Goal: Task Accomplishment & Management: Manage account settings

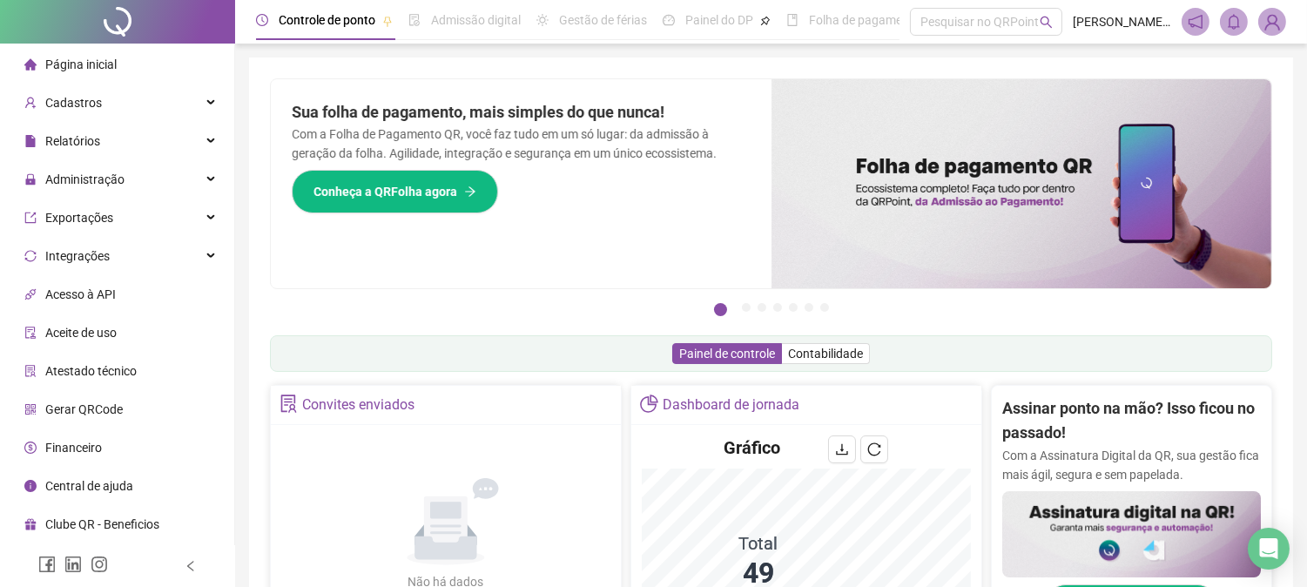
click at [99, 71] on span "Página inicial" at bounding box center [80, 64] width 71 height 14
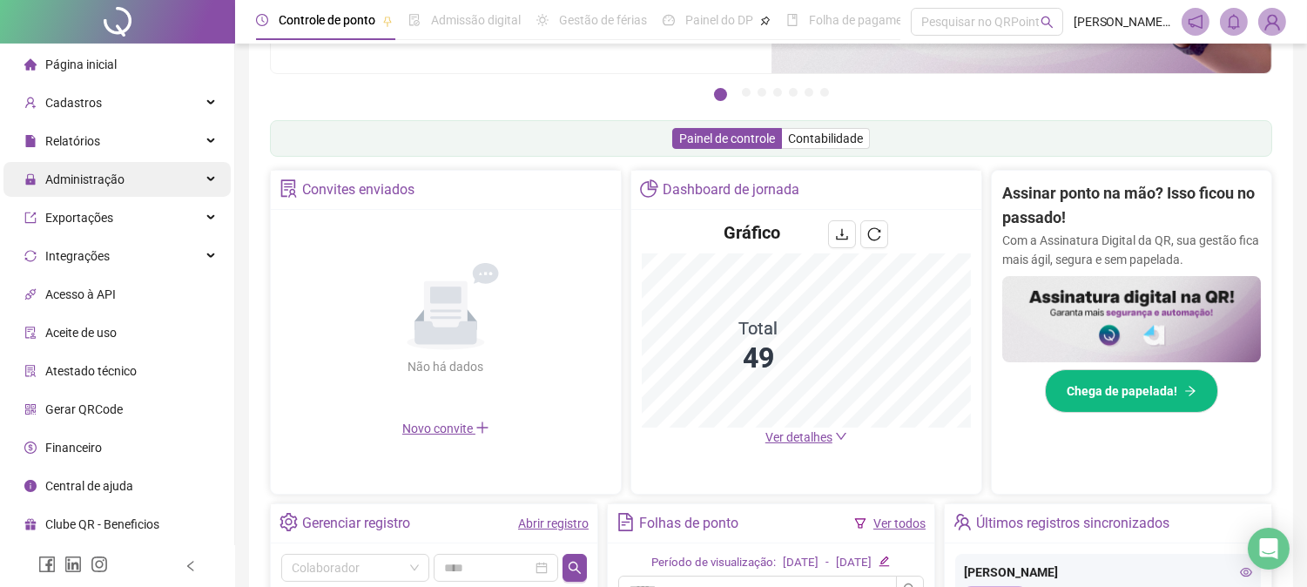
scroll to position [193, 0]
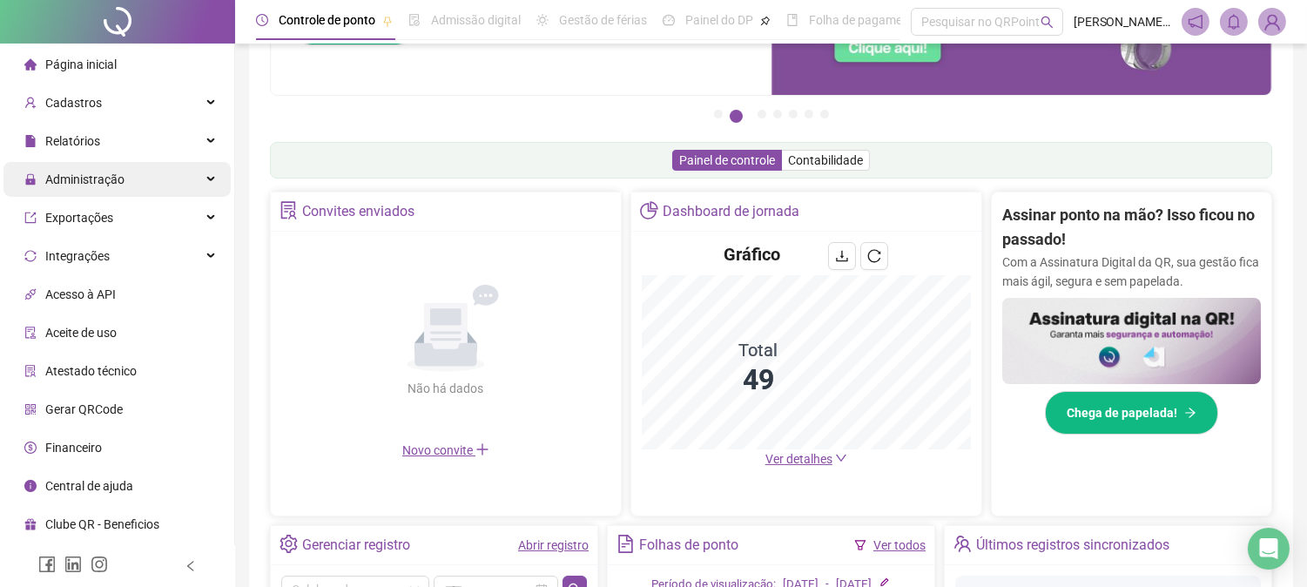
click at [200, 179] on div "Administração" at bounding box center [116, 179] width 227 height 35
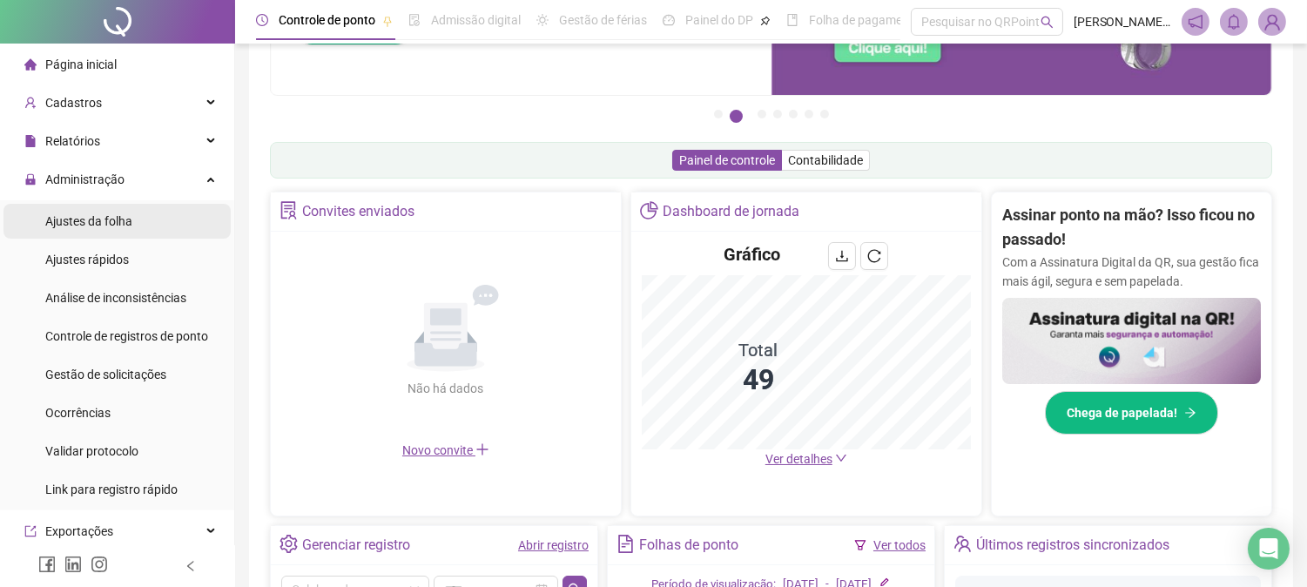
click at [151, 220] on li "Ajustes da folha" at bounding box center [116, 221] width 227 height 35
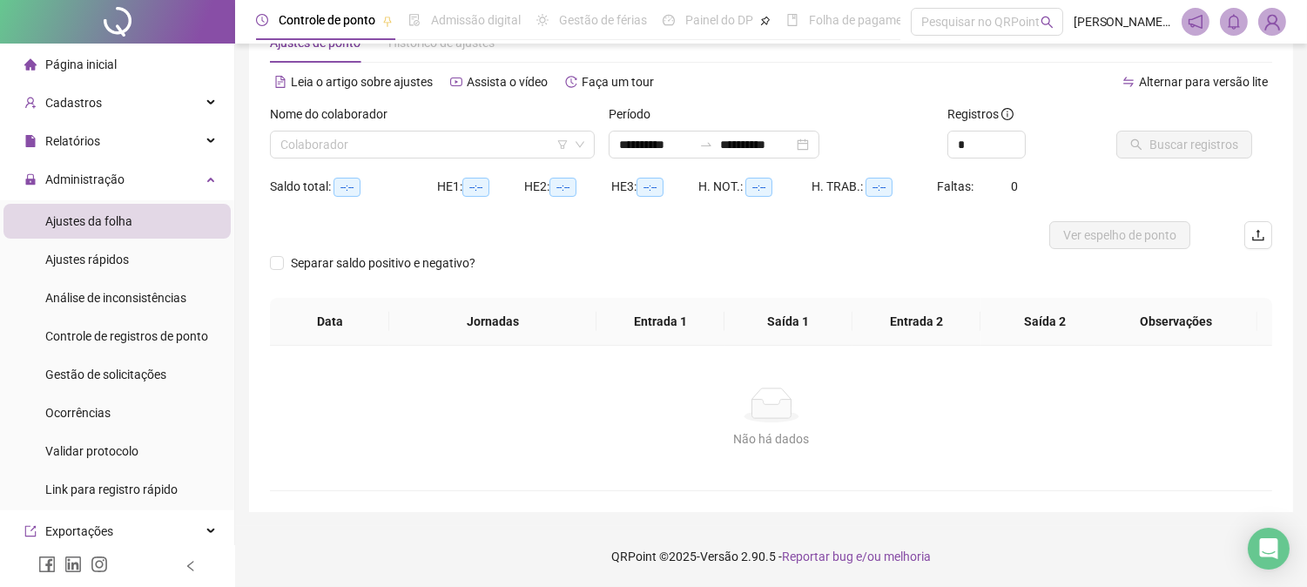
scroll to position [55, 0]
type input "**********"
click at [519, 141] on input "search" at bounding box center [424, 145] width 288 height 26
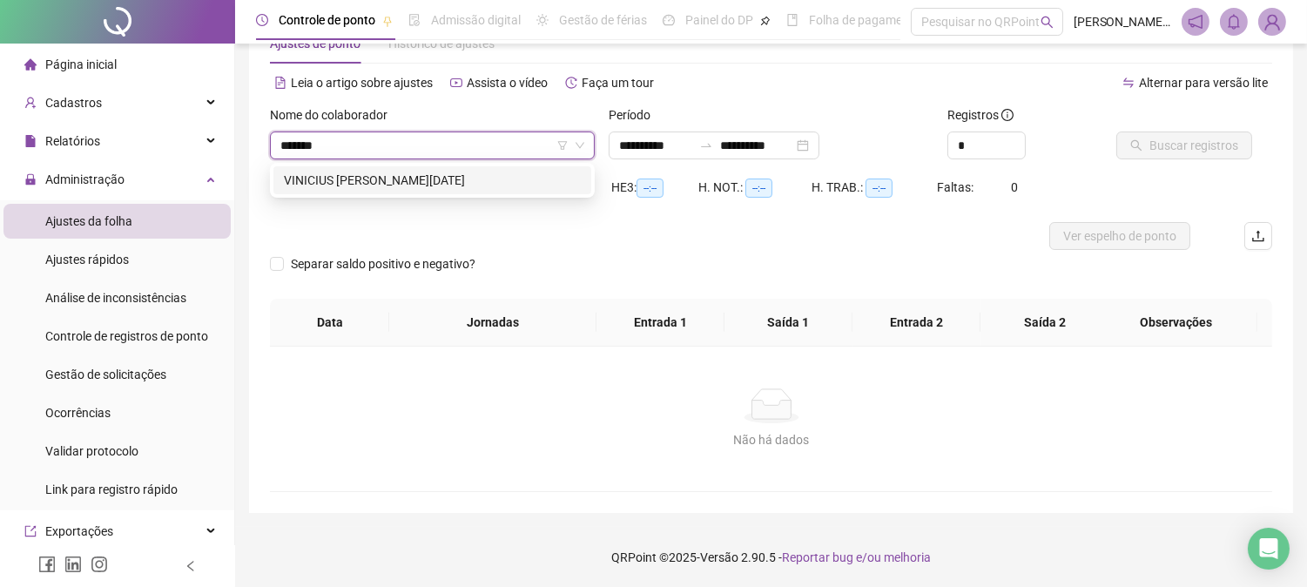
type input "********"
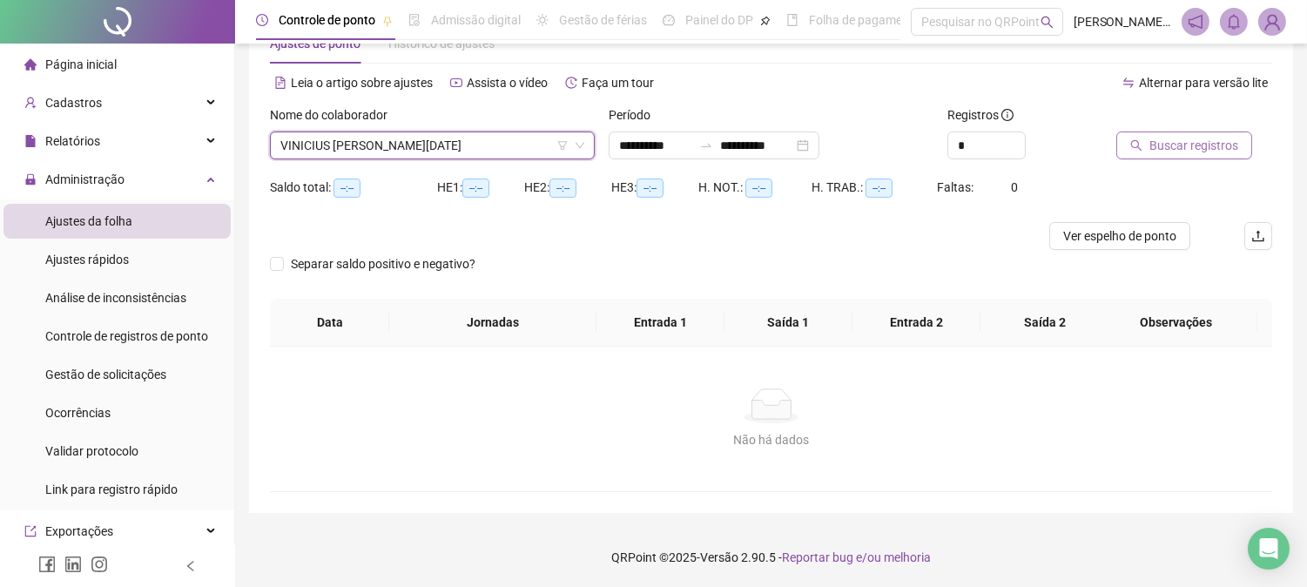
click at [1183, 142] on span "Buscar registros" at bounding box center [1193, 145] width 89 height 19
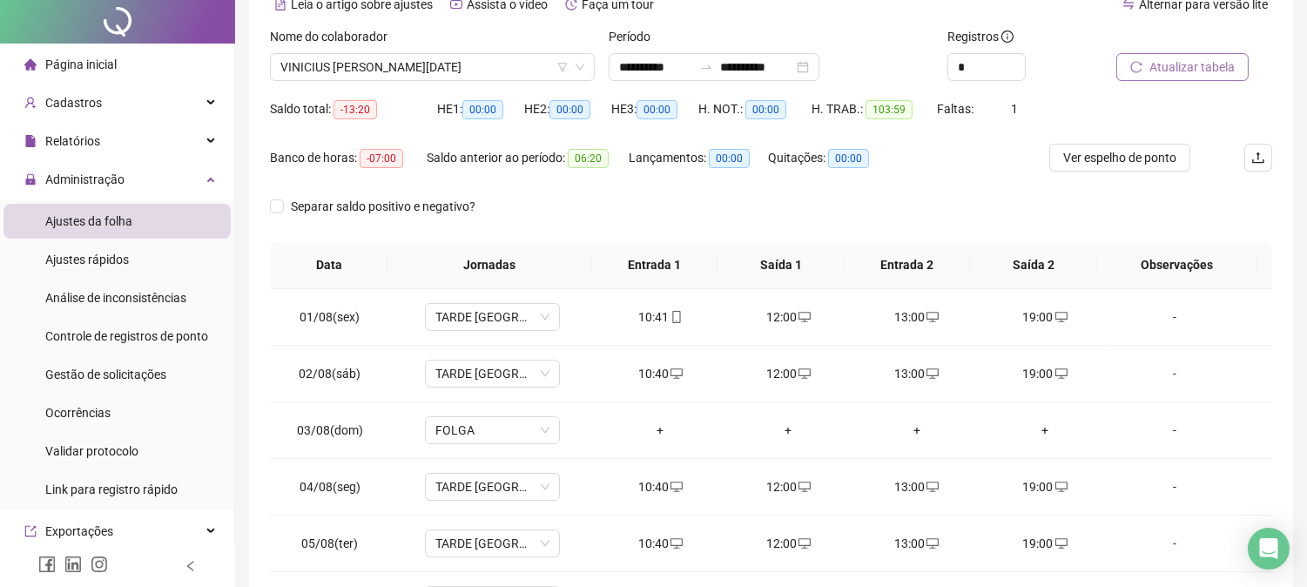
scroll to position [0, 0]
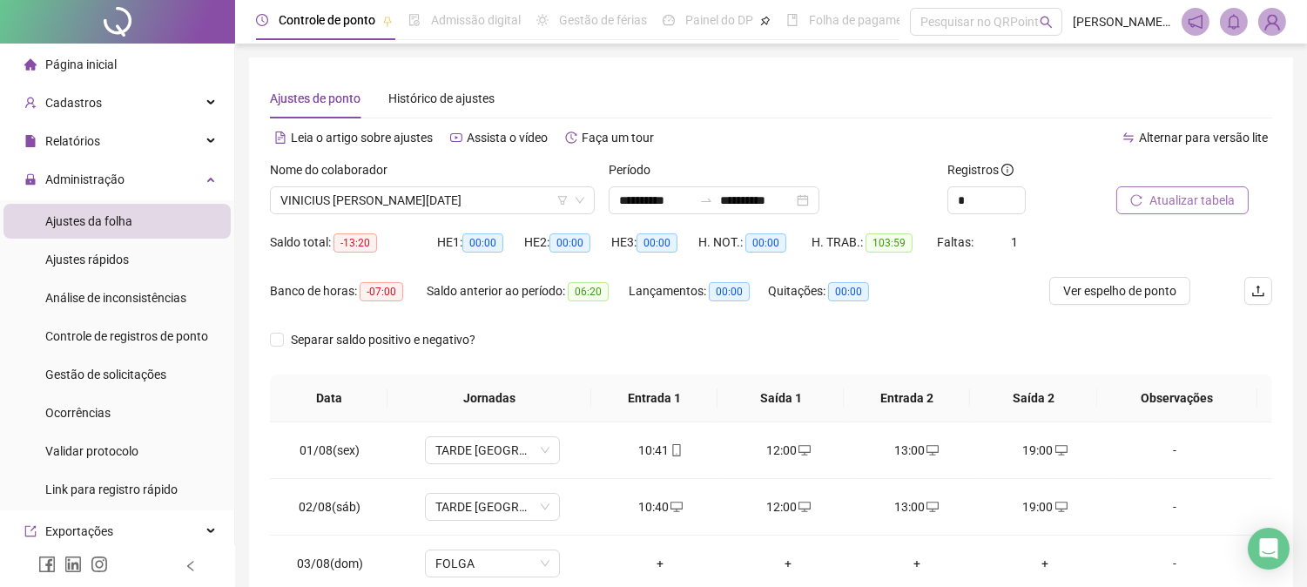
click at [1223, 210] on button "Atualizar tabela" at bounding box center [1182, 200] width 132 height 28
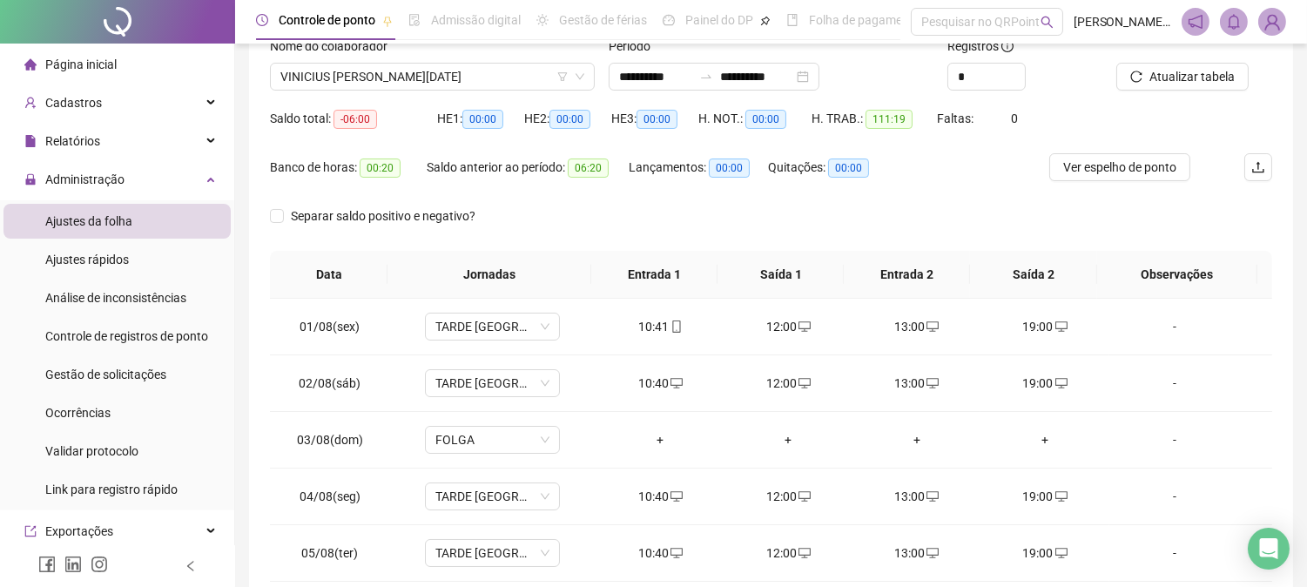
scroll to position [12, 0]
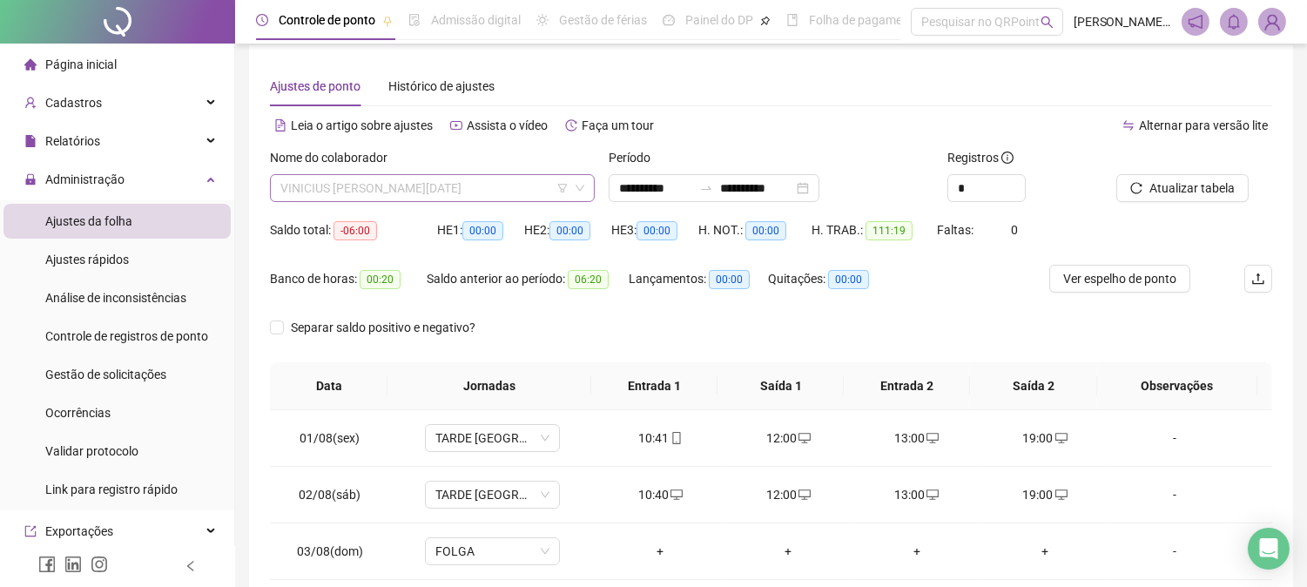
click at [484, 190] on span "VINICIUS [PERSON_NAME][DATE]" at bounding box center [432, 188] width 304 height 26
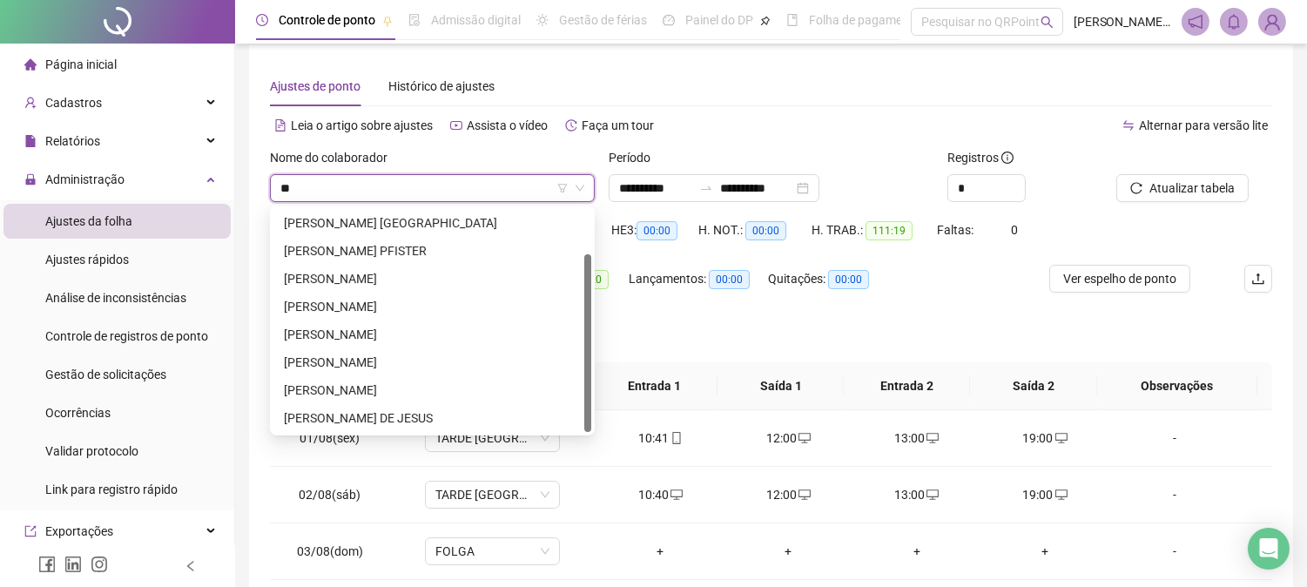
scroll to position [0, 0]
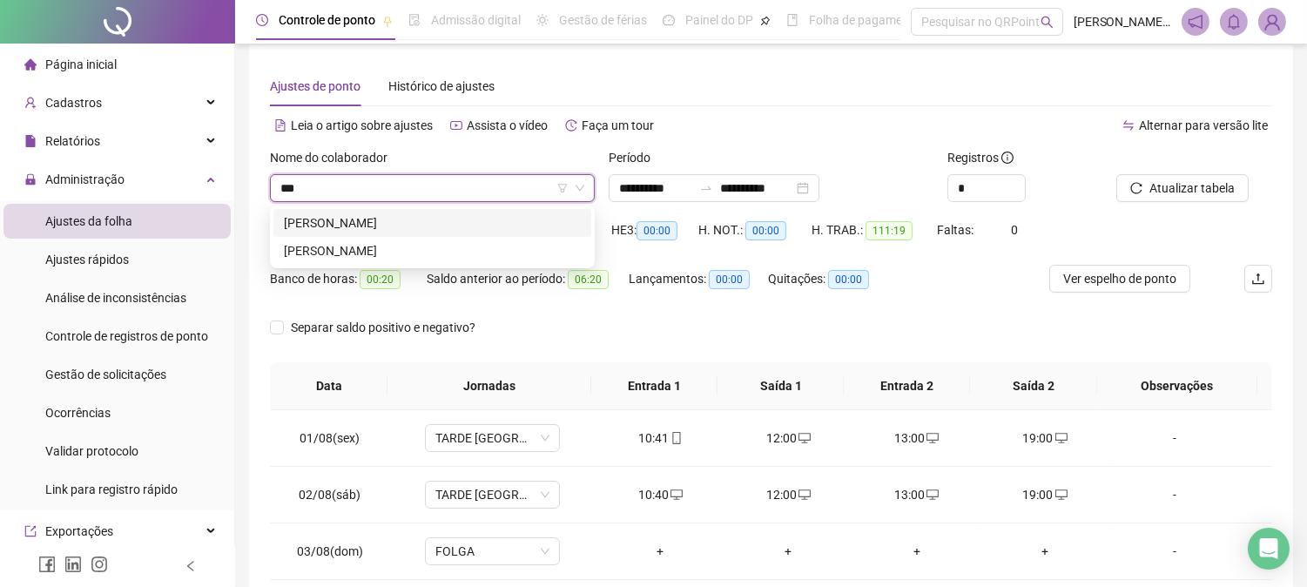
type input "****"
click at [412, 241] on div "[PERSON_NAME]" at bounding box center [432, 250] width 297 height 19
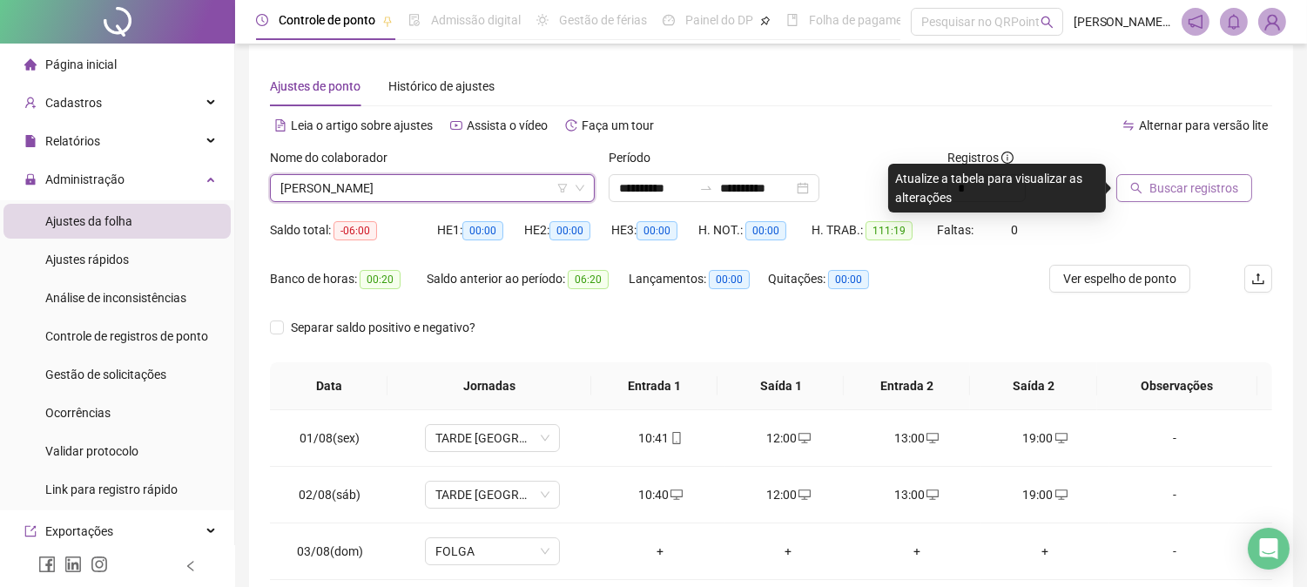
click at [1200, 192] on span "Buscar registros" at bounding box center [1193, 188] width 89 height 19
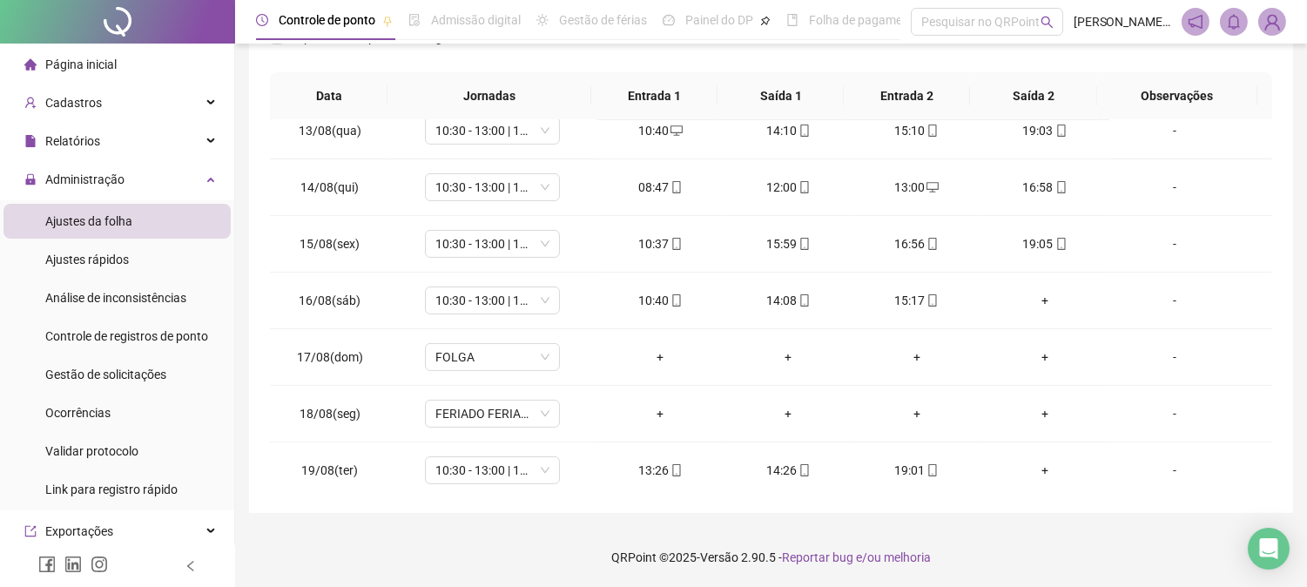
scroll to position [705, 0]
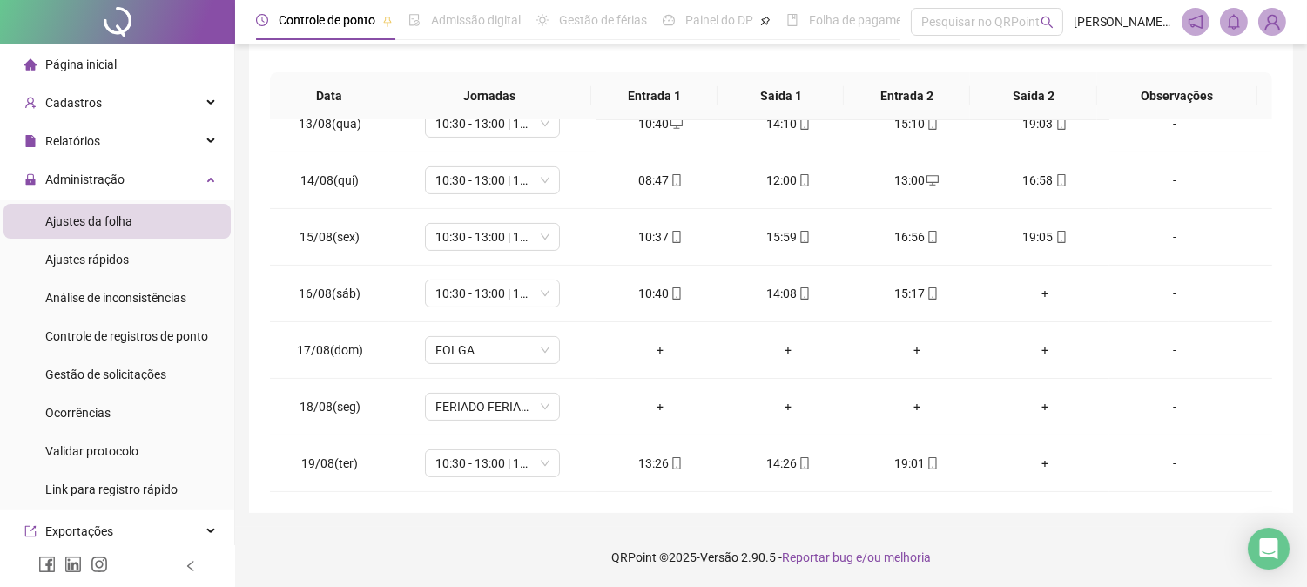
drag, startPoint x: 1304, startPoint y: 320, endPoint x: 1297, endPoint y: 132, distance: 187.3
click at [1306, 133] on div "**********" at bounding box center [771, 143] width 1072 height 890
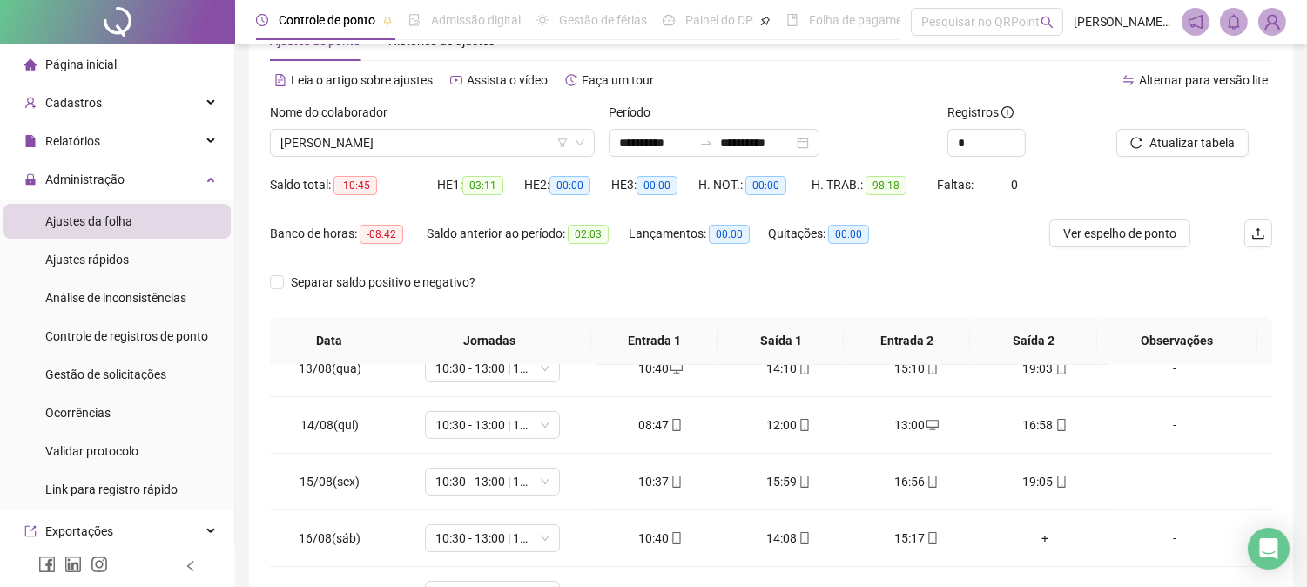
scroll to position [42, 0]
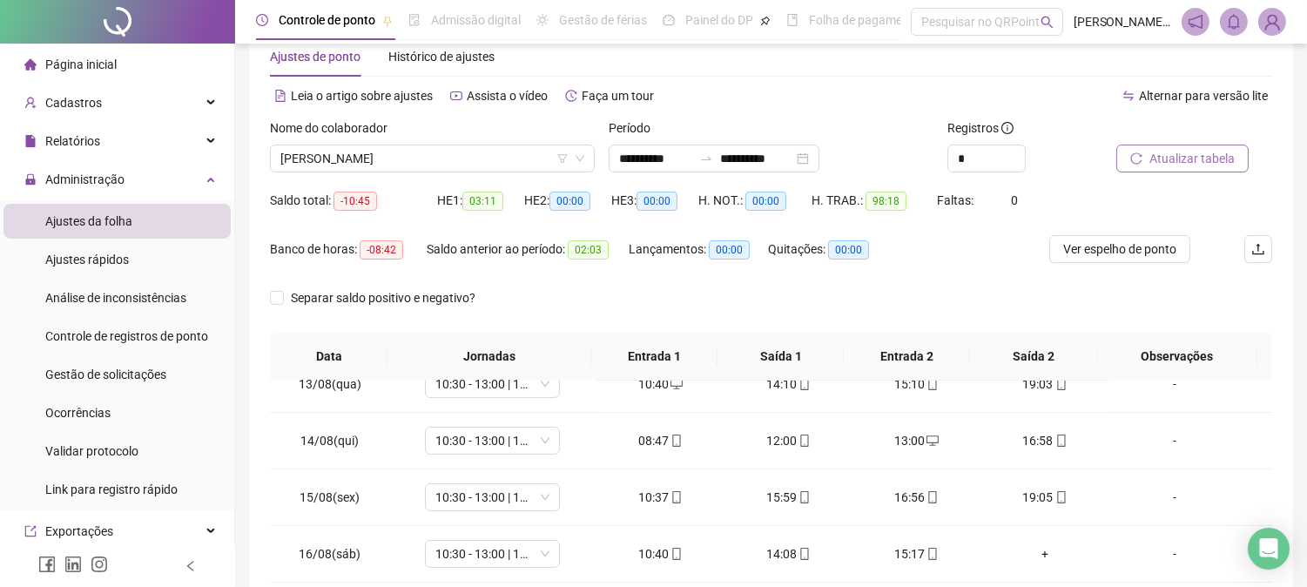
click at [1216, 162] on span "Atualizar tabela" at bounding box center [1191, 158] width 85 height 19
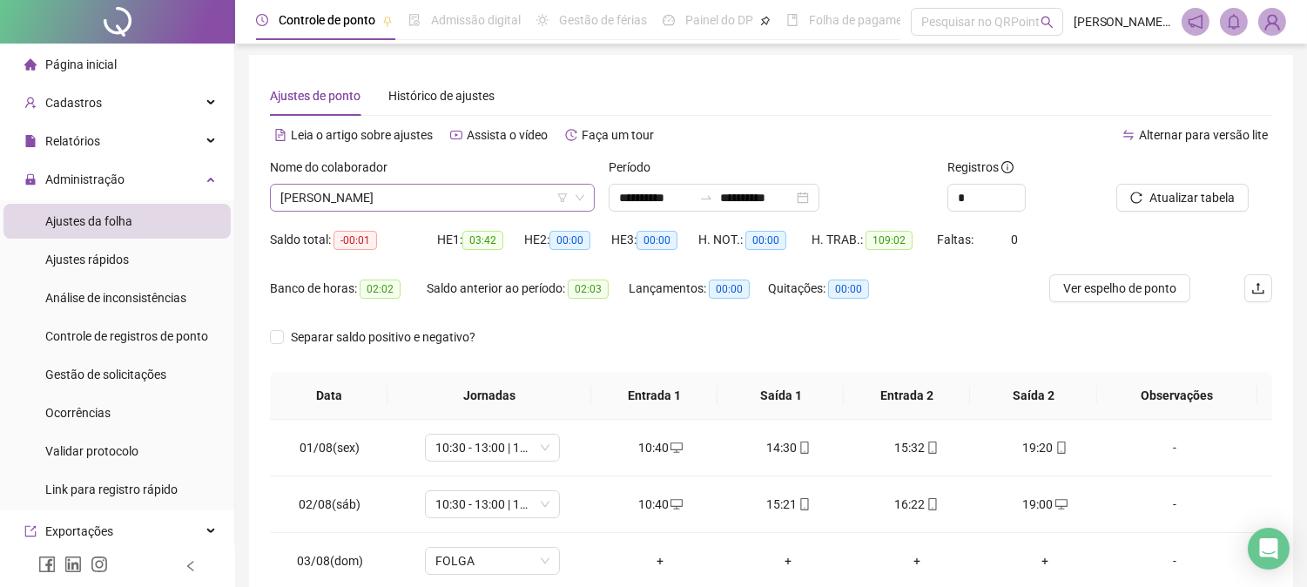
scroll to position [0, 0]
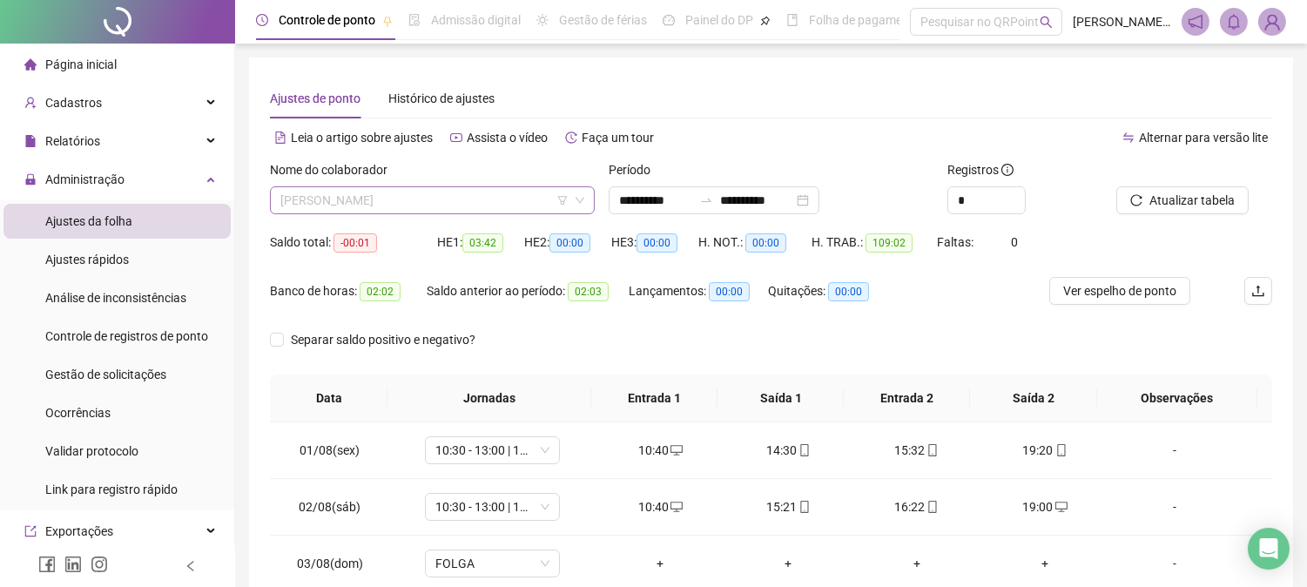
click at [521, 203] on span "[PERSON_NAME]" at bounding box center [432, 200] width 304 height 26
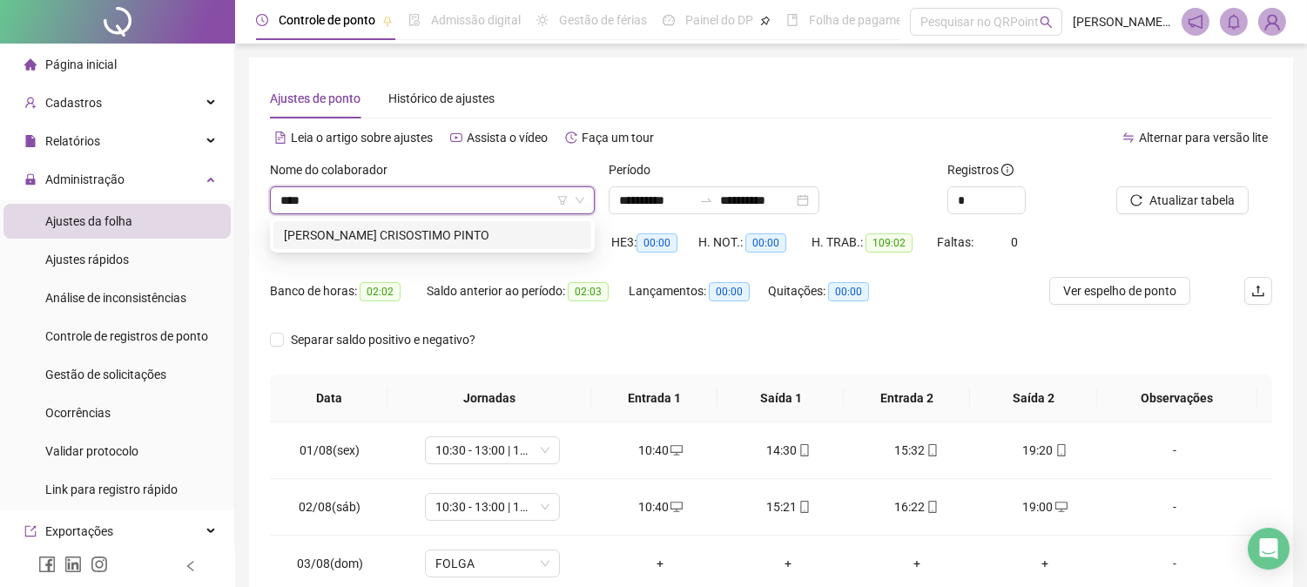
type input "*****"
click at [372, 231] on div "[PERSON_NAME] CRISOSTIMO PINTO" at bounding box center [432, 235] width 297 height 19
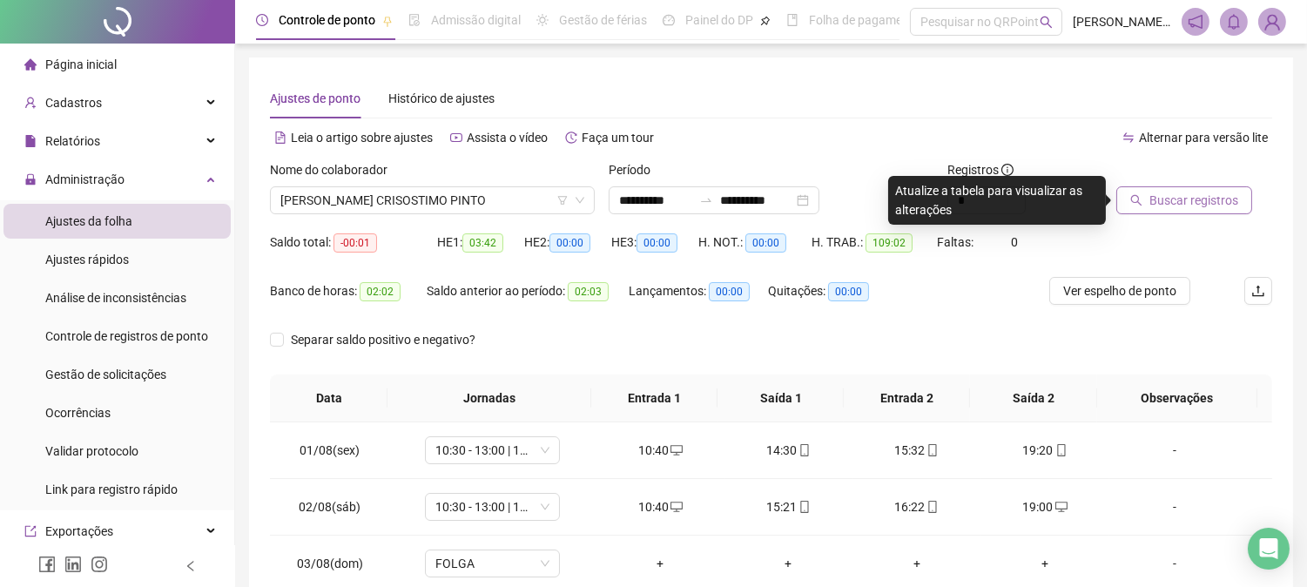
click at [1172, 209] on span "Buscar registros" at bounding box center [1193, 200] width 89 height 19
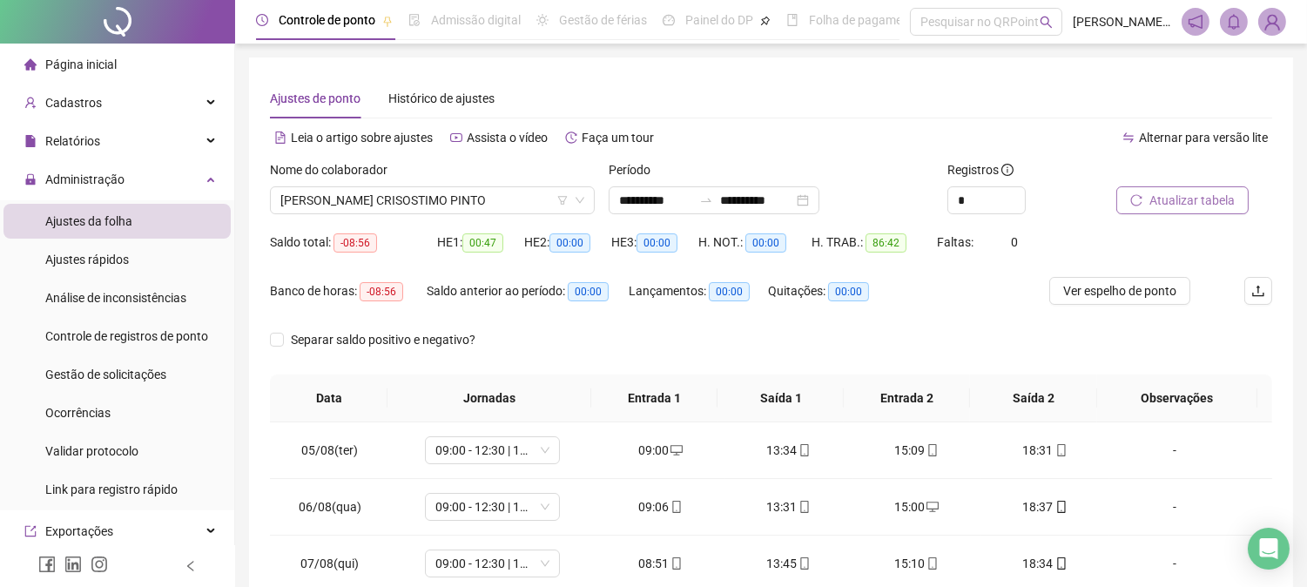
click at [1214, 191] on span "Atualizar tabela" at bounding box center [1191, 200] width 85 height 19
click at [502, 194] on span "[PERSON_NAME] CRISOSTIMO PINTO" at bounding box center [432, 200] width 304 height 26
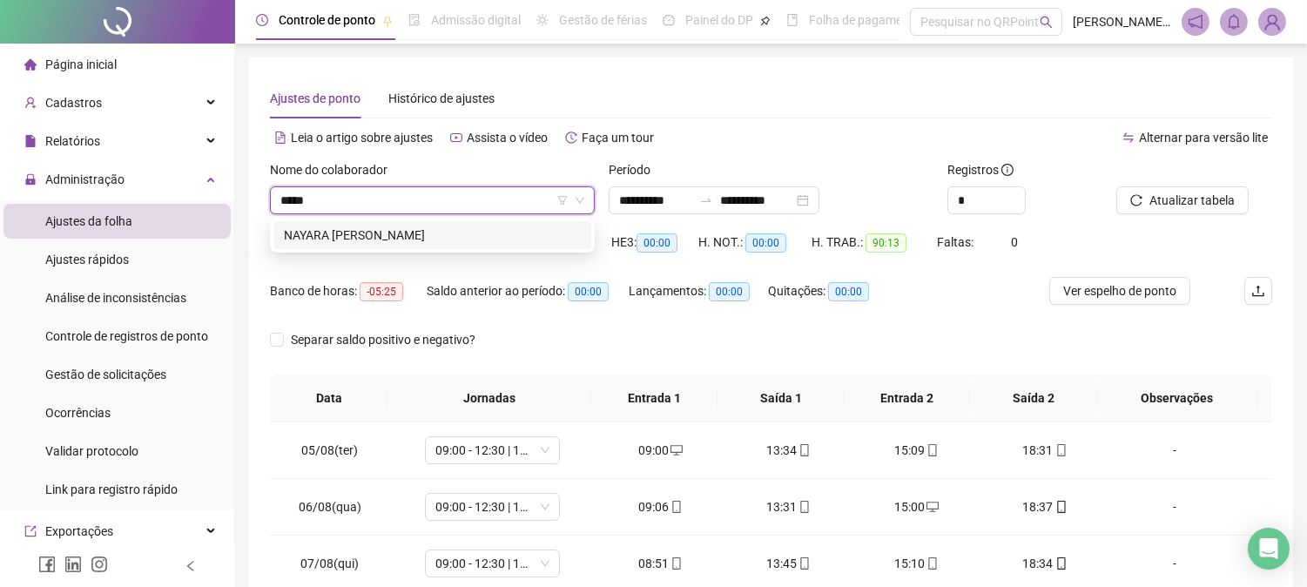
type input "******"
click at [476, 229] on div "NAYARA [PERSON_NAME]" at bounding box center [432, 235] width 297 height 19
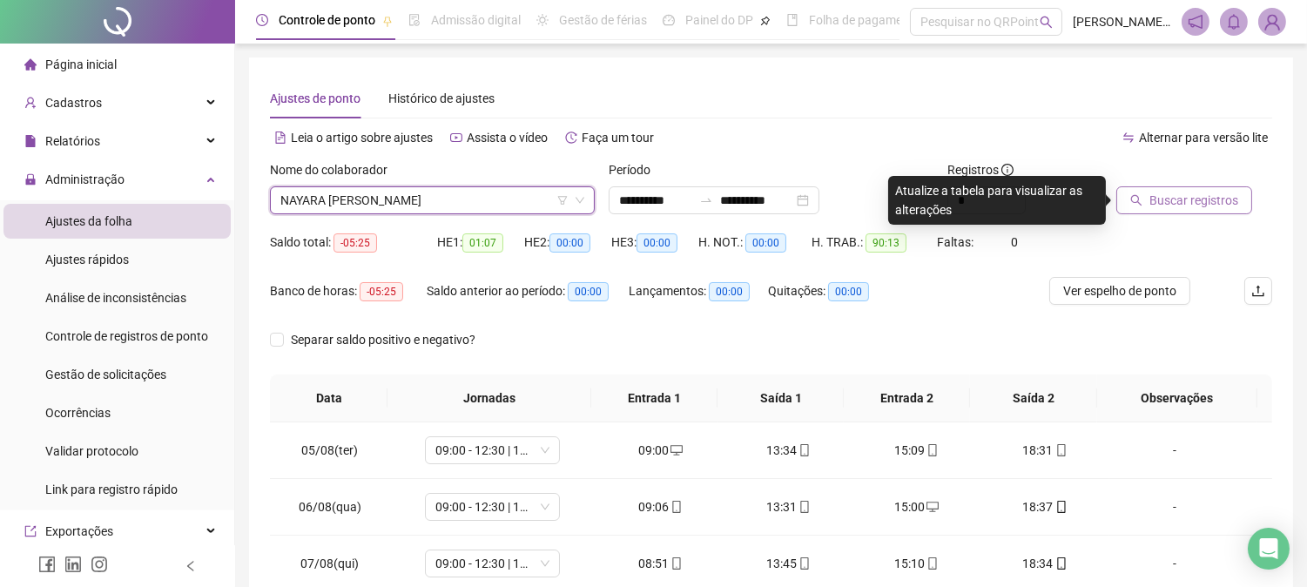
click at [1163, 202] on span "Buscar registros" at bounding box center [1193, 200] width 89 height 19
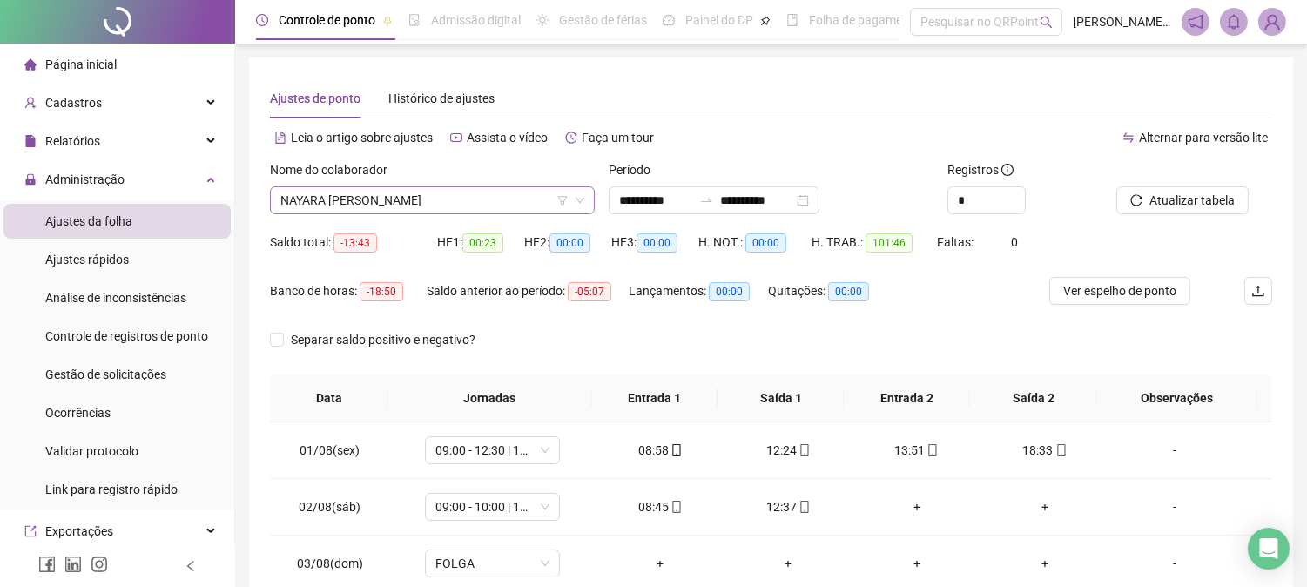
click at [518, 195] on span "NAYARA [PERSON_NAME]" at bounding box center [432, 200] width 304 height 26
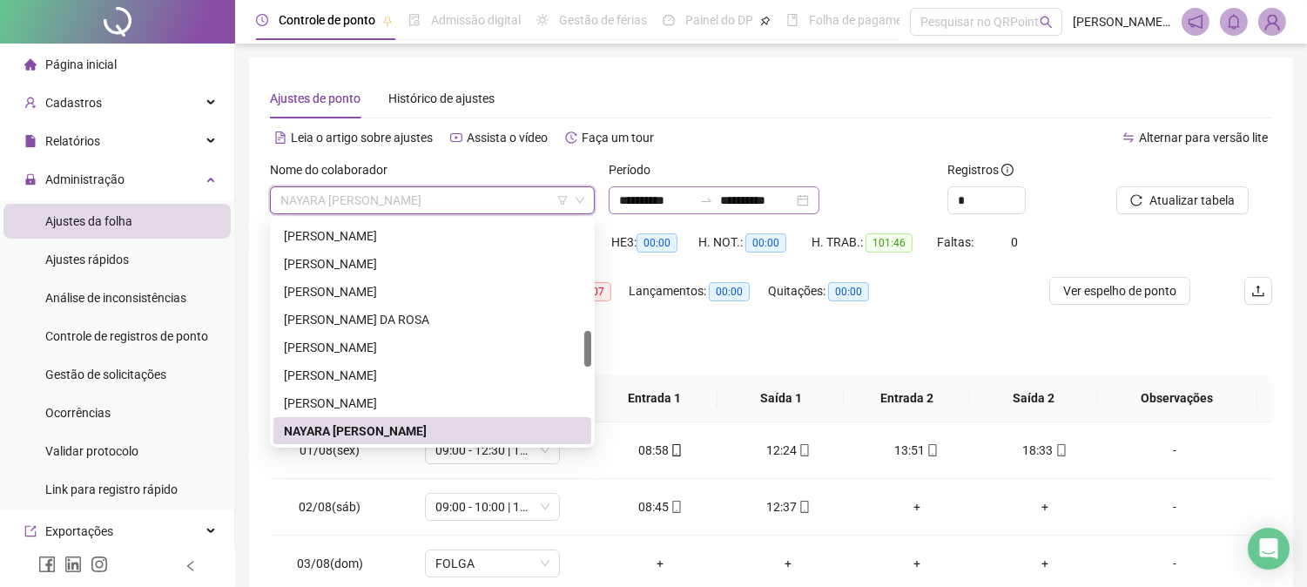
click at [819, 197] on div "**********" at bounding box center [714, 200] width 211 height 28
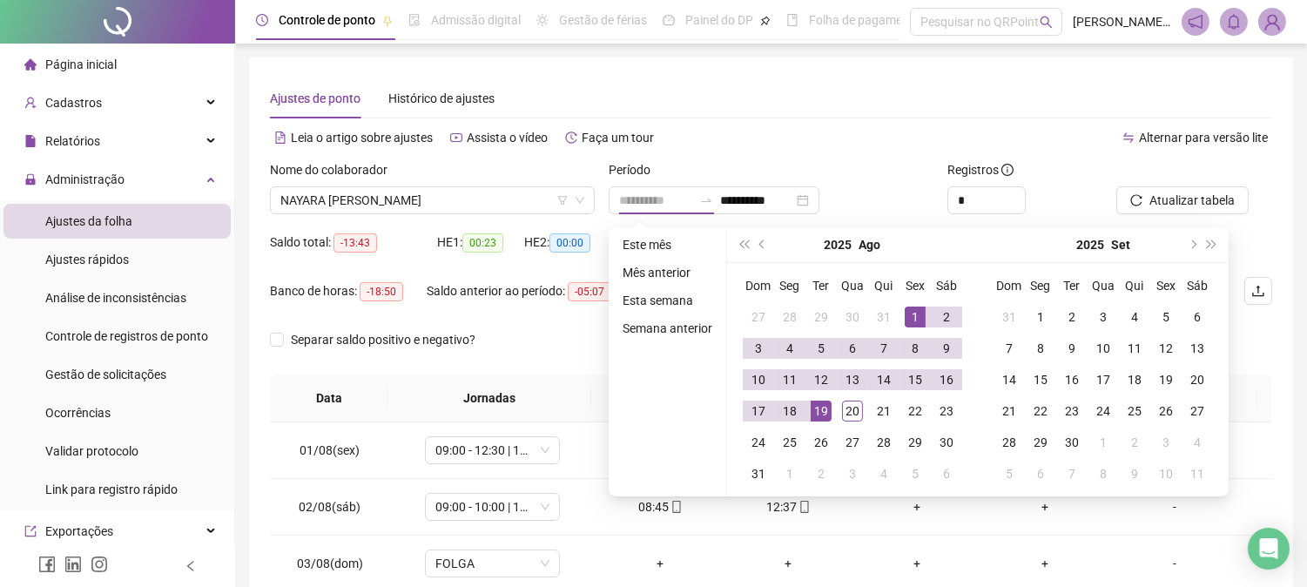
click at [915, 314] on div "1" at bounding box center [915, 317] width 21 height 21
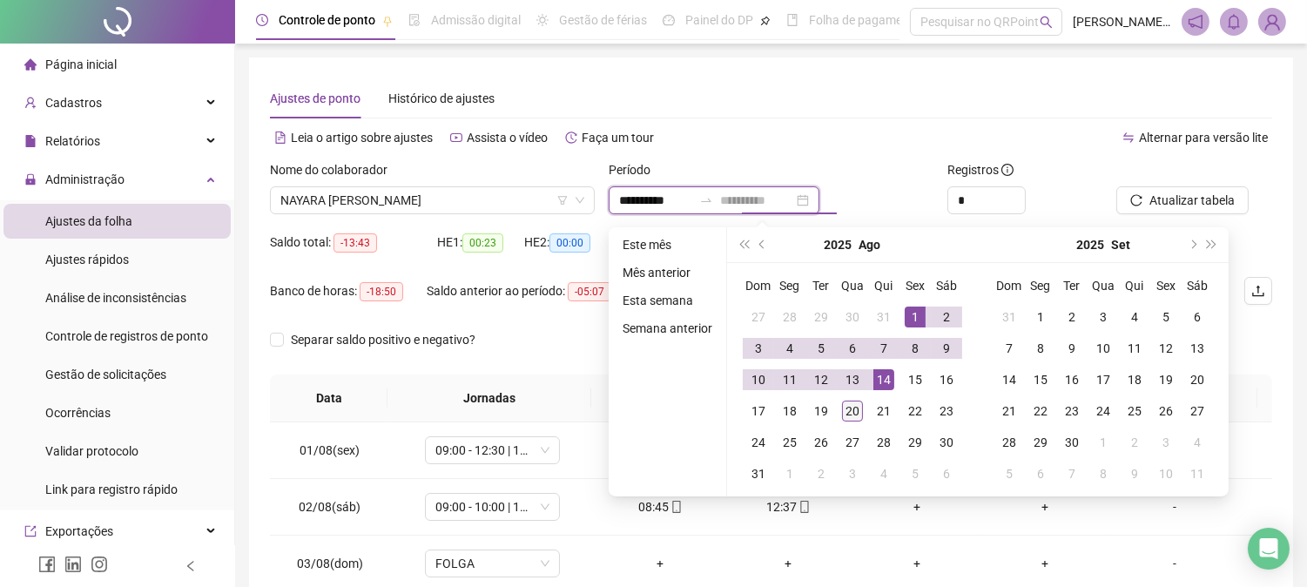
type input "**********"
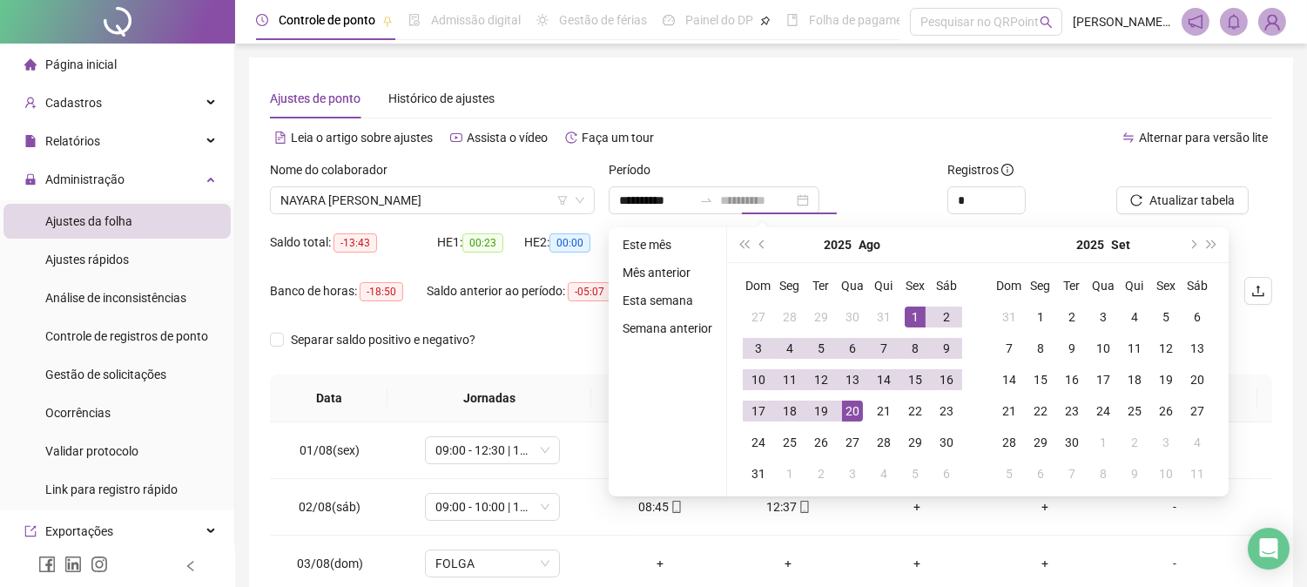
click at [855, 401] on div "20" at bounding box center [852, 411] width 21 height 21
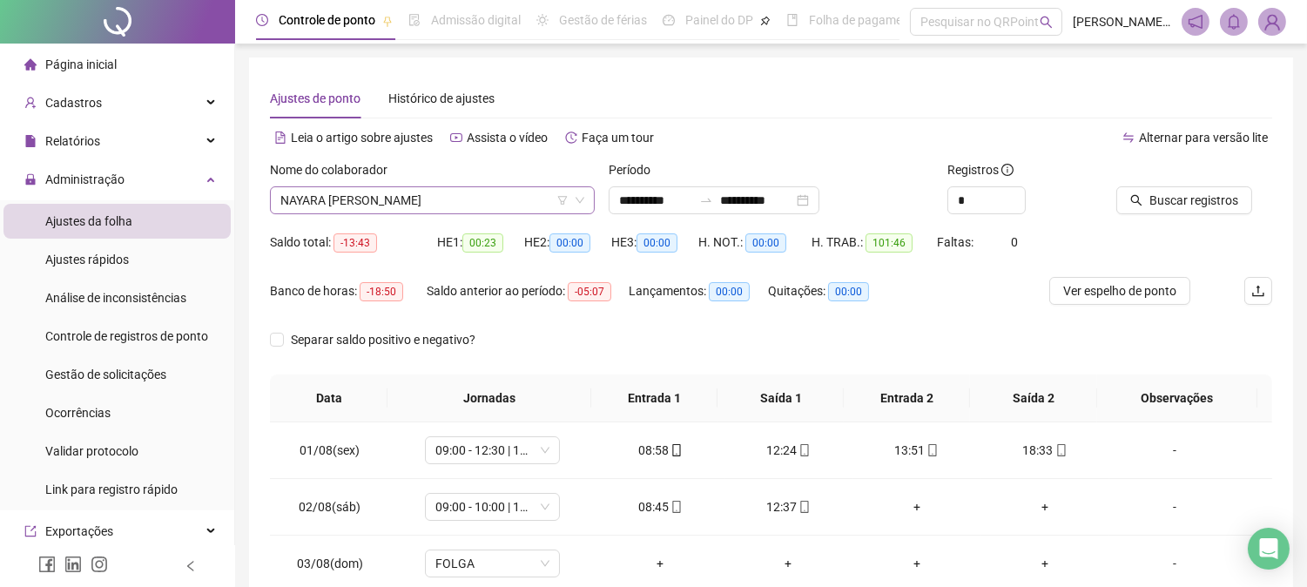
click at [536, 203] on span "NAYARA [PERSON_NAME]" at bounding box center [432, 200] width 304 height 26
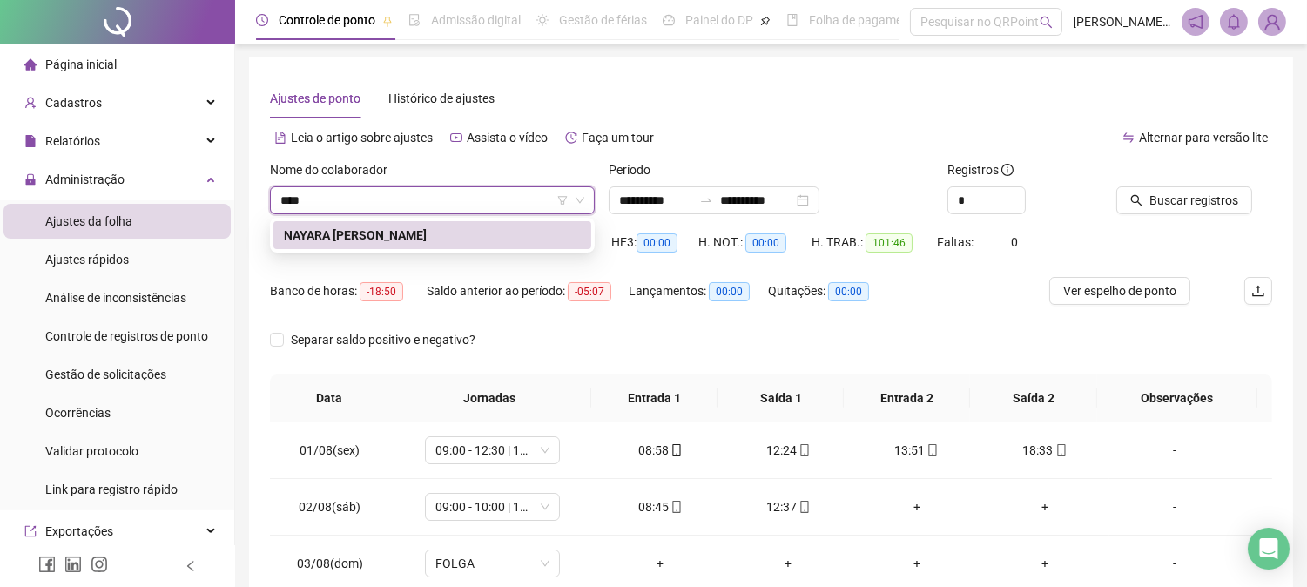
scroll to position [0, 0]
type input "******"
click at [437, 235] on div "NAYARA [PERSON_NAME]" at bounding box center [432, 235] width 297 height 19
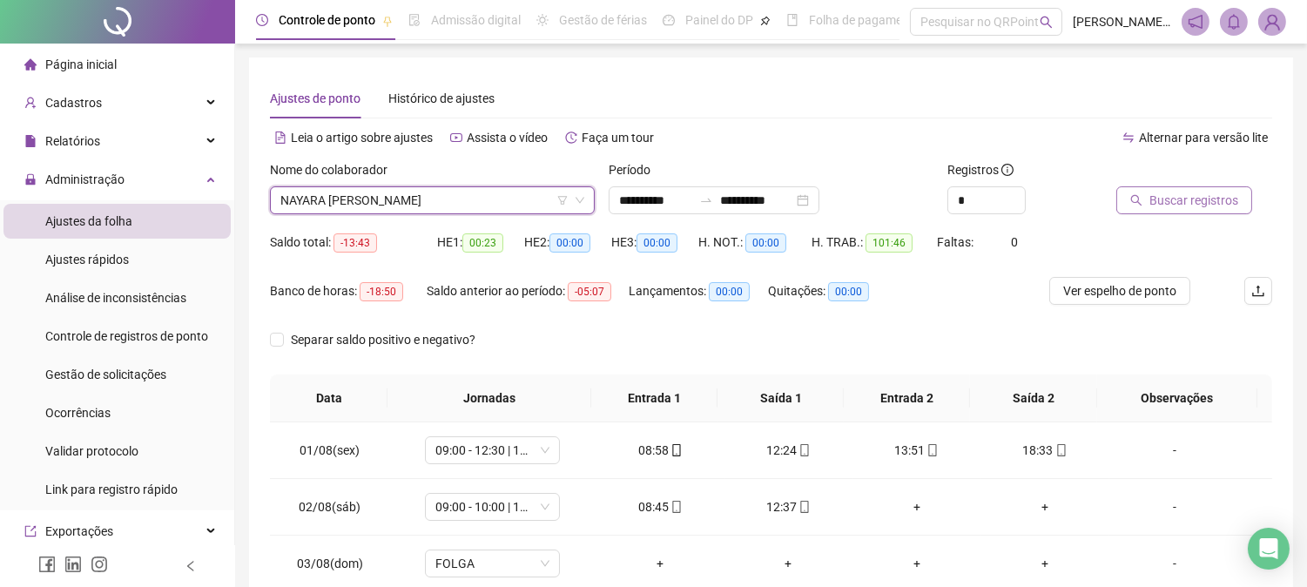
click at [1196, 203] on span "Buscar registros" at bounding box center [1193, 200] width 89 height 19
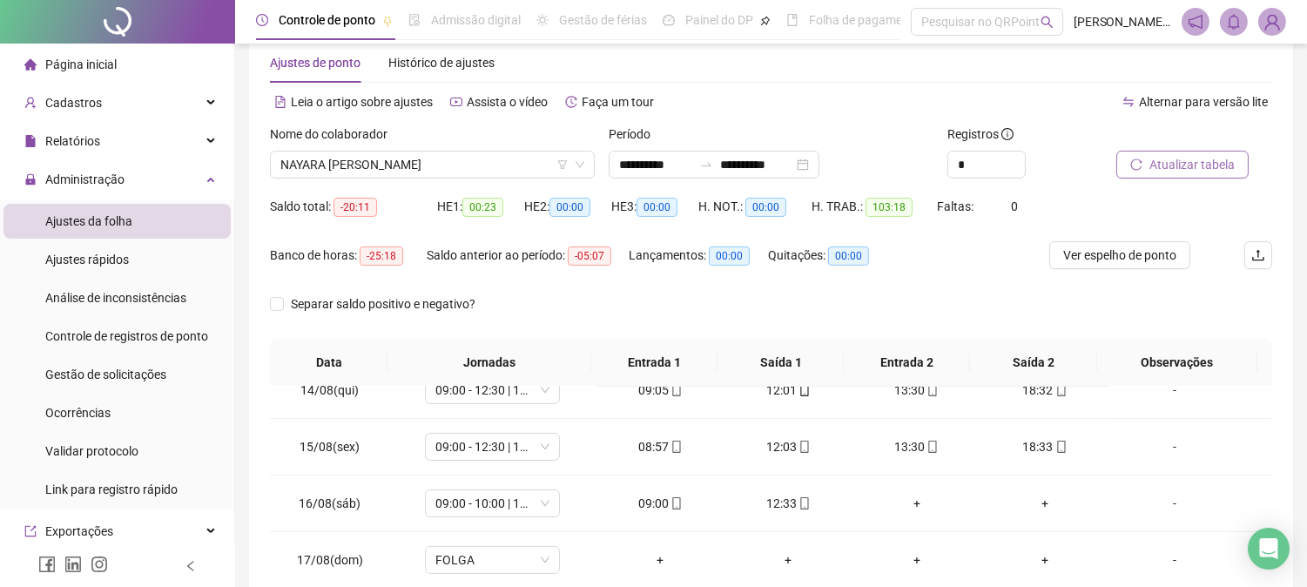
scroll to position [28, 0]
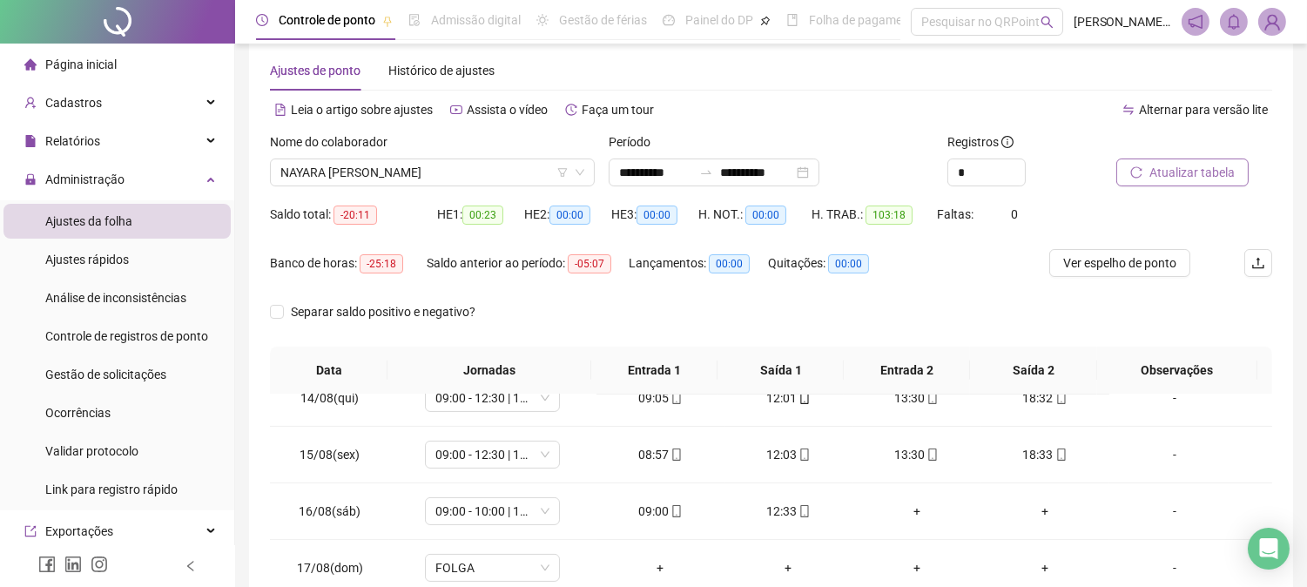
click at [1189, 169] on span "Atualizar tabela" at bounding box center [1191, 172] width 85 height 19
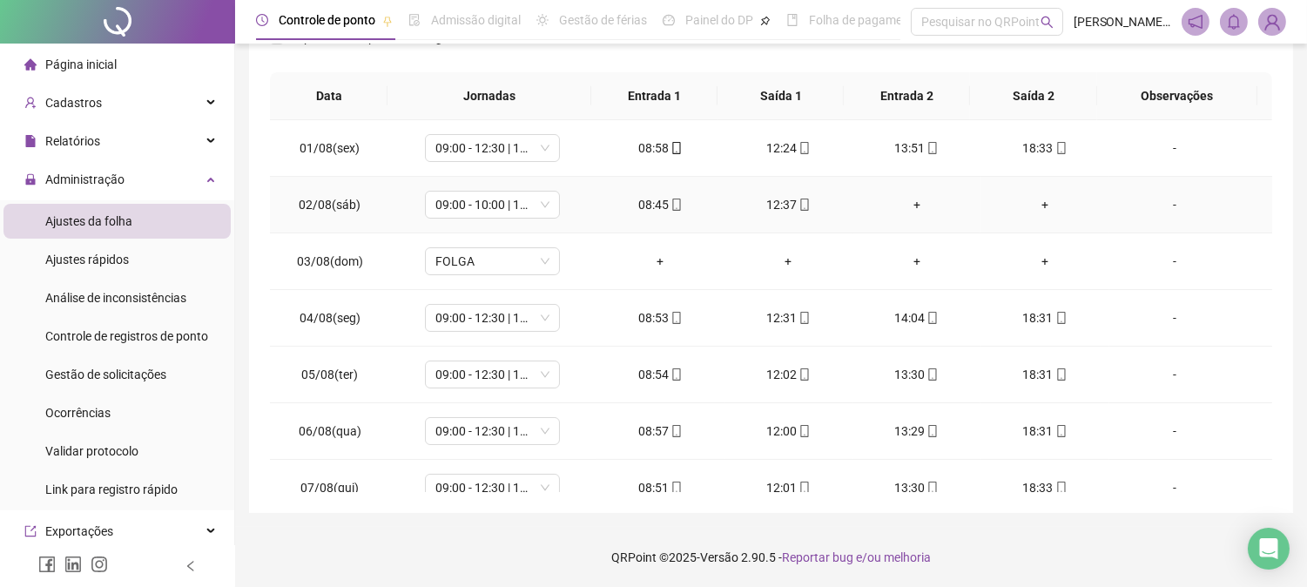
scroll to position [0, 0]
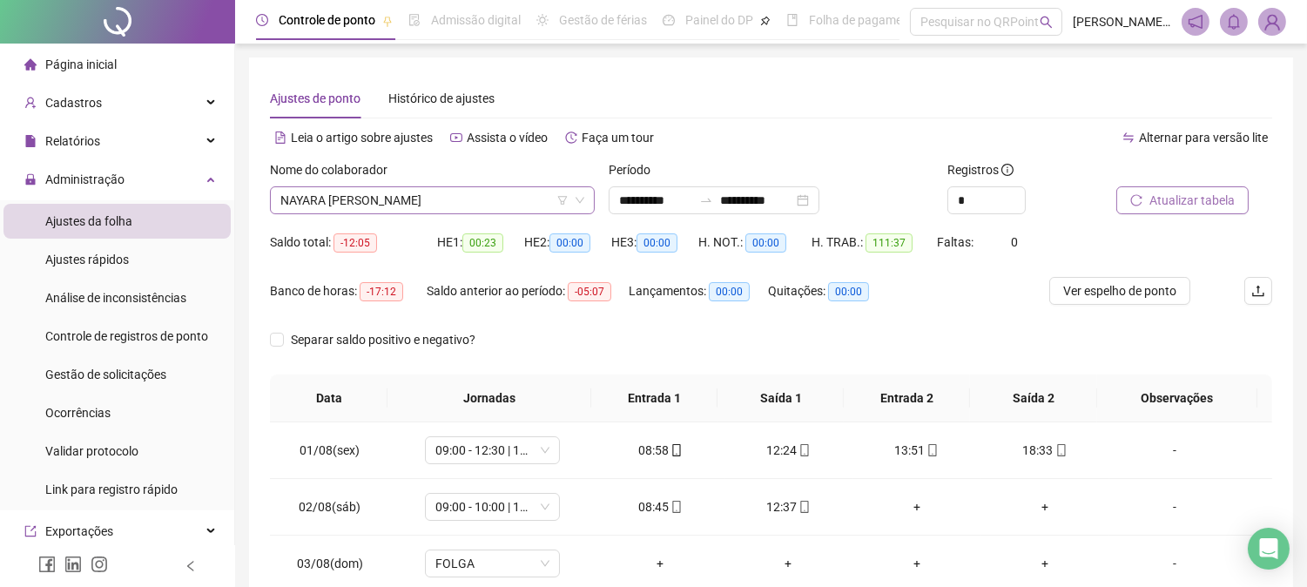
click at [538, 201] on span "NAYARA [PERSON_NAME]" at bounding box center [432, 200] width 304 height 26
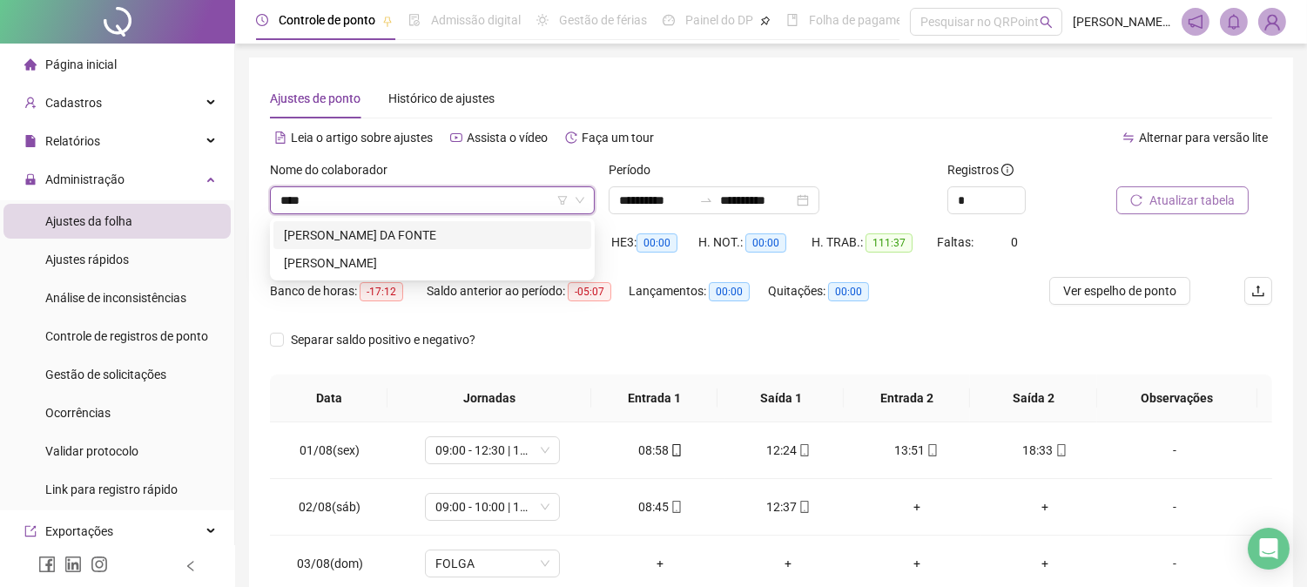
type input "*****"
click at [480, 235] on div "[PERSON_NAME]" at bounding box center [432, 235] width 297 height 19
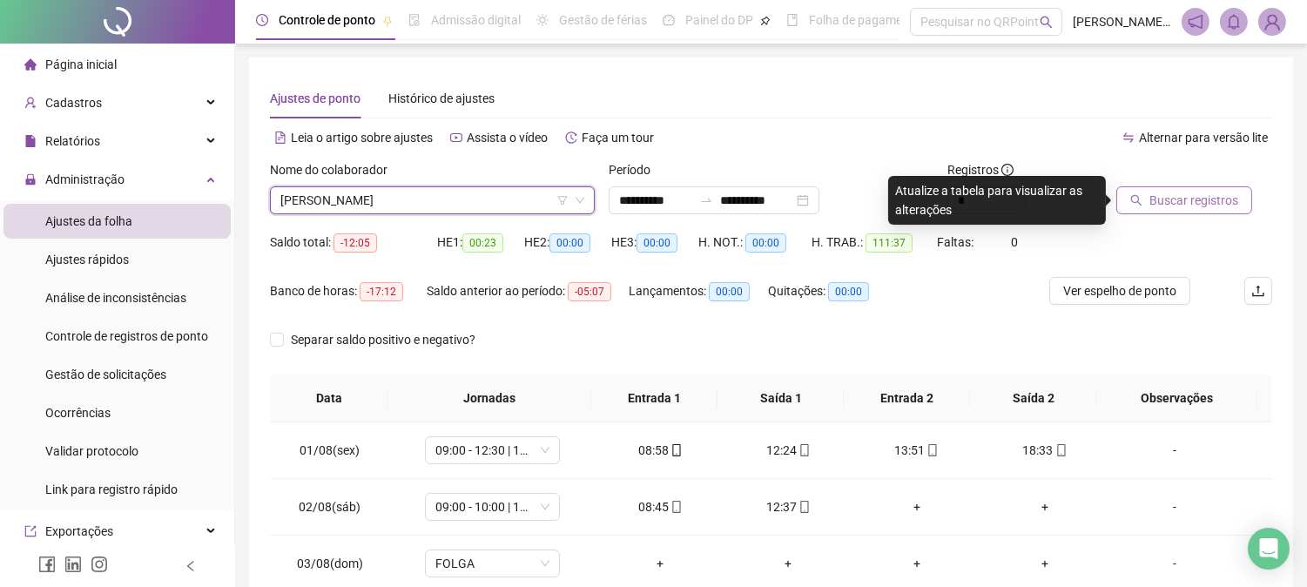
click at [1184, 195] on span "Buscar registros" at bounding box center [1193, 200] width 89 height 19
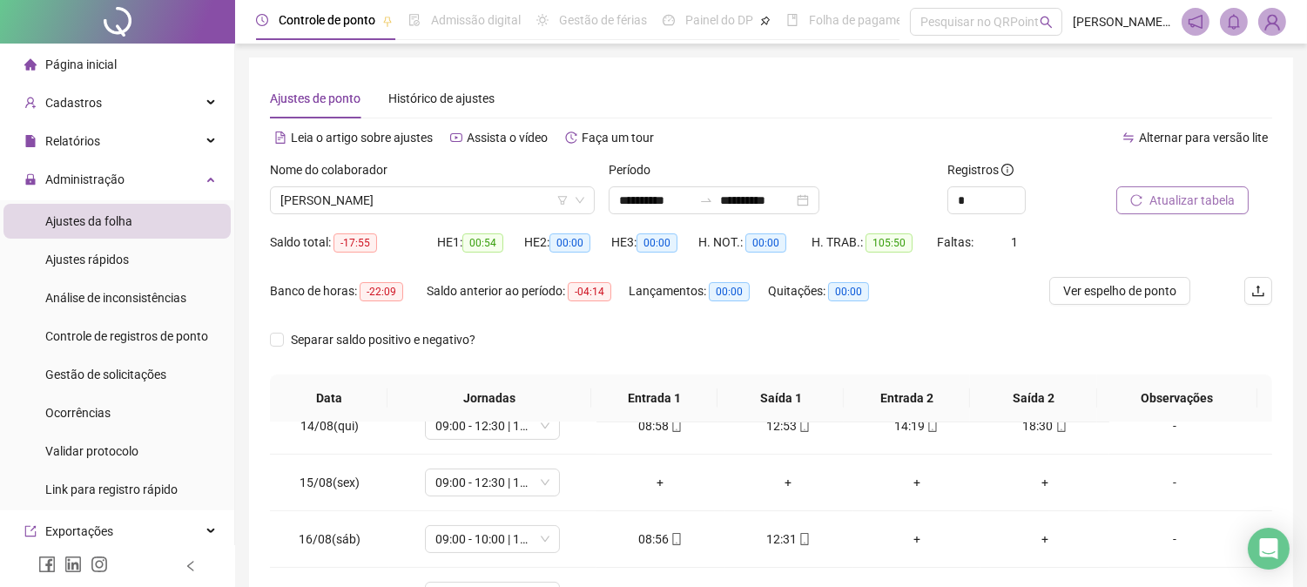
click at [1189, 188] on button "Atualizar tabela" at bounding box center [1182, 200] width 132 height 28
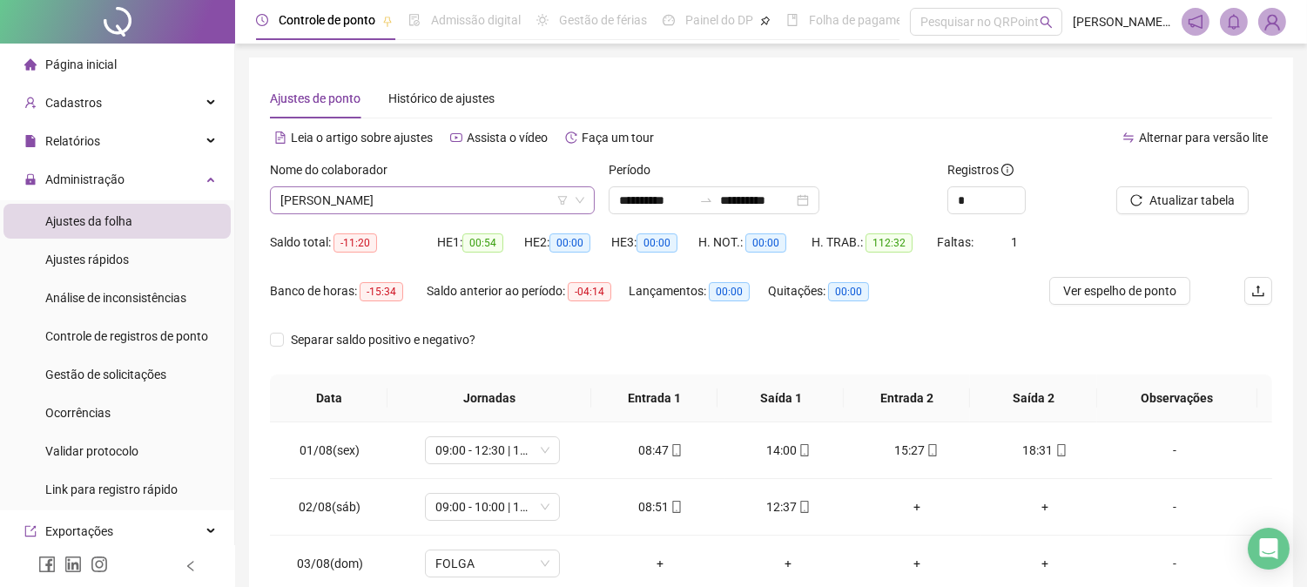
click at [497, 207] on span "[PERSON_NAME]" at bounding box center [432, 200] width 304 height 26
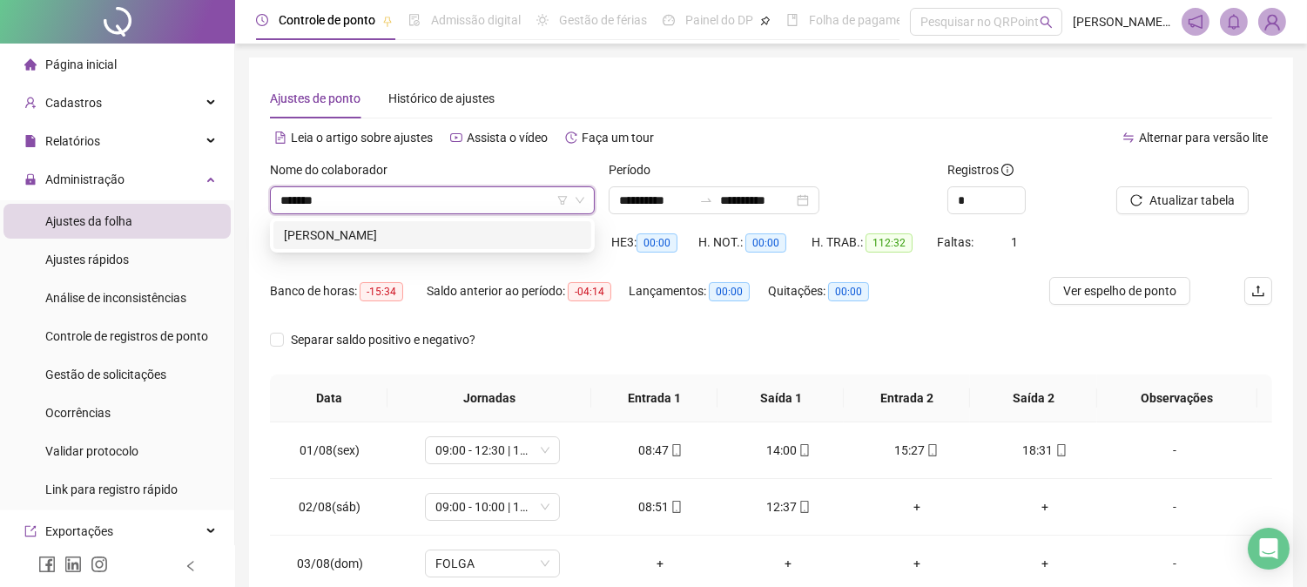
type input "********"
click at [445, 235] on div "[PERSON_NAME]" at bounding box center [432, 235] width 297 height 19
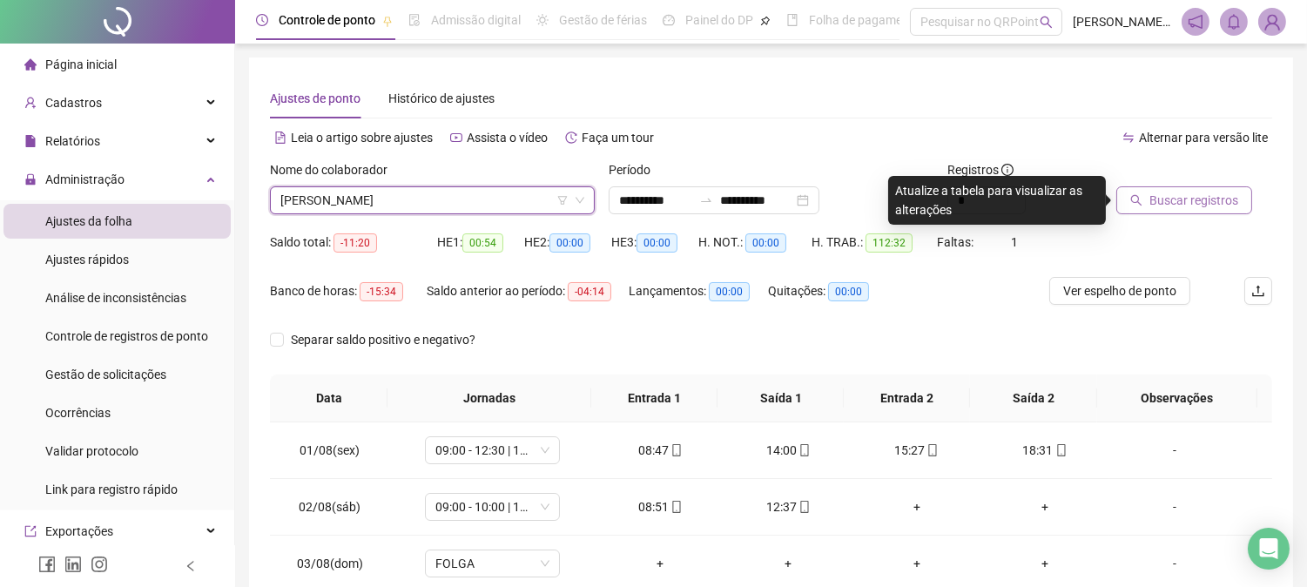
click at [1162, 211] on button "Buscar registros" at bounding box center [1184, 200] width 136 height 28
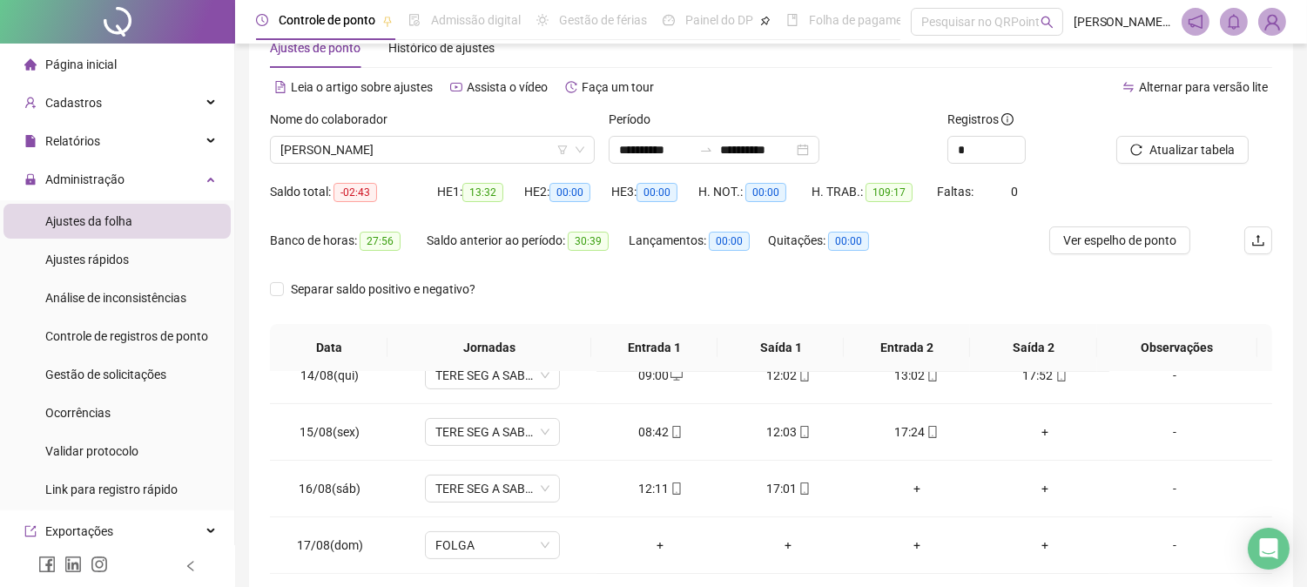
scroll to position [45, 0]
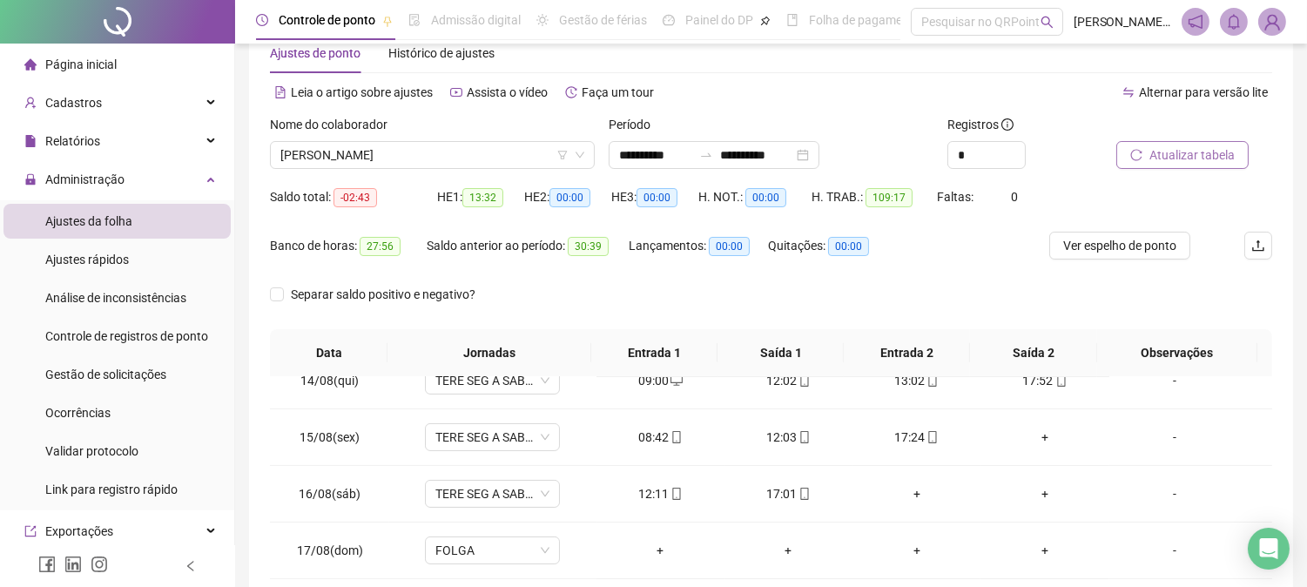
click at [1179, 141] on button "Atualizar tabela" at bounding box center [1182, 155] width 132 height 28
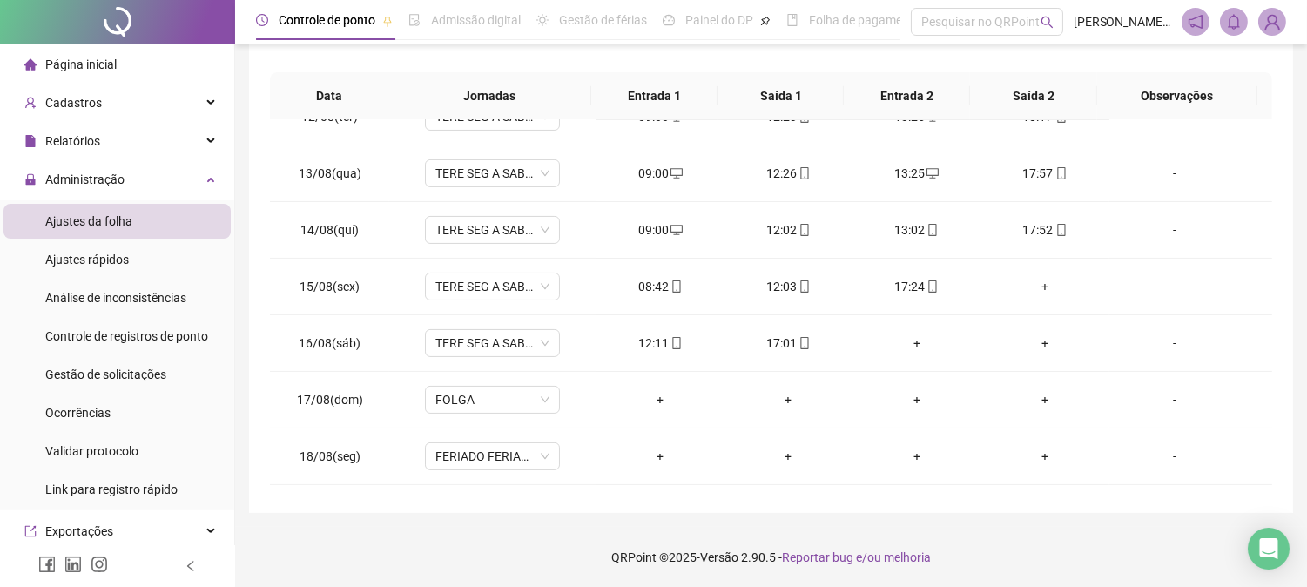
scroll to position [761, 0]
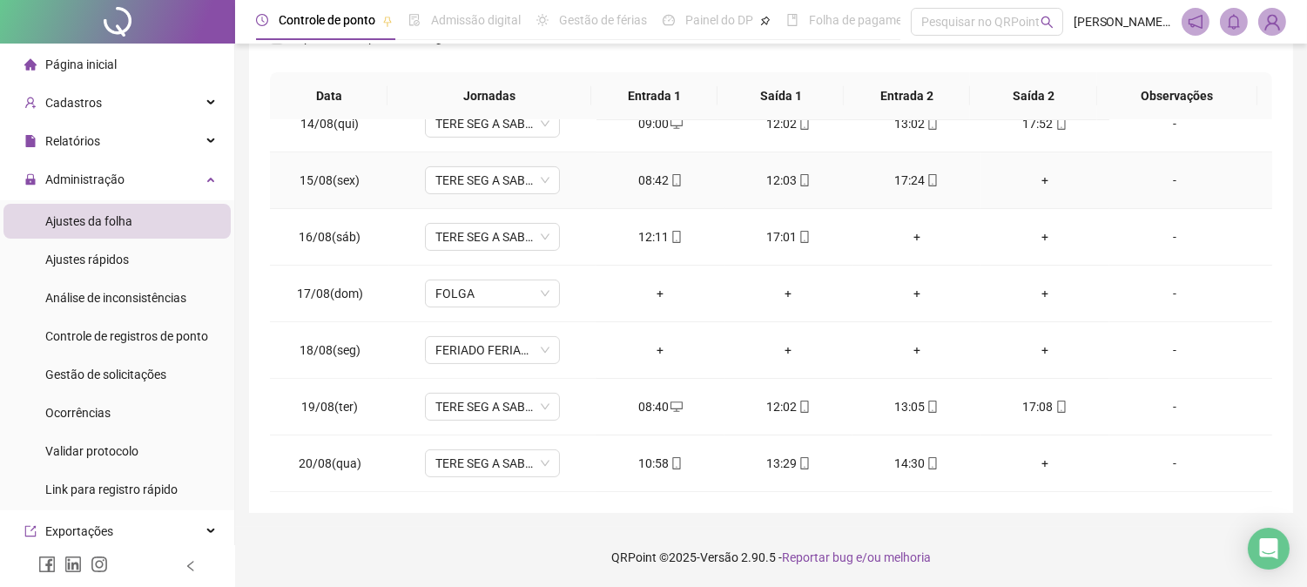
click at [1030, 181] on div "+" at bounding box center [1044, 180] width 100 height 19
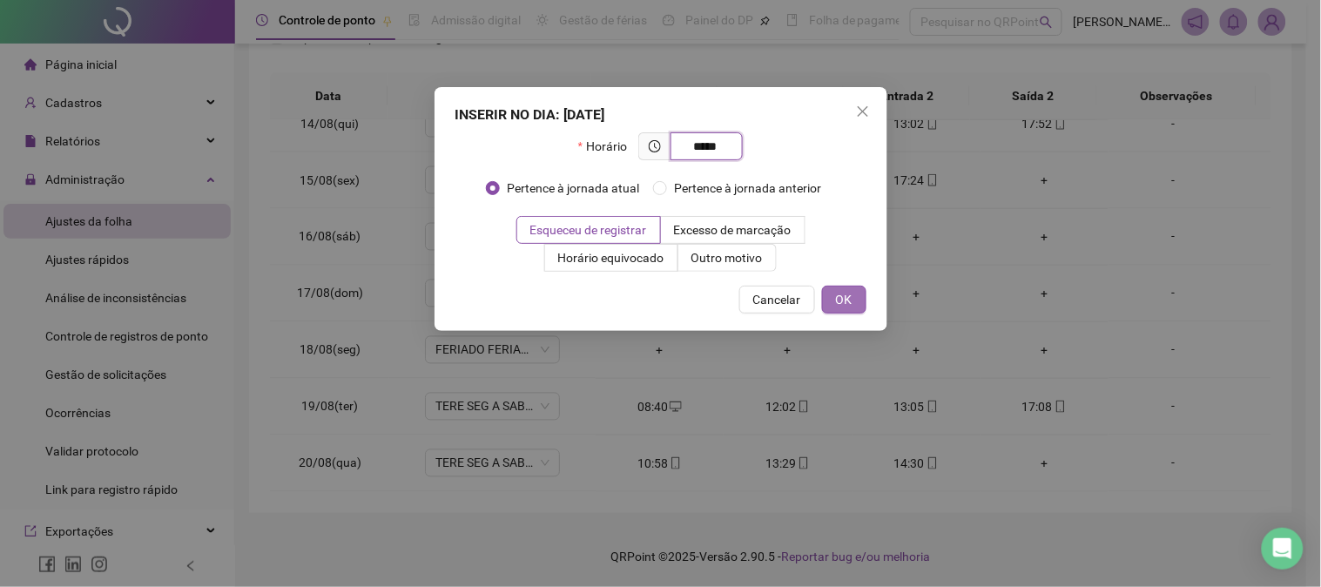
type input "*****"
click at [856, 290] on button "OK" at bounding box center [844, 300] width 44 height 28
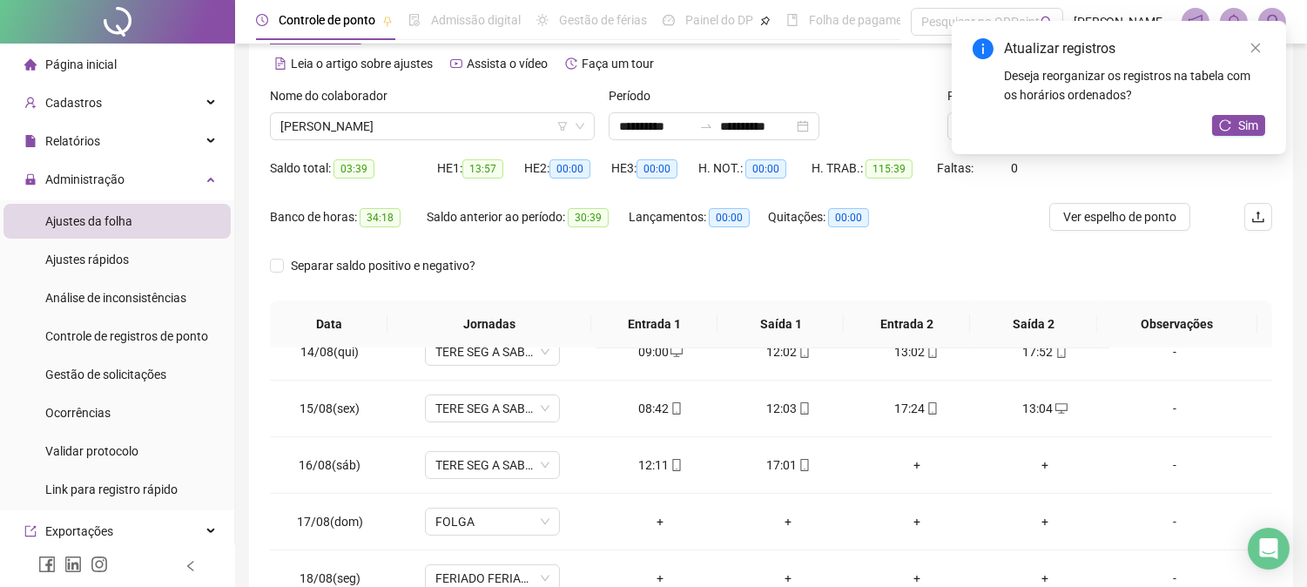
scroll to position [0, 0]
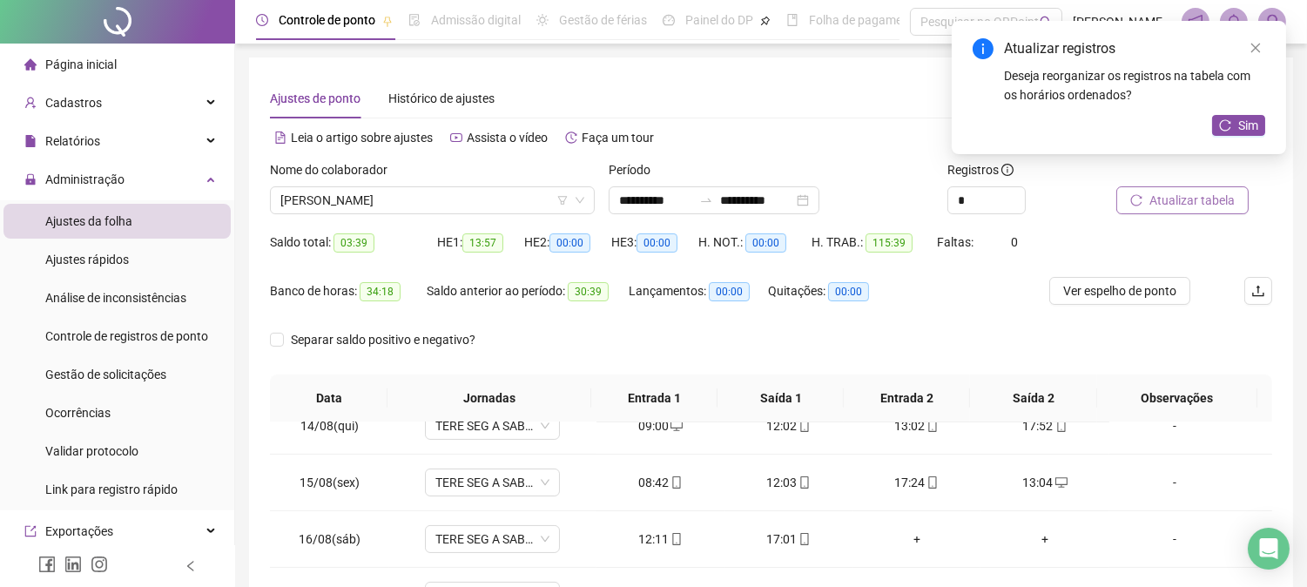
click at [1173, 197] on span "Atualizar tabela" at bounding box center [1191, 200] width 85 height 19
click at [1243, 129] on span "Sim" at bounding box center [1248, 125] width 20 height 19
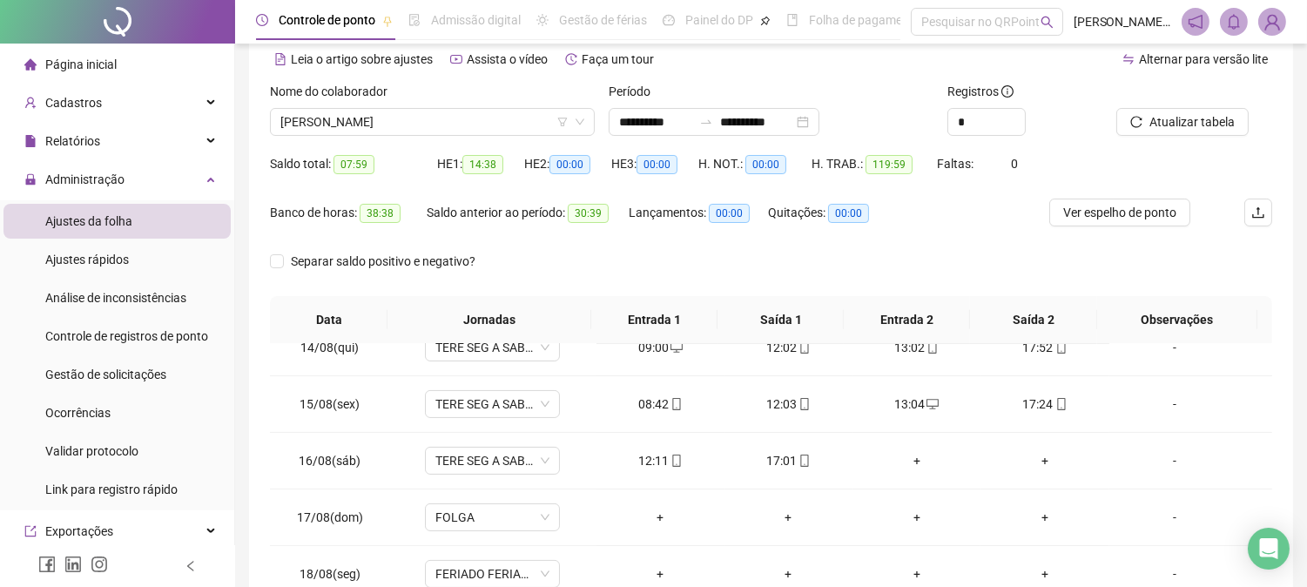
scroll to position [33, 0]
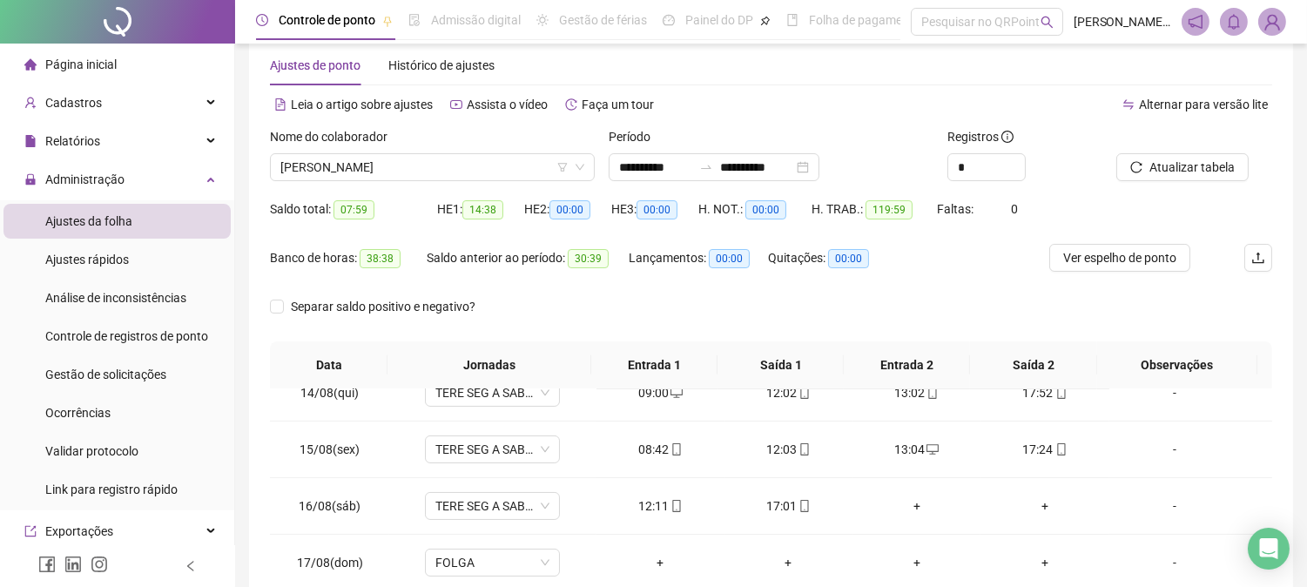
drag, startPoint x: 500, startPoint y: 149, endPoint x: 508, endPoint y: 185, distance: 37.4
click at [502, 174] on div "Nome do colaborador MARIA EDUARDA DA SILVA CARVALHO" at bounding box center [432, 154] width 325 height 54
click at [508, 185] on div "Nome do colaborador MARIA EDUARDA DA SILVA CARVALHO" at bounding box center [432, 161] width 339 height 68
click at [529, 172] on span "[PERSON_NAME]" at bounding box center [432, 167] width 304 height 26
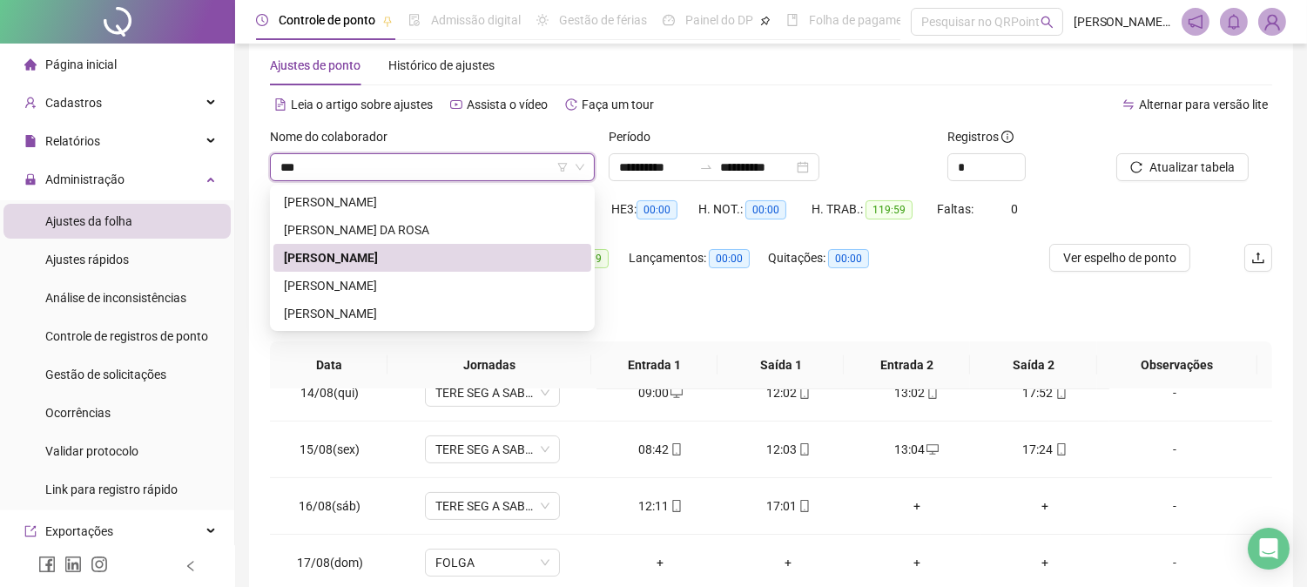
scroll to position [0, 0]
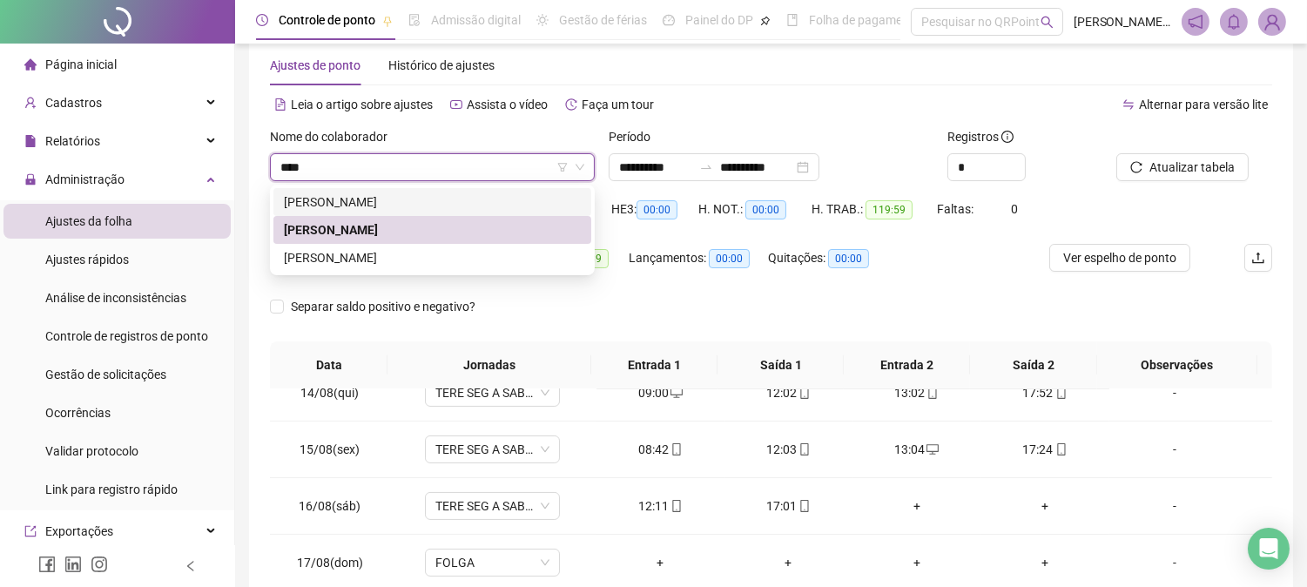
type input "*****"
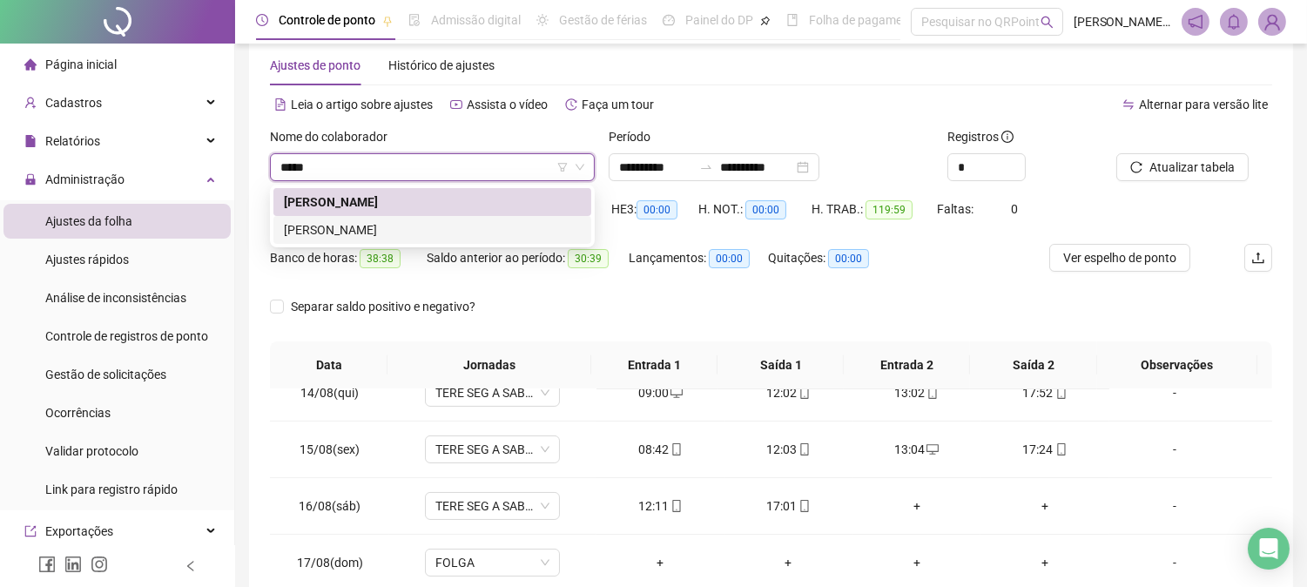
click at [390, 224] on div "[PERSON_NAME]" at bounding box center [432, 229] width 297 height 19
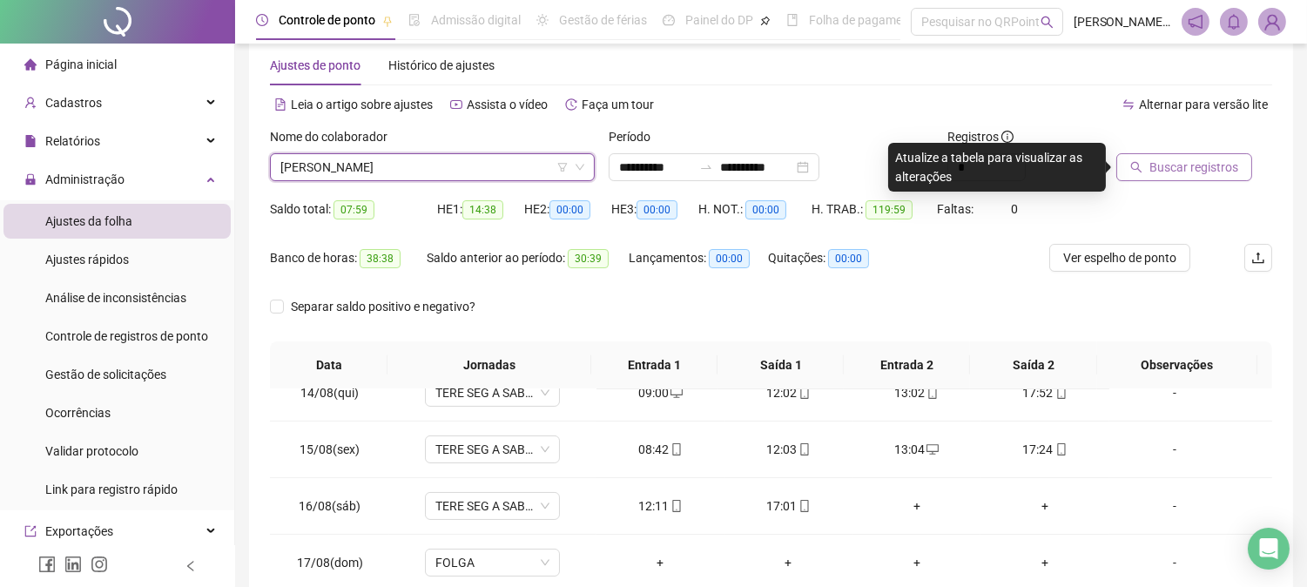
click at [1230, 161] on span "Buscar registros" at bounding box center [1193, 167] width 89 height 19
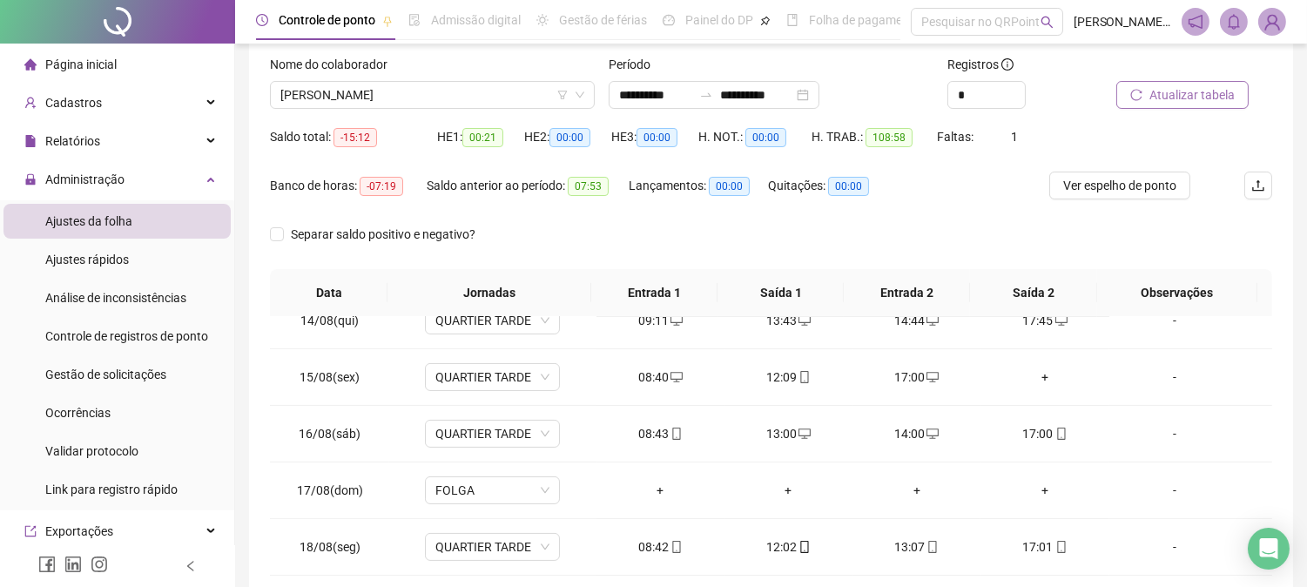
scroll to position [131, 0]
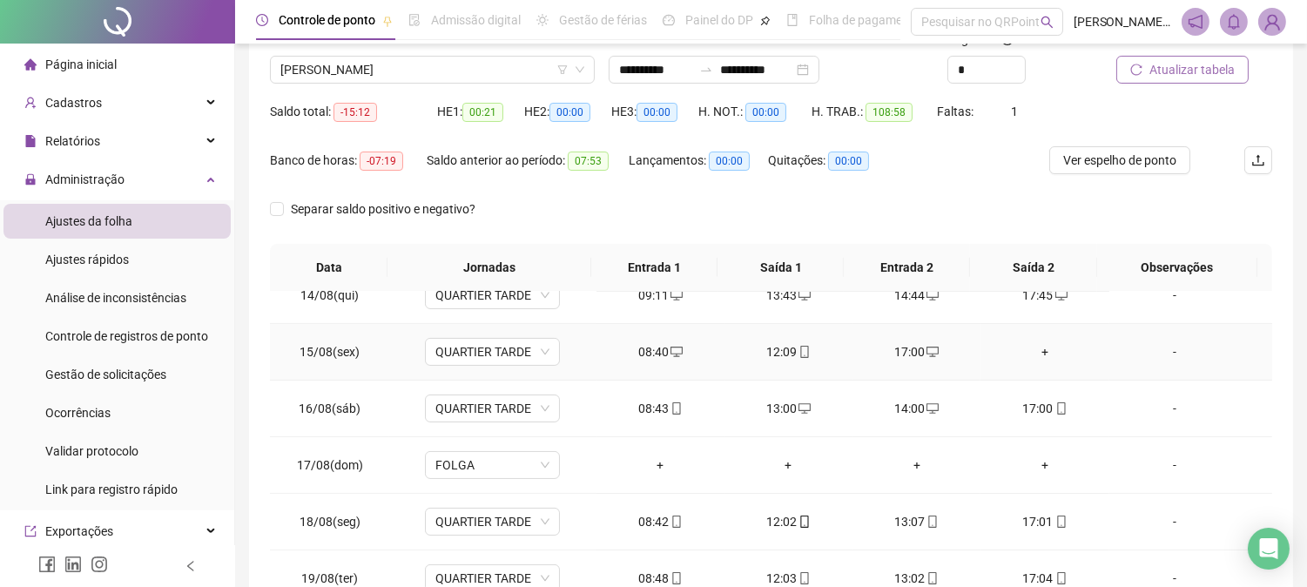
click at [1034, 351] on div "+" at bounding box center [1044, 351] width 100 height 19
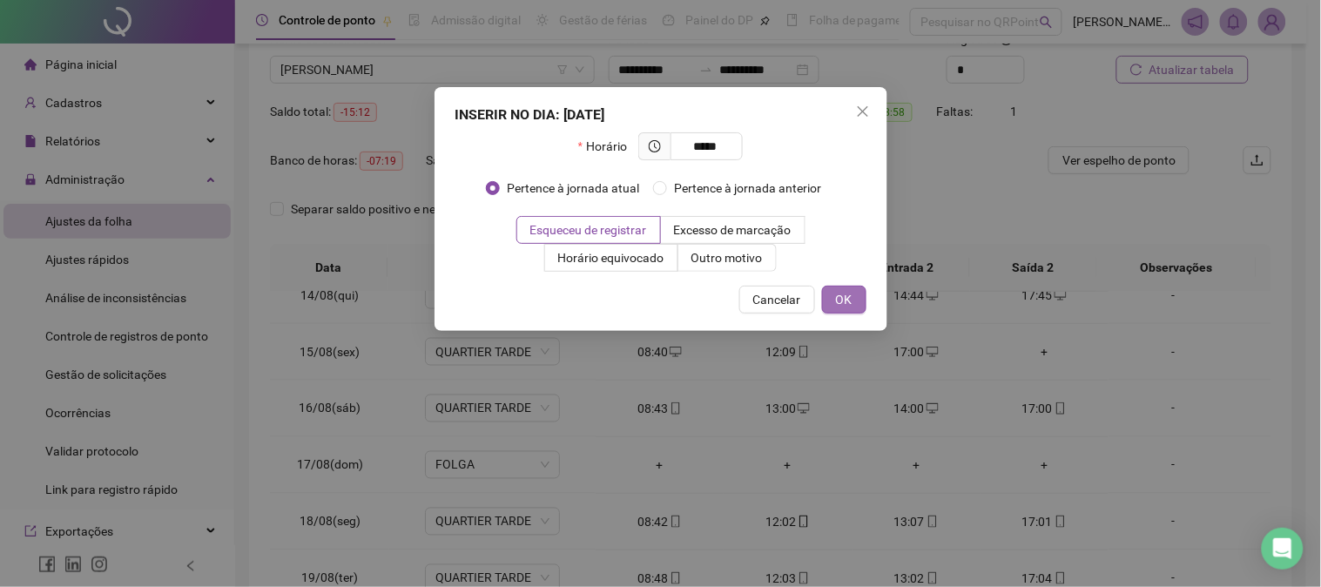
type input "*****"
click at [840, 296] on span "OK" at bounding box center [844, 299] width 17 height 19
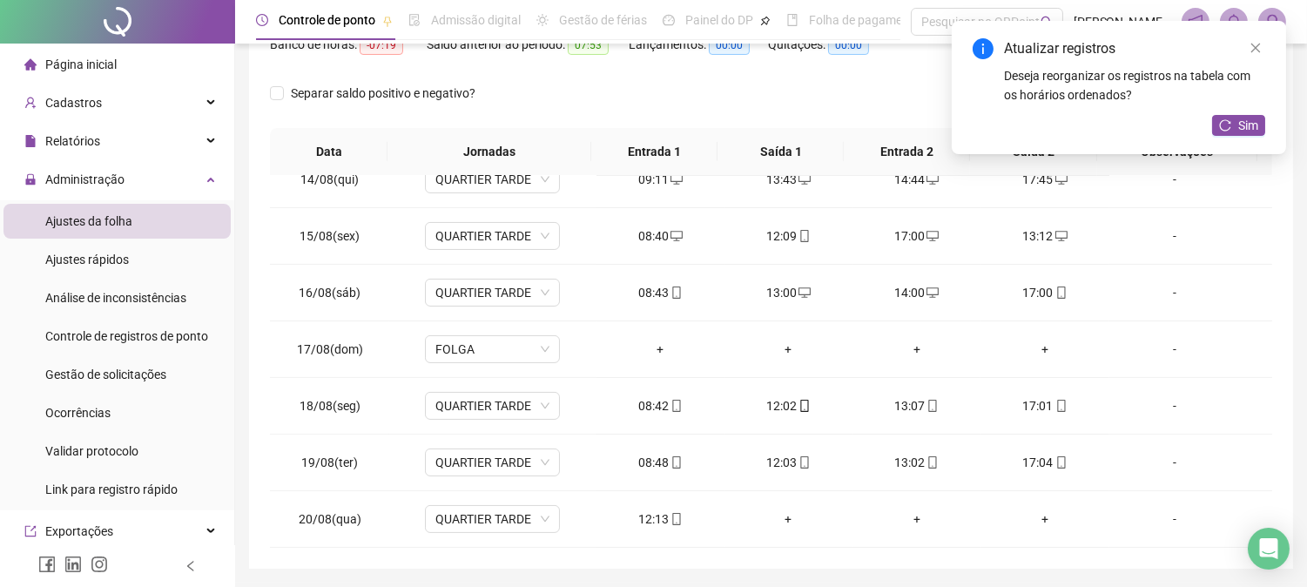
scroll to position [0, 0]
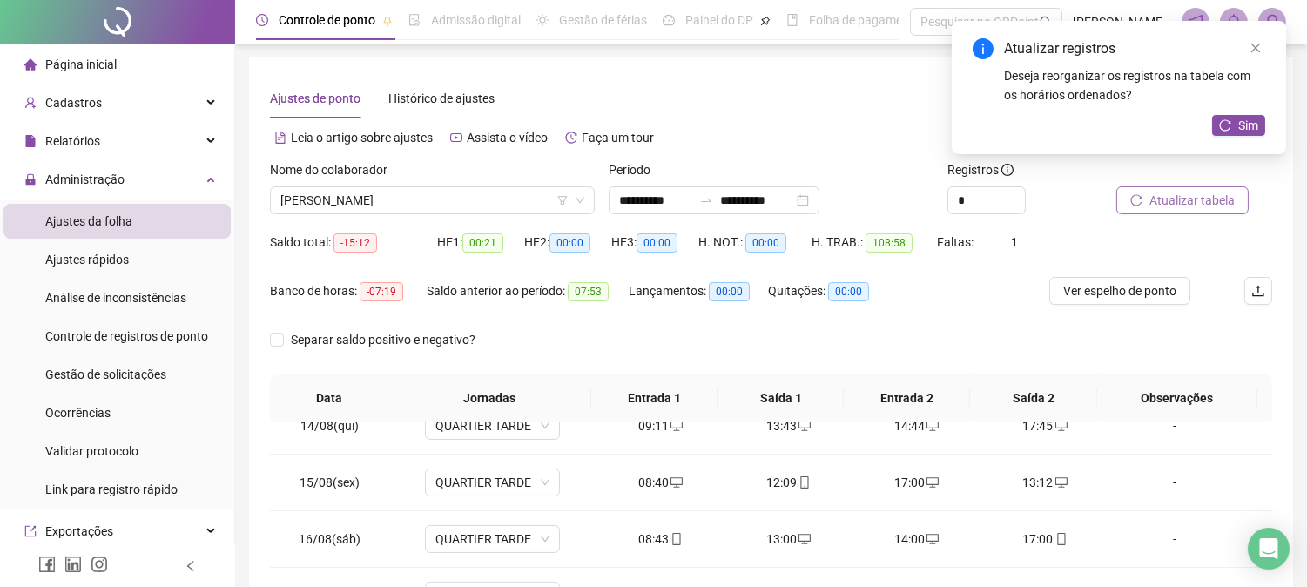
click at [1206, 197] on span "Atualizar tabela" at bounding box center [1191, 200] width 85 height 19
click at [483, 205] on span "[PERSON_NAME]" at bounding box center [432, 200] width 304 height 26
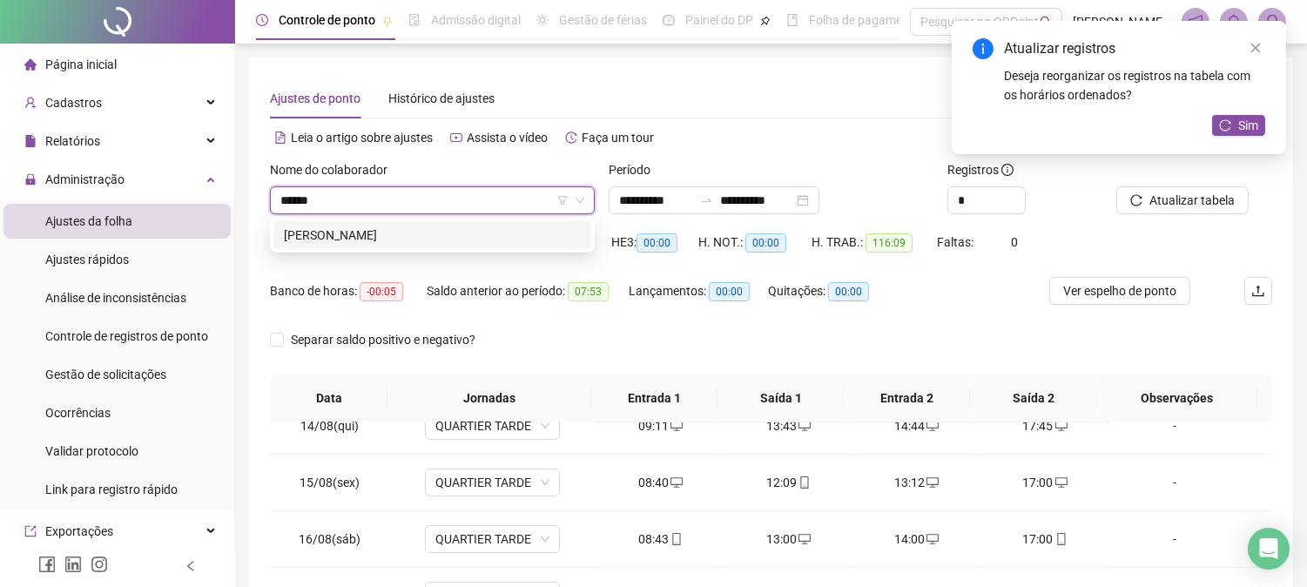
type input "*******"
click at [462, 238] on div "[PERSON_NAME]" at bounding box center [432, 235] width 297 height 19
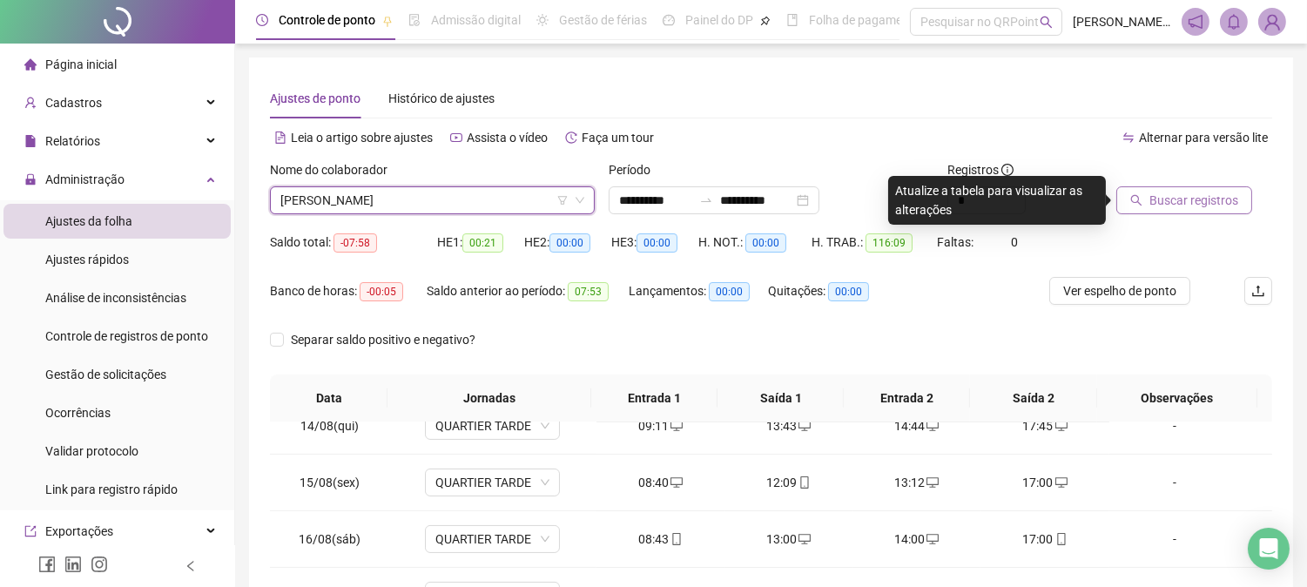
click at [1202, 197] on span "Buscar registros" at bounding box center [1193, 200] width 89 height 19
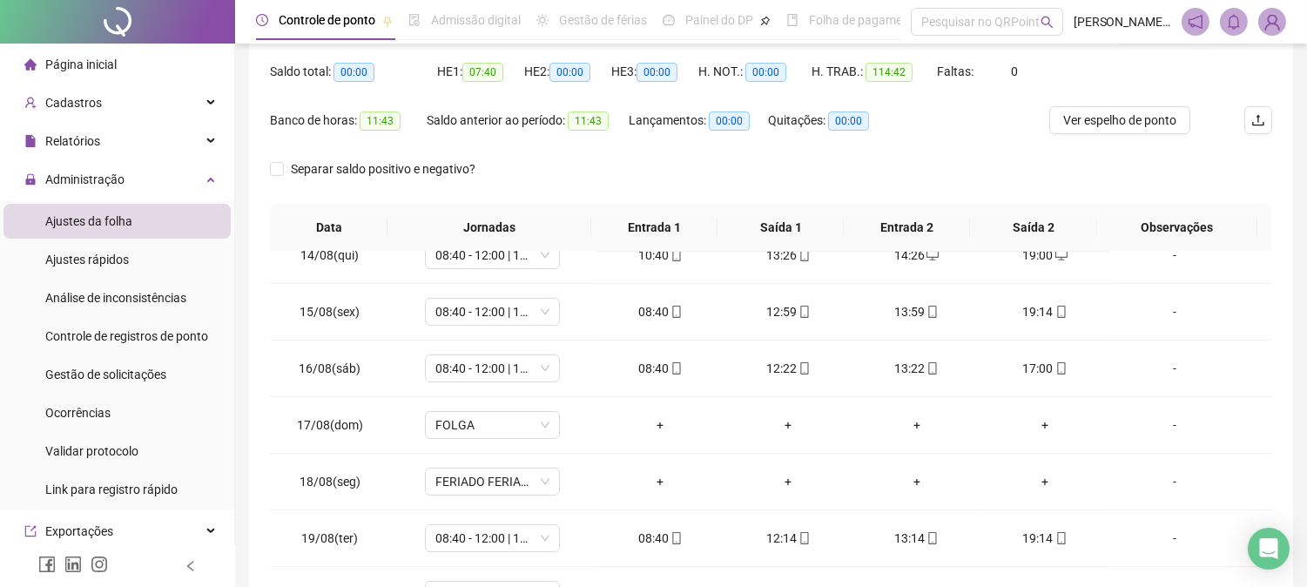
scroll to position [38, 0]
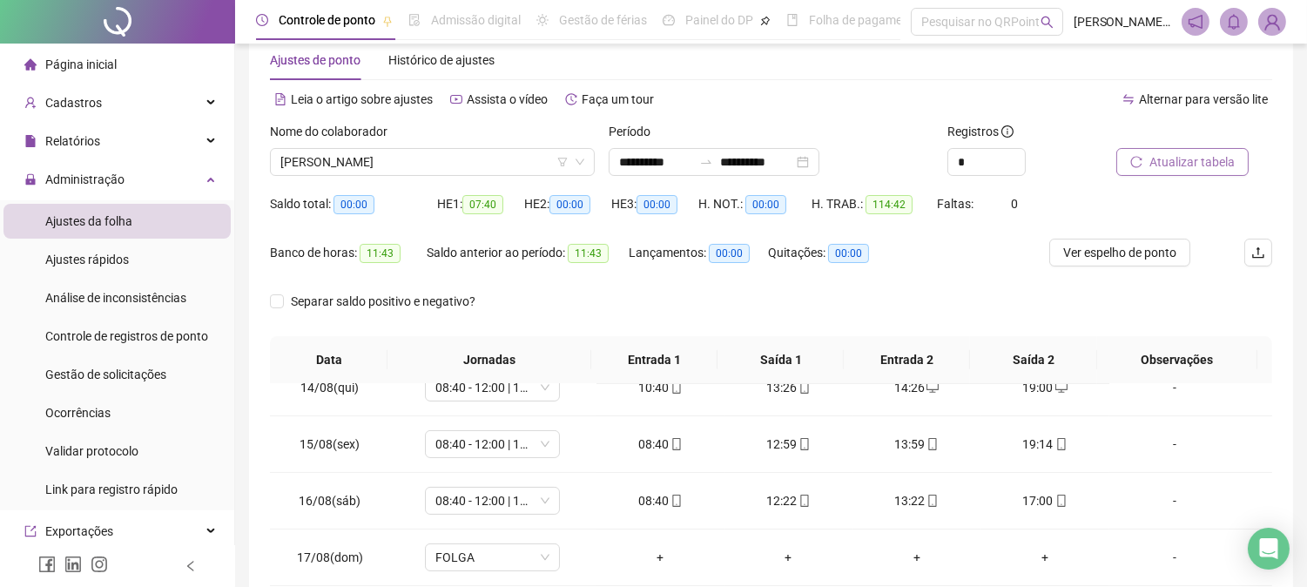
click at [1187, 167] on span "Atualizar tabela" at bounding box center [1191, 161] width 85 height 19
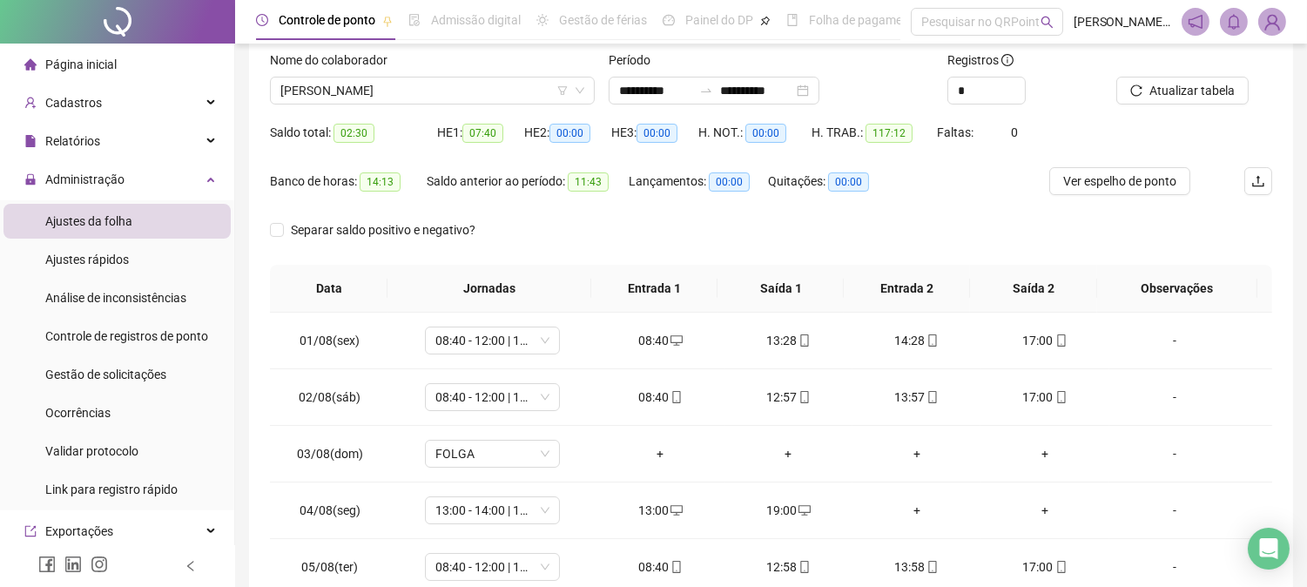
scroll to position [0, 0]
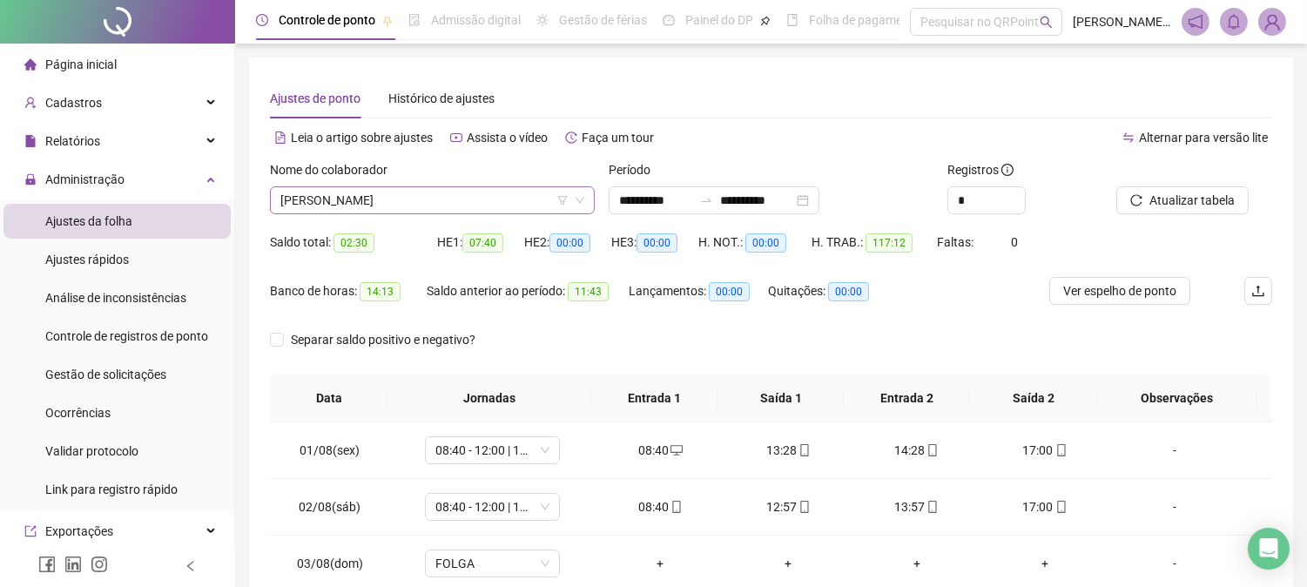
click at [468, 187] on span "[PERSON_NAME]" at bounding box center [432, 200] width 304 height 26
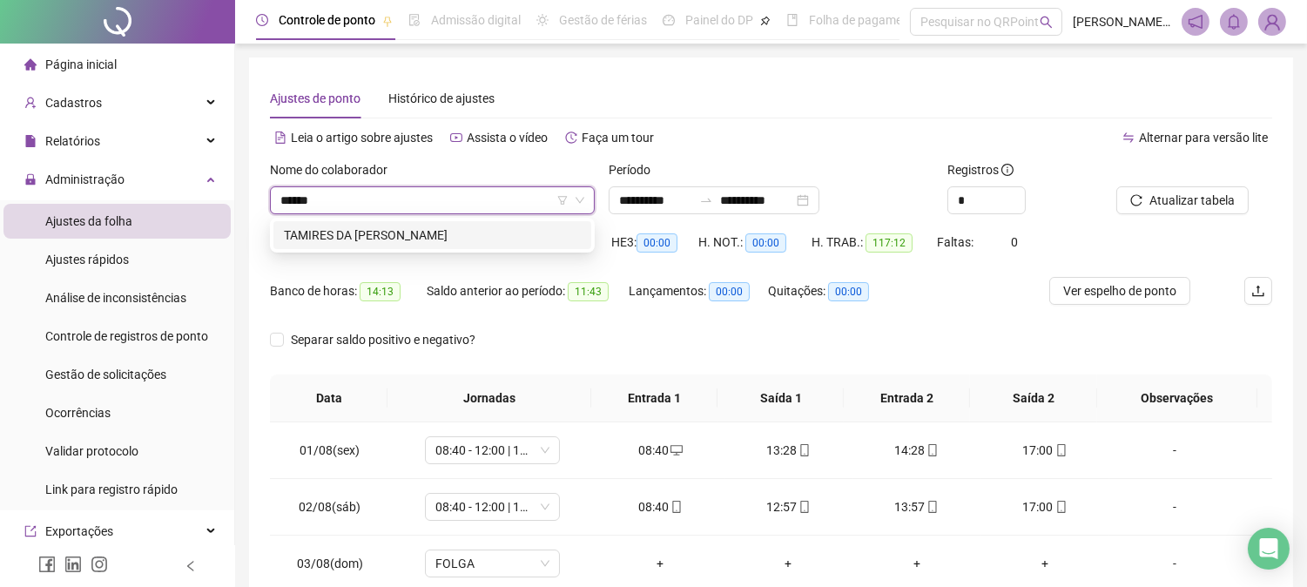
type input "*******"
click at [402, 237] on div "TAMIRES DA [PERSON_NAME]" at bounding box center [432, 235] width 297 height 19
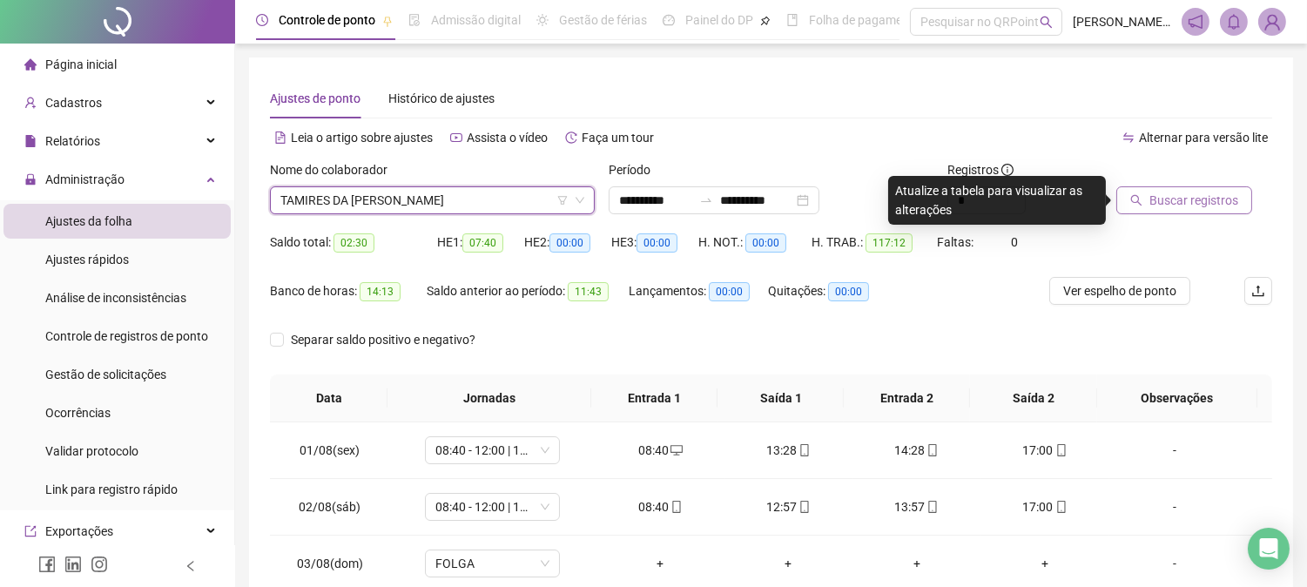
click at [1173, 188] on button "Buscar registros" at bounding box center [1184, 200] width 136 height 28
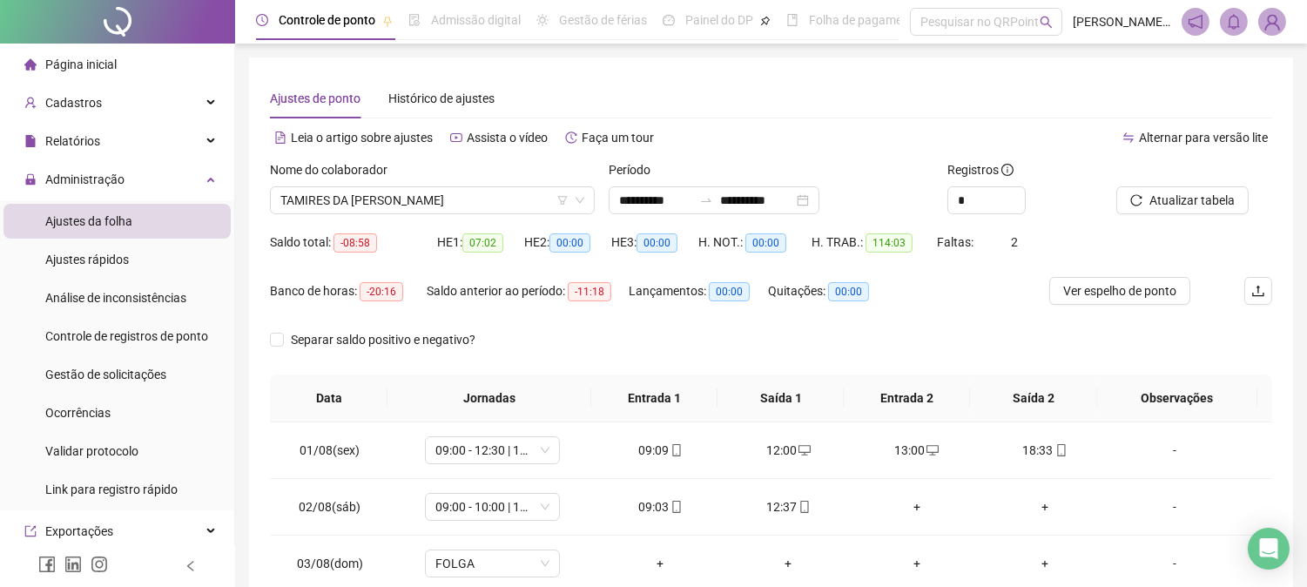
drag, startPoint x: 1320, startPoint y: 120, endPoint x: 1315, endPoint y: 404, distance: 283.9
click at [1149, 191] on span "Atualizar tabela" at bounding box center [1191, 200] width 85 height 19
click at [483, 199] on span "TAMIRES DA [PERSON_NAME]" at bounding box center [432, 200] width 304 height 26
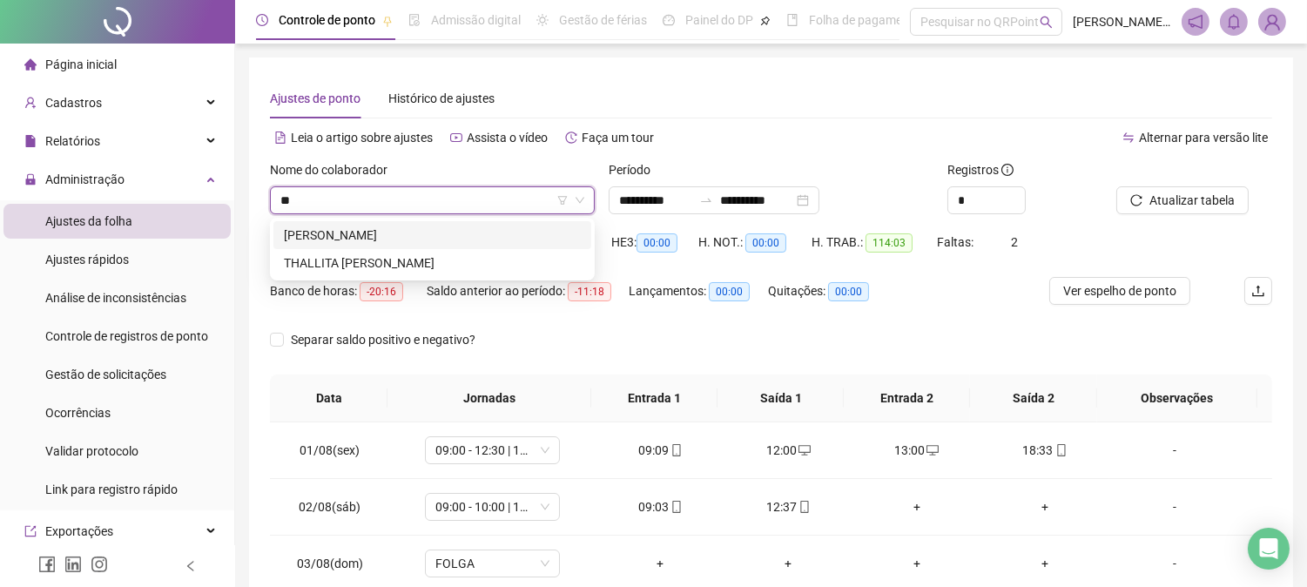
type input "***"
click at [460, 258] on div "THALLITA [PERSON_NAME]" at bounding box center [432, 262] width 297 height 19
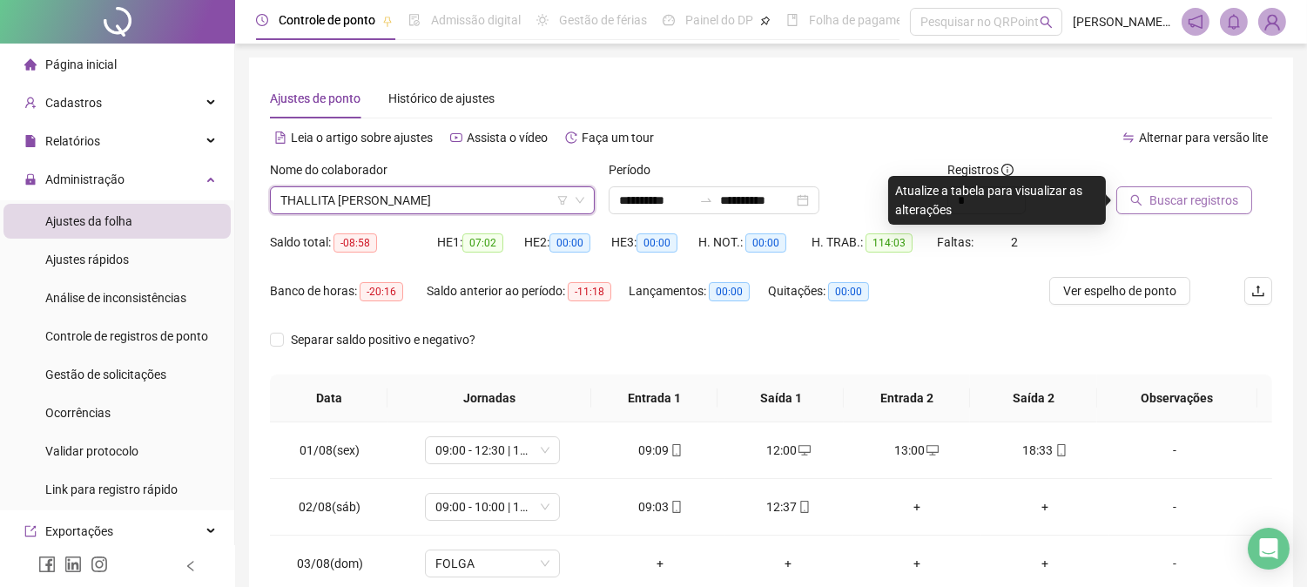
click at [1187, 204] on span "Buscar registros" at bounding box center [1193, 200] width 89 height 19
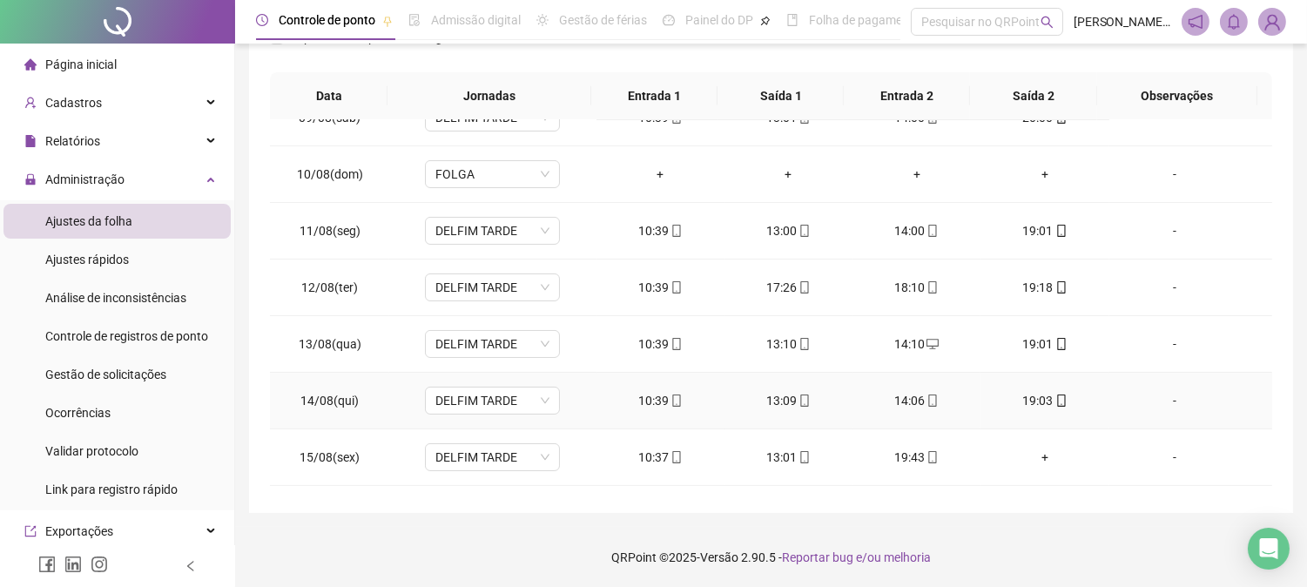
scroll to position [761, 0]
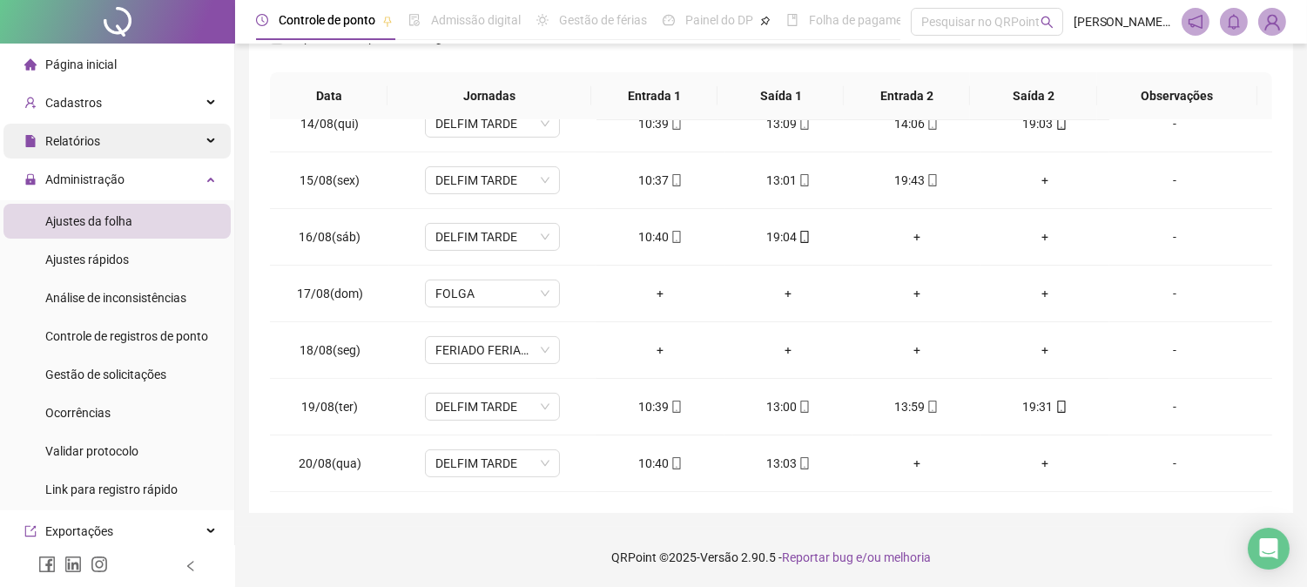
click at [179, 135] on div "Relatórios" at bounding box center [116, 141] width 227 height 35
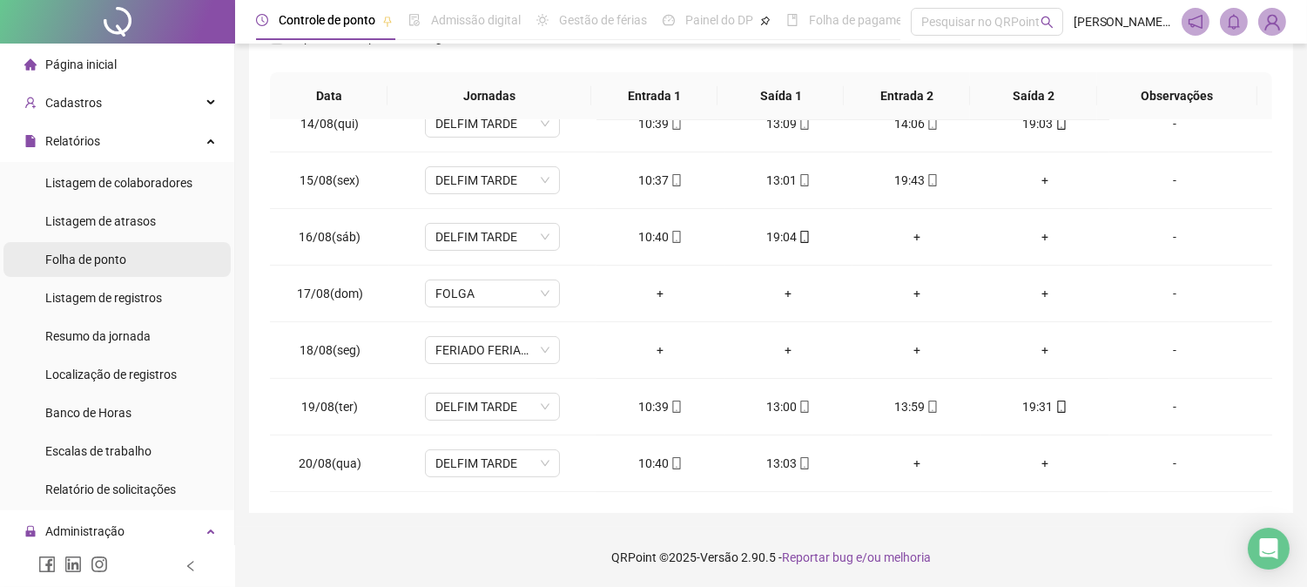
click at [116, 263] on span "Folha de ponto" at bounding box center [85, 260] width 81 height 14
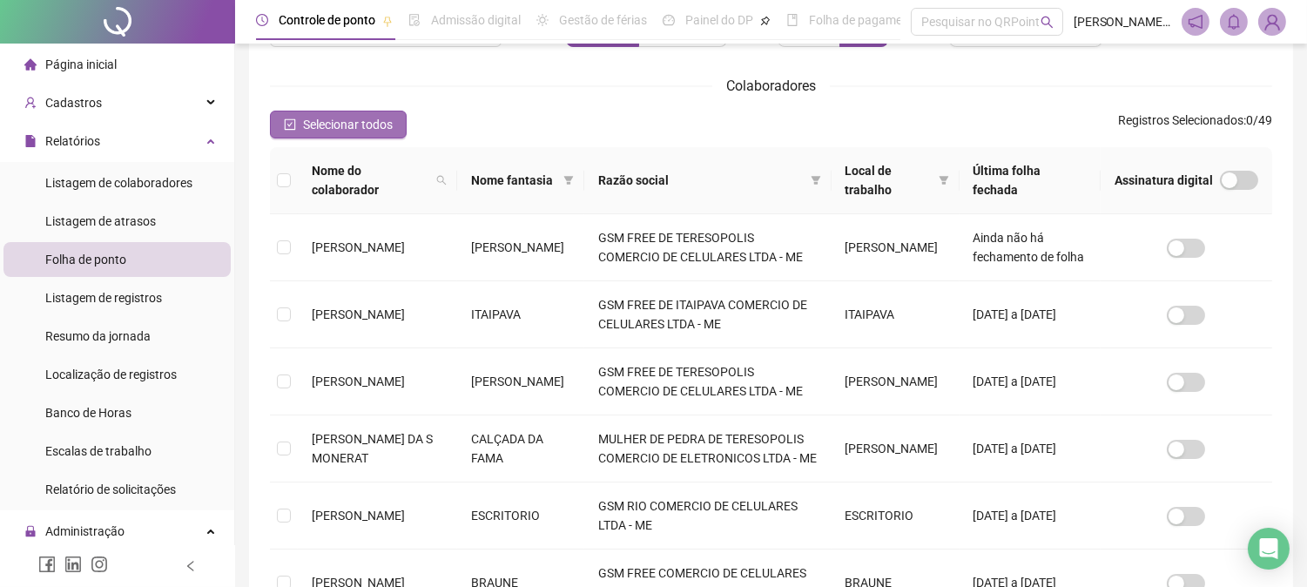
scroll to position [12, 0]
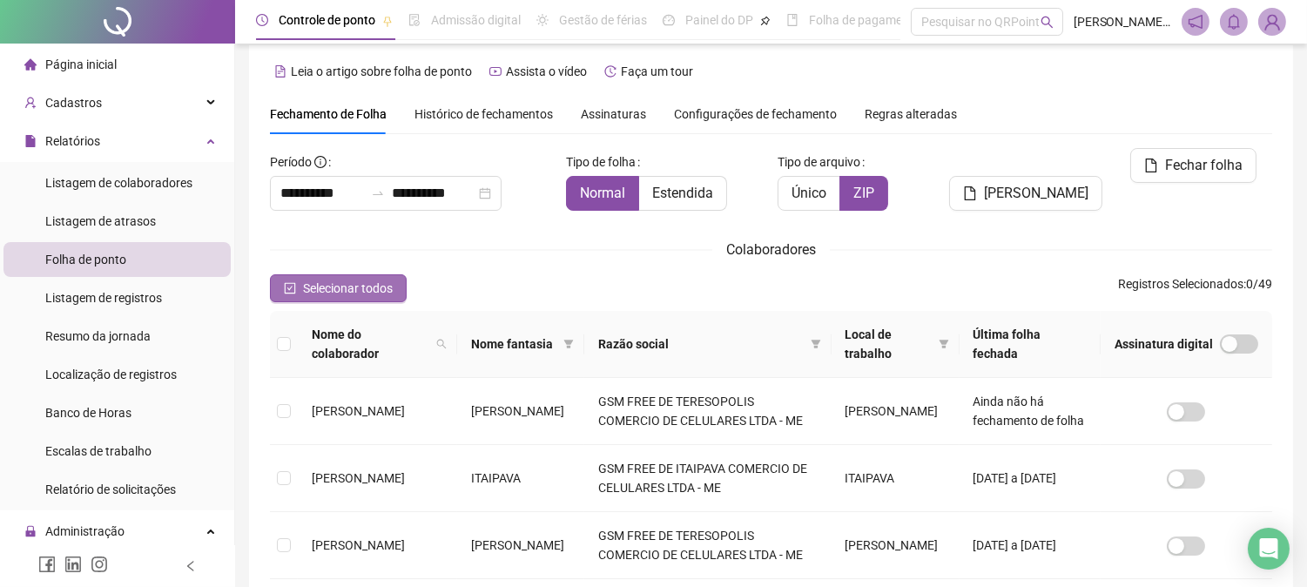
click at [352, 282] on span "Selecionar todos" at bounding box center [348, 288] width 90 height 19
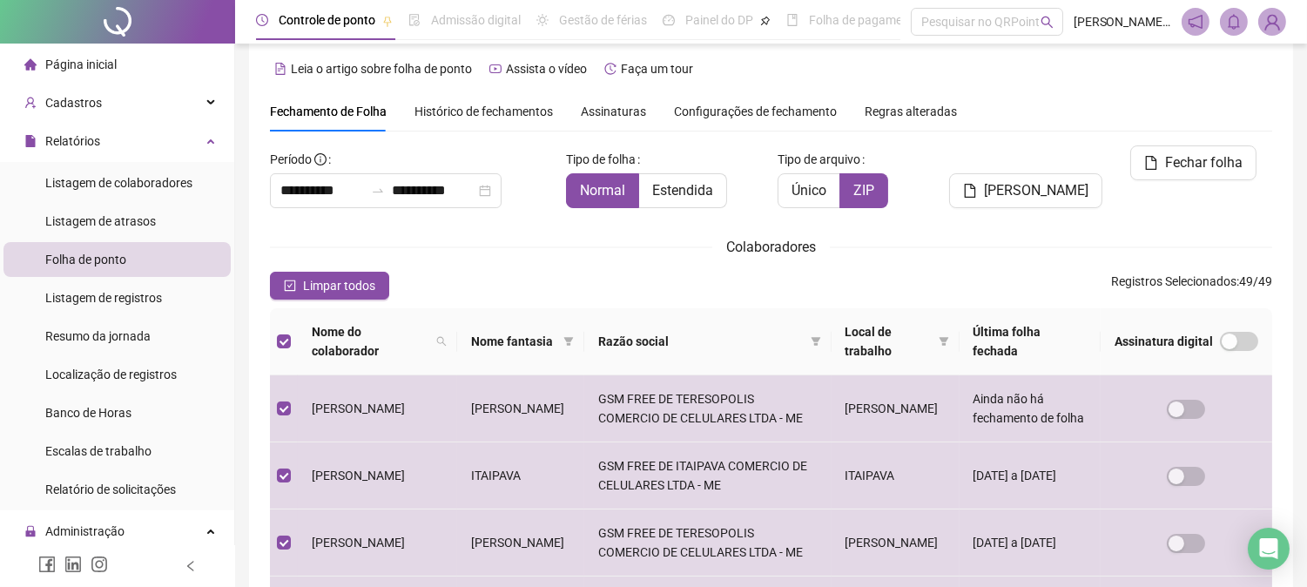
scroll to position [0, 0]
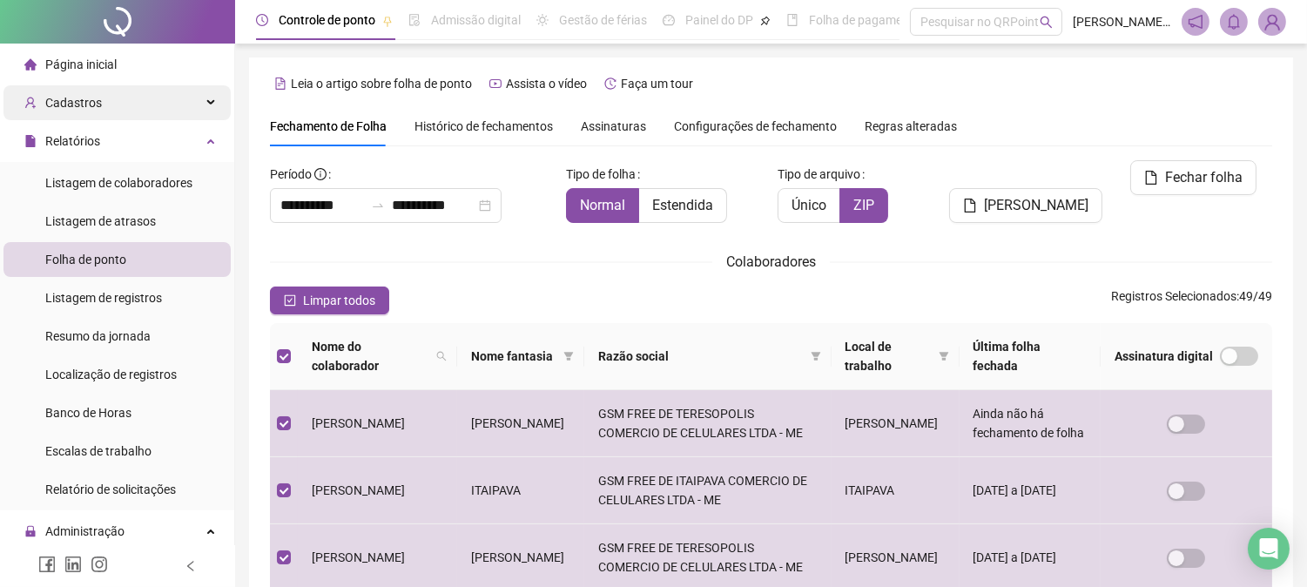
click at [167, 111] on div "Cadastros" at bounding box center [116, 102] width 227 height 35
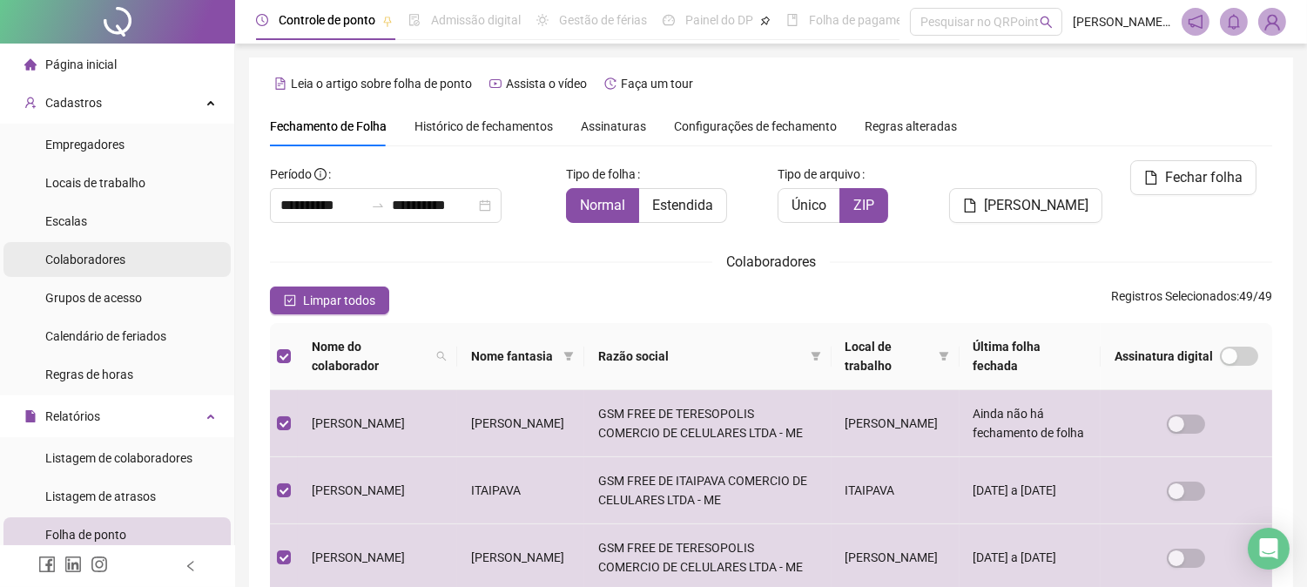
click at [142, 270] on li "Colaboradores" at bounding box center [116, 259] width 227 height 35
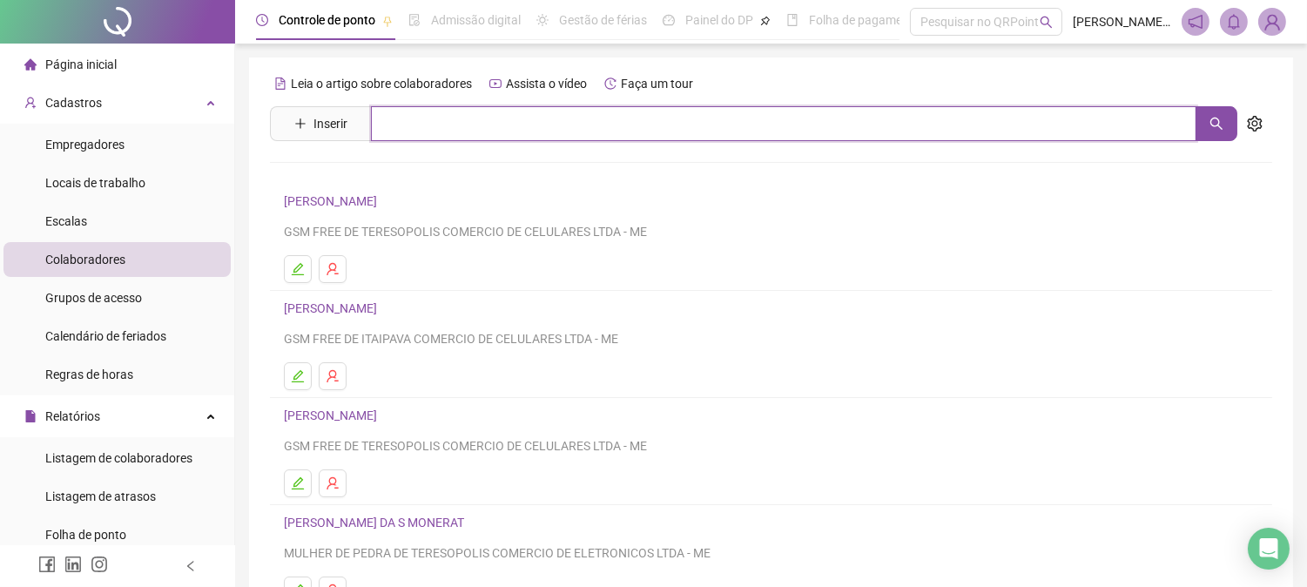
click at [430, 120] on input "text" at bounding box center [783, 123] width 825 height 35
type input "*"
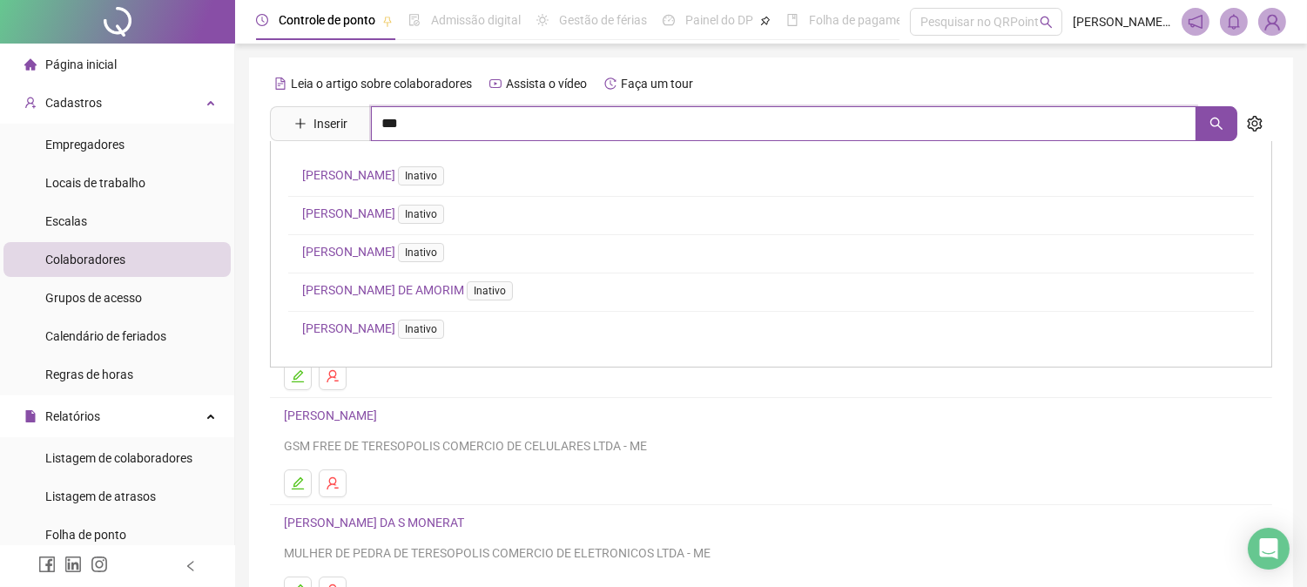
click at [437, 122] on input "***" at bounding box center [783, 123] width 825 height 35
type input "*"
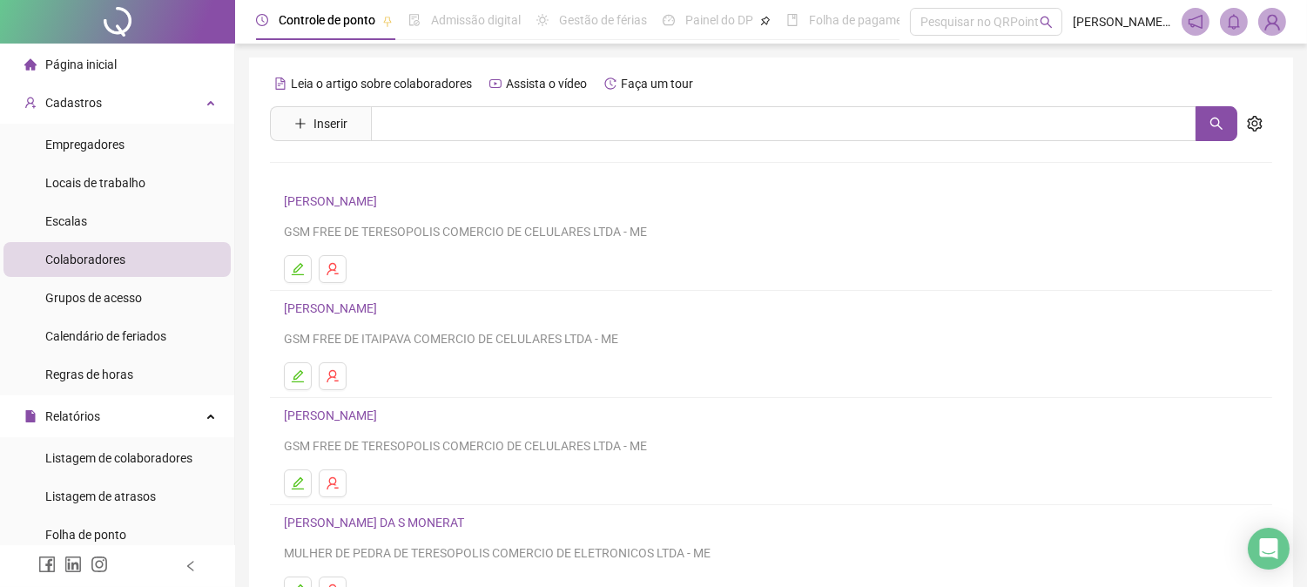
click at [123, 64] on li "Página inicial" at bounding box center [116, 64] width 227 height 35
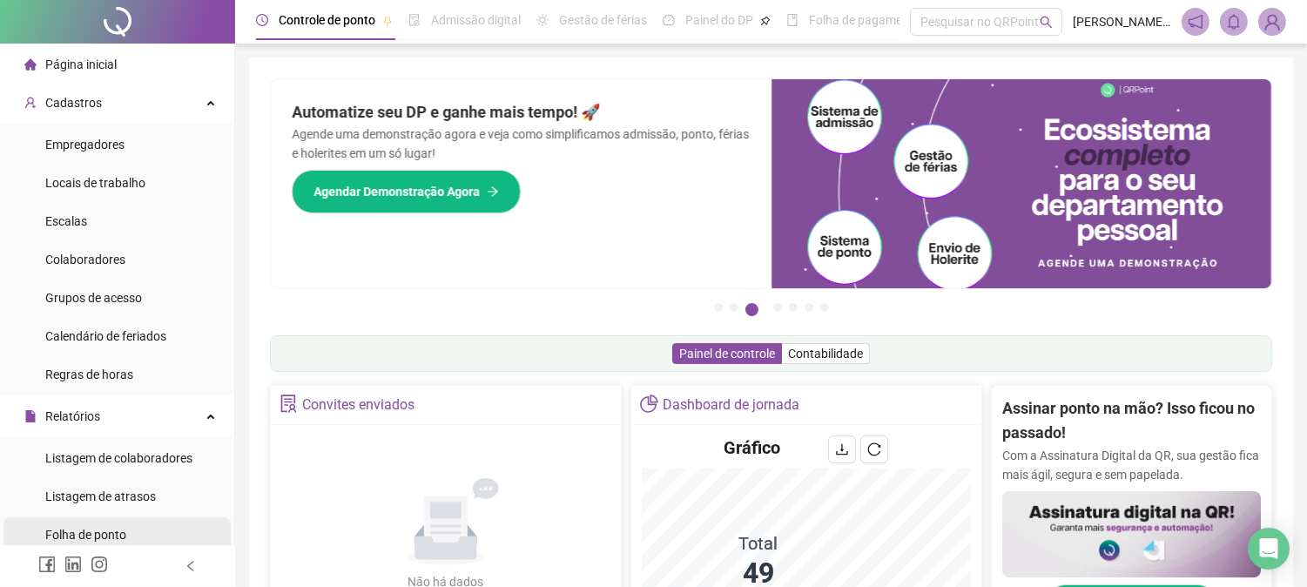
click at [145, 535] on li "Folha de ponto" at bounding box center [116, 534] width 227 height 35
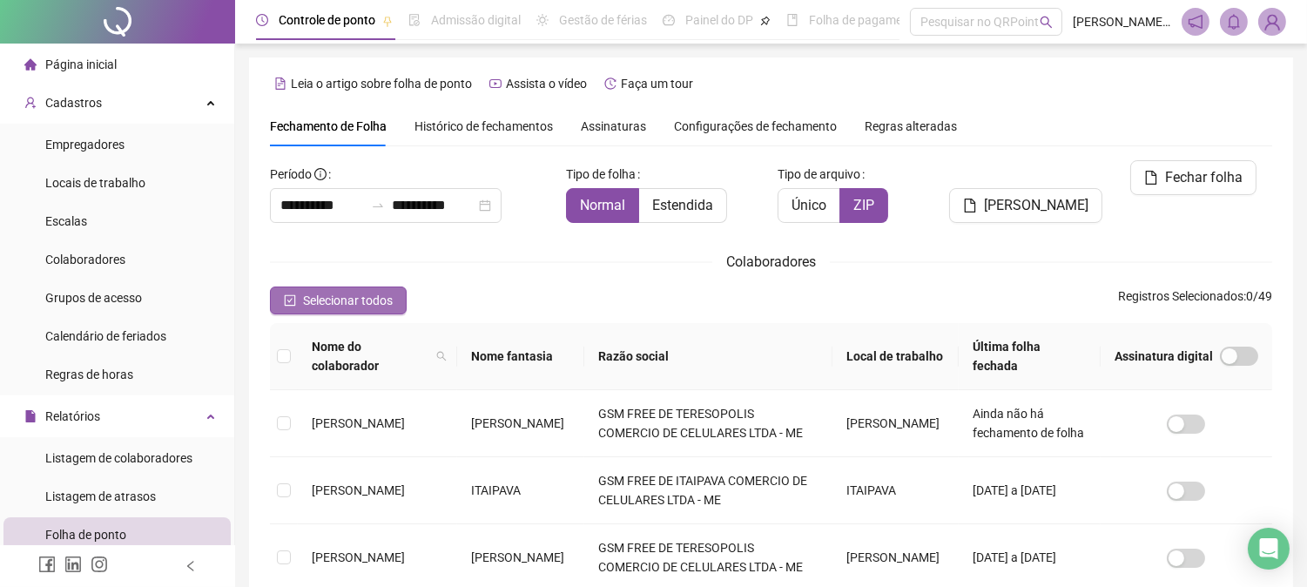
scroll to position [193, 0]
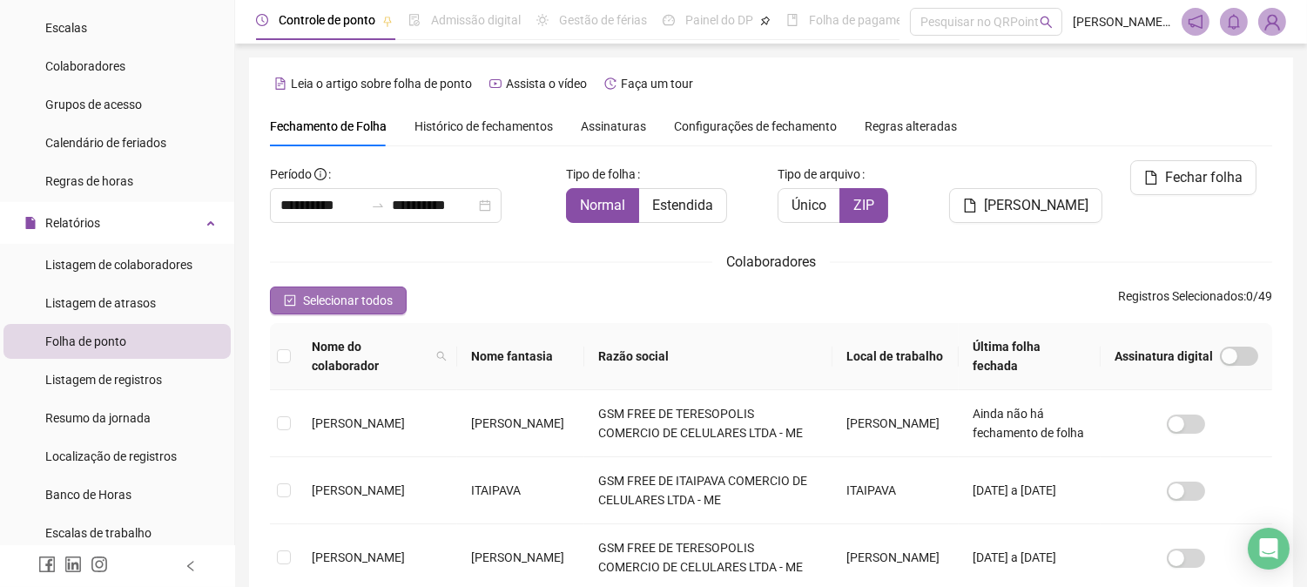
click at [332, 301] on span "Selecionar todos" at bounding box center [348, 300] width 90 height 19
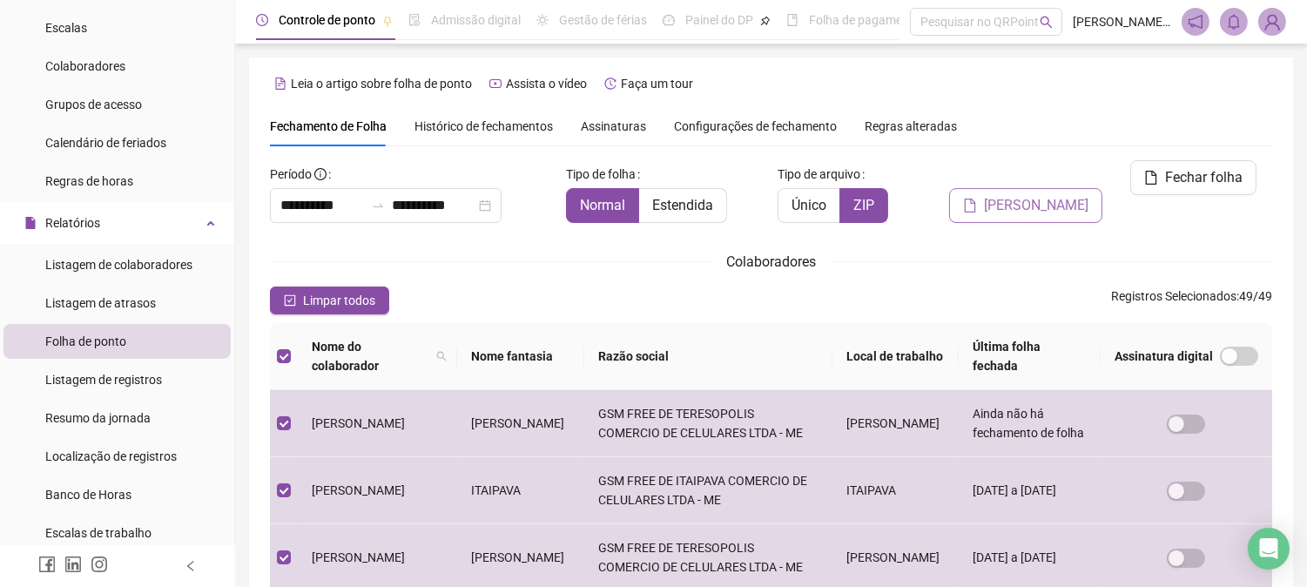
click at [1074, 195] on span "Gerar espelho" at bounding box center [1036, 205] width 104 height 21
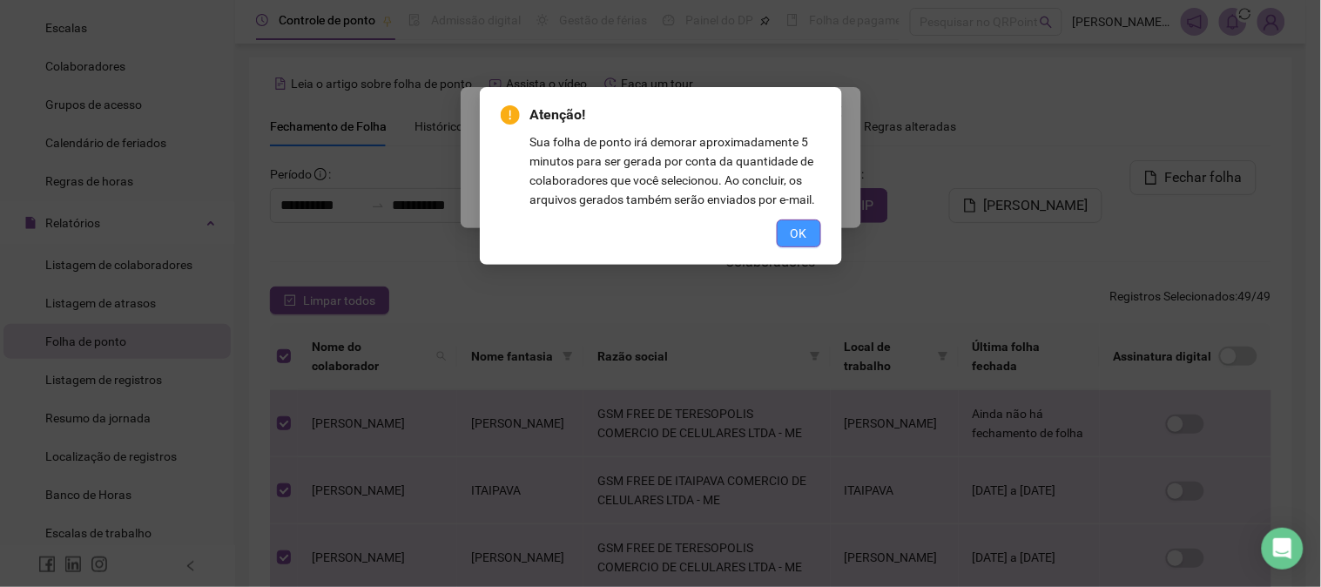
click at [801, 233] on span "OK" at bounding box center [799, 233] width 17 height 19
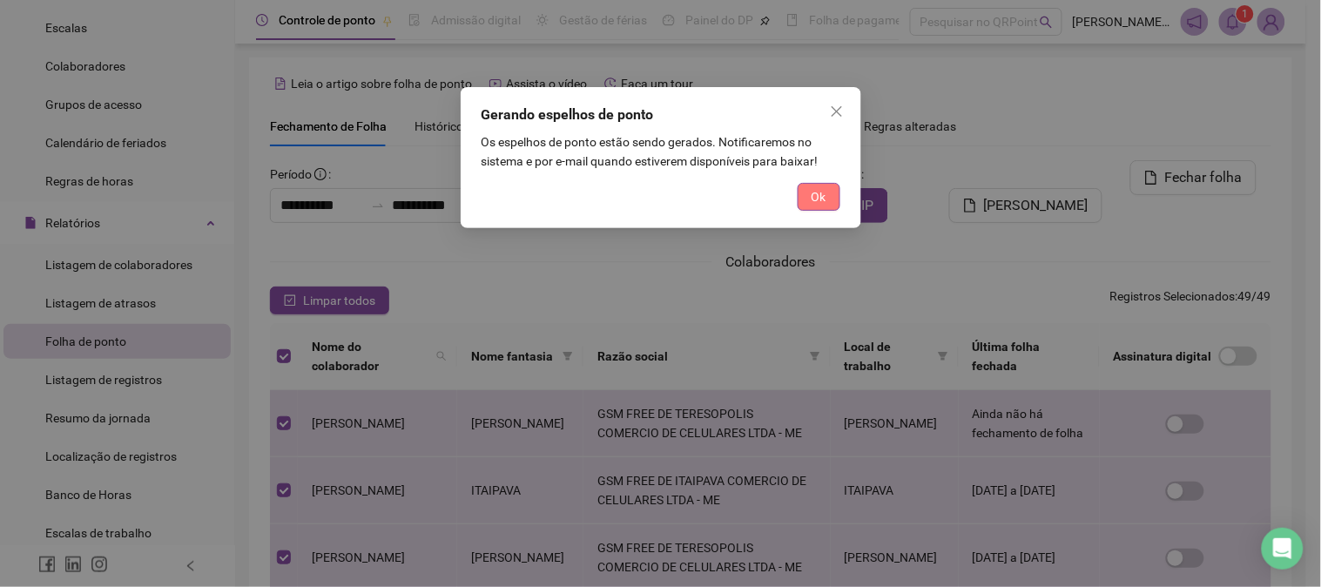
drag, startPoint x: 813, startPoint y: 206, endPoint x: 839, endPoint y: 232, distance: 36.3
click at [813, 209] on button "Ok" at bounding box center [819, 197] width 43 height 28
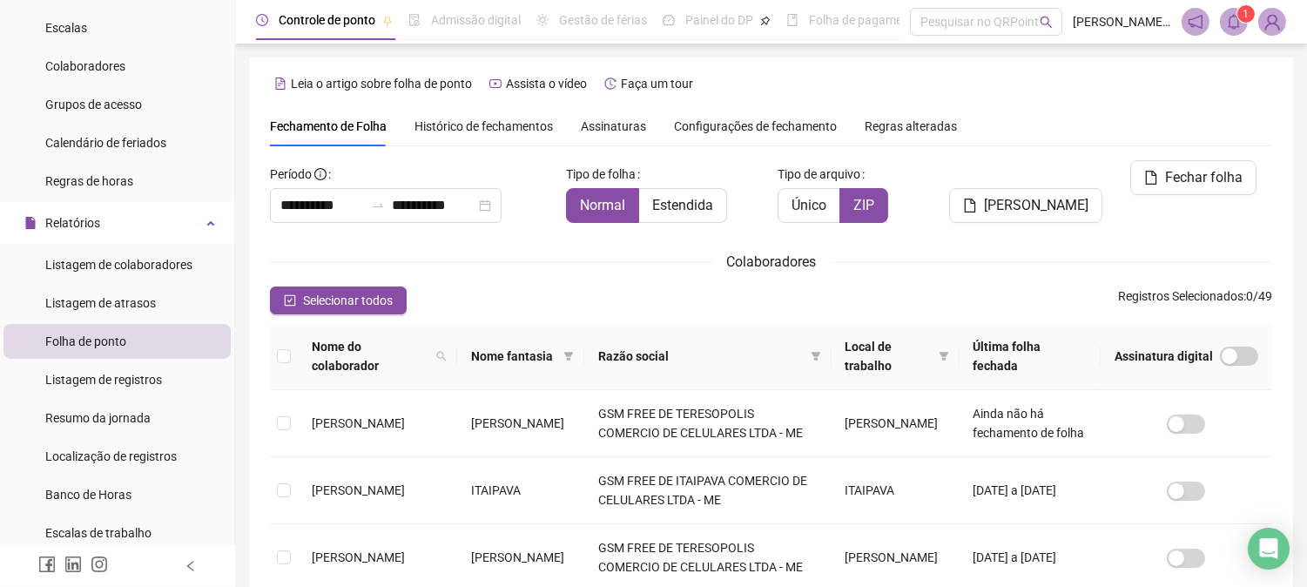
click at [1238, 27] on icon "bell" at bounding box center [1234, 22] width 12 height 16
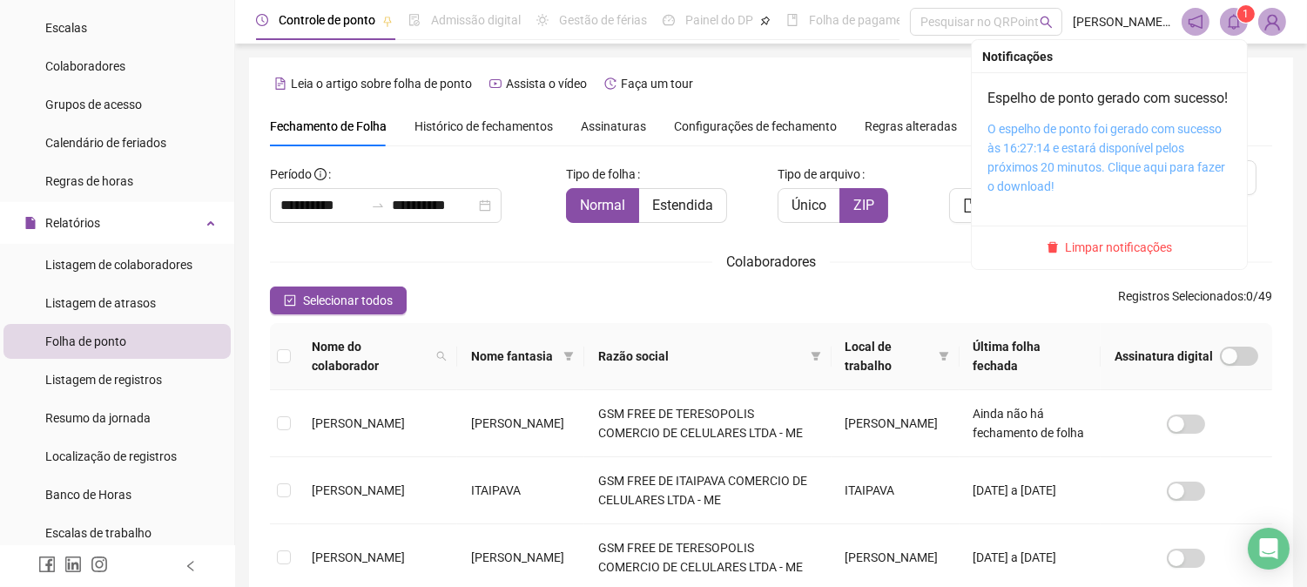
click at [1034, 152] on link "O espelho de ponto foi gerado com sucesso às 16:27:14 e estará disponível pelos…" at bounding box center [1106, 157] width 238 height 71
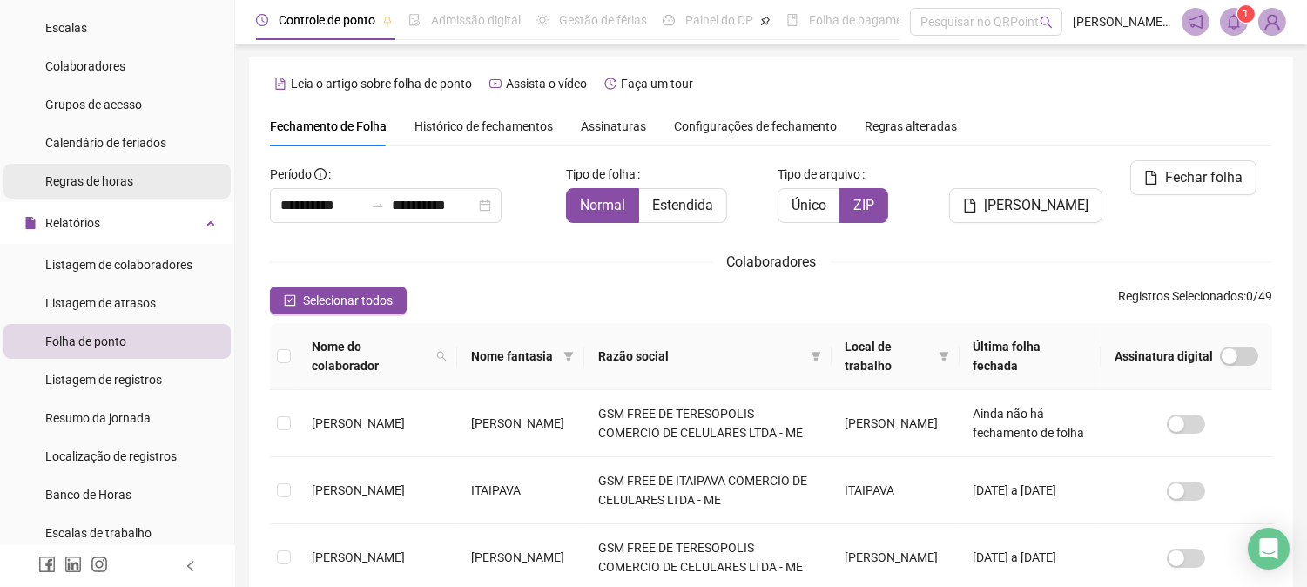
scroll to position [0, 0]
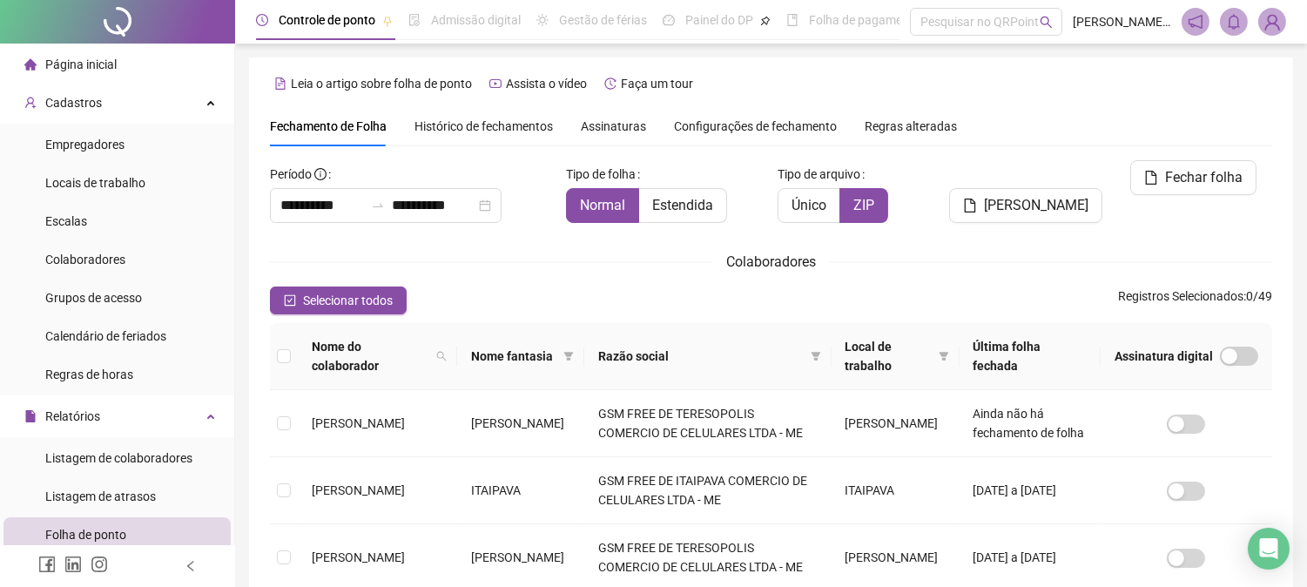
click at [71, 68] on span "Página inicial" at bounding box center [80, 64] width 71 height 14
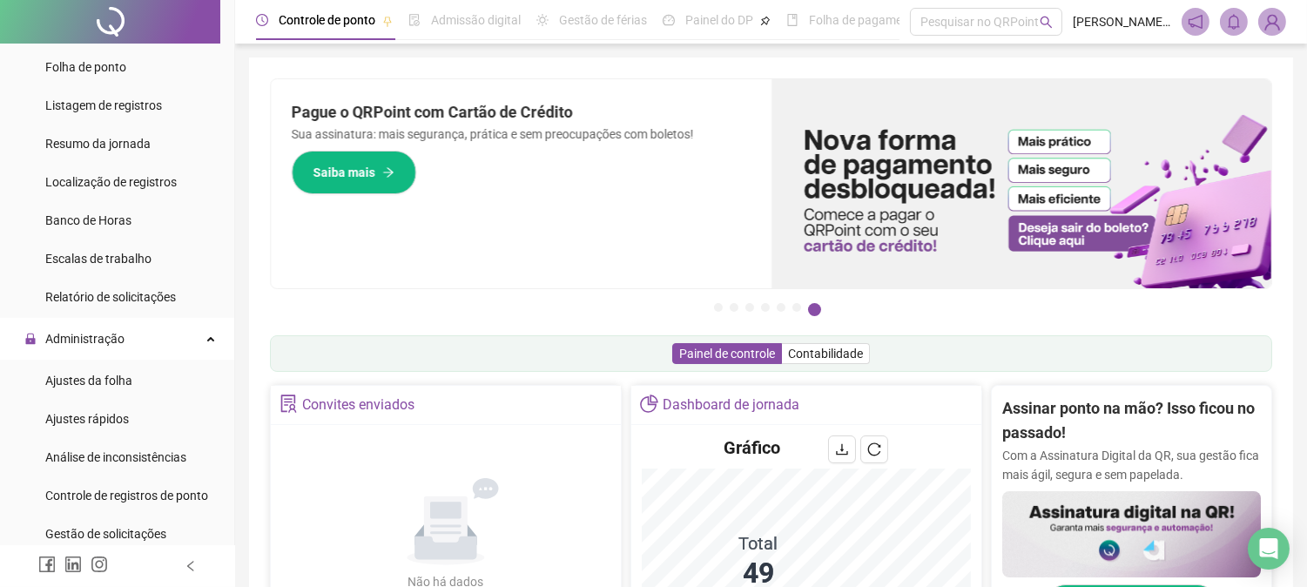
scroll to position [193, 0]
click at [145, 536] on span "Gestão de solicitações" at bounding box center [105, 533] width 121 height 14
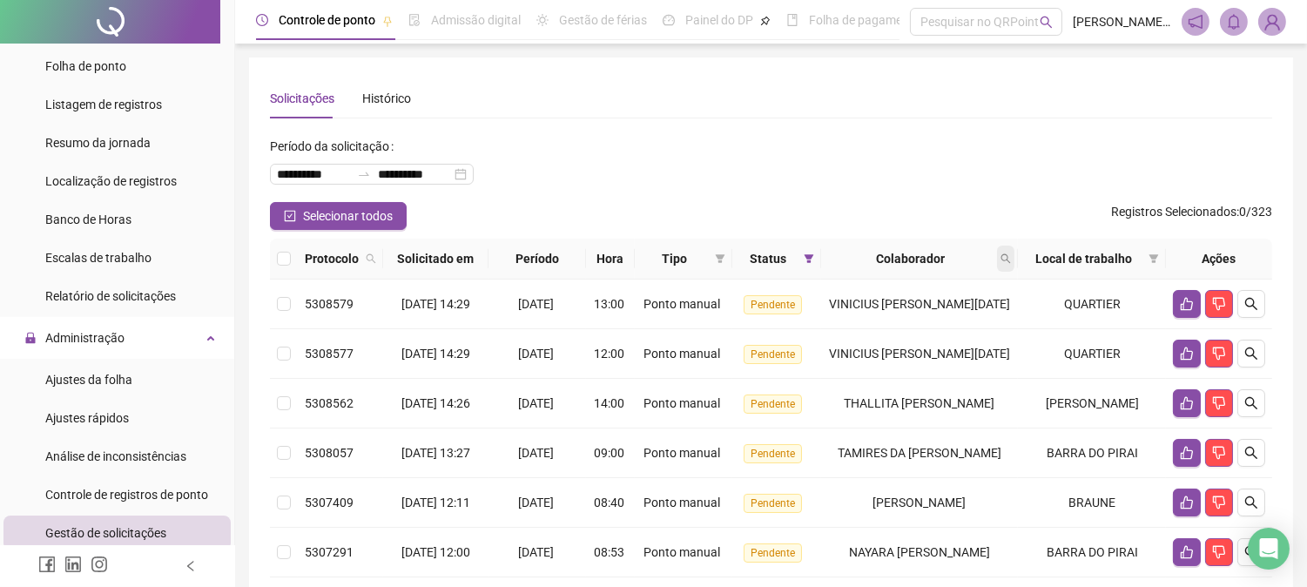
click at [1011, 264] on icon "search" at bounding box center [1006, 259] width 10 height 10
click at [888, 307] on input "text" at bounding box center [948, 306] width 164 height 28
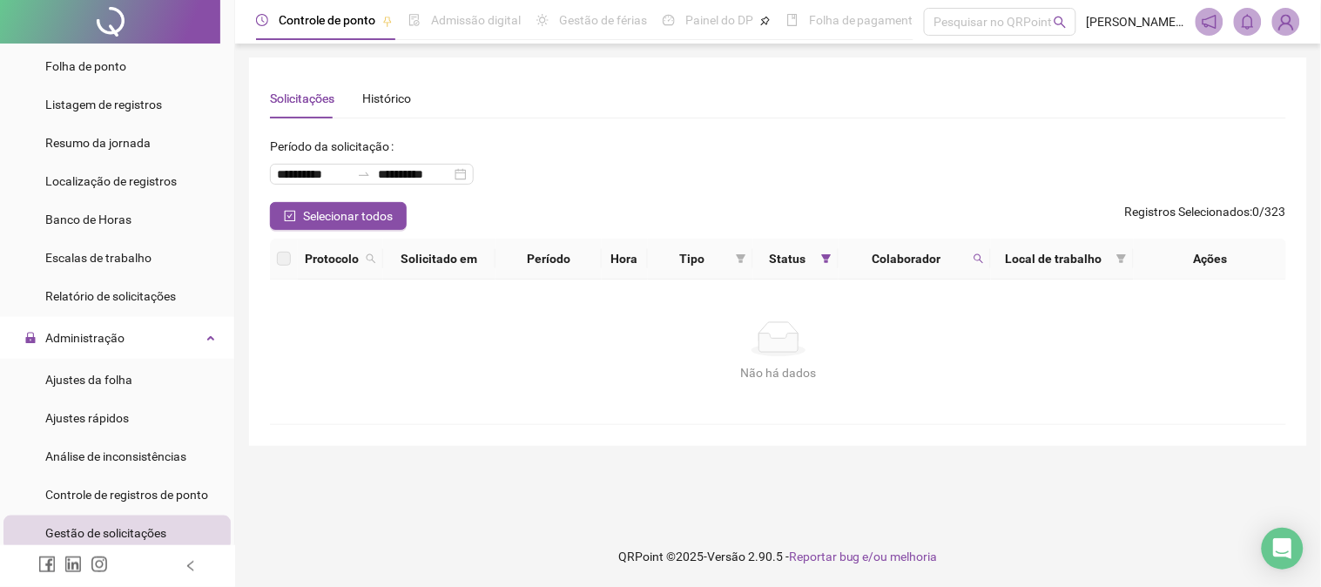
click at [967, 262] on div "Colaborador" at bounding box center [915, 258] width 139 height 19
click at [987, 263] on tr "Protocolo Solicitado em Período Hora Tipo Status Colaborador Local de trabalho …" at bounding box center [778, 259] width 1017 height 41
click at [982, 262] on span at bounding box center [978, 259] width 17 height 26
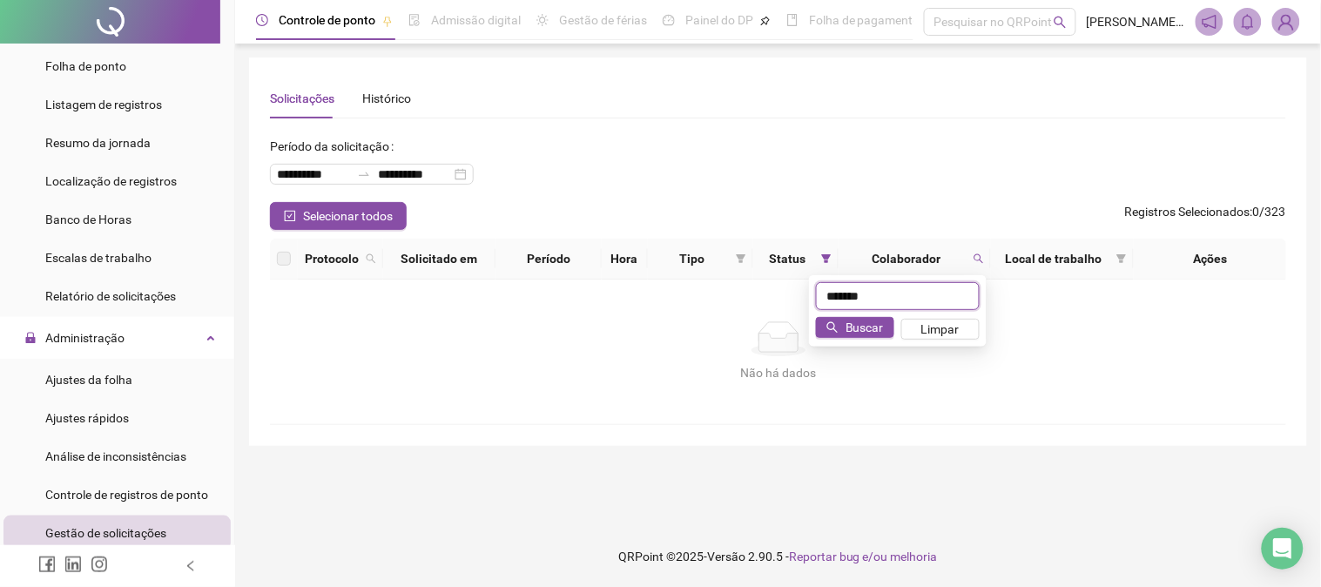
click at [840, 298] on input "*******" at bounding box center [898, 296] width 164 height 28
type input "********"
click at [876, 327] on span "Buscar" at bounding box center [865, 327] width 38 height 19
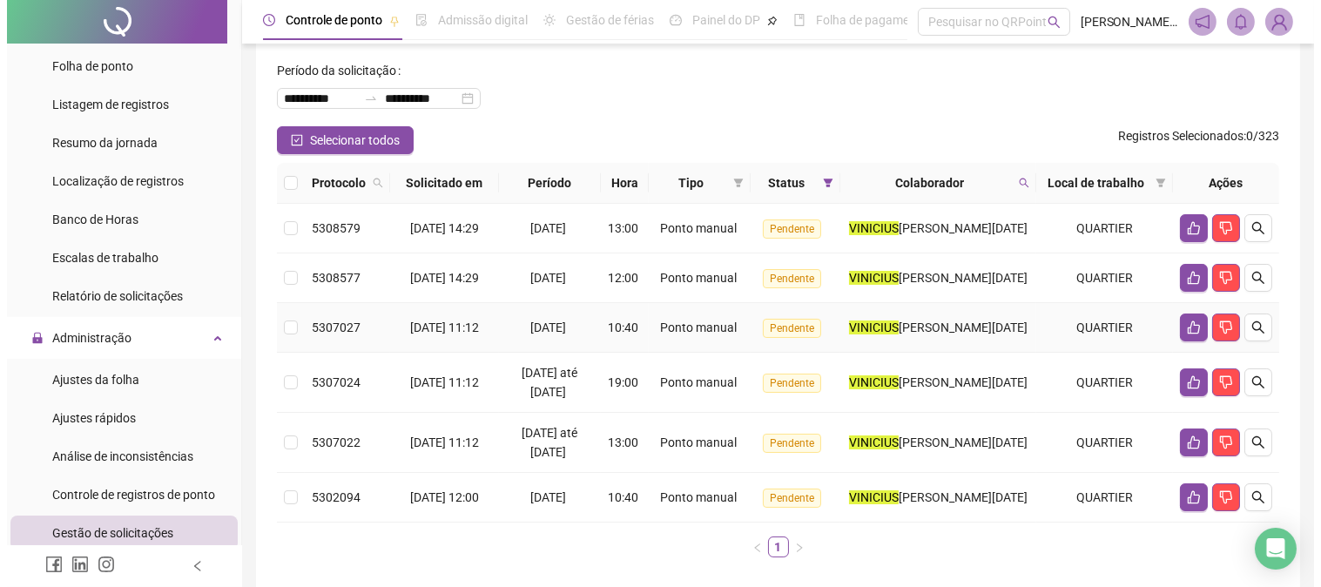
scroll to position [155, 0]
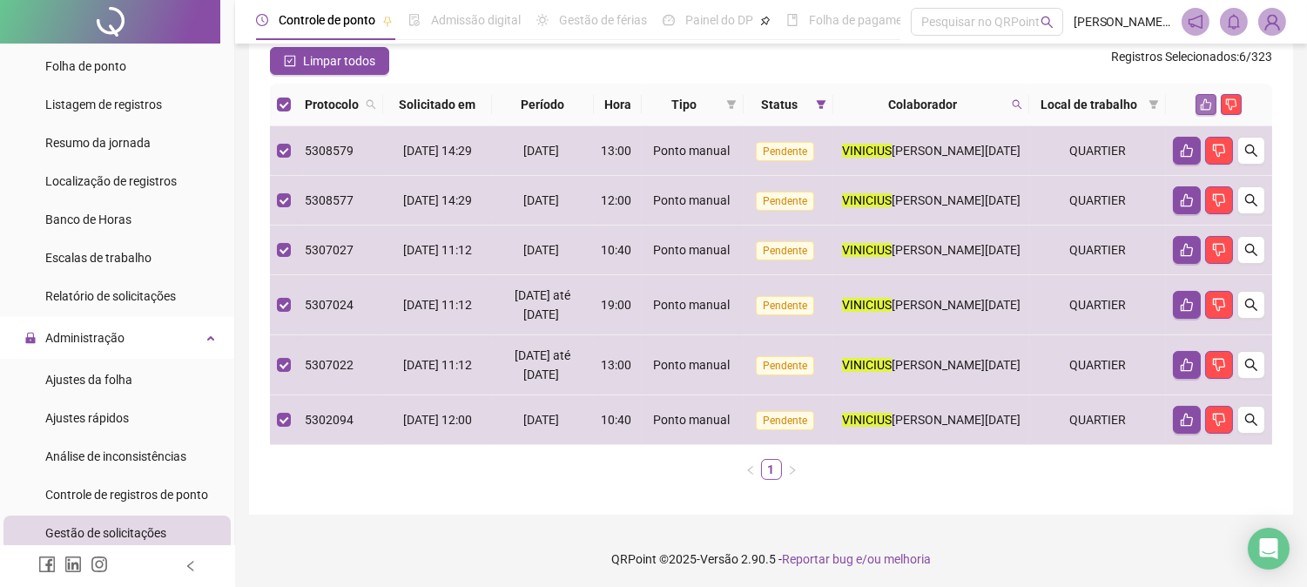
click at [1200, 98] on icon "like" at bounding box center [1206, 104] width 12 height 12
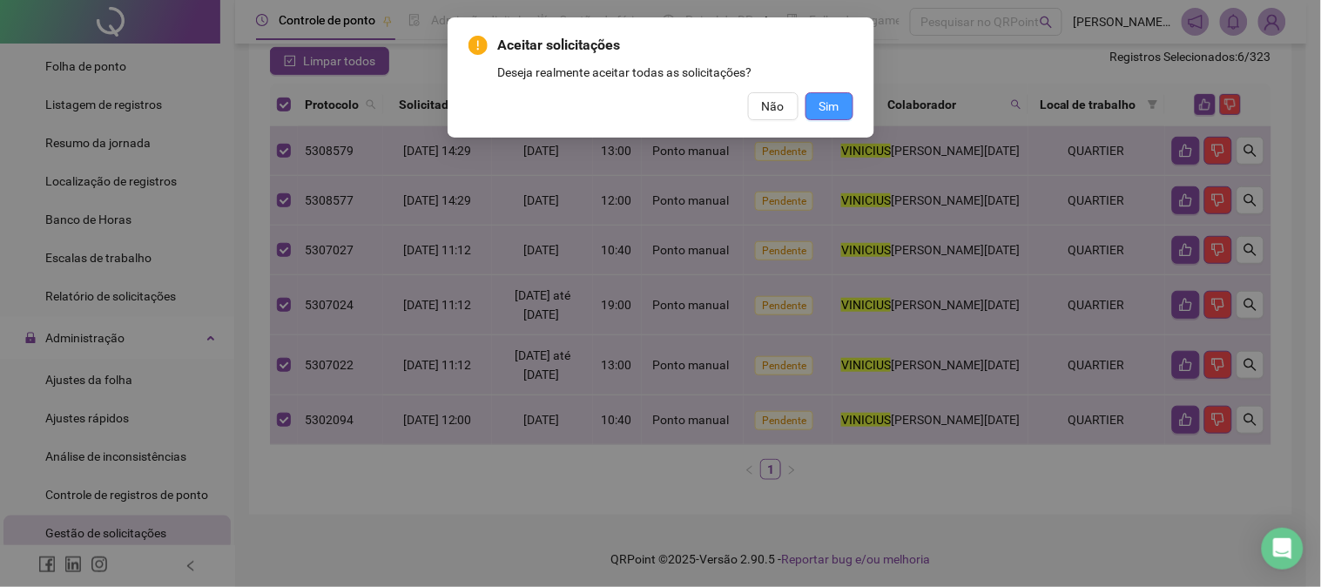
click at [837, 107] on span "Sim" at bounding box center [829, 106] width 20 height 19
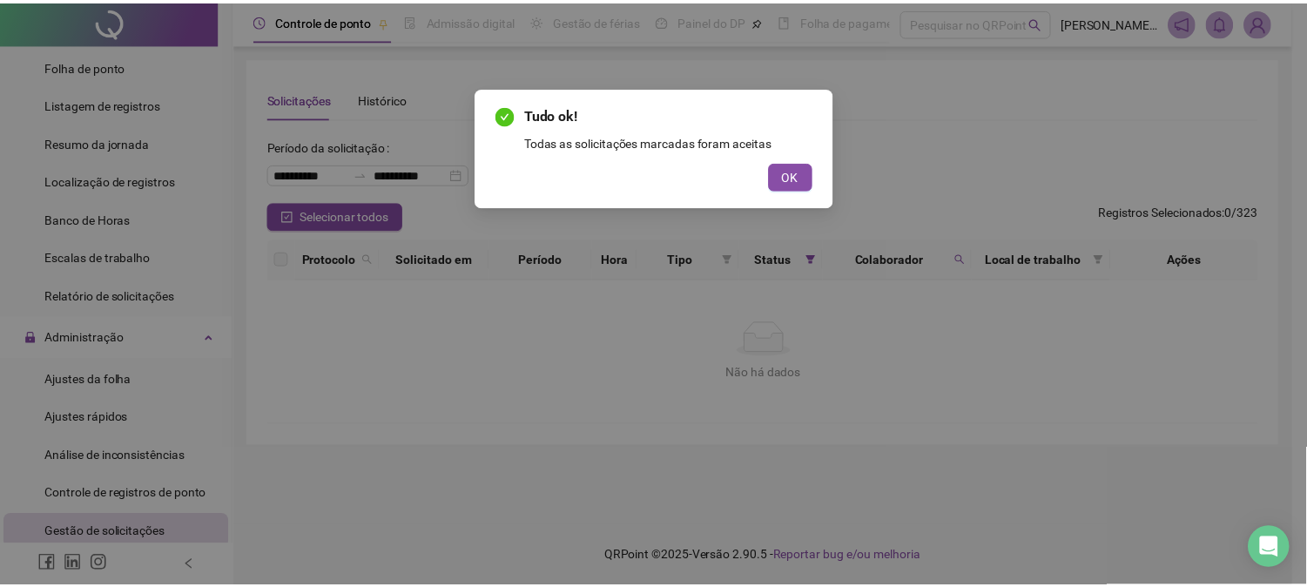
scroll to position [0, 0]
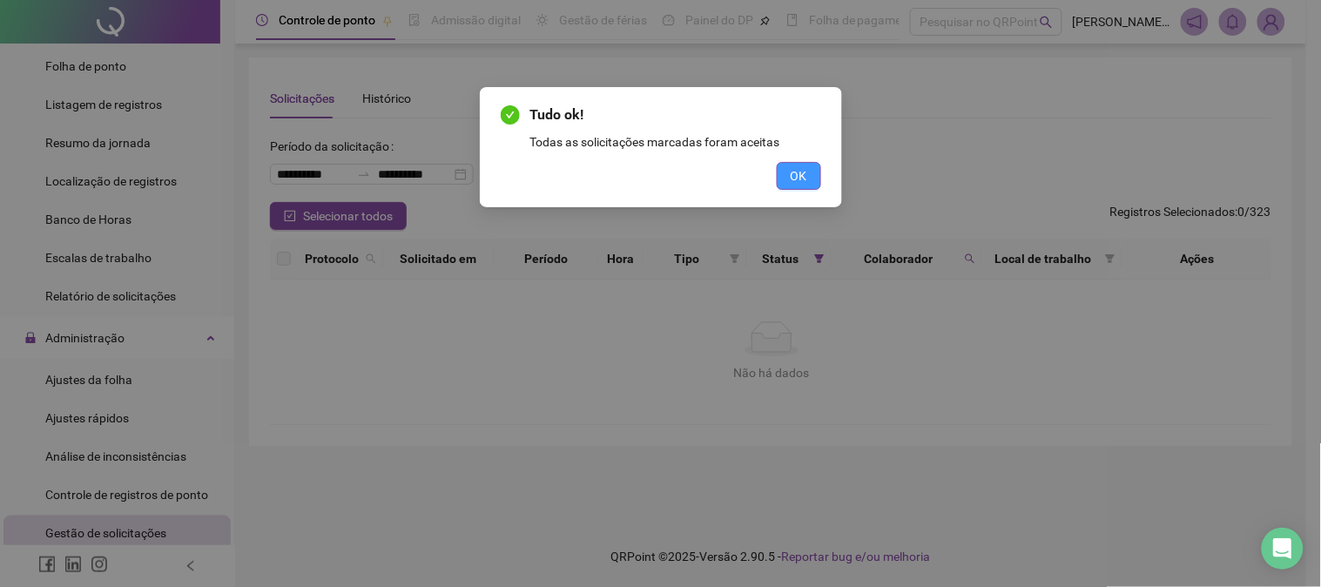
drag, startPoint x: 806, startPoint y: 183, endPoint x: 694, endPoint y: 103, distance: 138.0
click at [806, 181] on span "OK" at bounding box center [799, 175] width 17 height 19
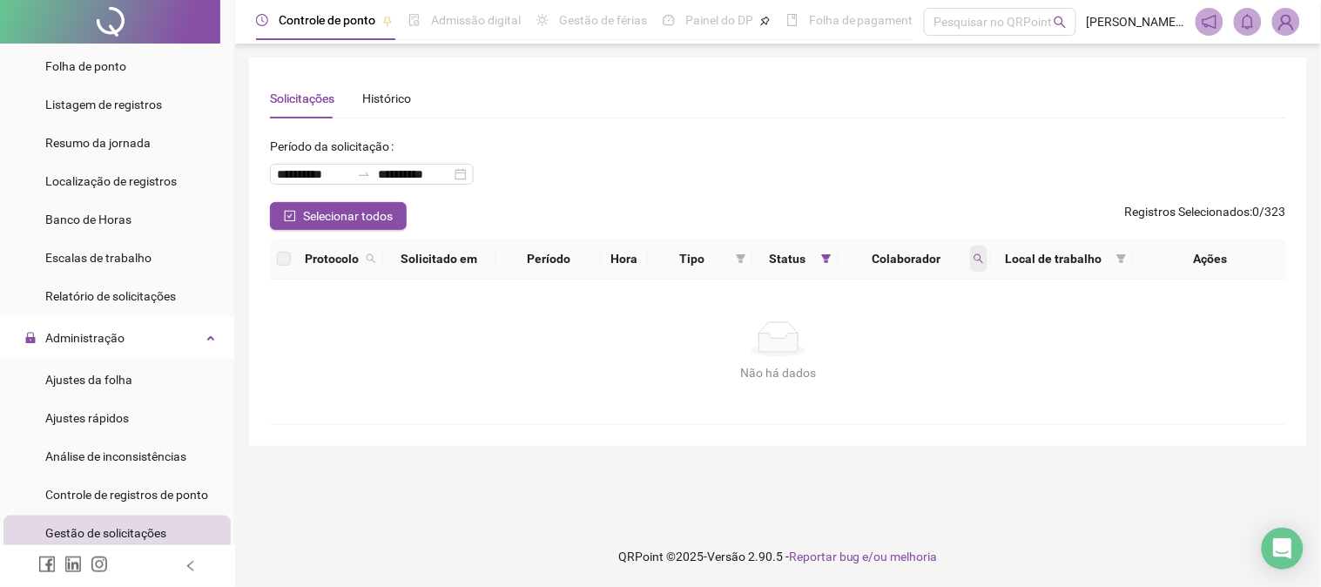
click at [984, 255] on span at bounding box center [978, 259] width 17 height 26
click at [947, 332] on span "Limpar" at bounding box center [940, 329] width 38 height 19
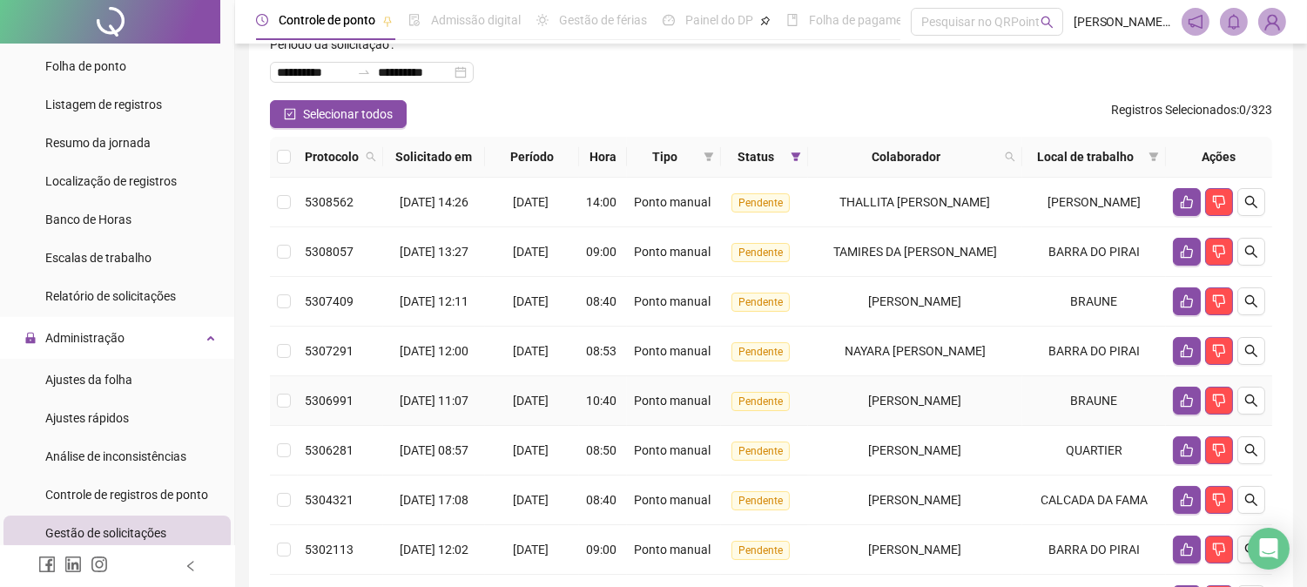
scroll to position [93, 0]
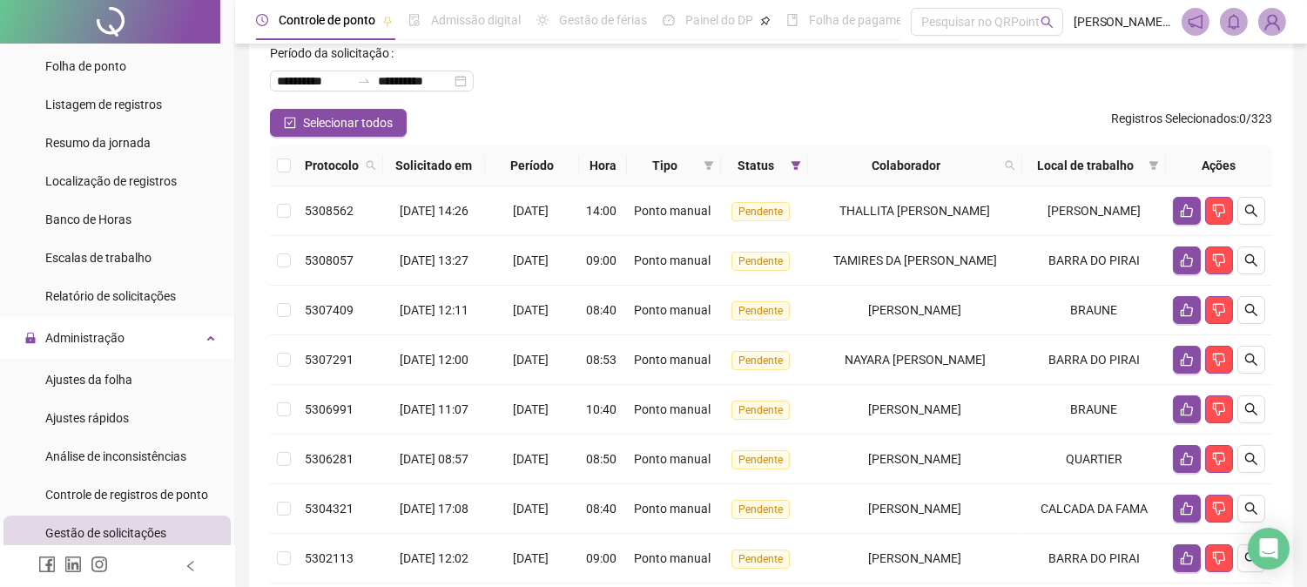
click at [1022, 174] on th "Colaborador" at bounding box center [915, 165] width 214 height 41
click at [1019, 172] on span at bounding box center [1009, 165] width 17 height 26
click at [888, 215] on input "text" at bounding box center [948, 213] width 164 height 28
type input "****"
click at [885, 235] on button "Buscar" at bounding box center [905, 243] width 78 height 21
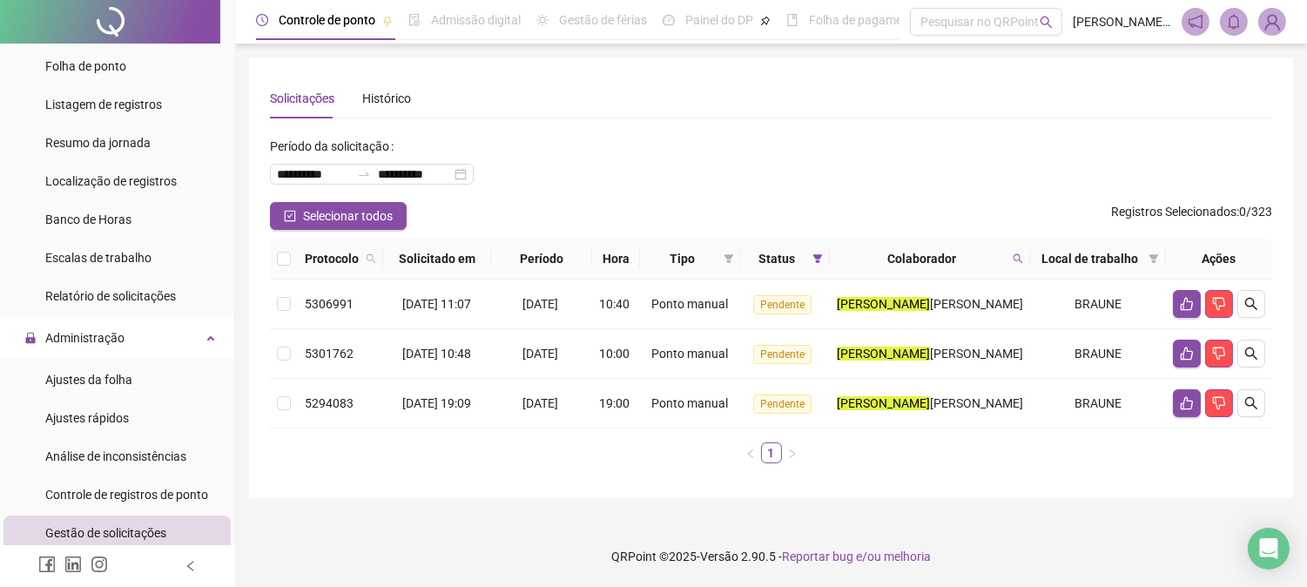
scroll to position [0, 0]
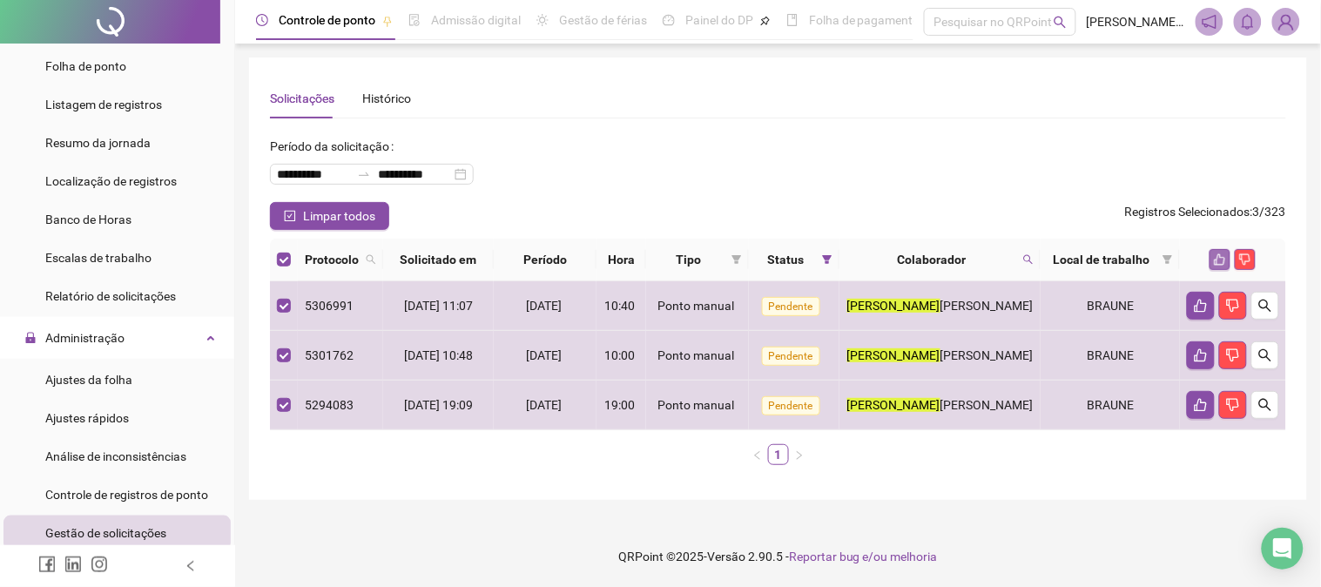
click at [1216, 253] on icon "like" at bounding box center [1220, 259] width 12 height 12
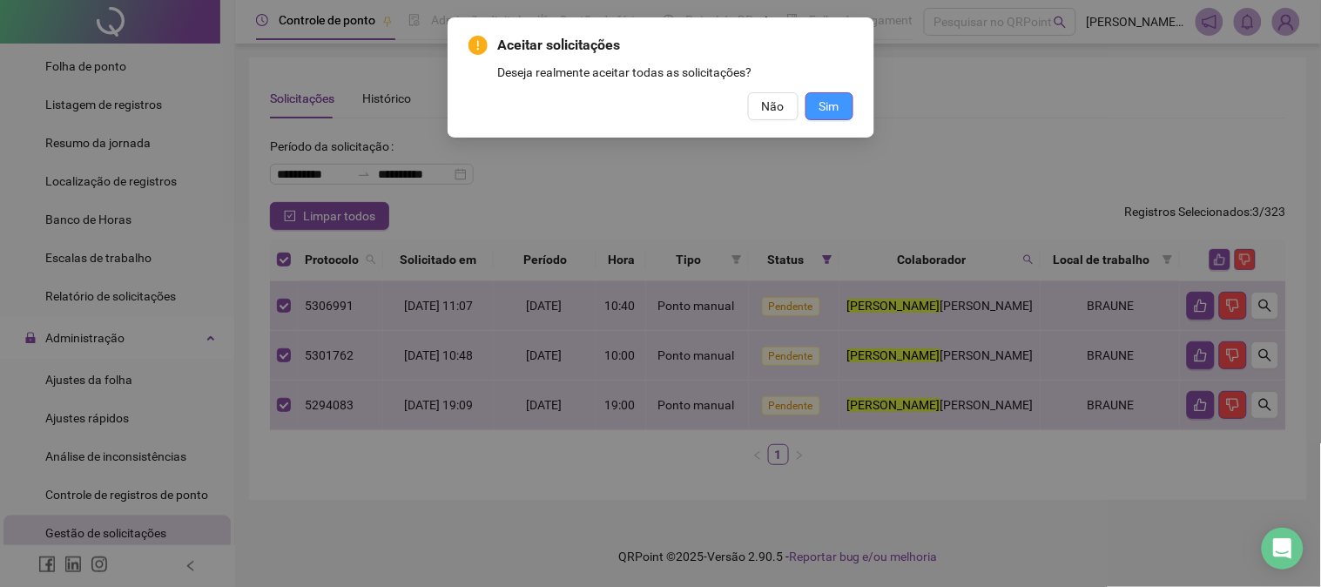
click at [832, 109] on span "Sim" at bounding box center [829, 106] width 20 height 19
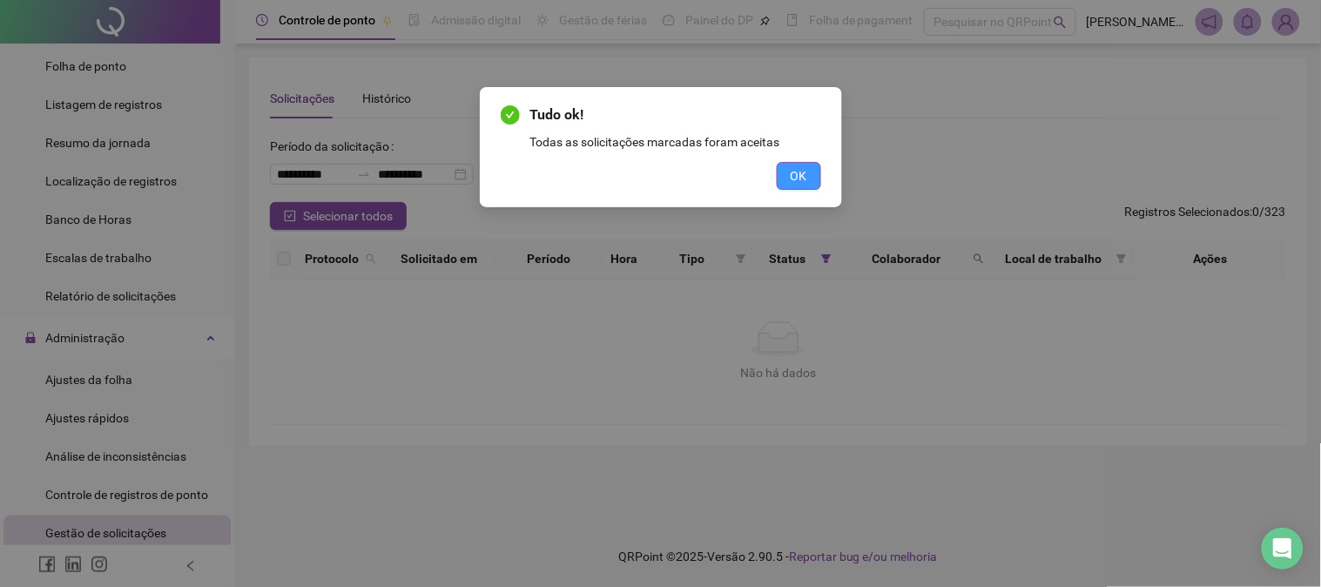
click at [811, 162] on button "OK" at bounding box center [799, 176] width 44 height 28
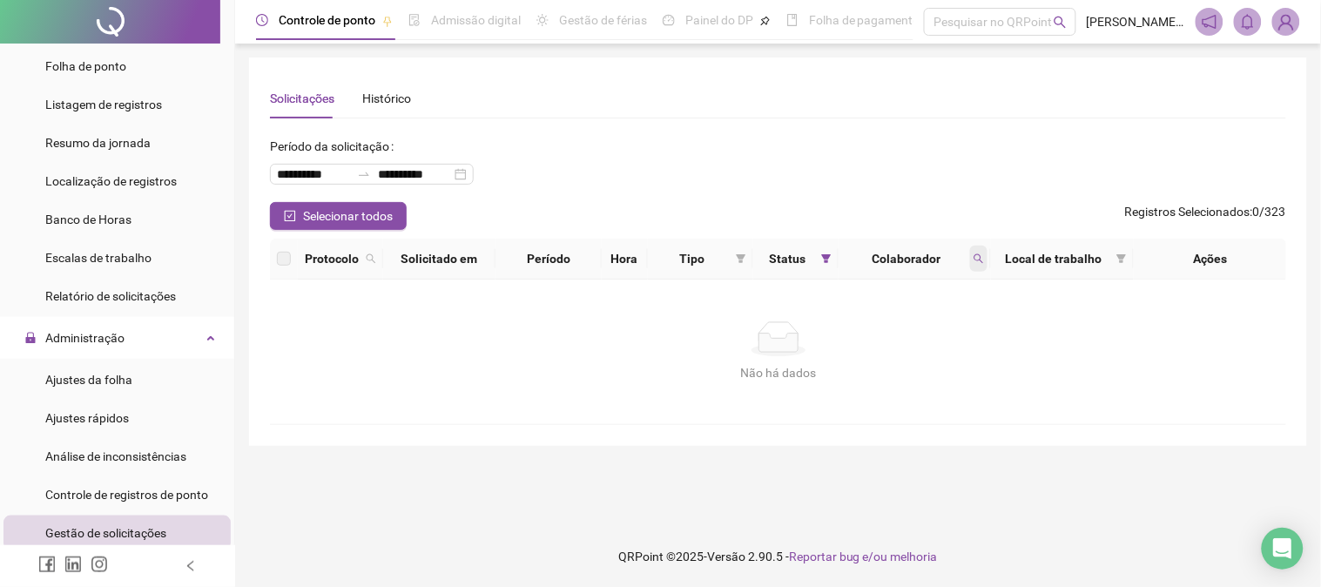
click at [974, 259] on icon "search" at bounding box center [979, 258] width 10 height 10
click at [956, 335] on span "Limpar" at bounding box center [940, 329] width 38 height 19
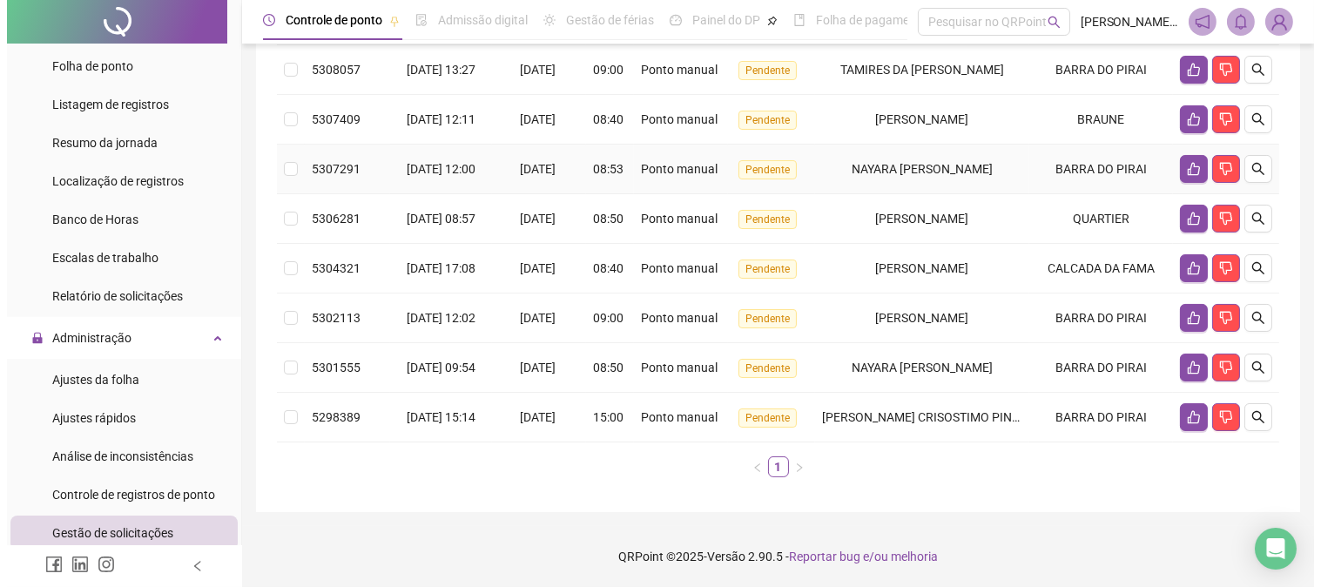
scroll to position [396, 0]
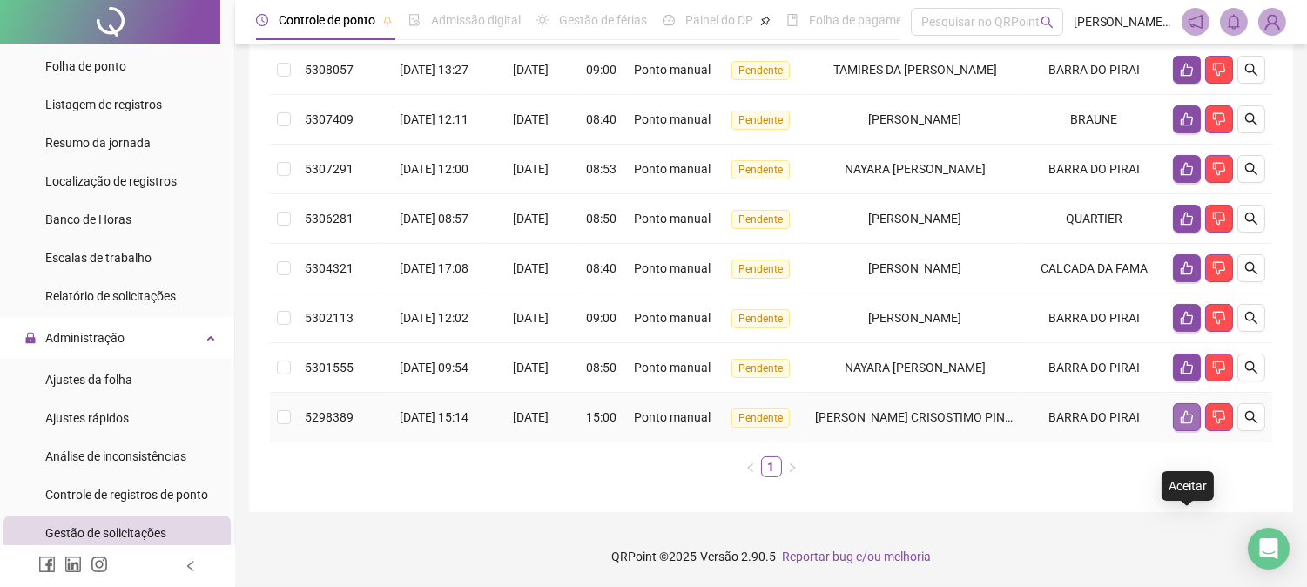
click at [1180, 414] on icon "like" at bounding box center [1187, 417] width 14 height 14
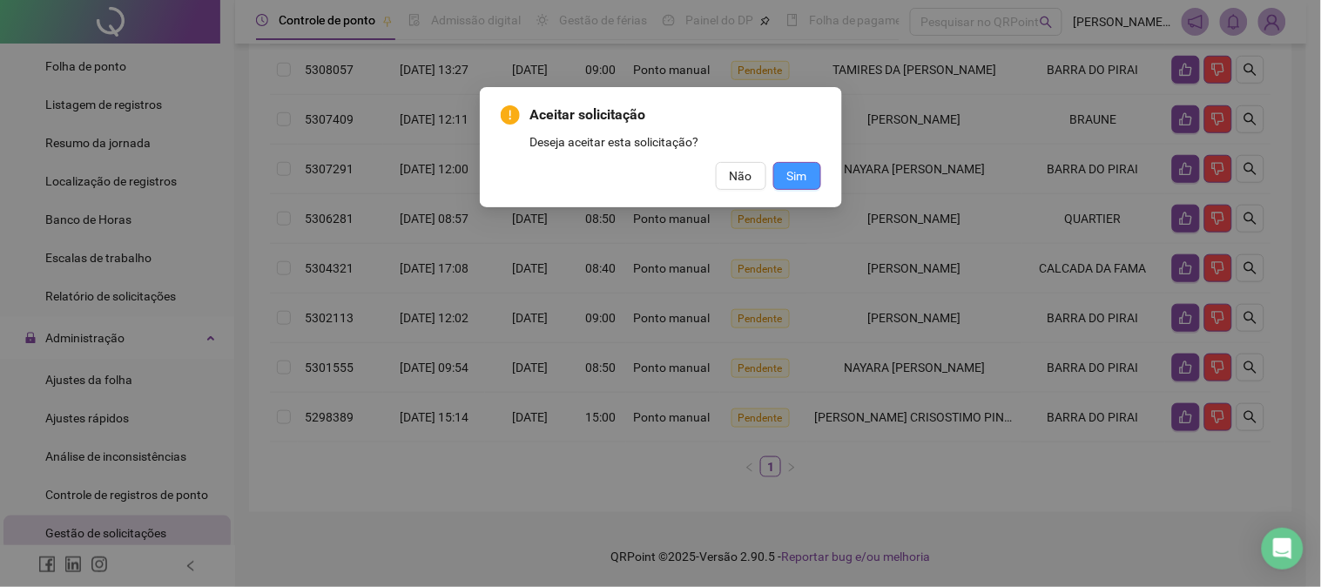
click at [801, 179] on span "Sim" at bounding box center [797, 175] width 20 height 19
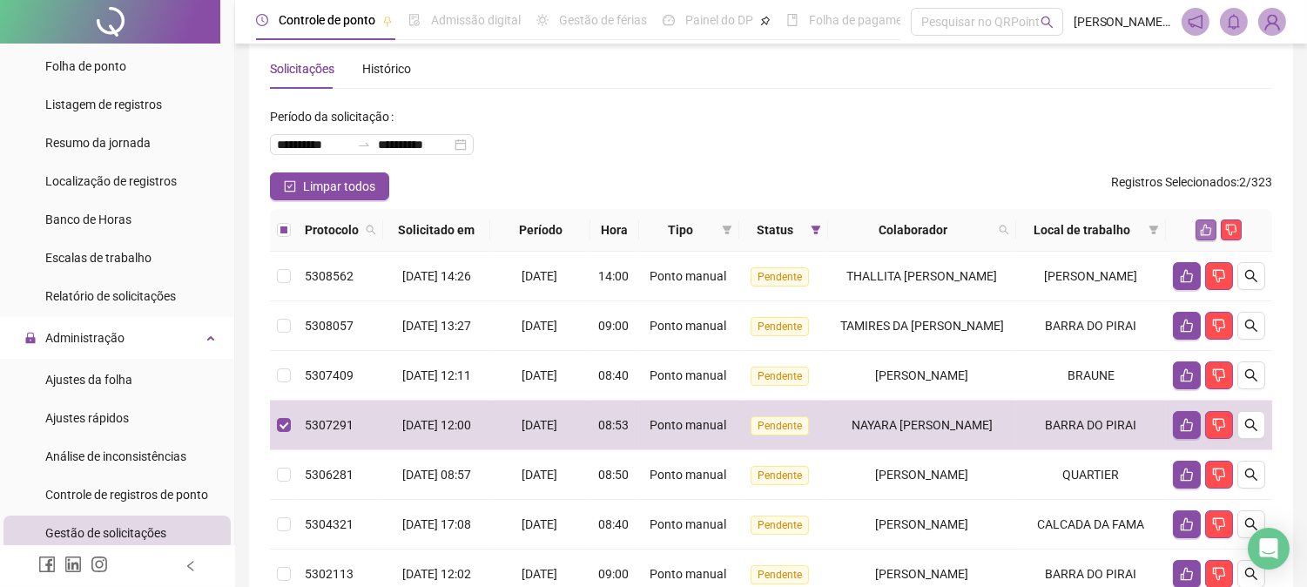
scroll to position [0, 0]
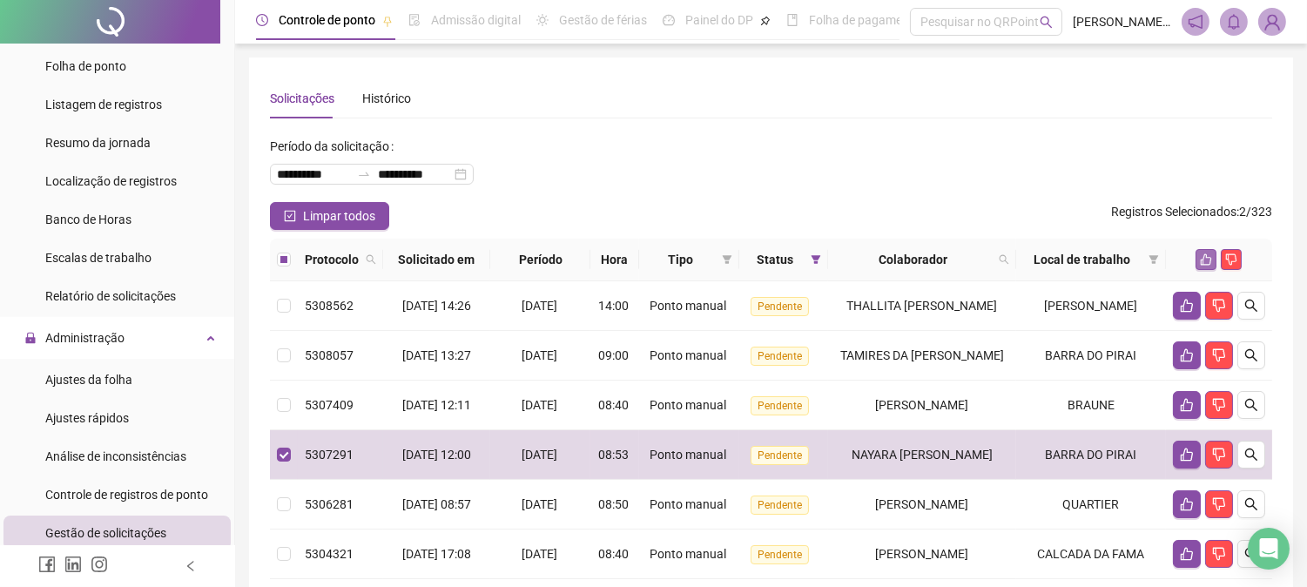
click at [1207, 219] on span "Registros Selecionados" at bounding box center [1173, 212] width 125 height 14
click at [1207, 259] on button "button" at bounding box center [1206, 259] width 21 height 21
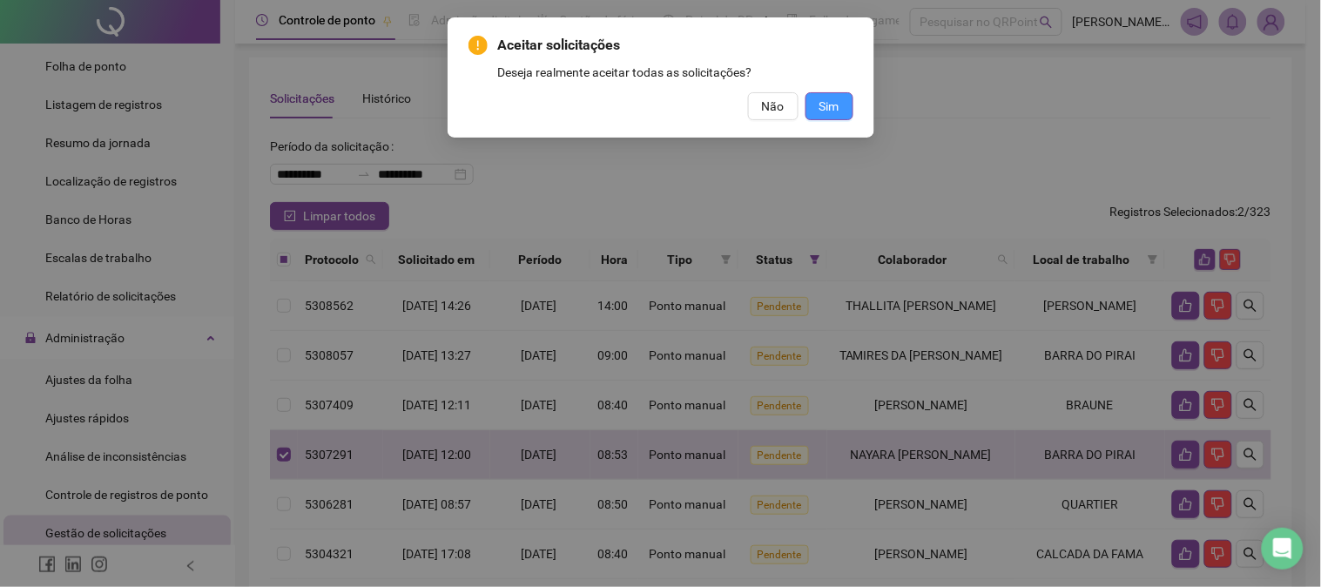
click at [828, 111] on span "Sim" at bounding box center [829, 106] width 20 height 19
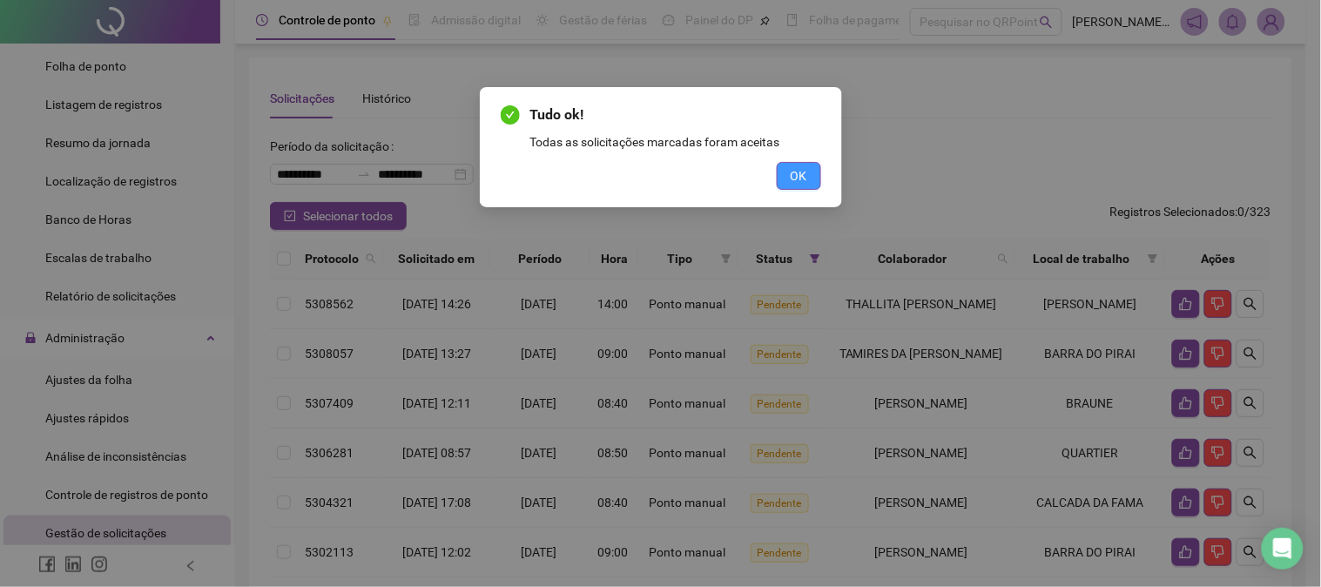
click at [804, 172] on span "OK" at bounding box center [799, 175] width 17 height 19
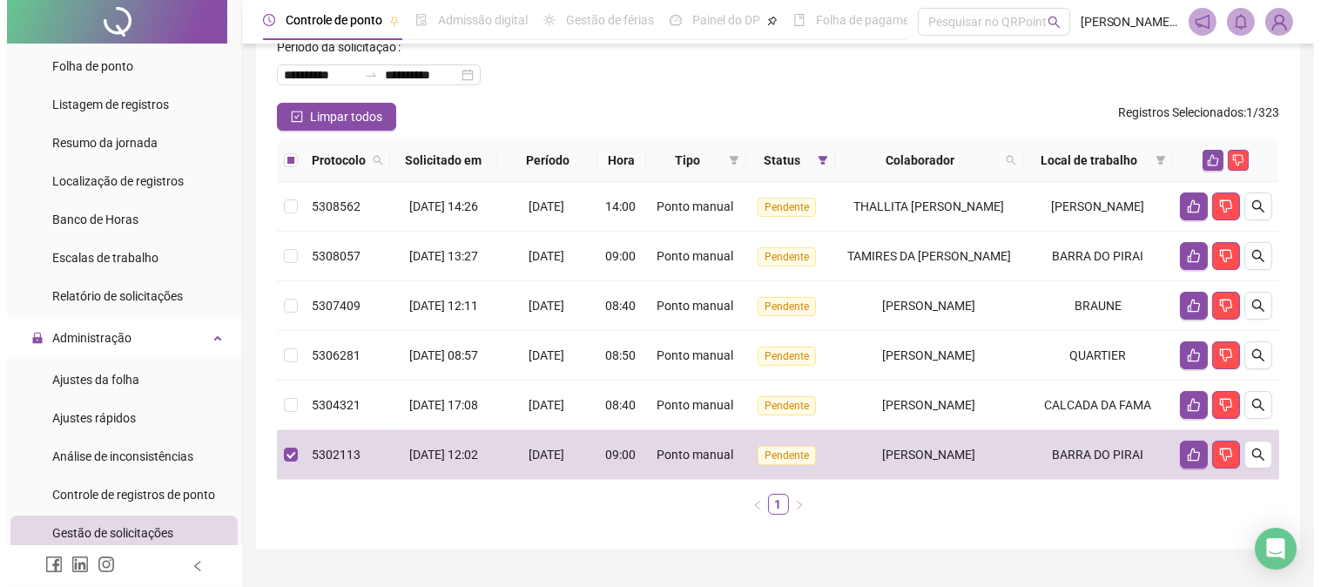
scroll to position [93, 0]
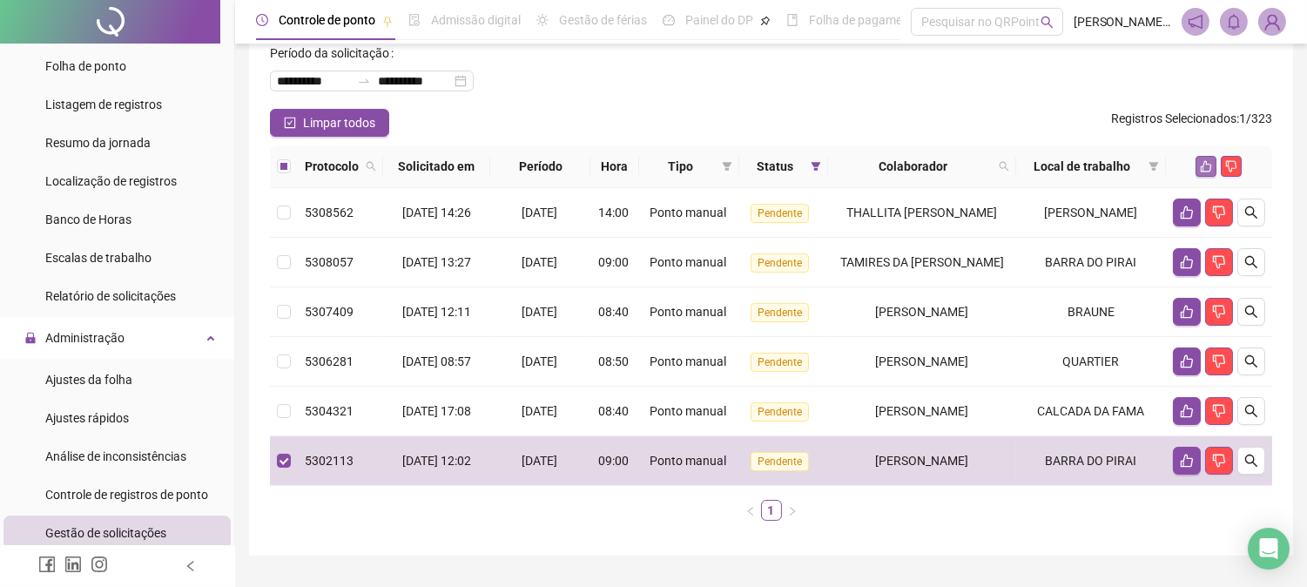
click at [1207, 171] on icon "like" at bounding box center [1206, 166] width 12 height 12
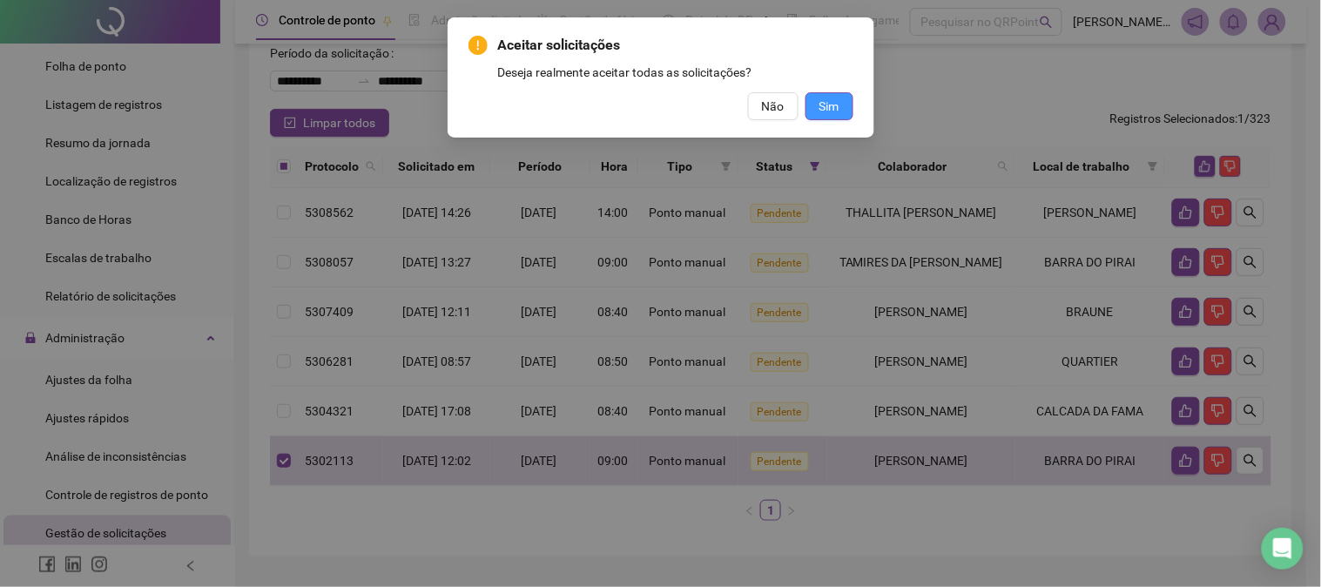
click at [825, 102] on span "Sim" at bounding box center [829, 106] width 20 height 19
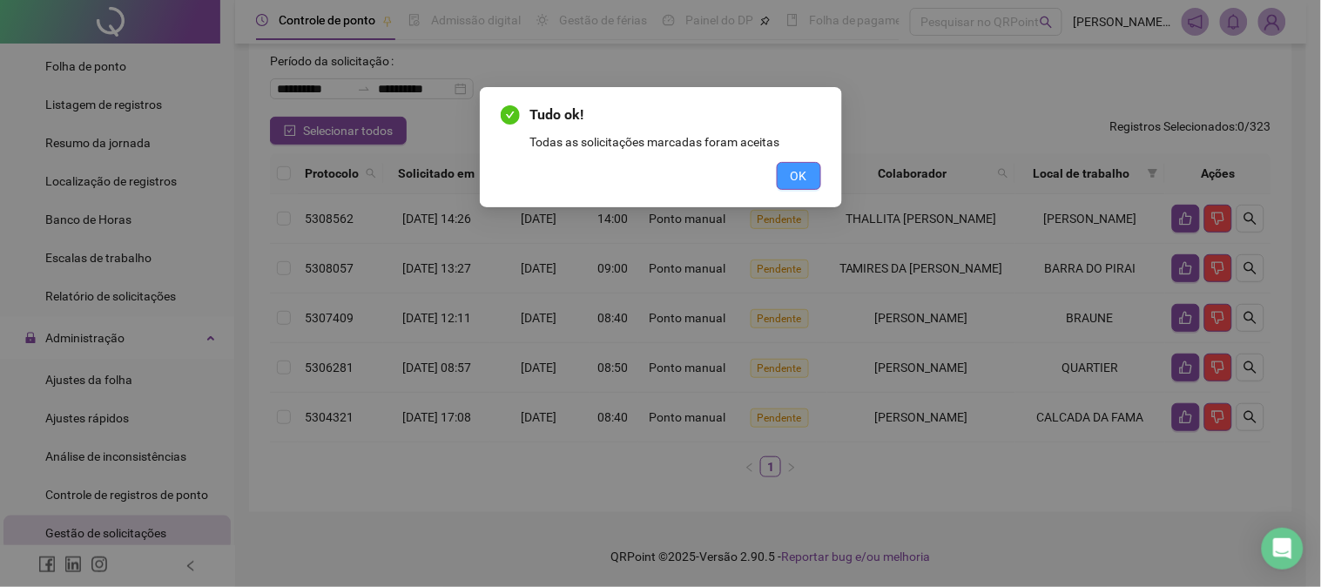
click at [789, 170] on button "OK" at bounding box center [799, 176] width 44 height 28
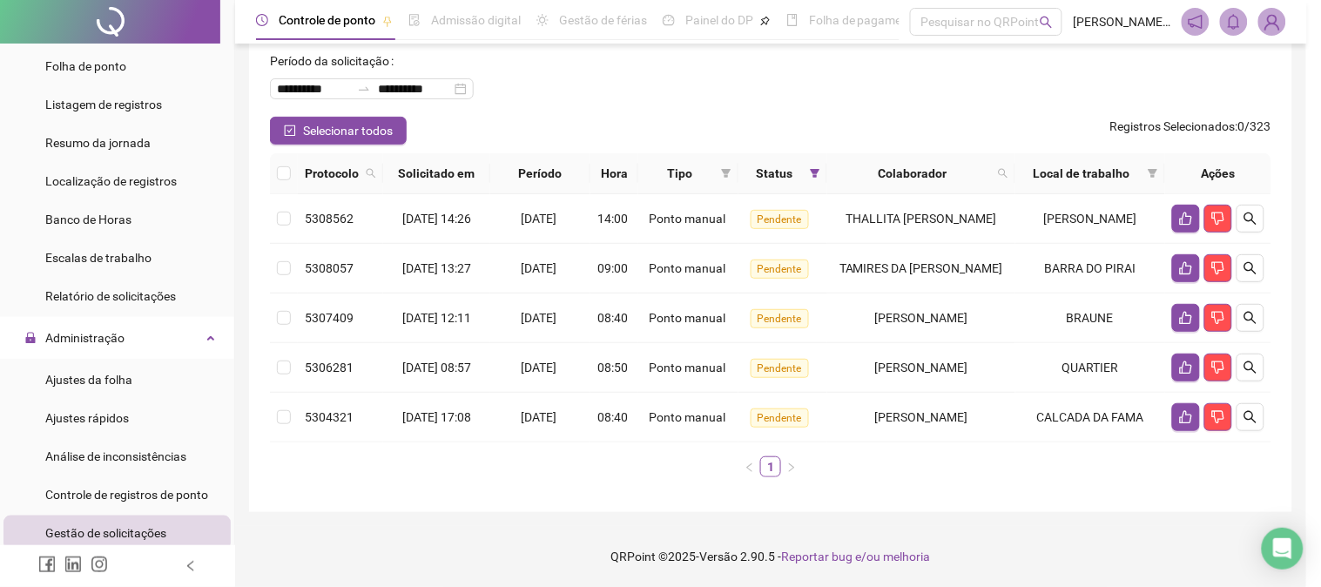
scroll to position [84, 0]
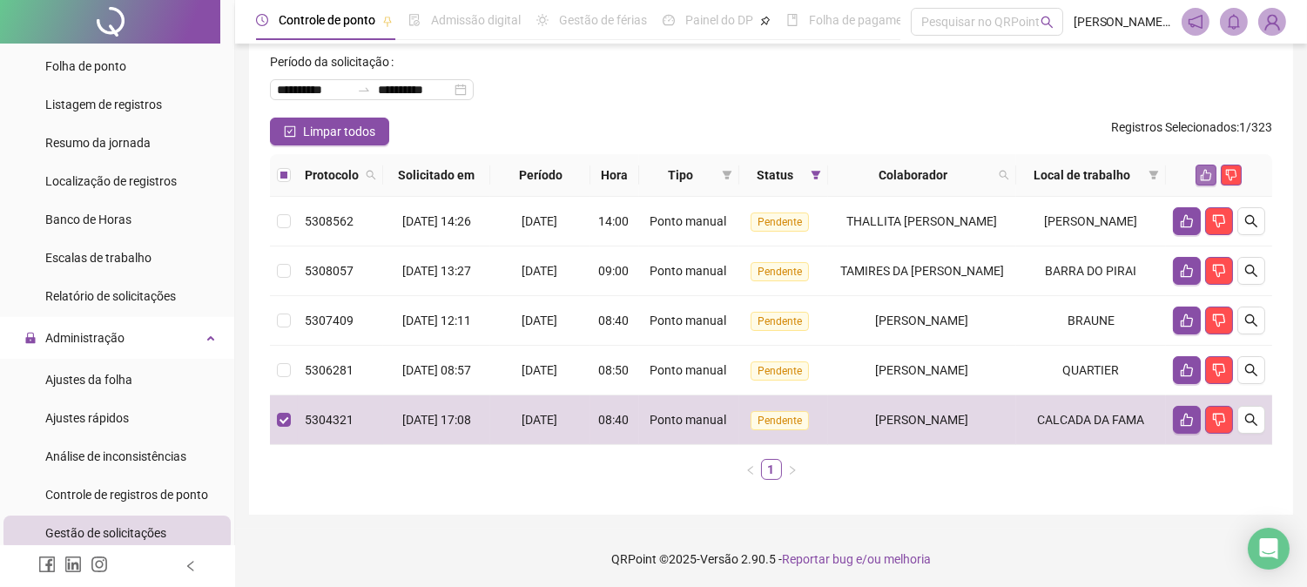
click at [1202, 180] on icon "like" at bounding box center [1206, 175] width 12 height 12
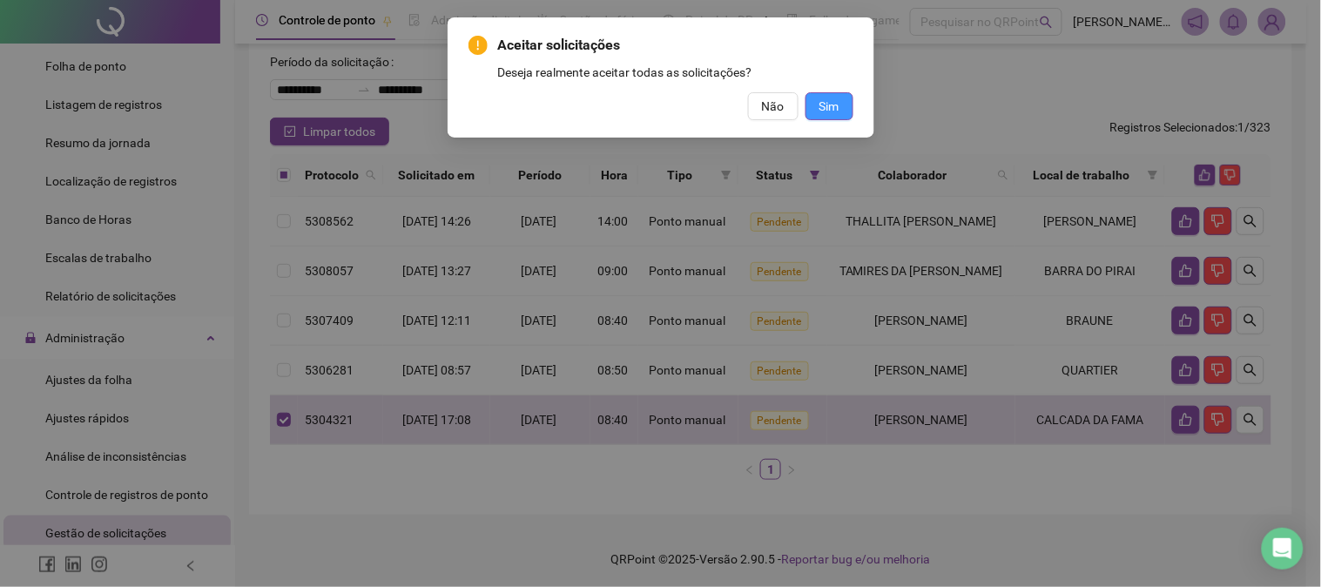
click at [840, 111] on button "Sim" at bounding box center [829, 106] width 48 height 28
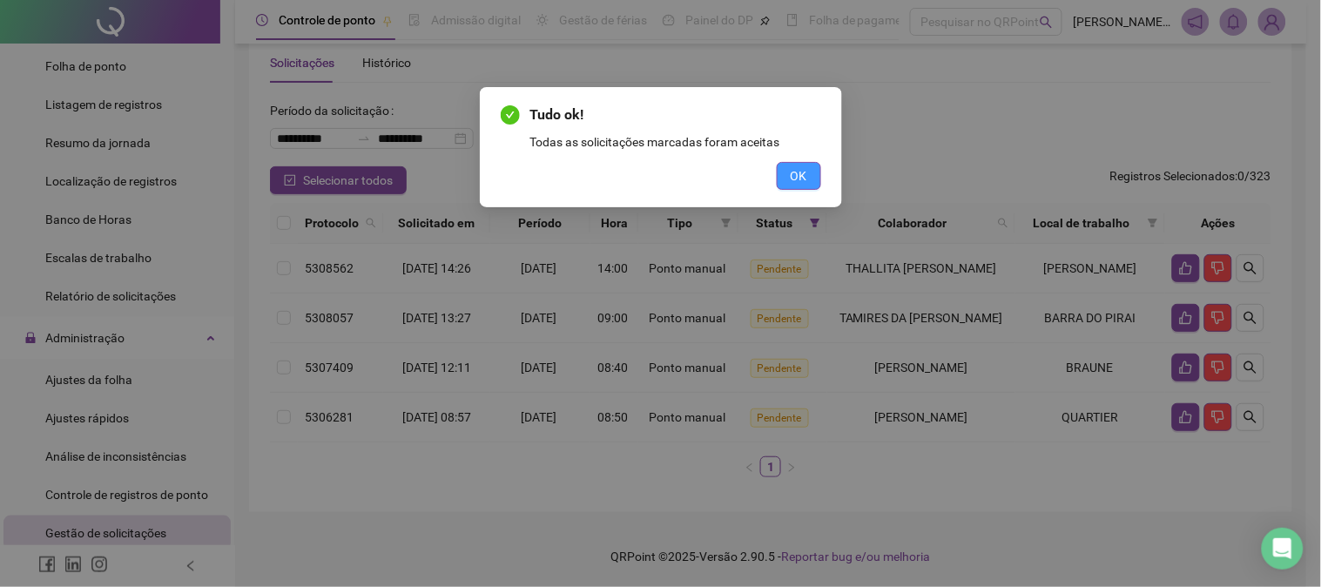
click at [812, 184] on button "OK" at bounding box center [799, 176] width 44 height 28
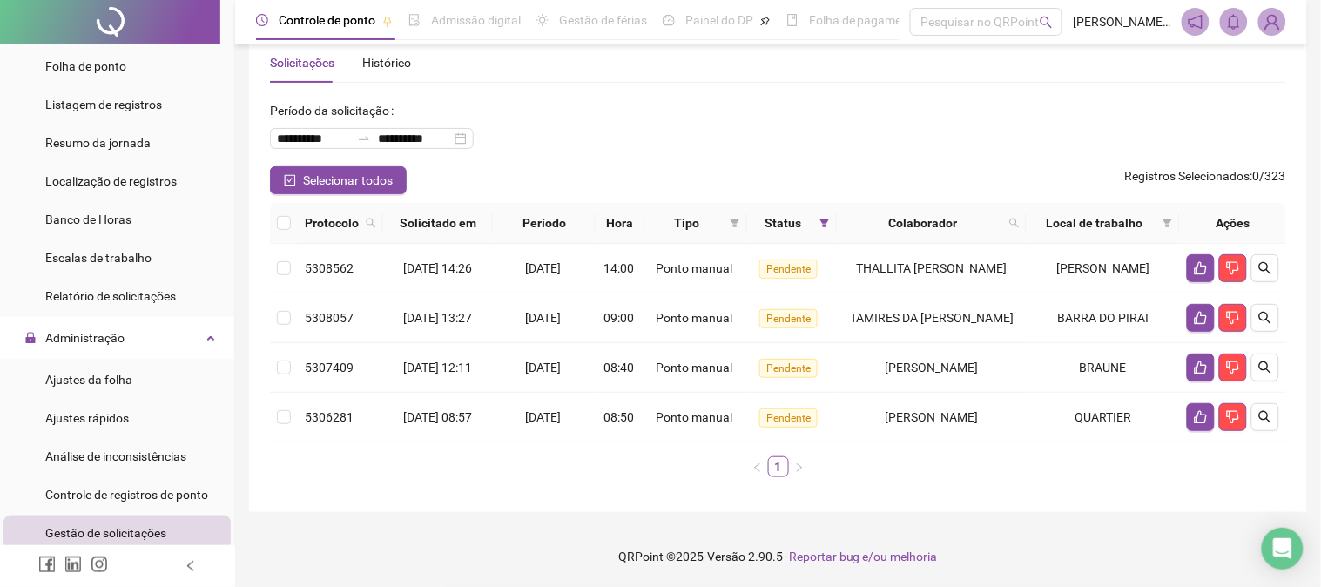
scroll to position [36, 0]
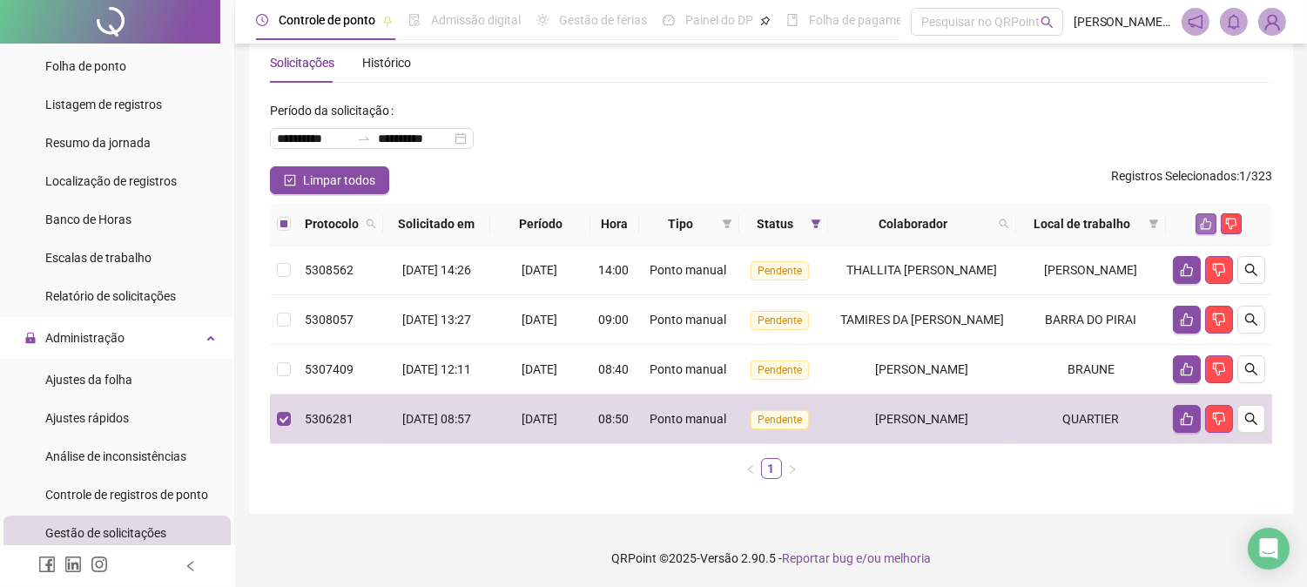
click at [1204, 230] on icon "like" at bounding box center [1206, 224] width 11 height 11
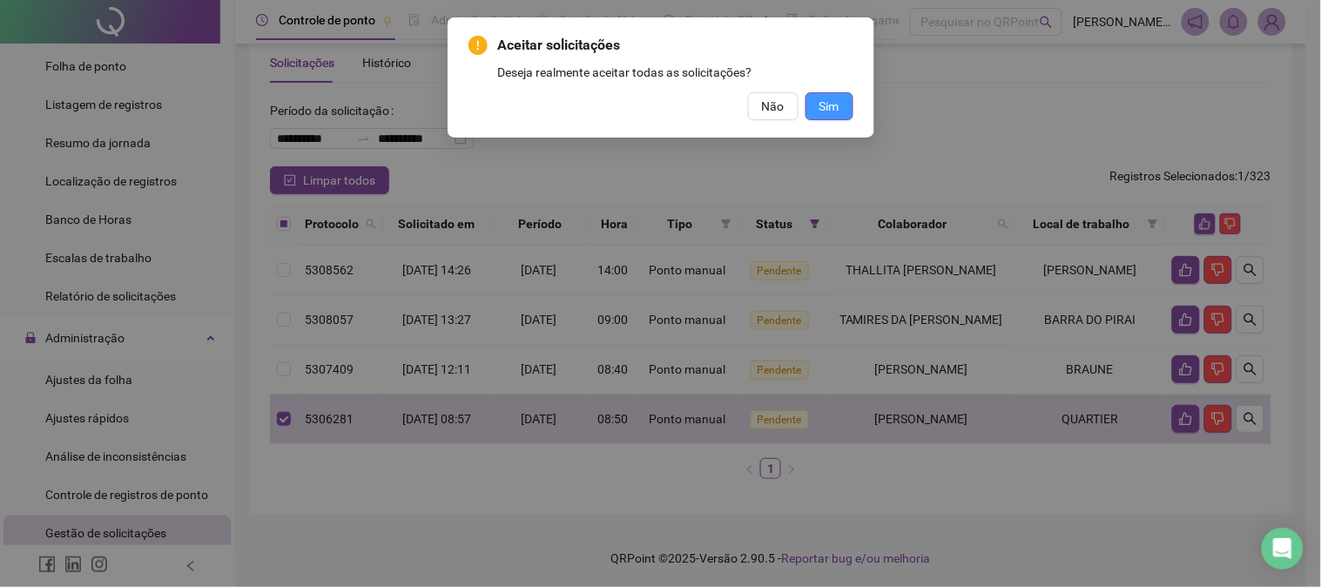
click at [838, 111] on span "Sim" at bounding box center [829, 106] width 20 height 19
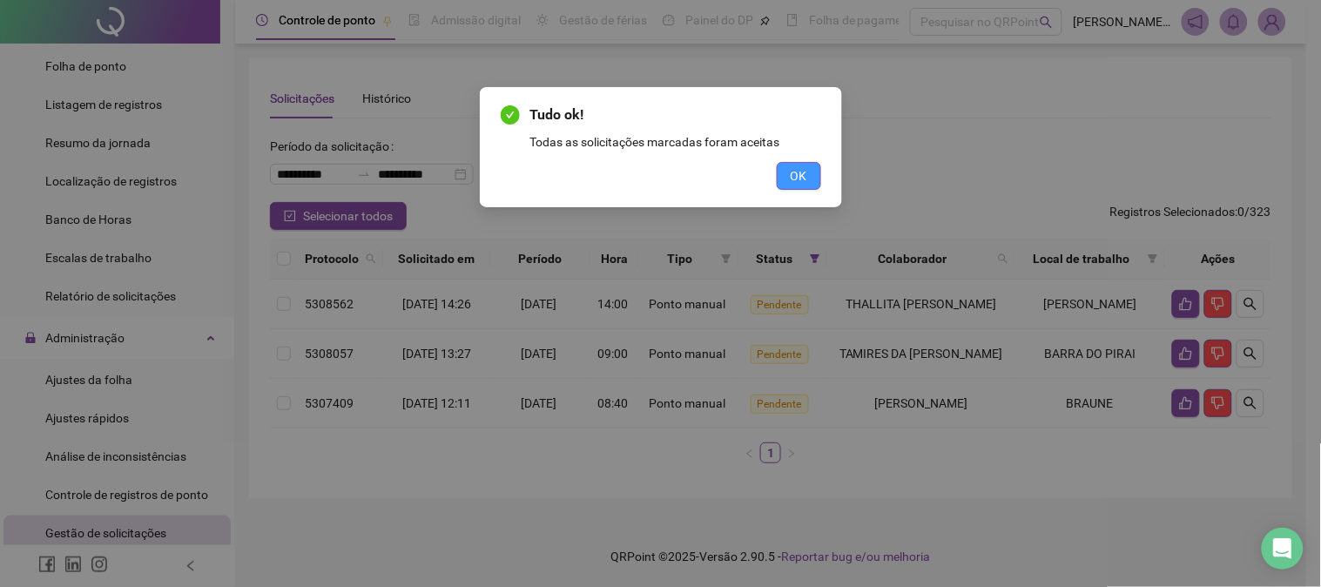
click at [812, 177] on button "OK" at bounding box center [799, 176] width 44 height 28
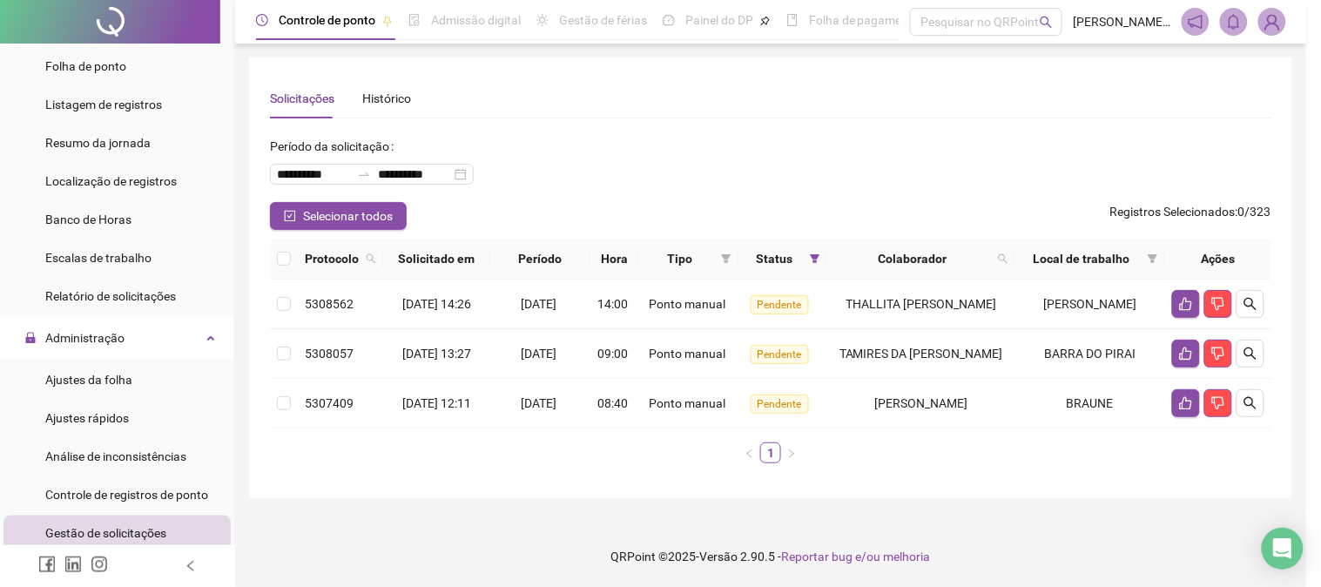
scroll to position [0, 0]
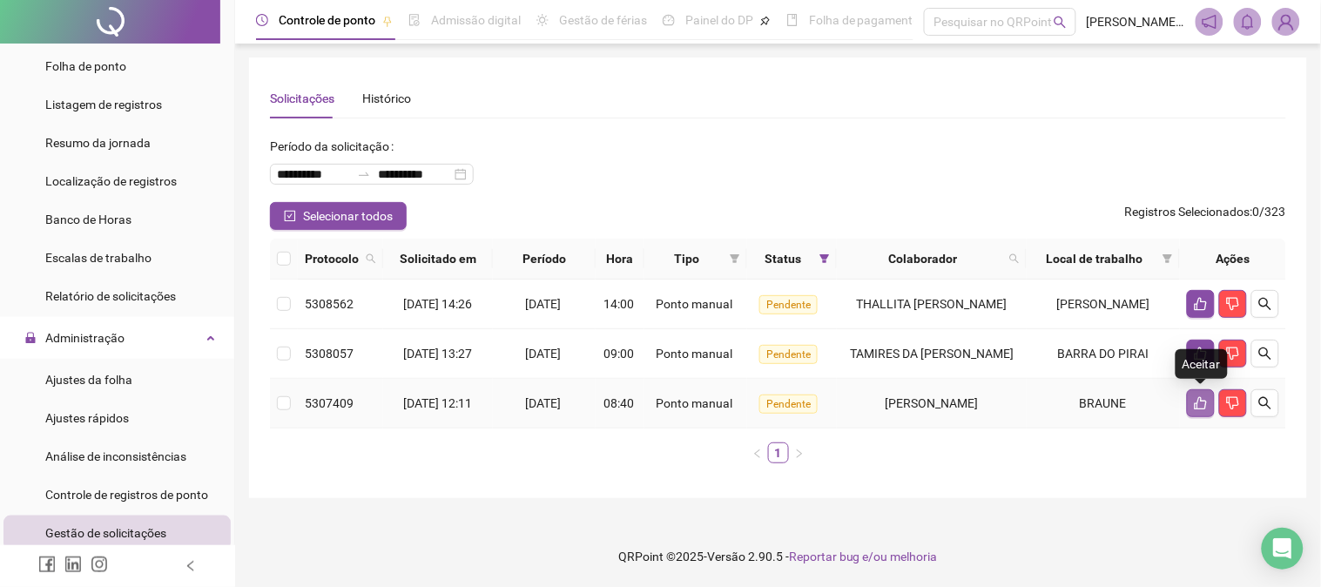
click at [1196, 396] on icon "like" at bounding box center [1201, 403] width 14 height 14
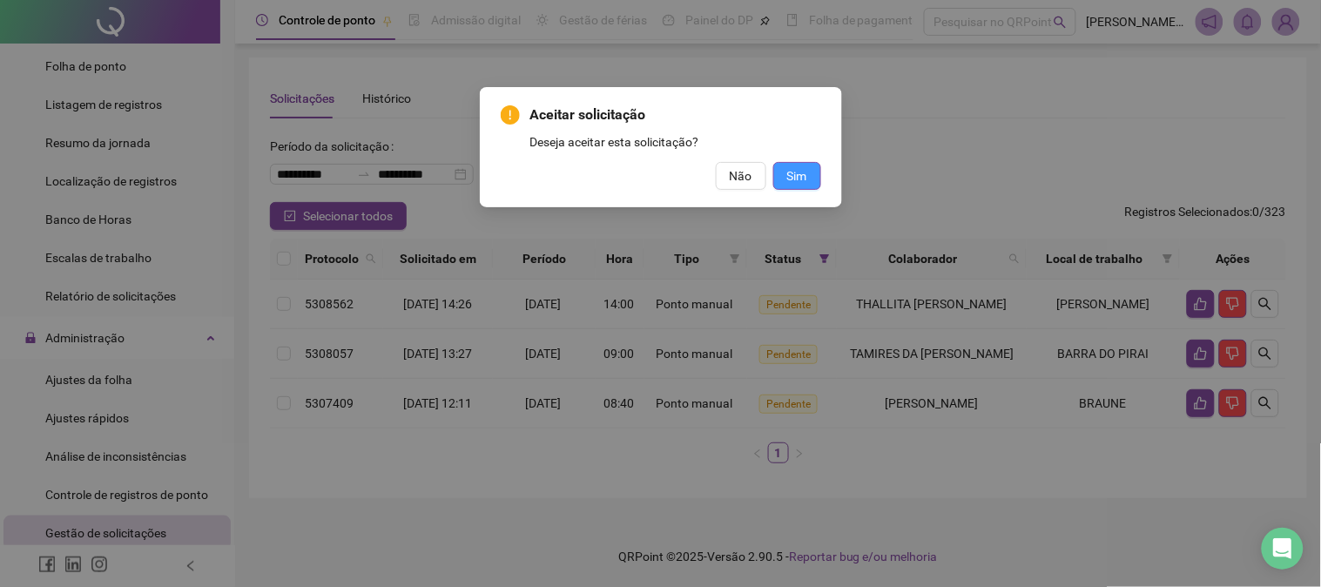
click at [812, 181] on button "Sim" at bounding box center [797, 176] width 48 height 28
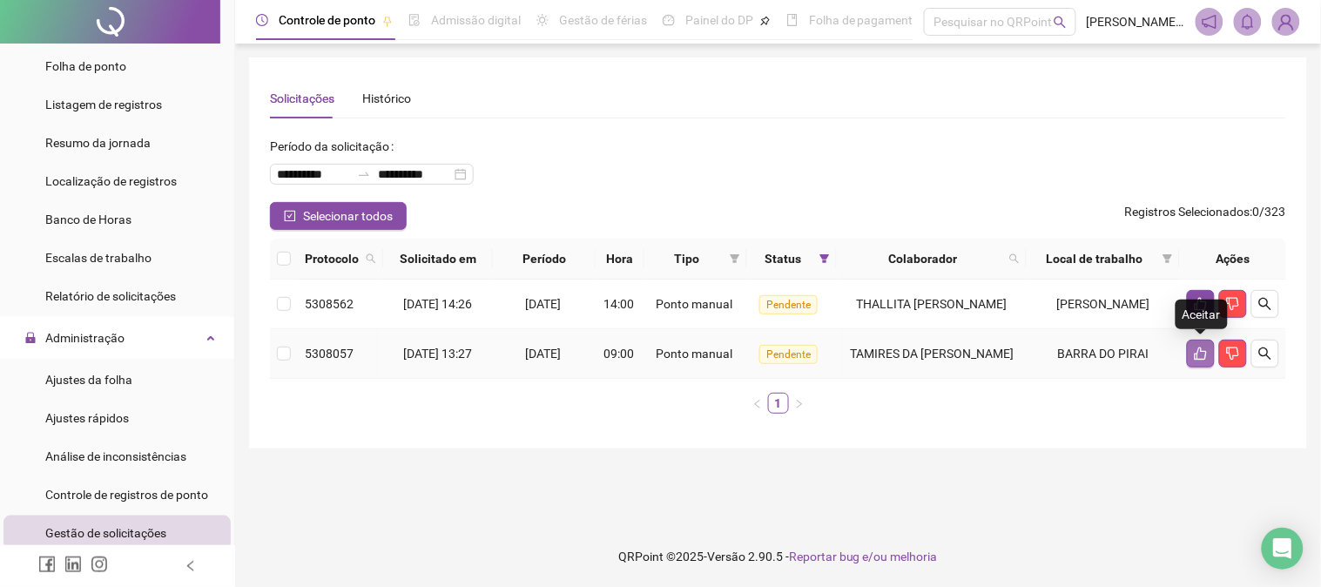
click at [1199, 353] on icon "like" at bounding box center [1201, 354] width 14 height 14
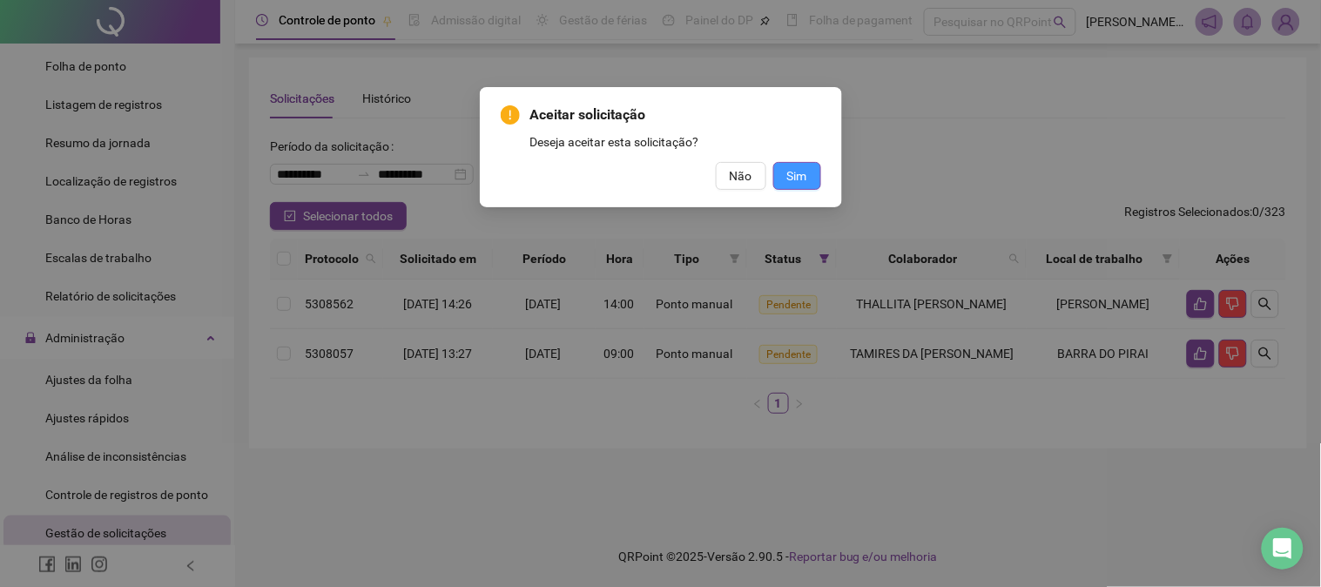
click at [814, 179] on button "Sim" at bounding box center [797, 176] width 48 height 28
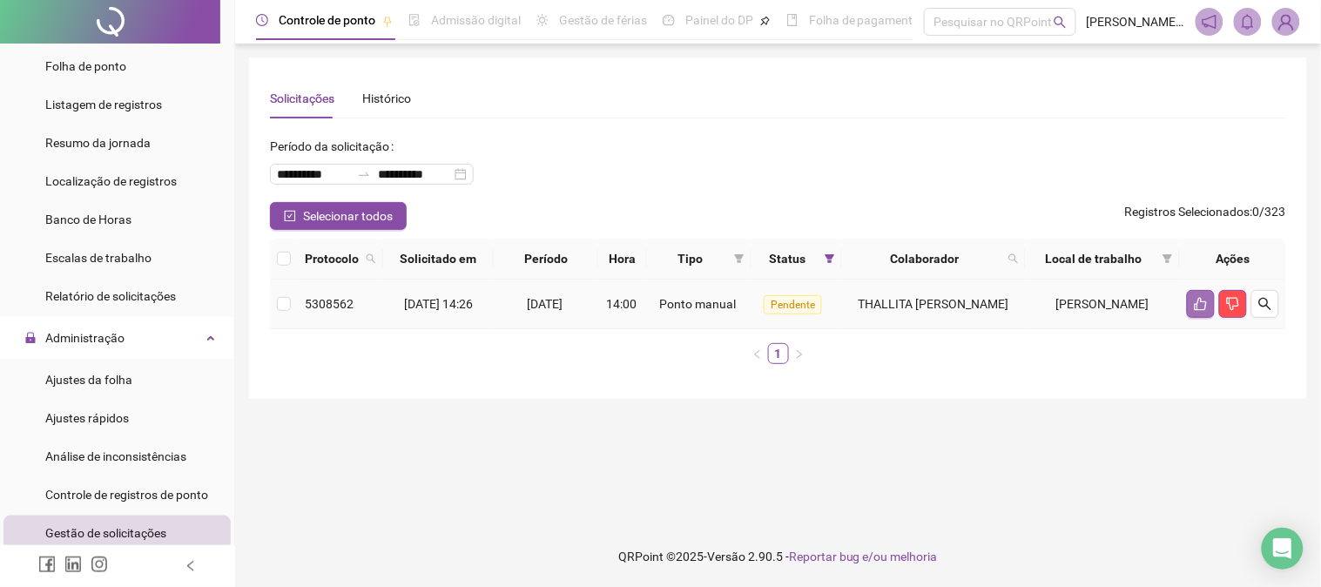
click at [1191, 308] on button "button" at bounding box center [1201, 304] width 28 height 28
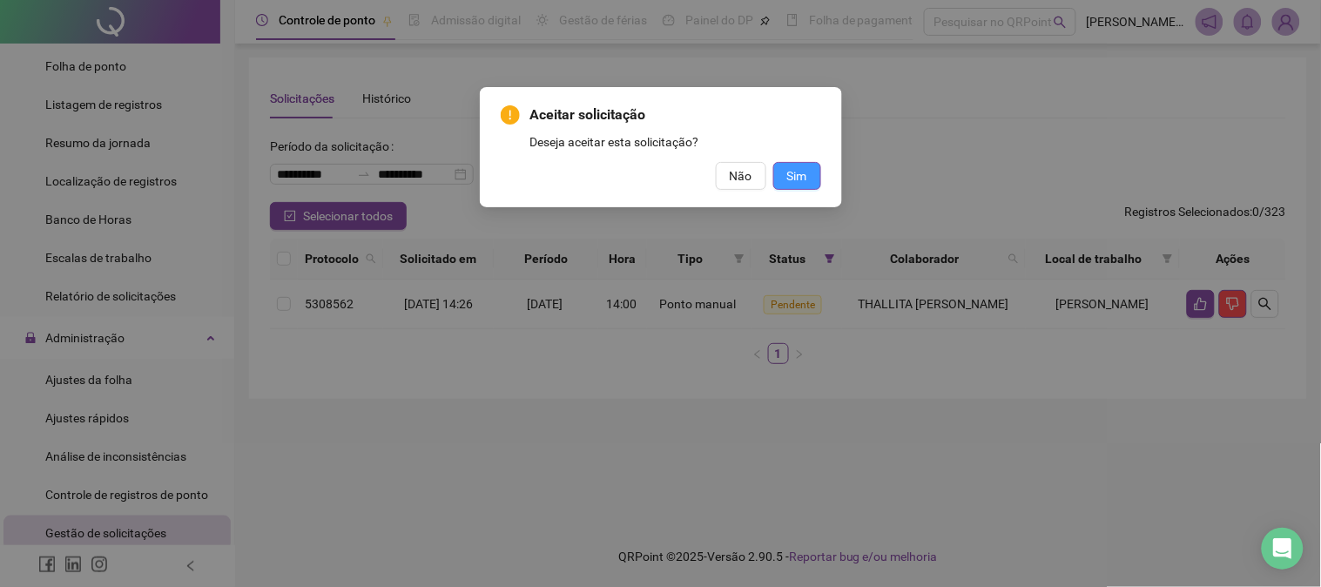
click at [801, 166] on span "Sim" at bounding box center [797, 175] width 20 height 19
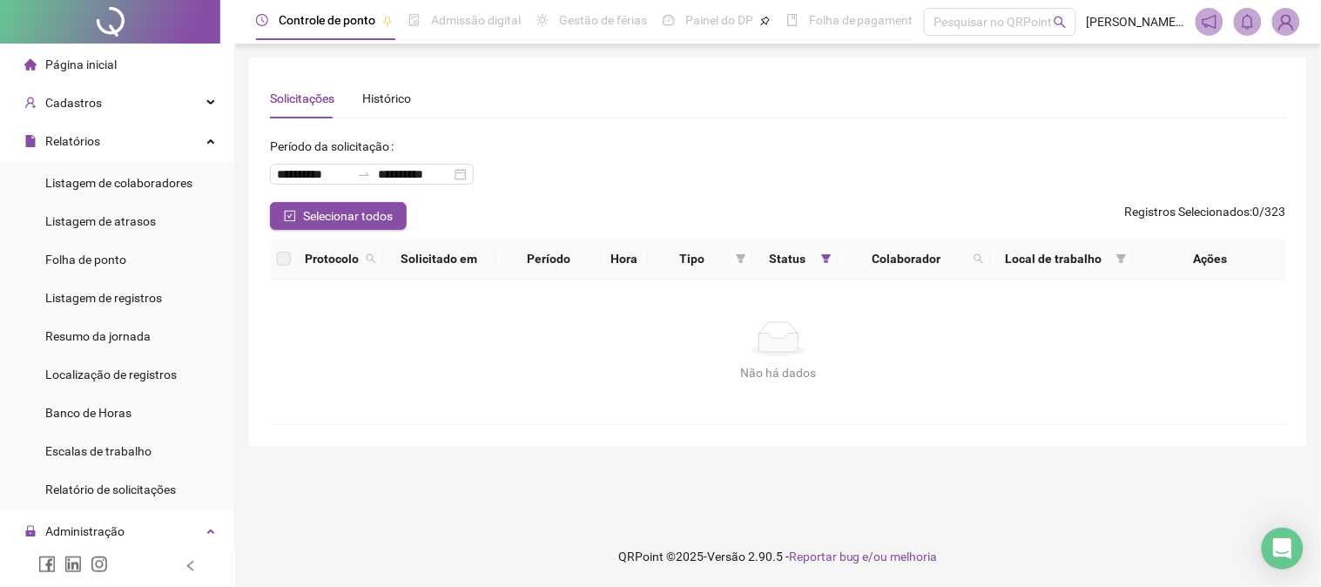
click at [111, 66] on span "Página inicial" at bounding box center [80, 64] width 71 height 14
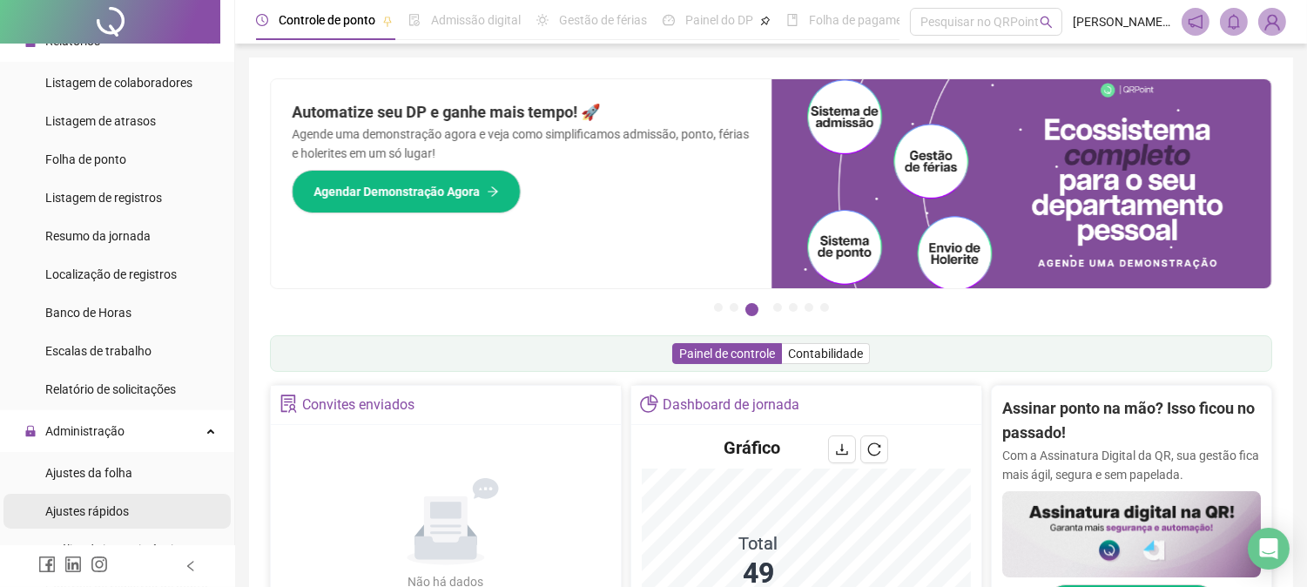
scroll to position [193, 0]
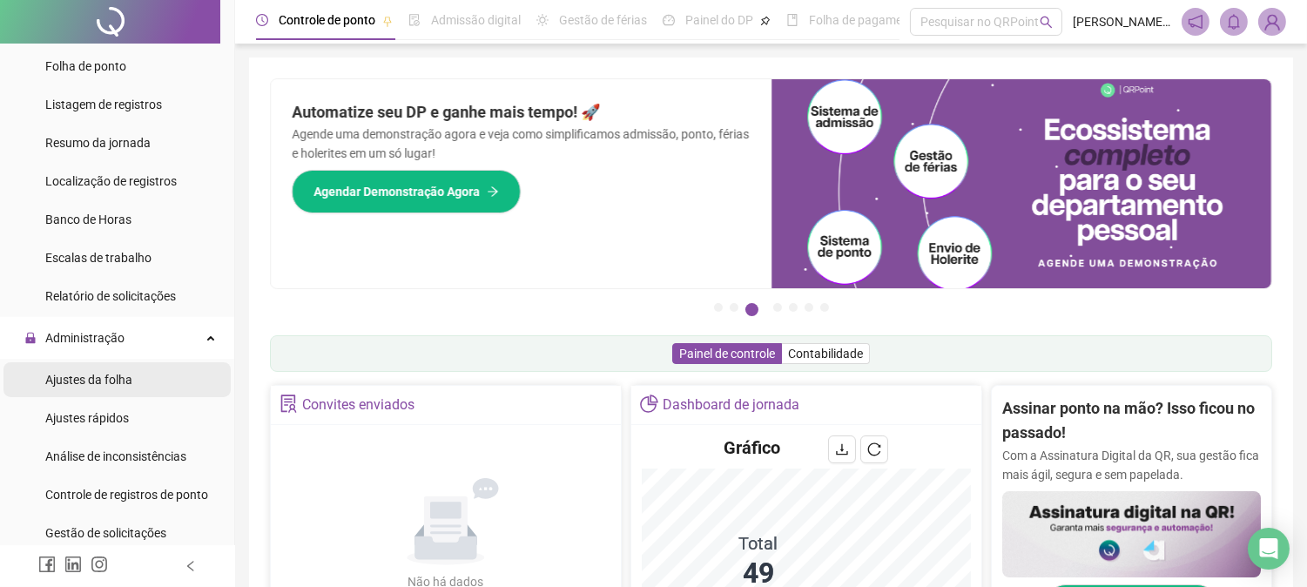
click at [120, 381] on span "Ajustes da folha" at bounding box center [88, 380] width 87 height 14
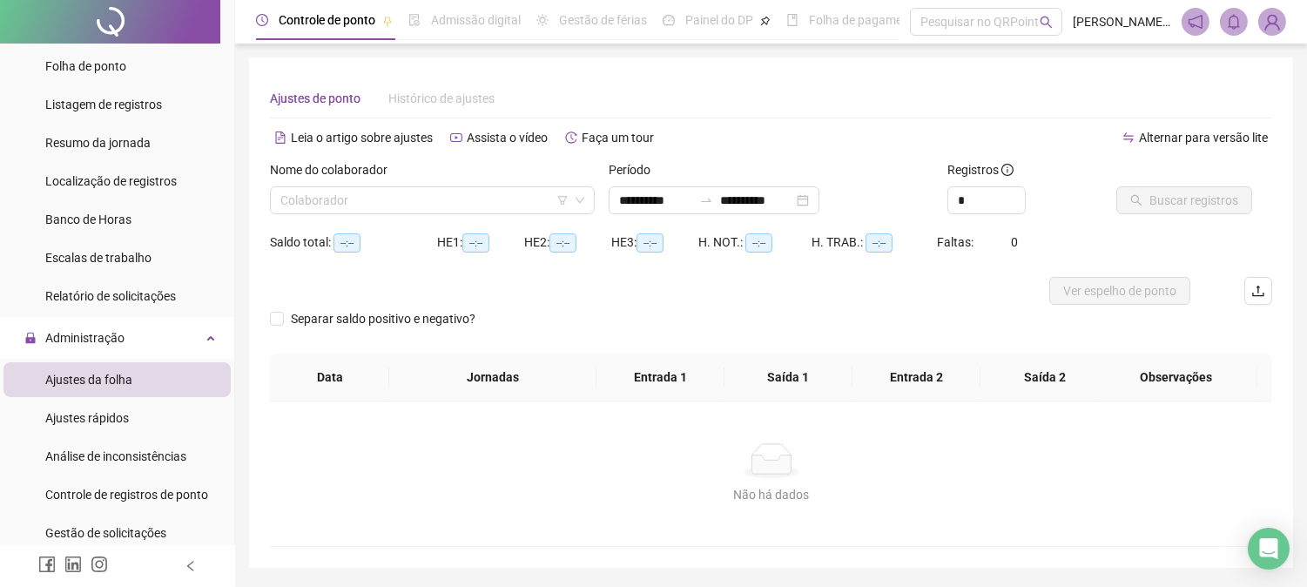
type input "**********"
click at [372, 198] on input "search" at bounding box center [424, 200] width 288 height 26
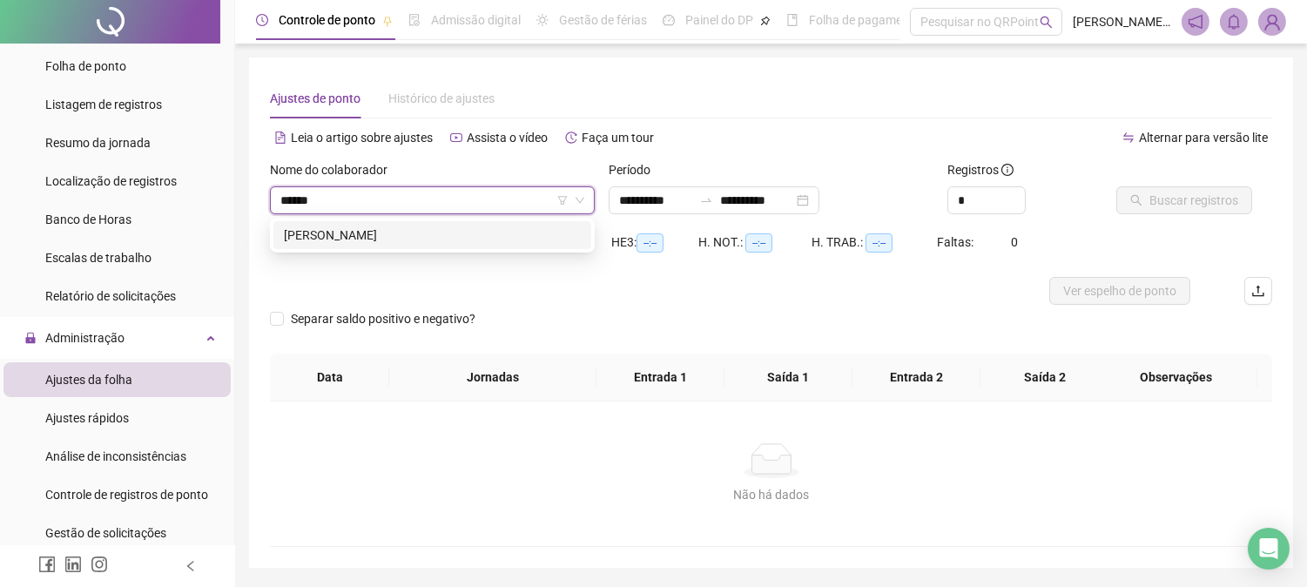
type input "*******"
click at [363, 232] on div "[PERSON_NAME]" at bounding box center [432, 235] width 297 height 19
click at [1198, 199] on span "Buscar registros" at bounding box center [1193, 200] width 89 height 19
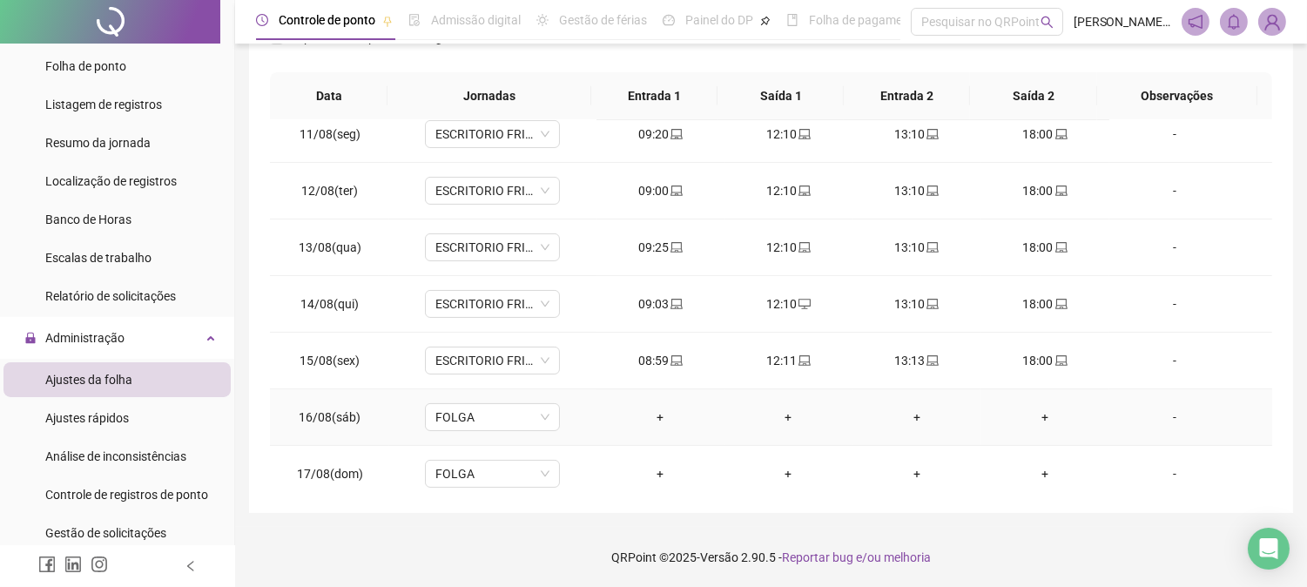
scroll to position [705, 0]
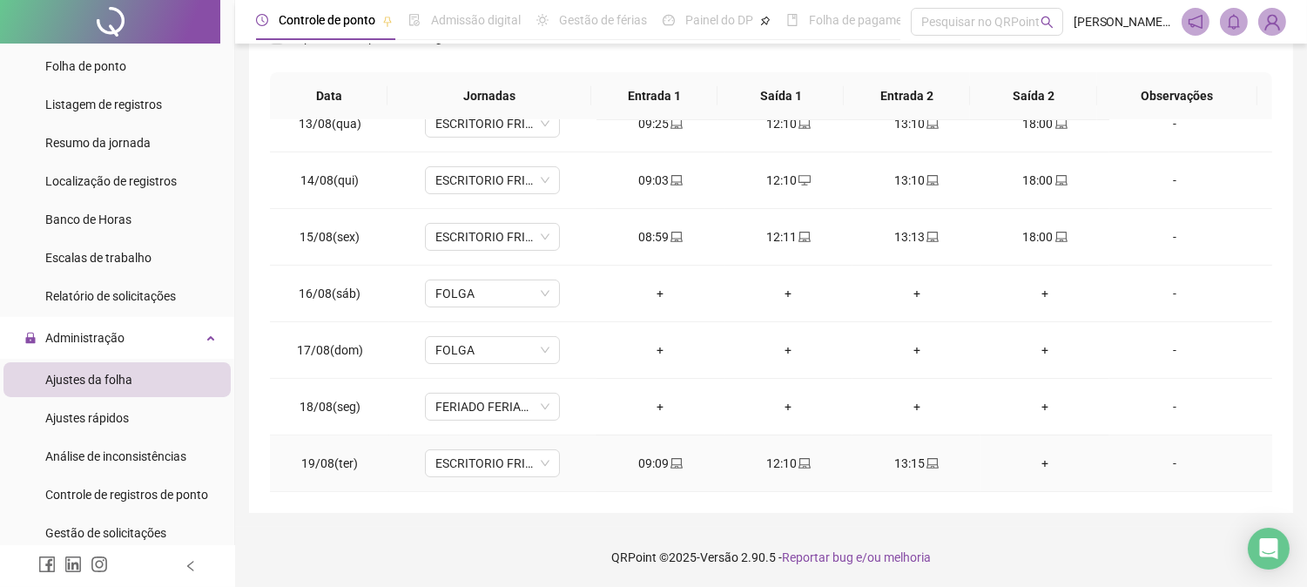
click at [1039, 467] on div "+" at bounding box center [1044, 463] width 100 height 19
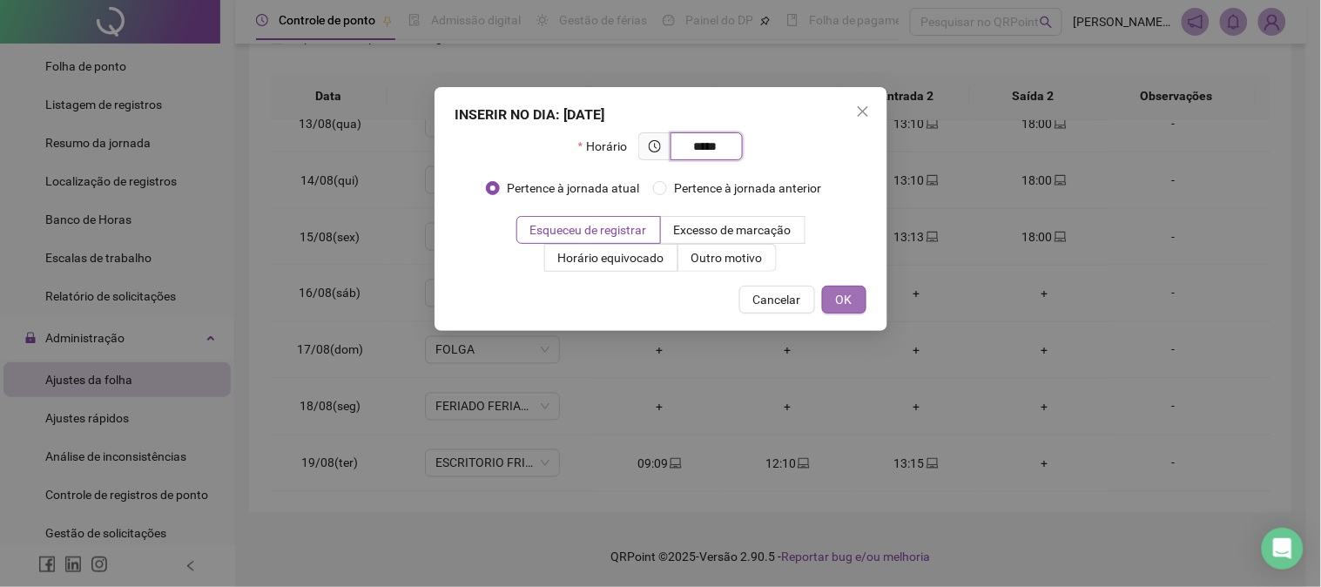
type input "*****"
click at [839, 293] on span "OK" at bounding box center [844, 299] width 17 height 19
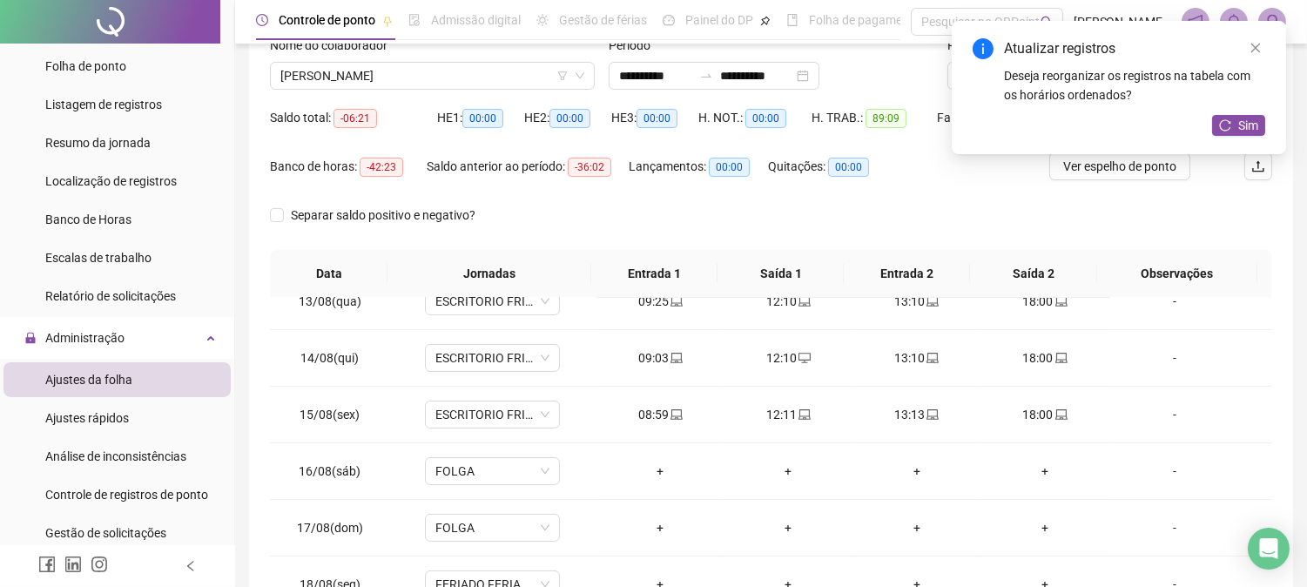
scroll to position [5, 0]
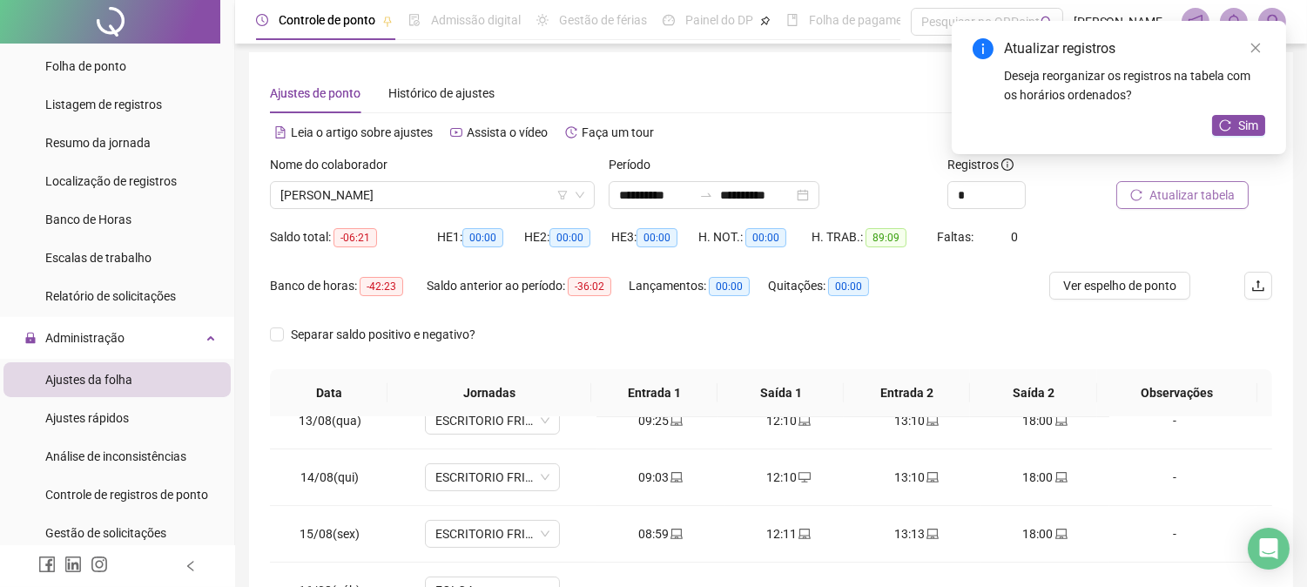
click at [1152, 183] on button "Atualizar tabela" at bounding box center [1182, 195] width 132 height 28
click at [502, 192] on span "[PERSON_NAME]" at bounding box center [432, 195] width 304 height 26
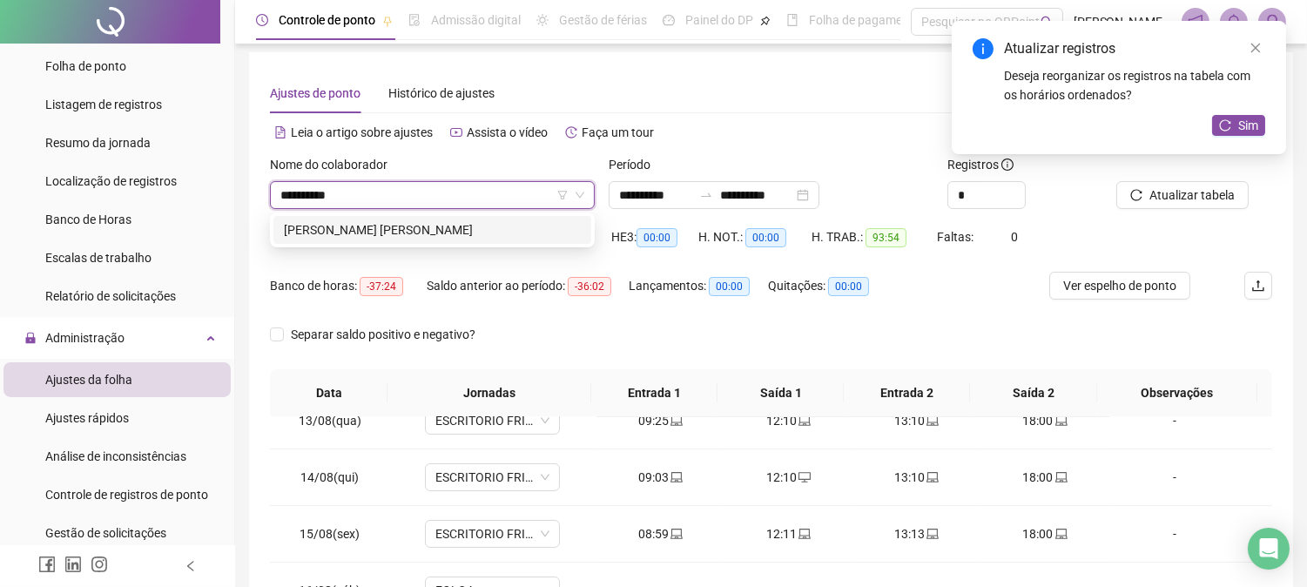
type input "**********"
click at [479, 223] on div "[PERSON_NAME] [PERSON_NAME]" at bounding box center [432, 229] width 297 height 19
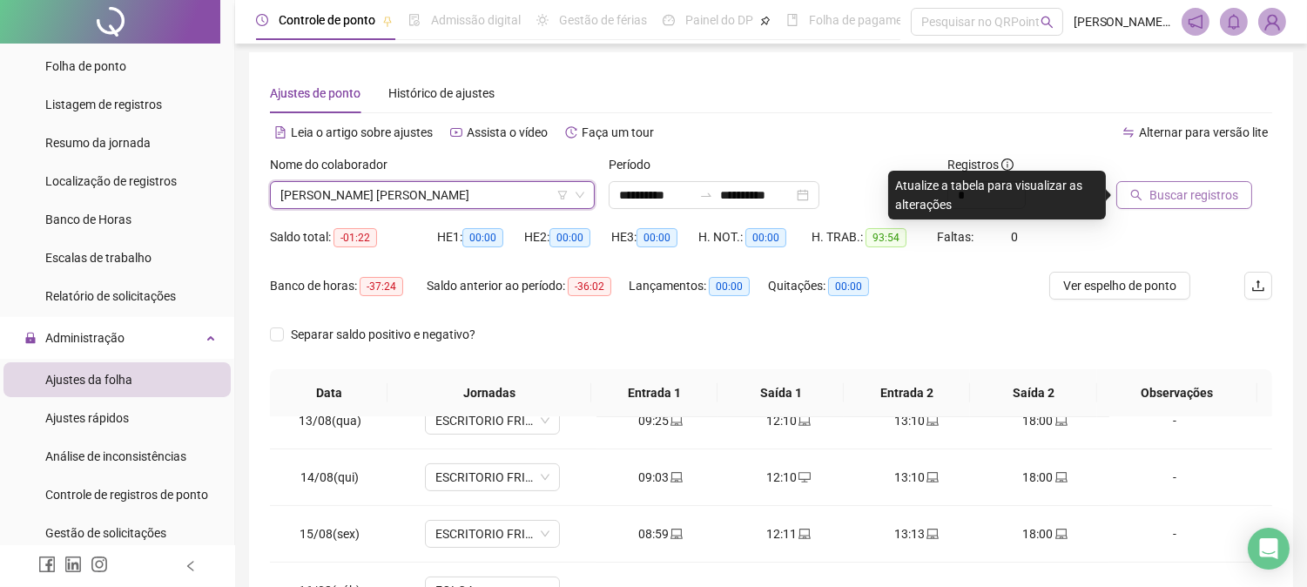
click at [1165, 192] on span "Buscar registros" at bounding box center [1193, 194] width 89 height 19
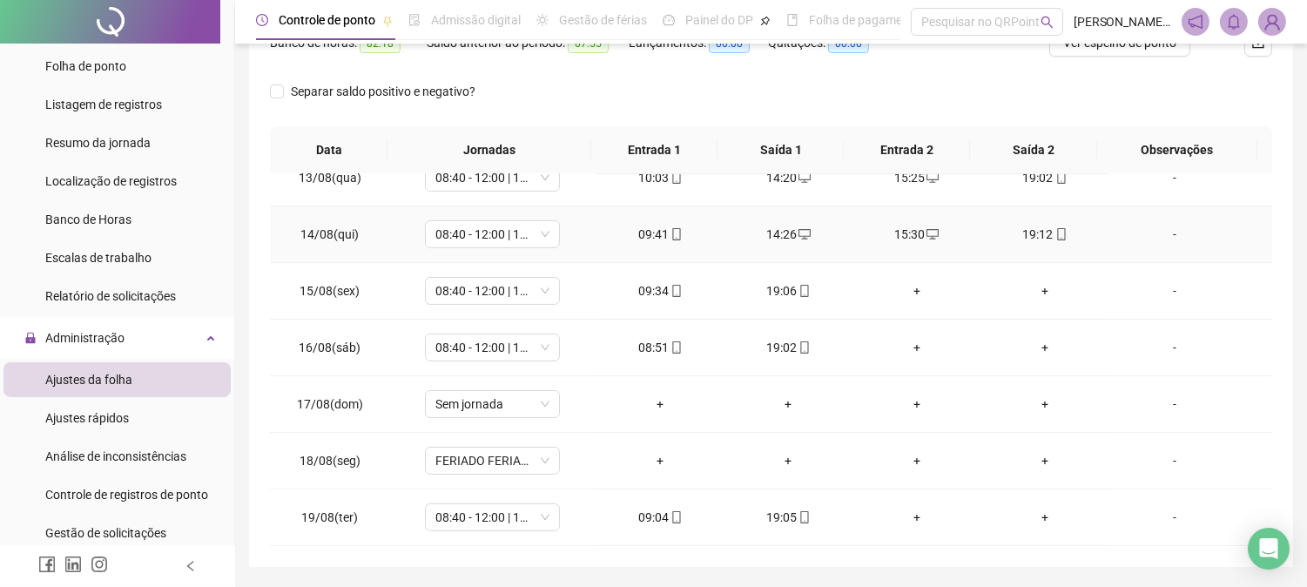
scroll to position [302, 0]
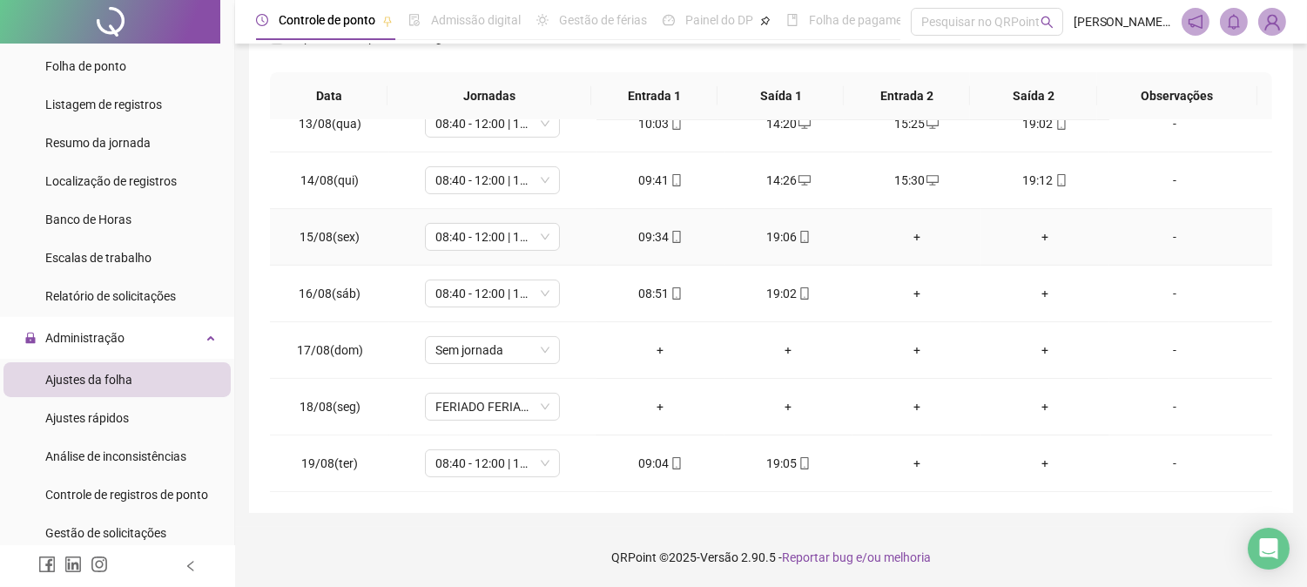
click at [909, 237] on div "+" at bounding box center [916, 236] width 100 height 19
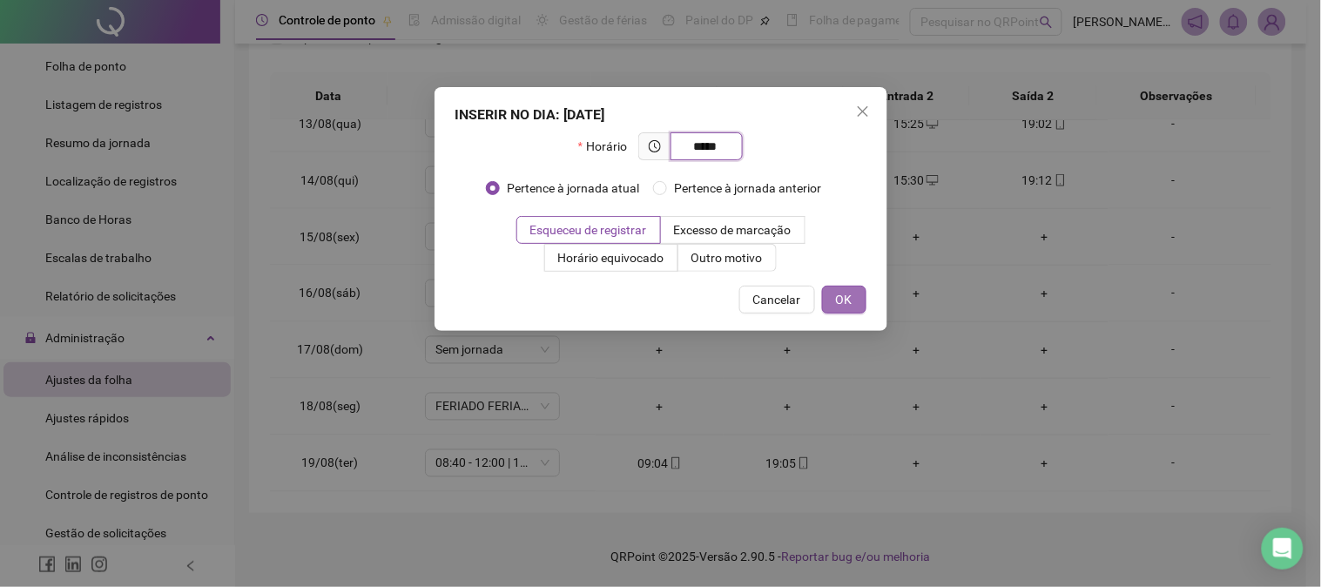
type input "*****"
click at [852, 286] on button "OK" at bounding box center [844, 300] width 44 height 28
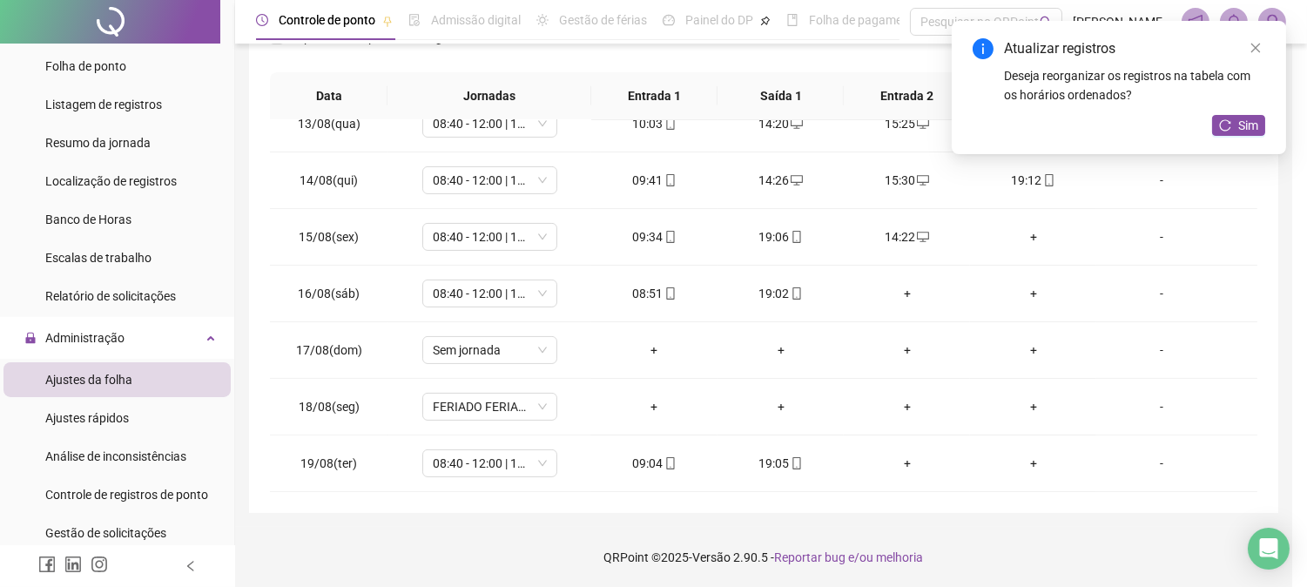
click at [1036, 228] on div "+" at bounding box center [1033, 236] width 98 height 19
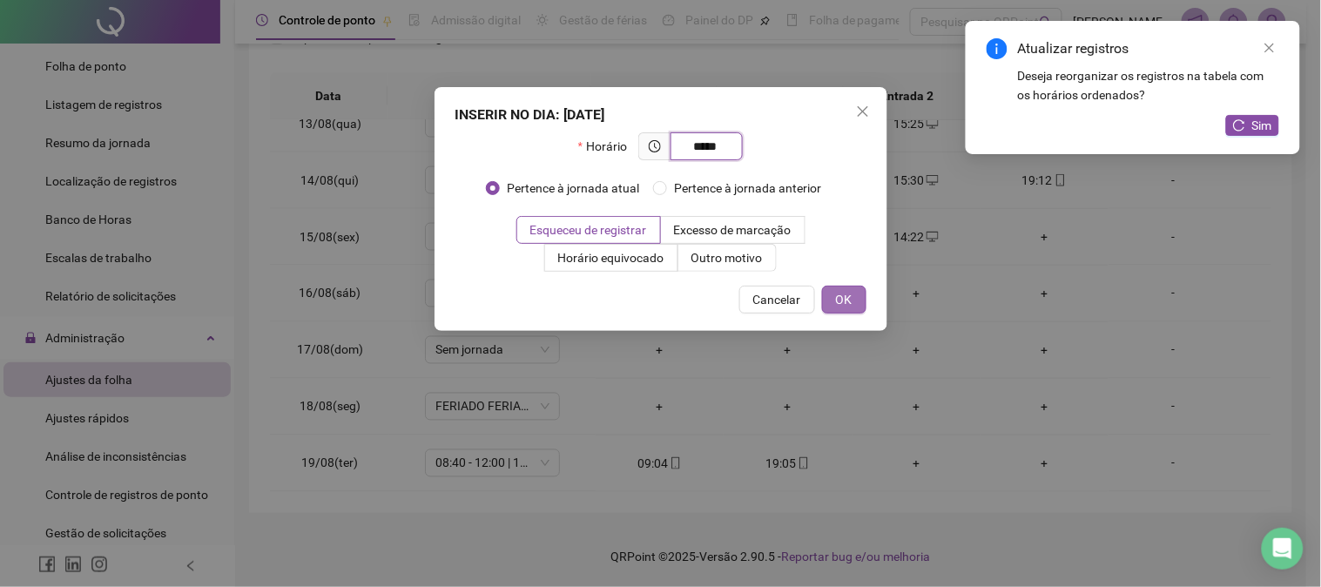
type input "*****"
click at [851, 293] on span "OK" at bounding box center [844, 299] width 17 height 19
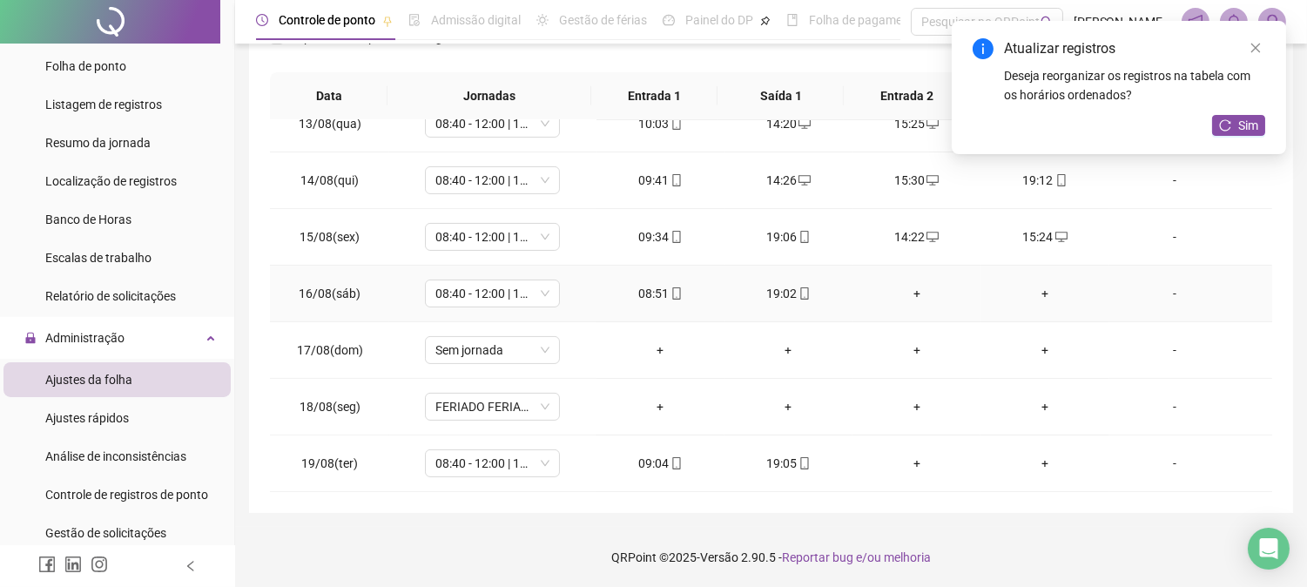
click at [904, 290] on div "+" at bounding box center [916, 293] width 100 height 19
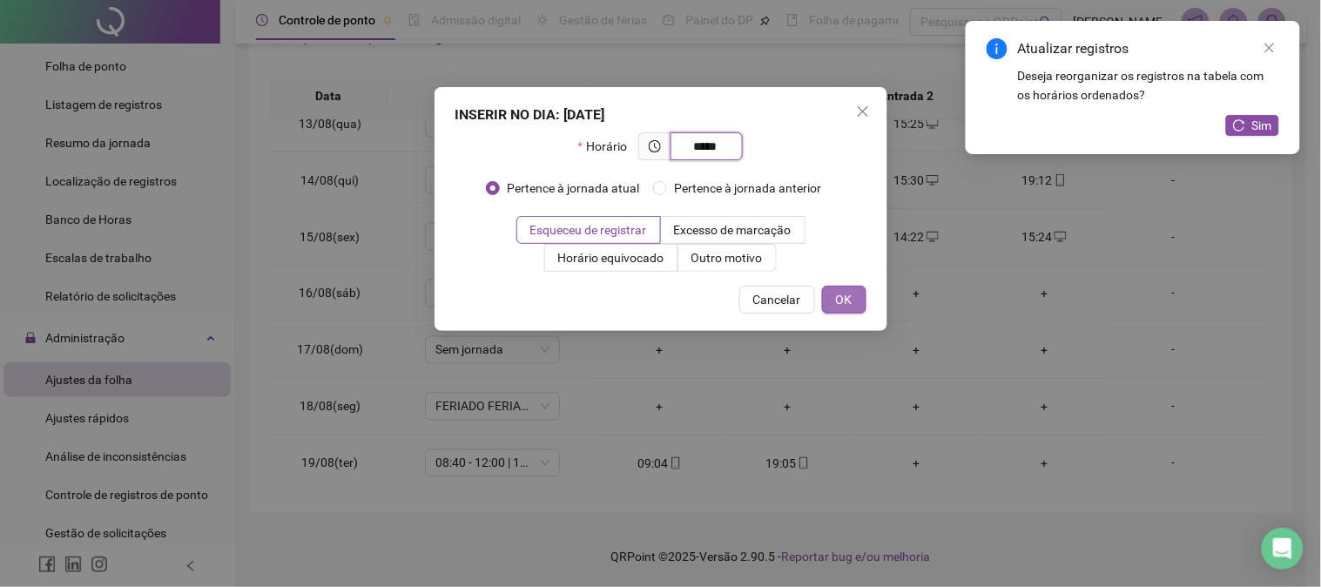
type input "*****"
click at [832, 287] on button "OK" at bounding box center [844, 300] width 44 height 28
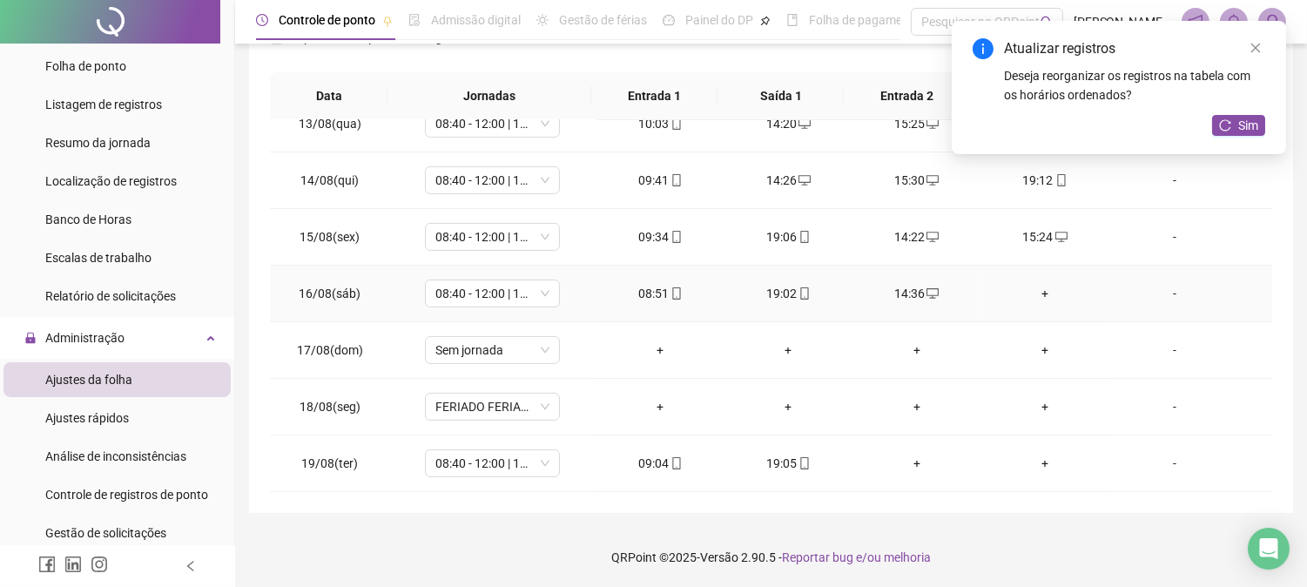
click at [1041, 280] on td "+" at bounding box center [1044, 294] width 128 height 57
click at [1039, 286] on div "+" at bounding box center [1044, 293] width 100 height 19
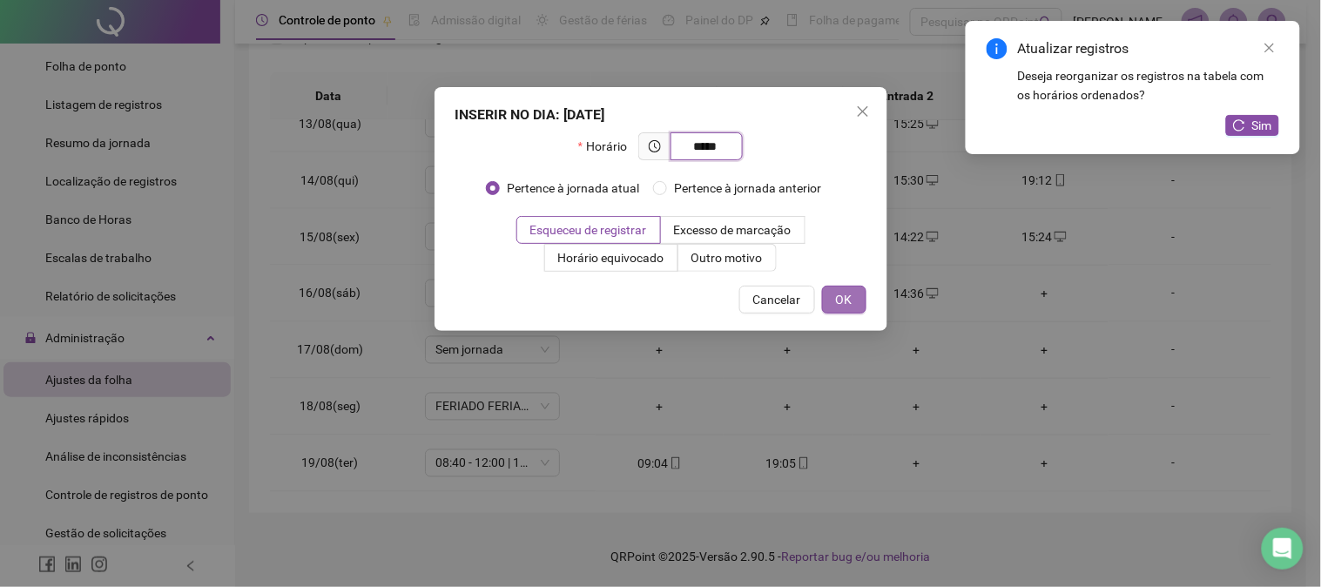
type input "*****"
click at [840, 309] on button "OK" at bounding box center [844, 300] width 44 height 28
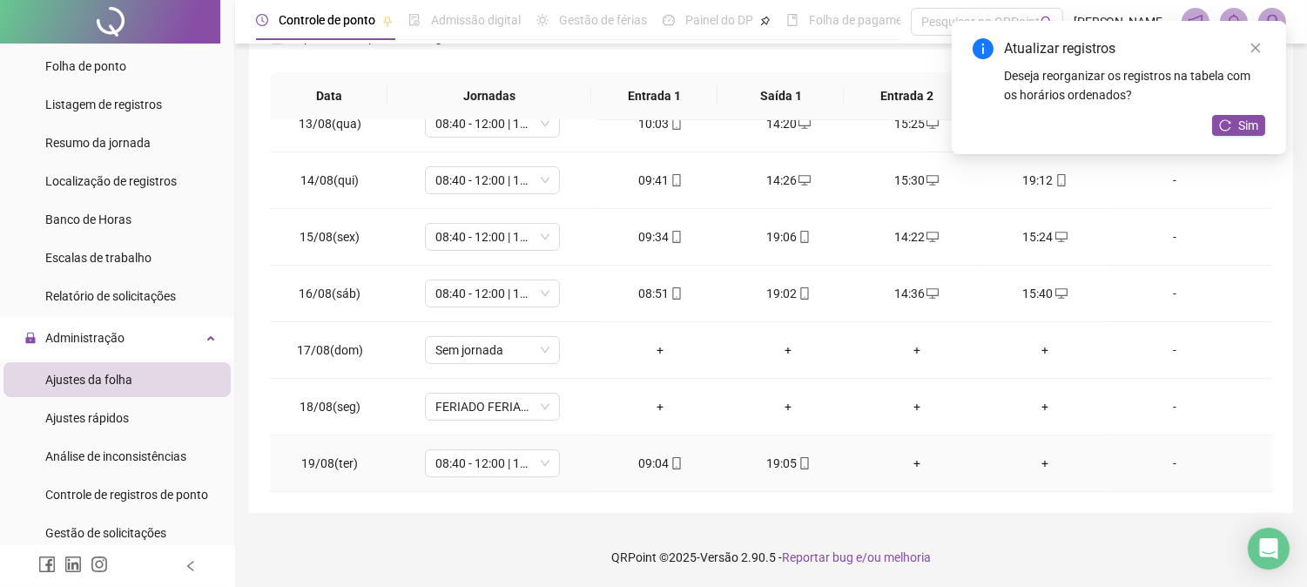
click at [913, 472] on td "+" at bounding box center [916, 463] width 128 height 57
click at [909, 463] on div "+" at bounding box center [916, 463] width 100 height 19
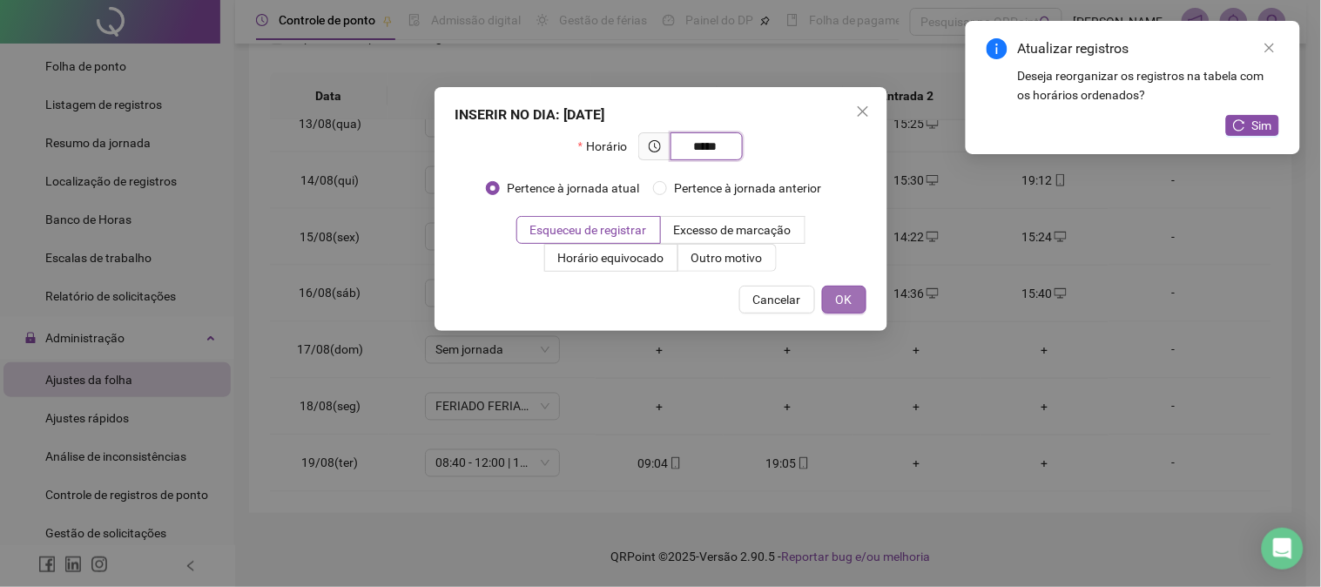
type input "*****"
click at [866, 300] on button "OK" at bounding box center [844, 300] width 44 height 28
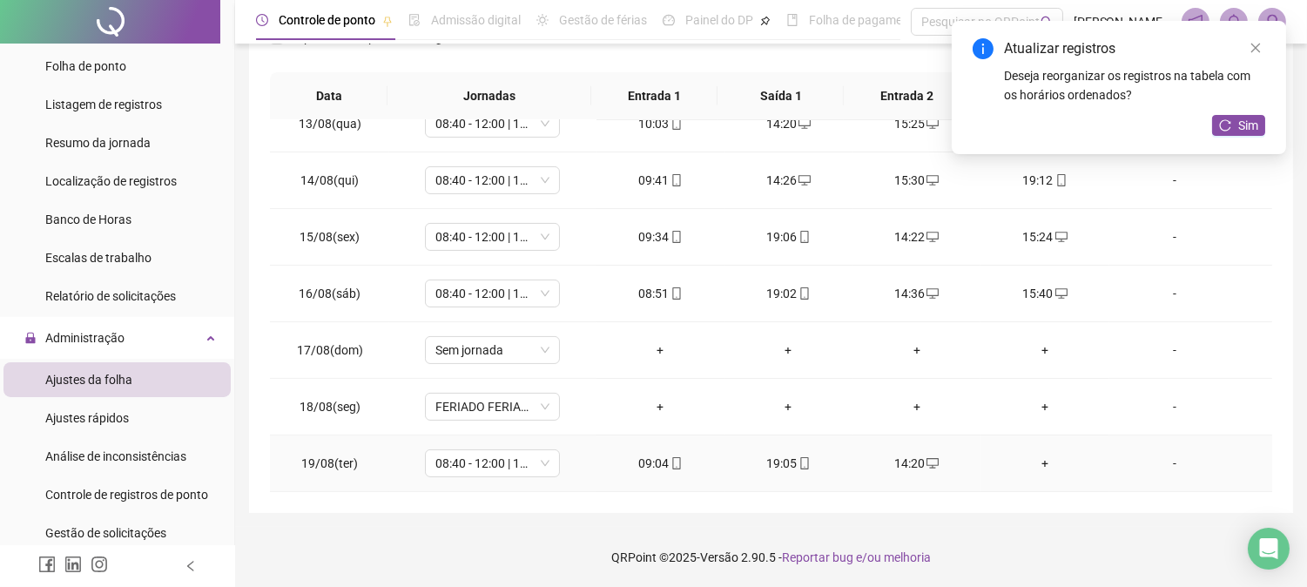
click at [1033, 458] on div "+" at bounding box center [1044, 463] width 100 height 19
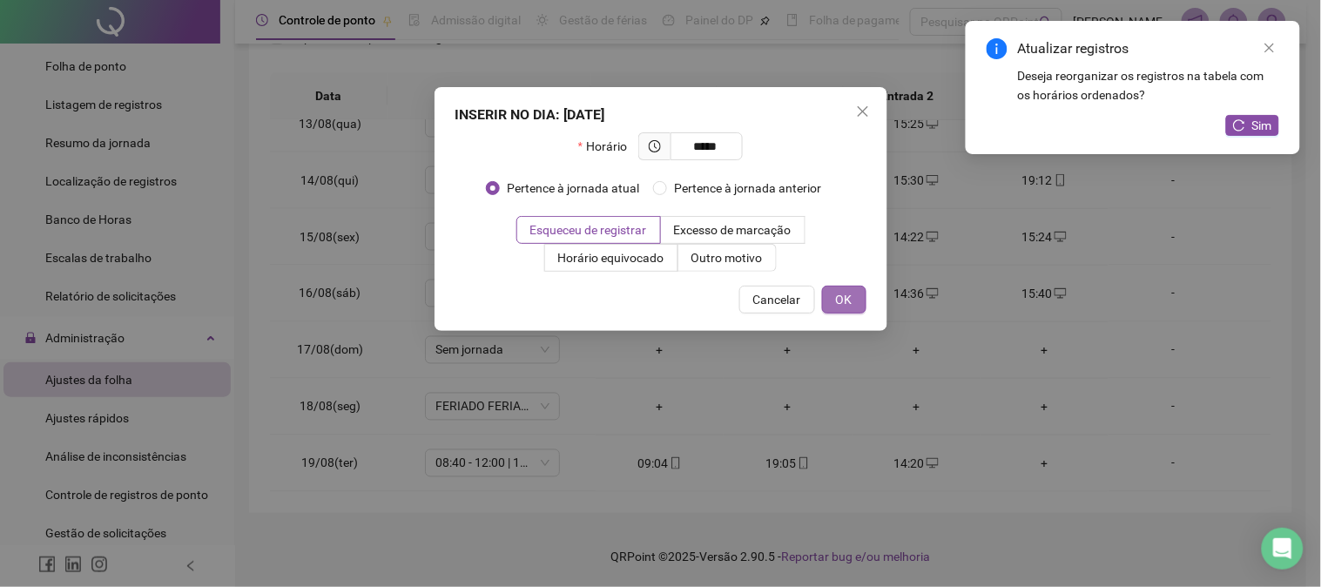
type input "*****"
click at [860, 302] on button "OK" at bounding box center [844, 300] width 44 height 28
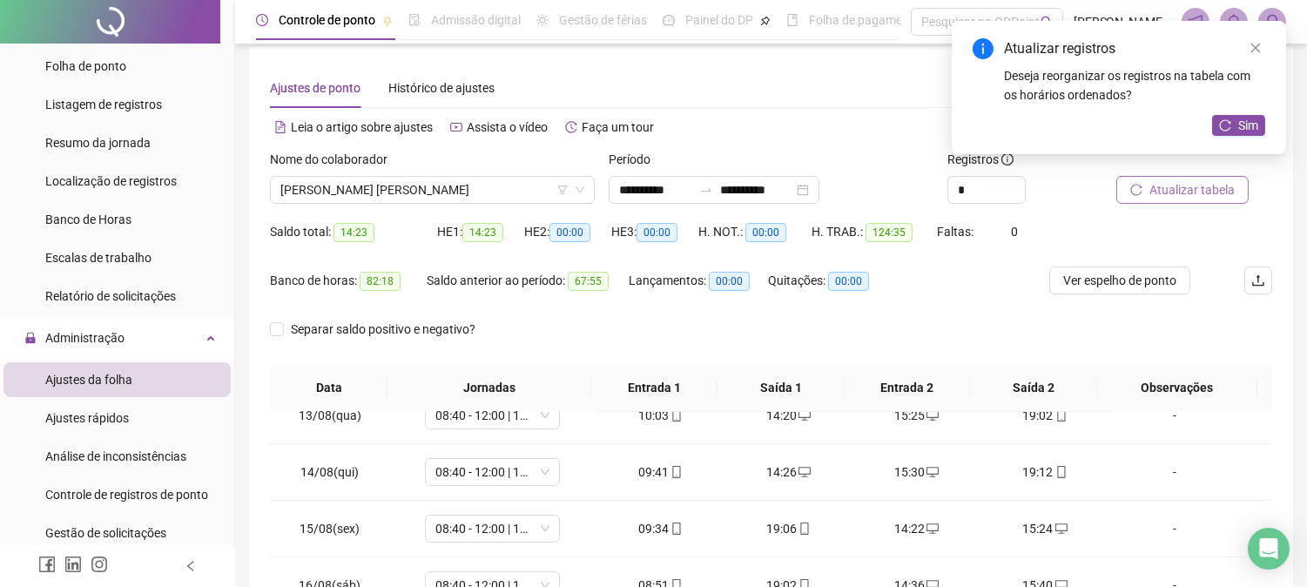
scroll to position [0, 0]
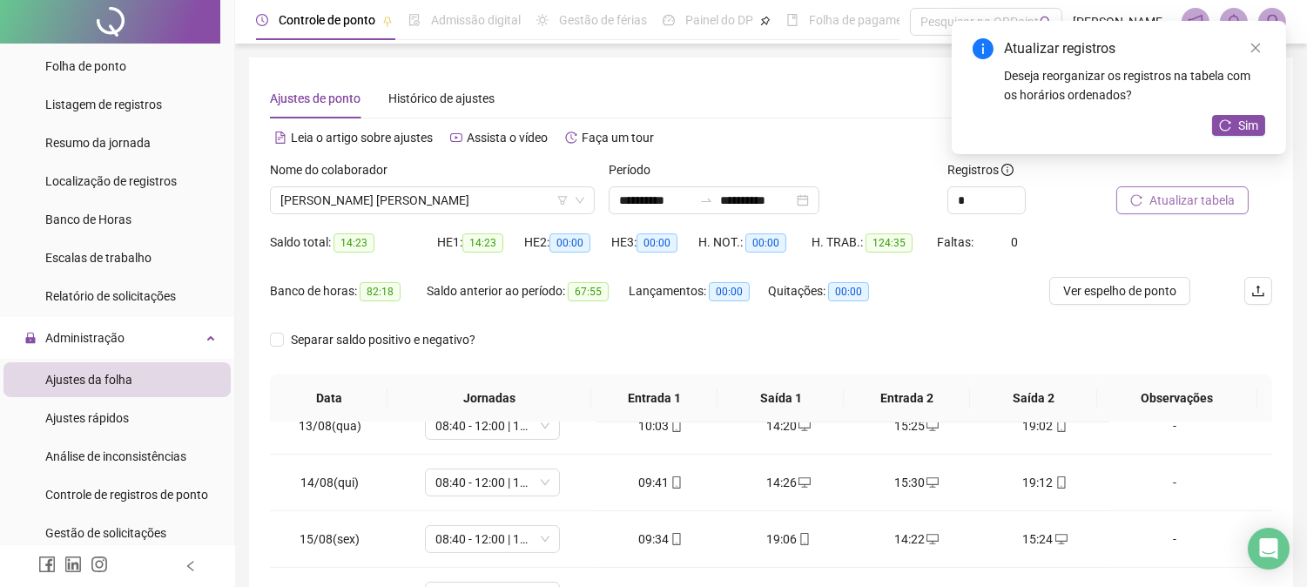
click at [1204, 199] on span "Atualizar tabela" at bounding box center [1191, 200] width 85 height 19
click at [1228, 129] on icon "reload" at bounding box center [1225, 124] width 11 height 11
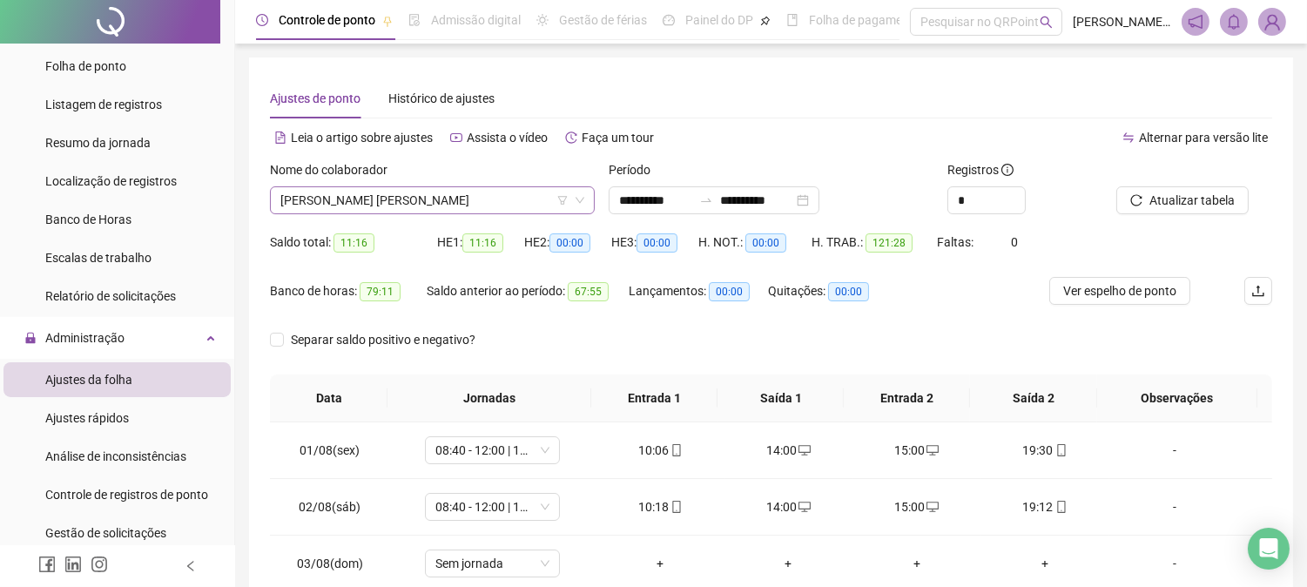
click at [499, 201] on span "[PERSON_NAME] [PERSON_NAME]" at bounding box center [432, 200] width 304 height 26
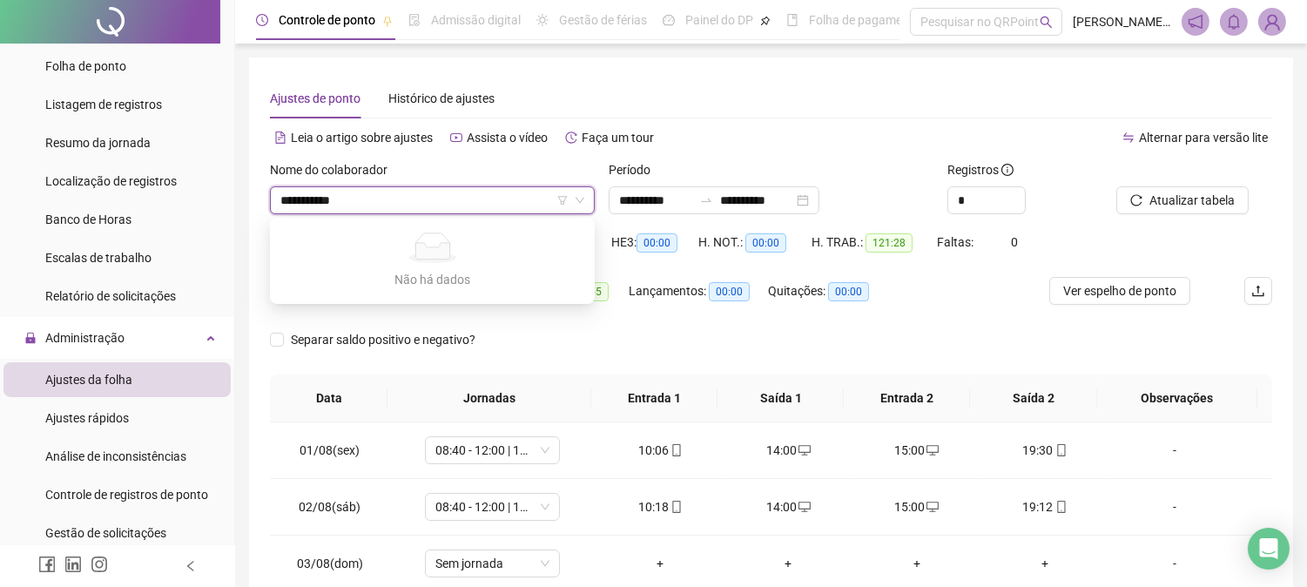
type input "**********"
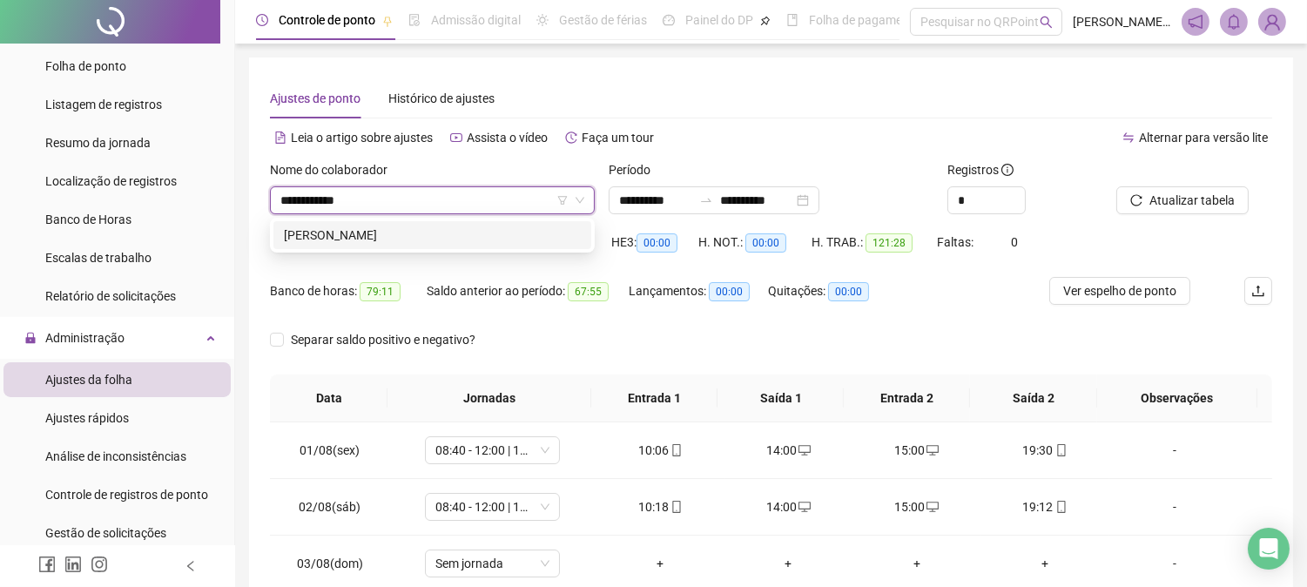
click at [385, 232] on div "[PERSON_NAME]" at bounding box center [432, 235] width 297 height 19
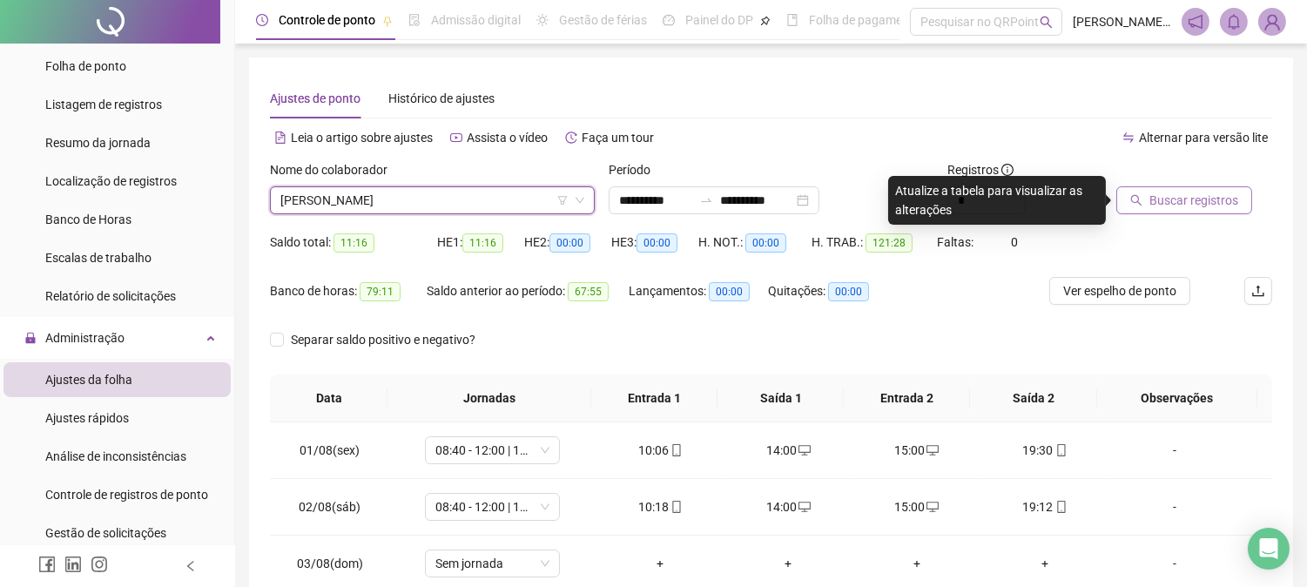
click at [1185, 198] on span "Buscar registros" at bounding box center [1193, 200] width 89 height 19
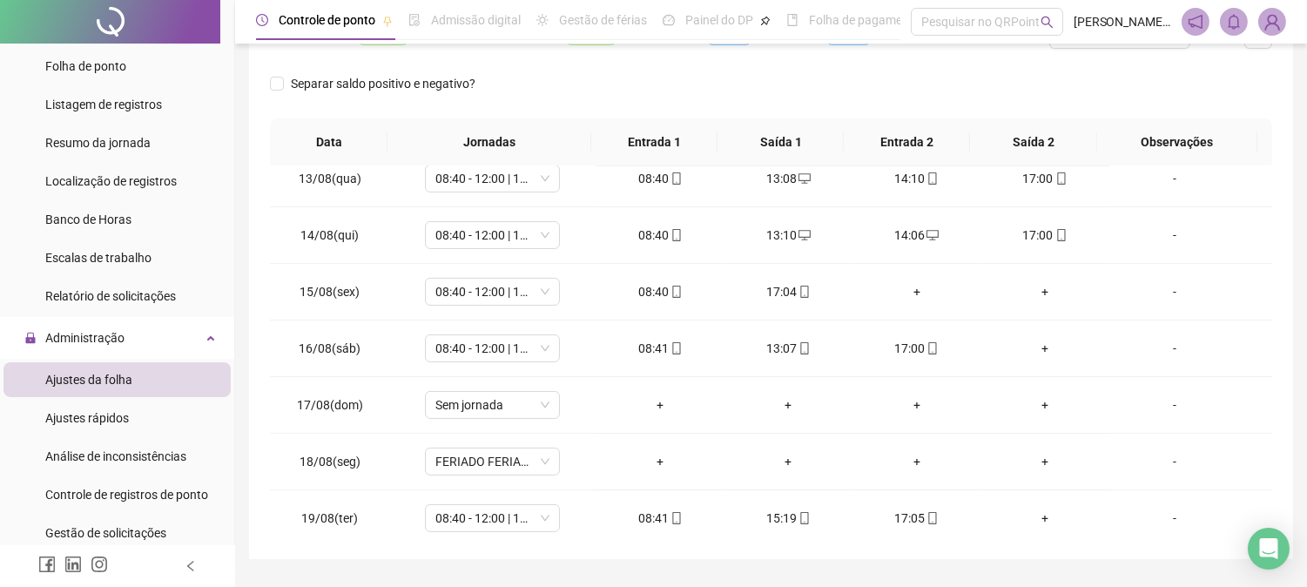
scroll to position [705, 0]
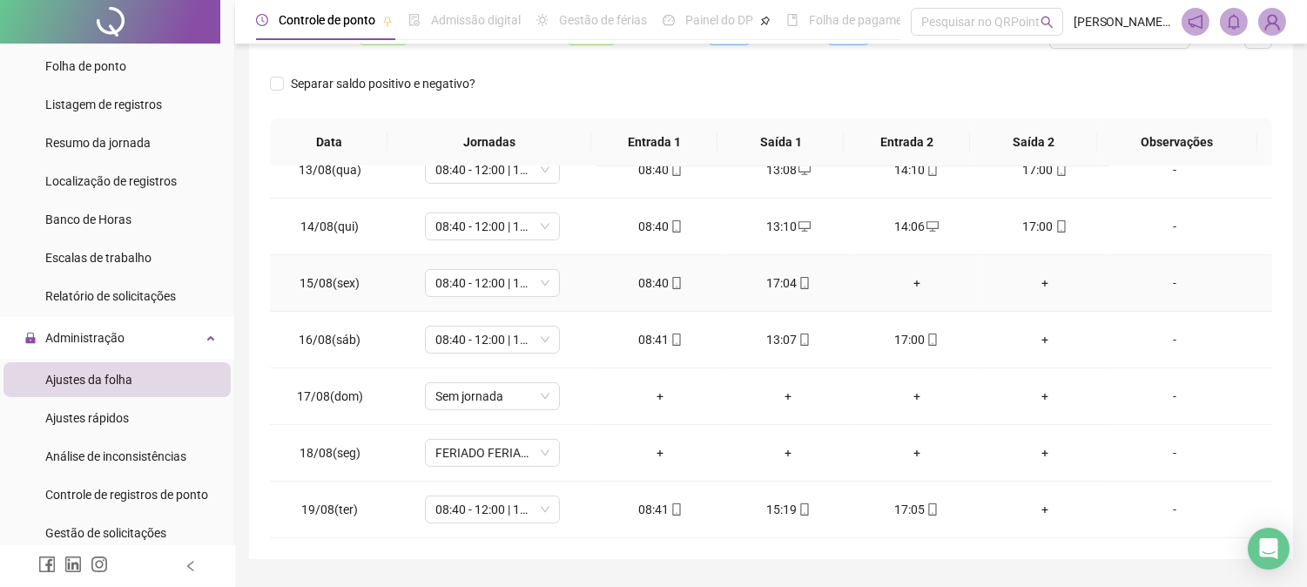
click at [900, 280] on div "+" at bounding box center [916, 282] width 100 height 19
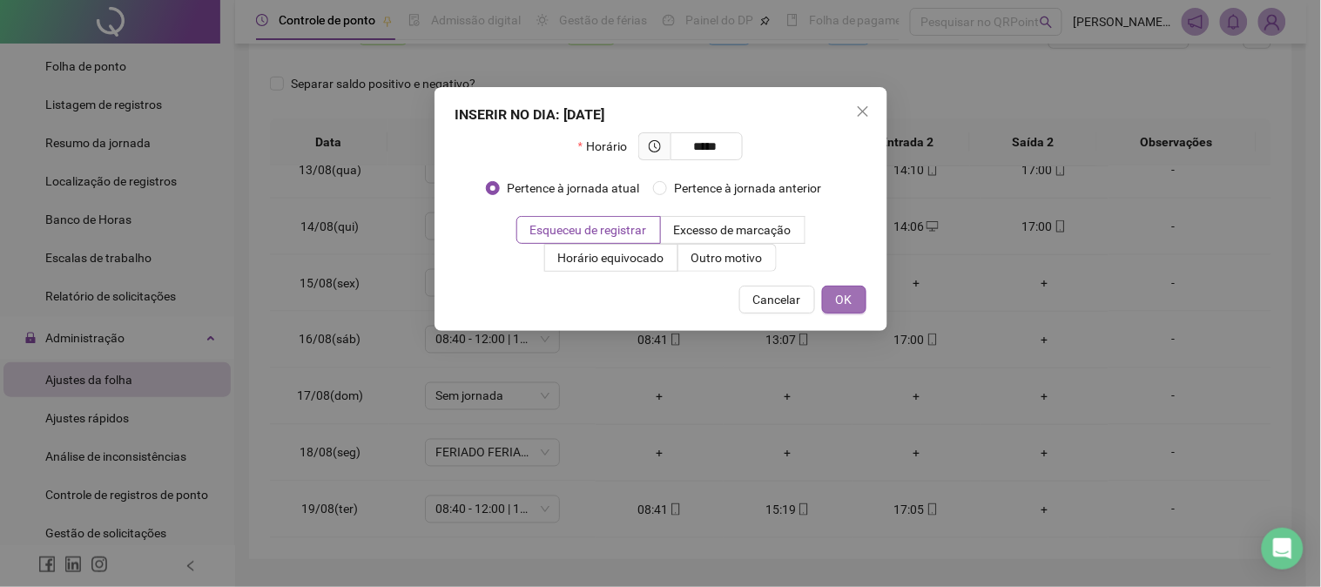
type input "*****"
click at [859, 308] on button "OK" at bounding box center [844, 300] width 44 height 28
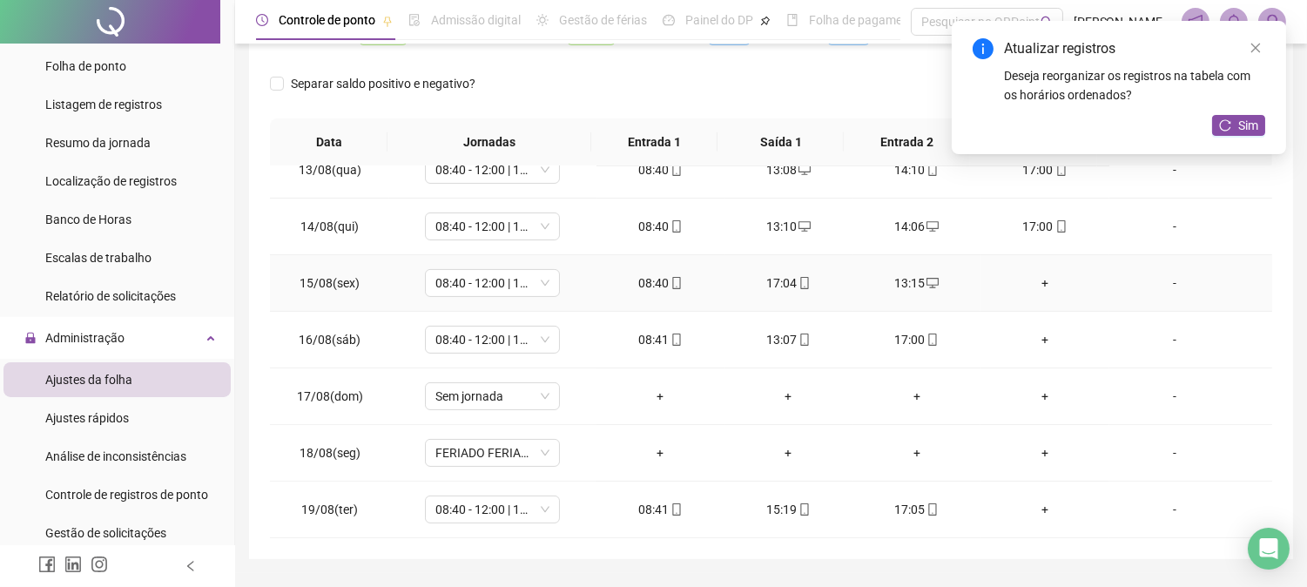
click at [1032, 283] on div "+" at bounding box center [1044, 282] width 100 height 19
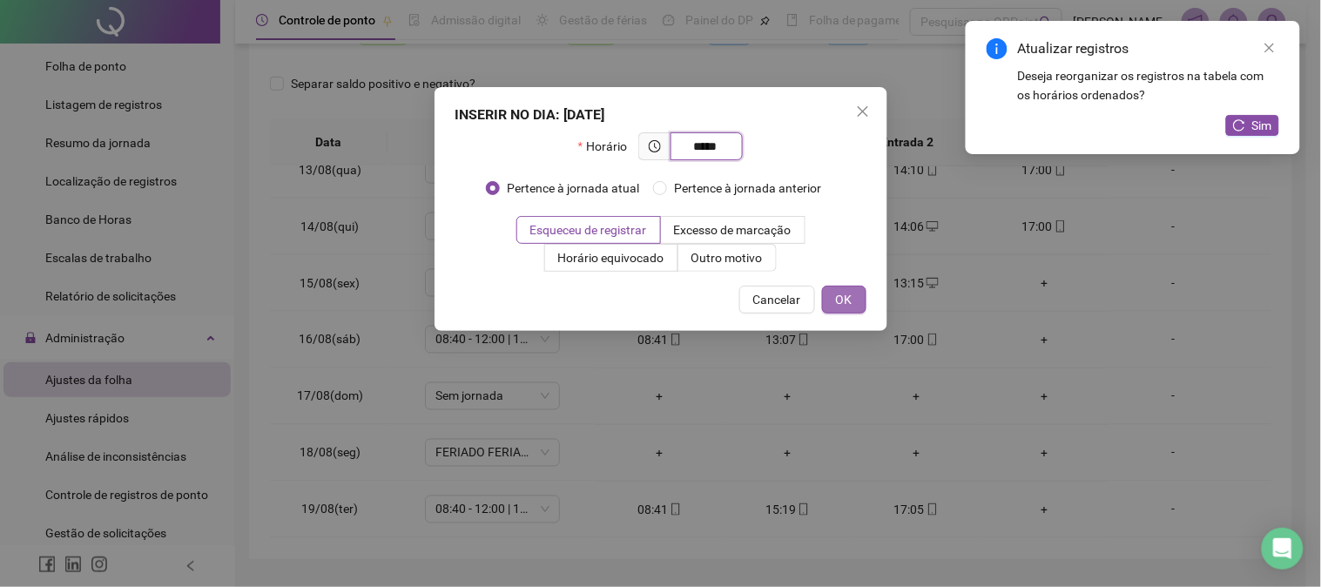
type input "*****"
click at [856, 302] on button "OK" at bounding box center [844, 300] width 44 height 28
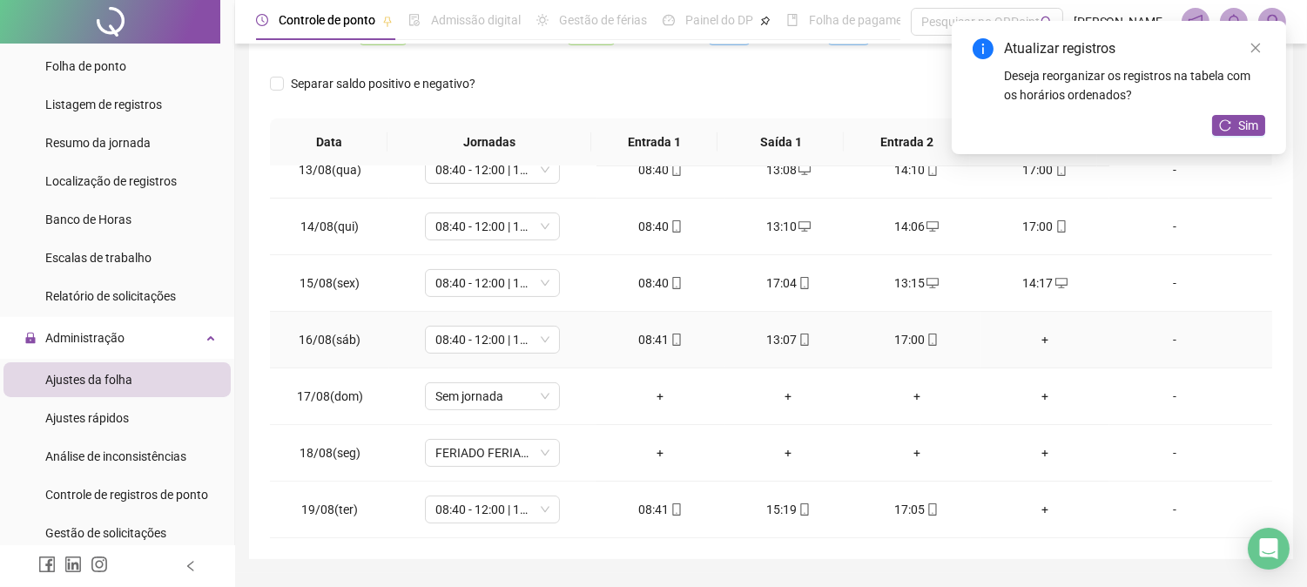
click at [1034, 334] on div "+" at bounding box center [1044, 339] width 100 height 19
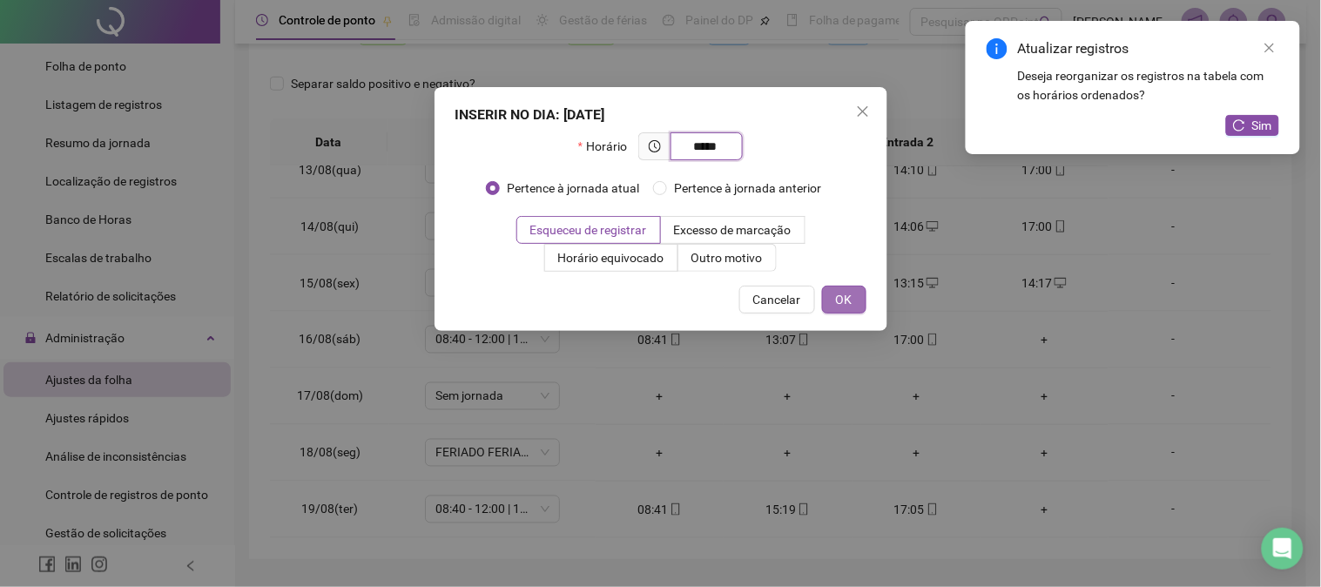
type input "*****"
click at [856, 303] on button "OK" at bounding box center [844, 300] width 44 height 28
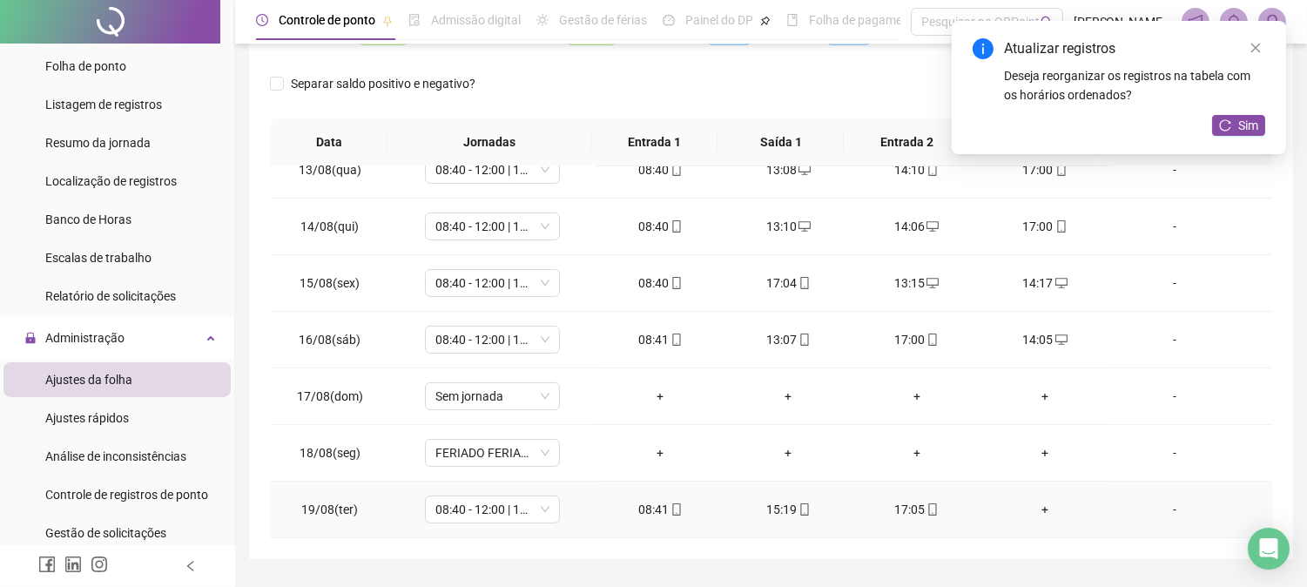
click at [1034, 511] on div "+" at bounding box center [1044, 509] width 100 height 19
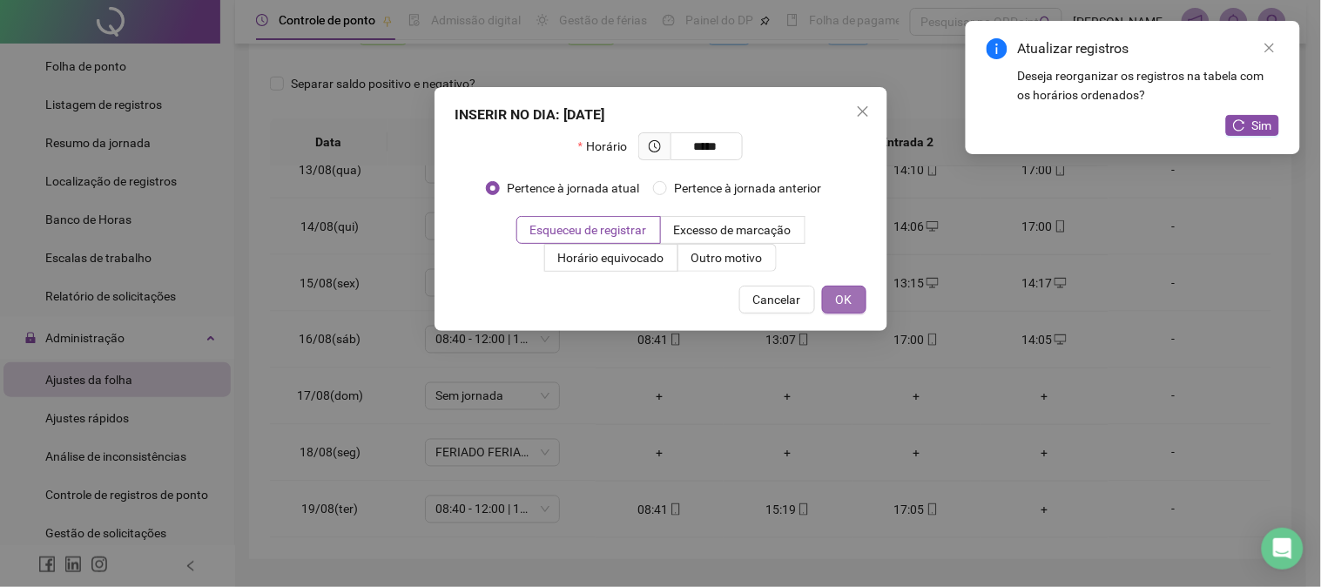
type input "*****"
click at [839, 303] on span "OK" at bounding box center [844, 299] width 17 height 19
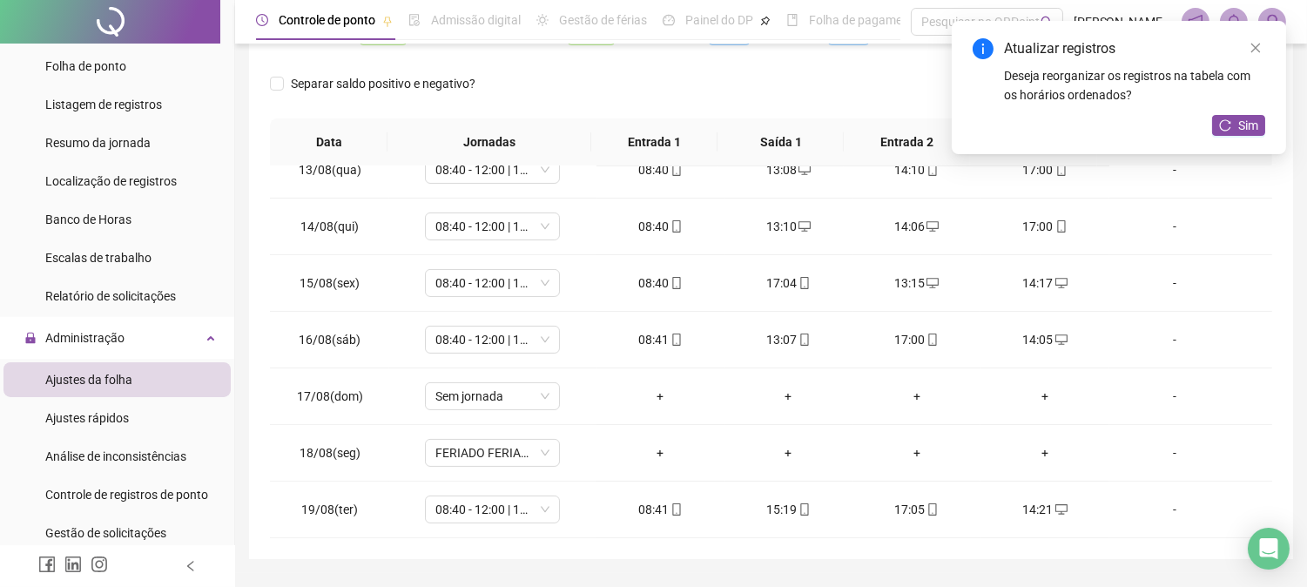
scroll to position [0, 0]
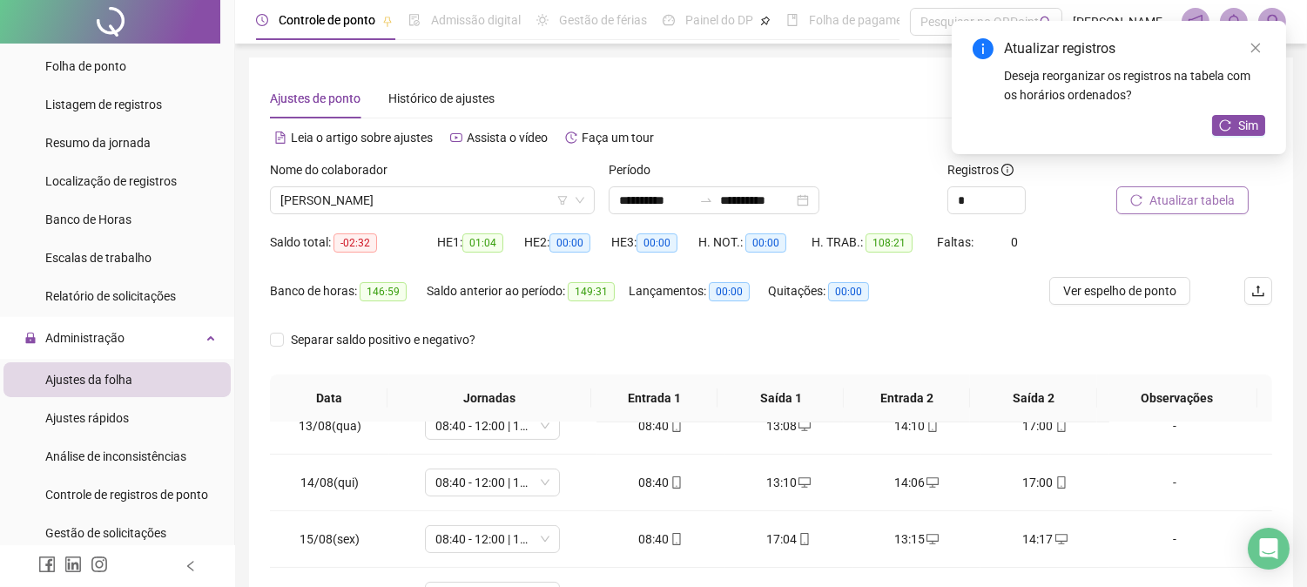
click at [1152, 207] on span "Atualizar tabela" at bounding box center [1191, 200] width 85 height 19
click at [1255, 44] on icon "close" at bounding box center [1256, 48] width 12 height 12
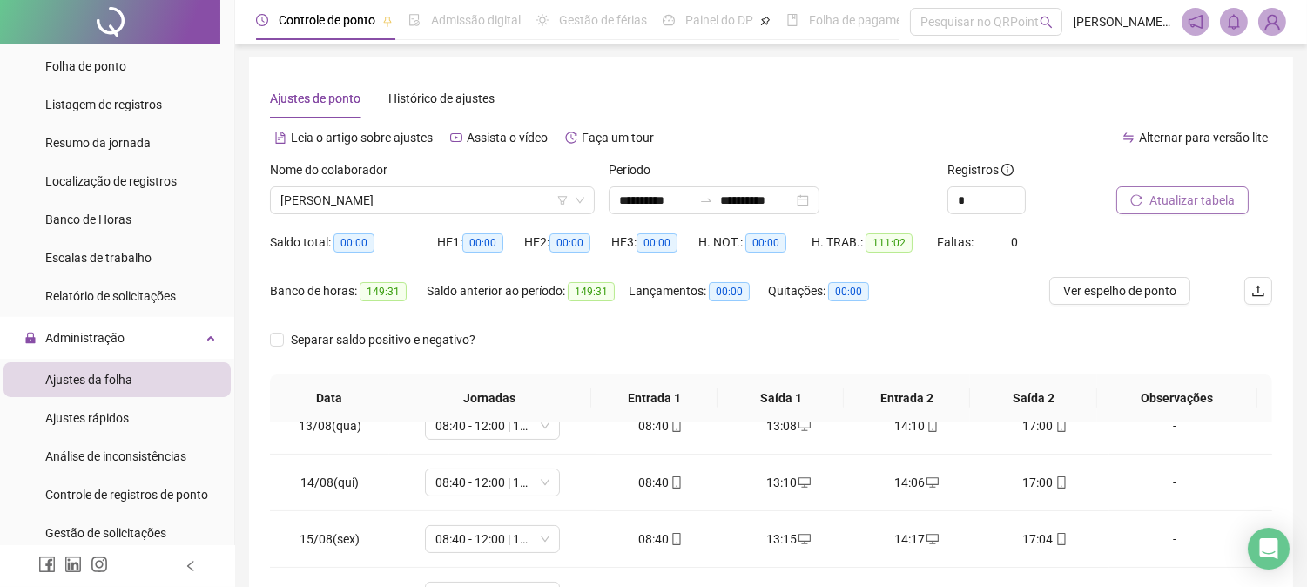
click at [1213, 207] on span "Atualizar tabela" at bounding box center [1191, 200] width 85 height 19
click at [451, 197] on span "[PERSON_NAME]" at bounding box center [432, 200] width 304 height 26
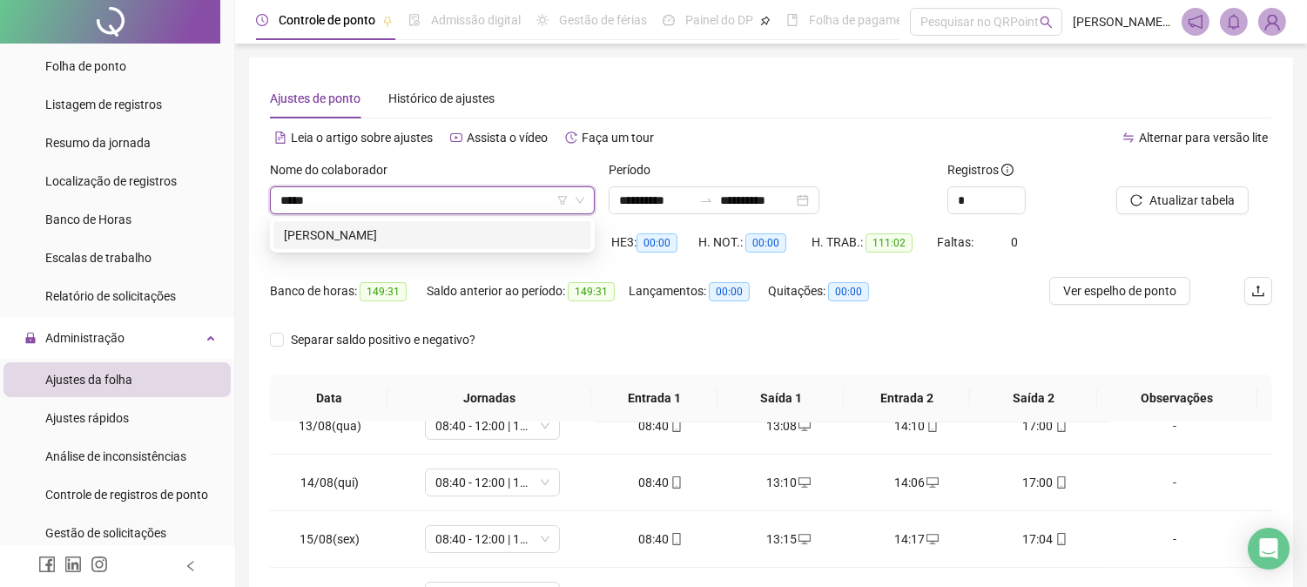
type input "******"
click at [414, 233] on div "[PERSON_NAME]" at bounding box center [432, 235] width 297 height 19
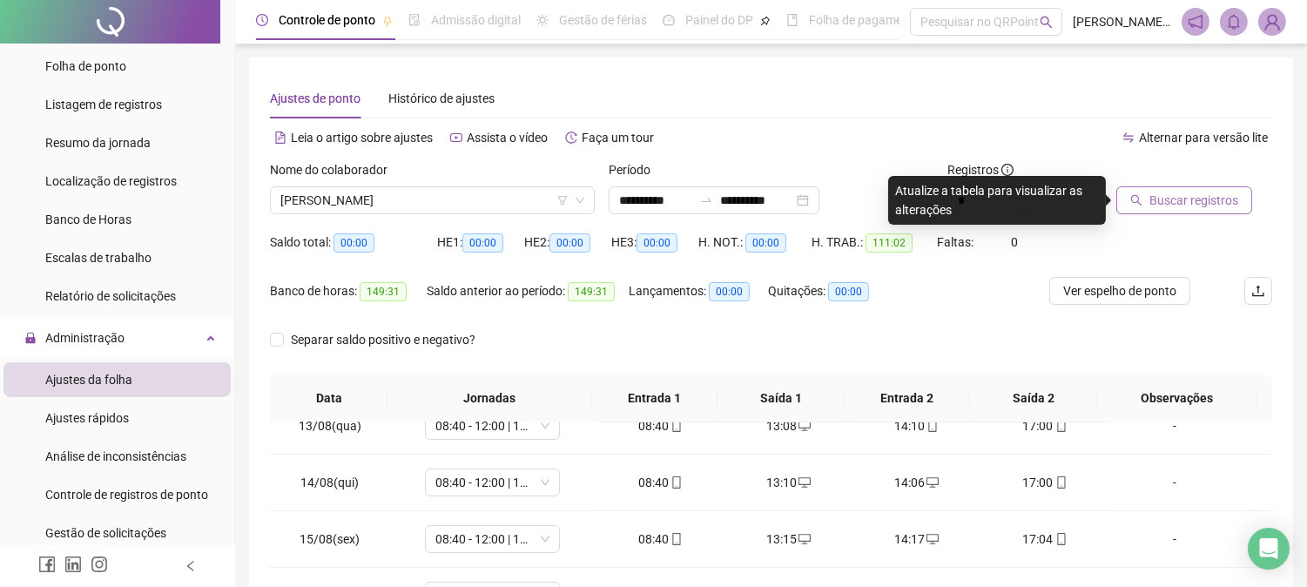
click at [1173, 206] on span "Buscar registros" at bounding box center [1193, 200] width 89 height 19
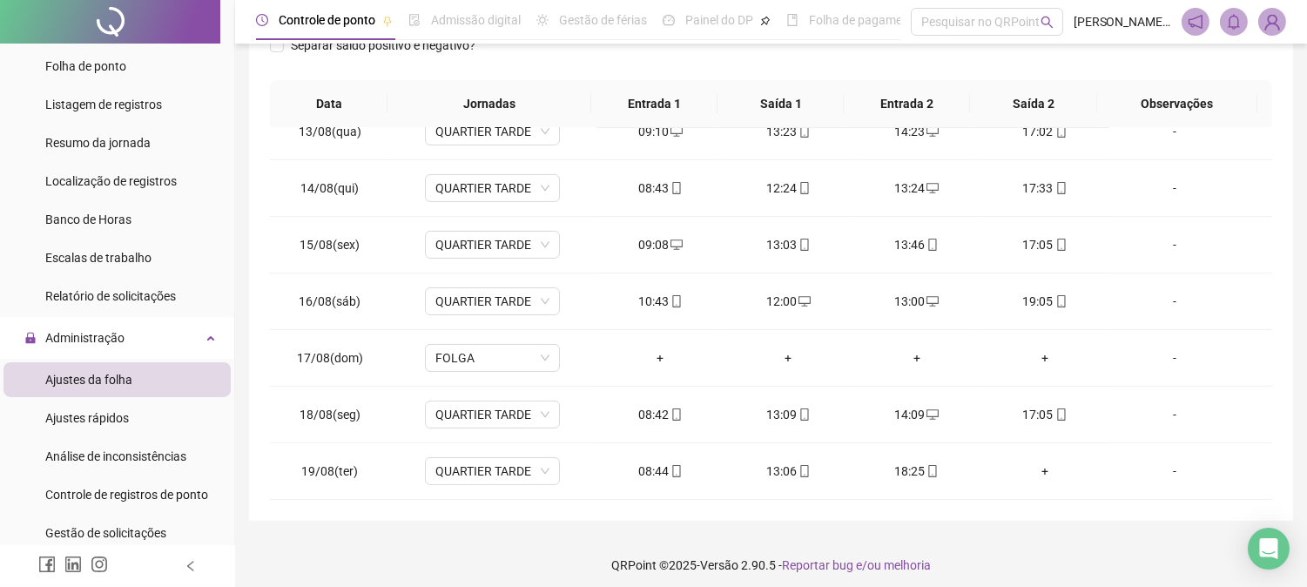
scroll to position [302, 0]
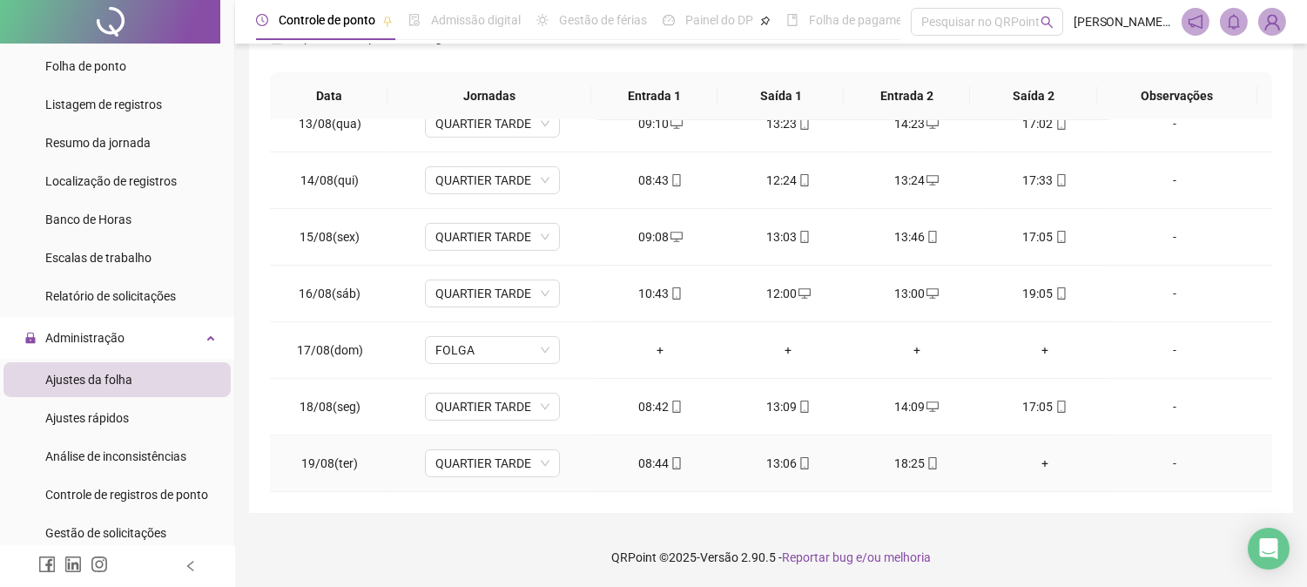
click at [1041, 462] on div "+" at bounding box center [1044, 463] width 100 height 19
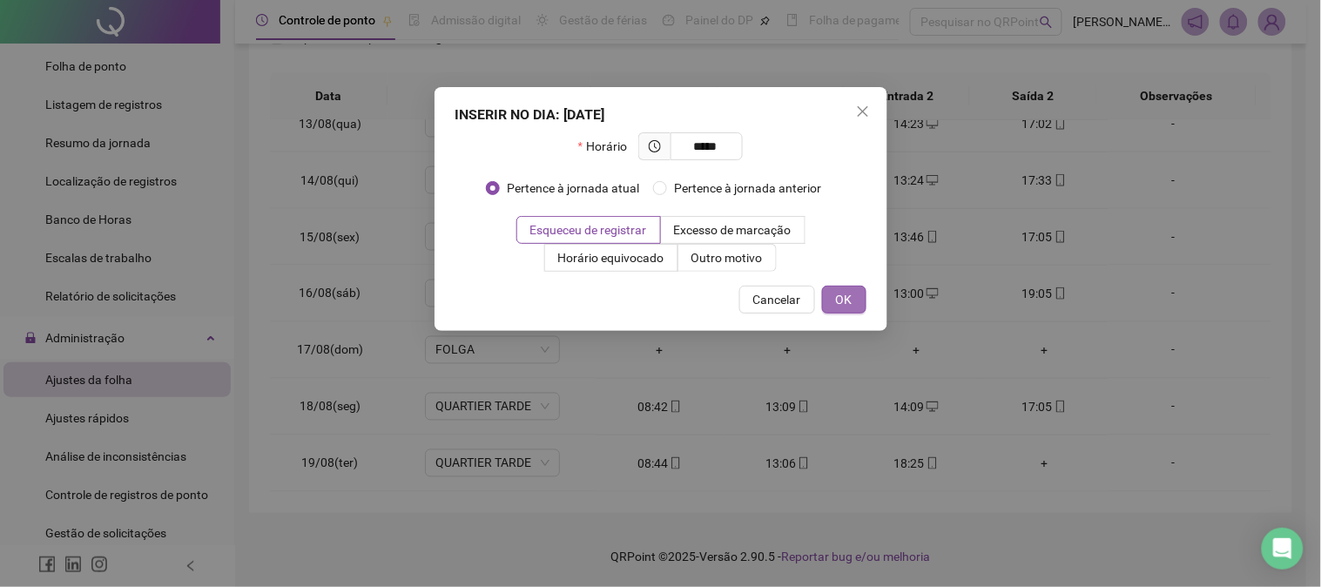
type input "*****"
click at [850, 302] on span "OK" at bounding box center [844, 299] width 17 height 19
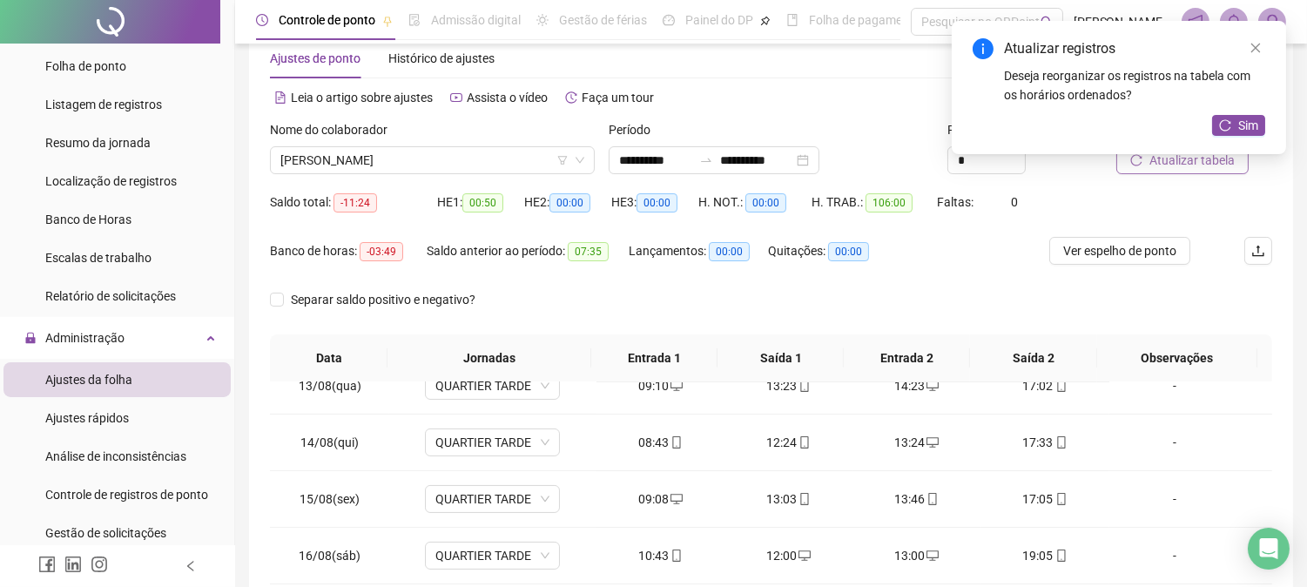
scroll to position [26, 0]
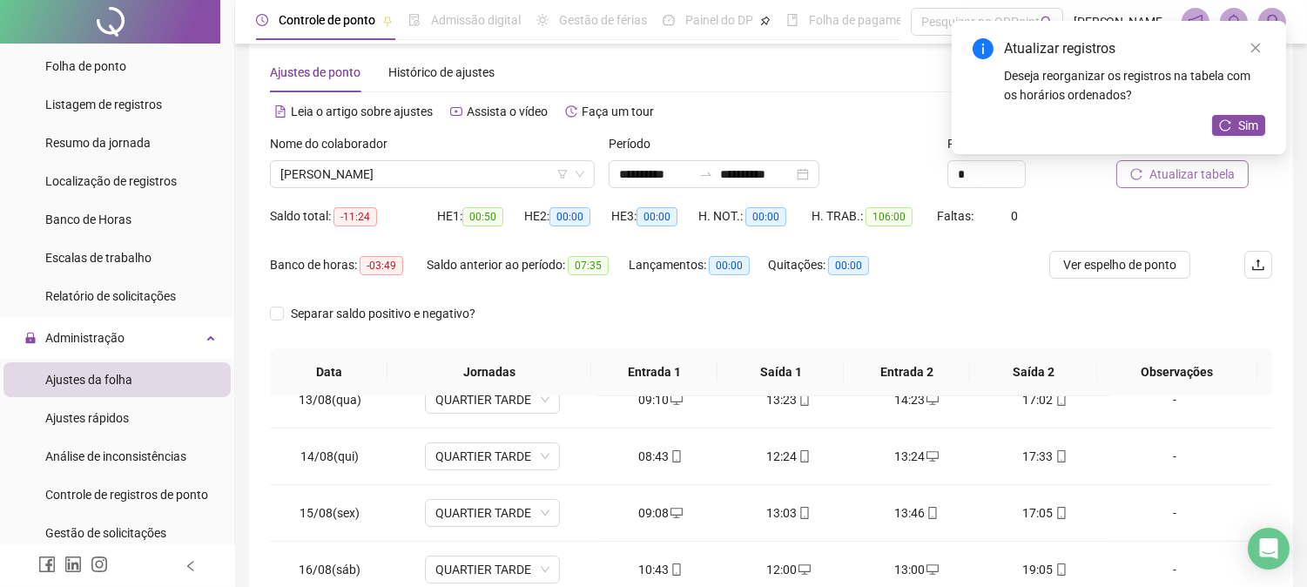
click at [1199, 179] on span "Atualizar tabela" at bounding box center [1191, 174] width 85 height 19
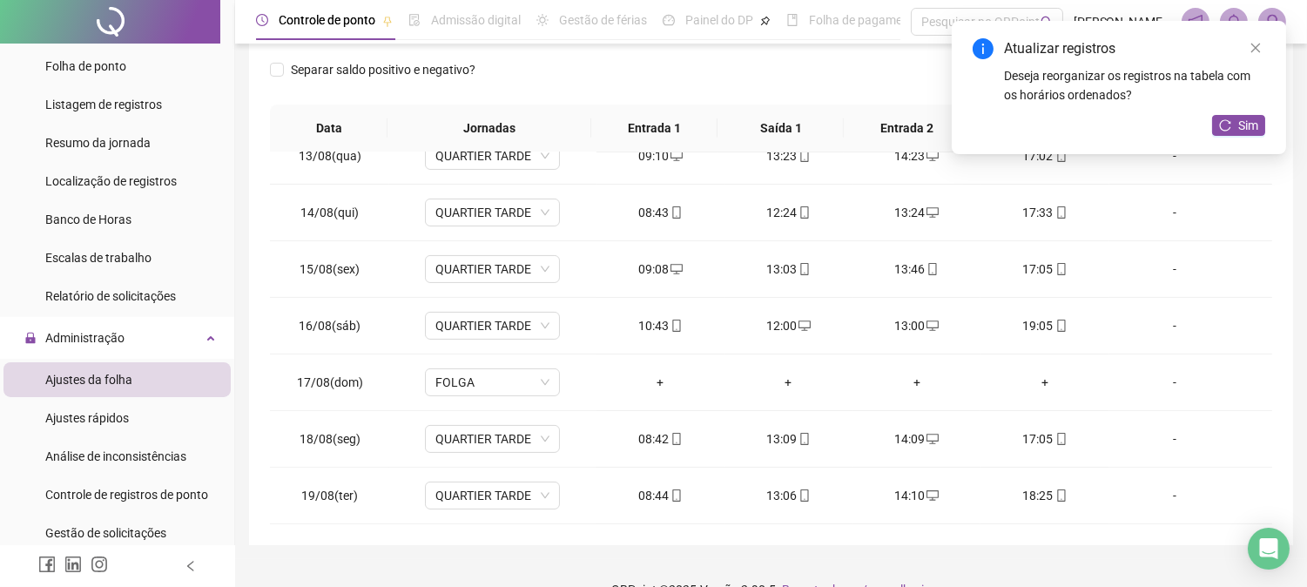
scroll to position [302, 0]
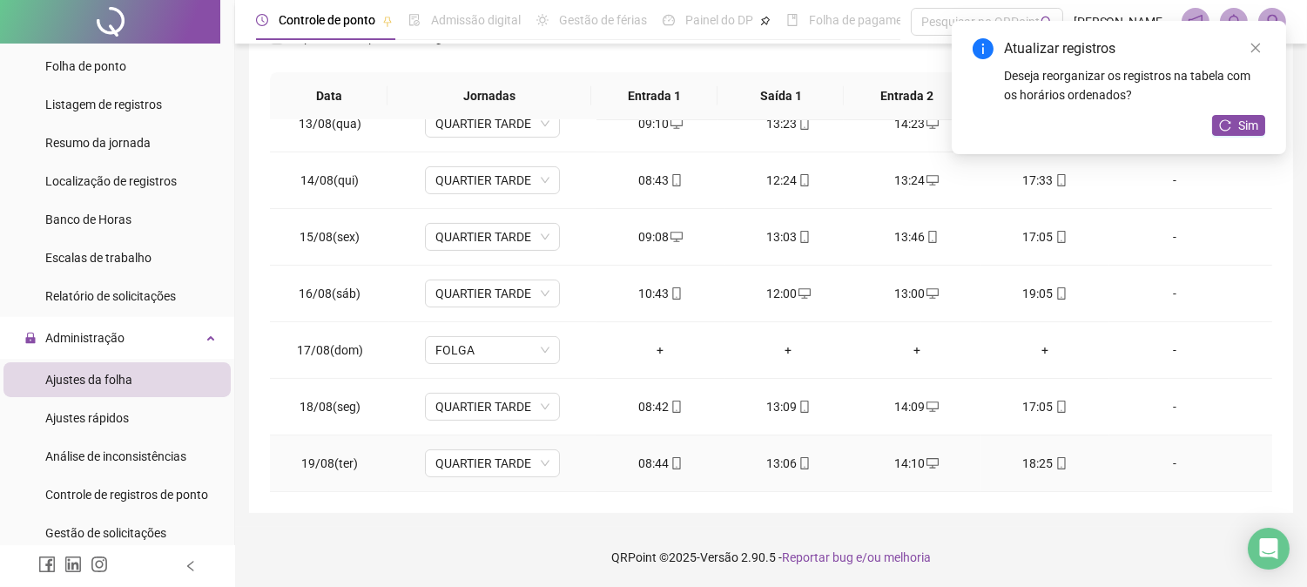
click at [1054, 456] on span at bounding box center [1061, 463] width 14 height 14
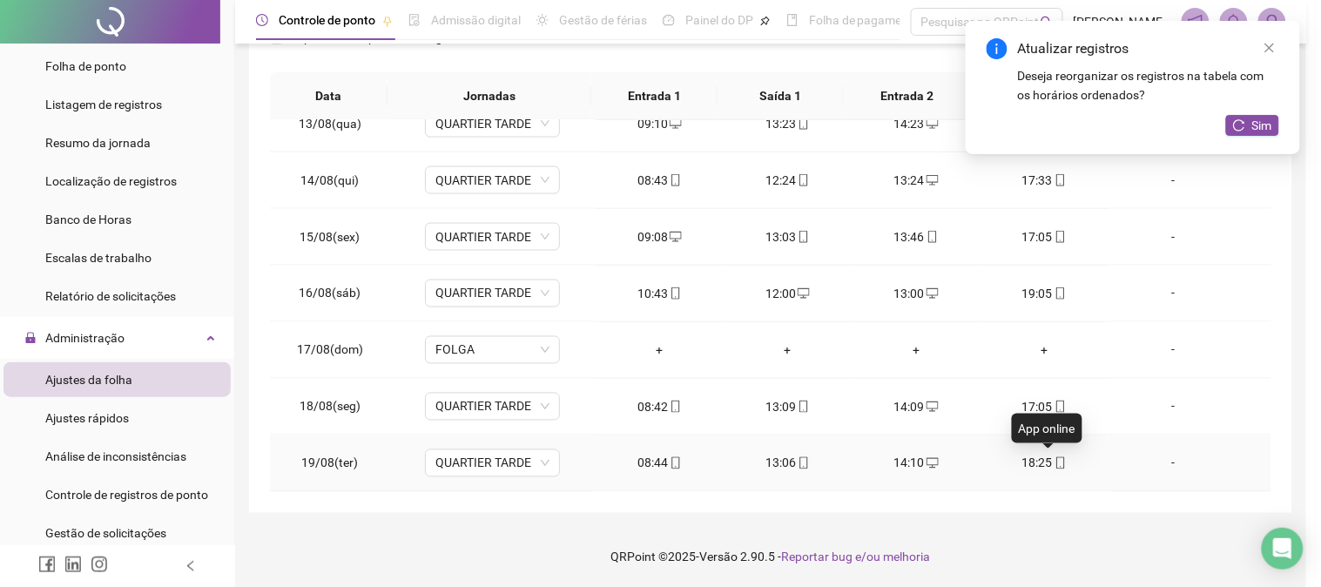
type input "**********"
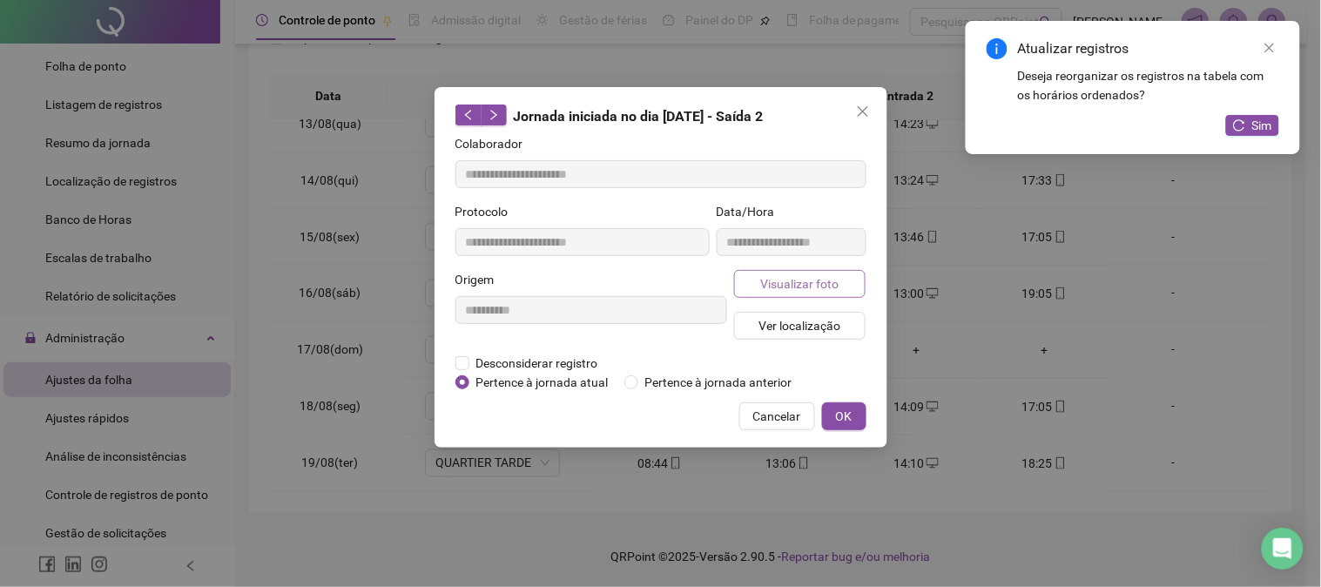
click at [836, 274] on span "Visualizar foto" at bounding box center [799, 283] width 78 height 19
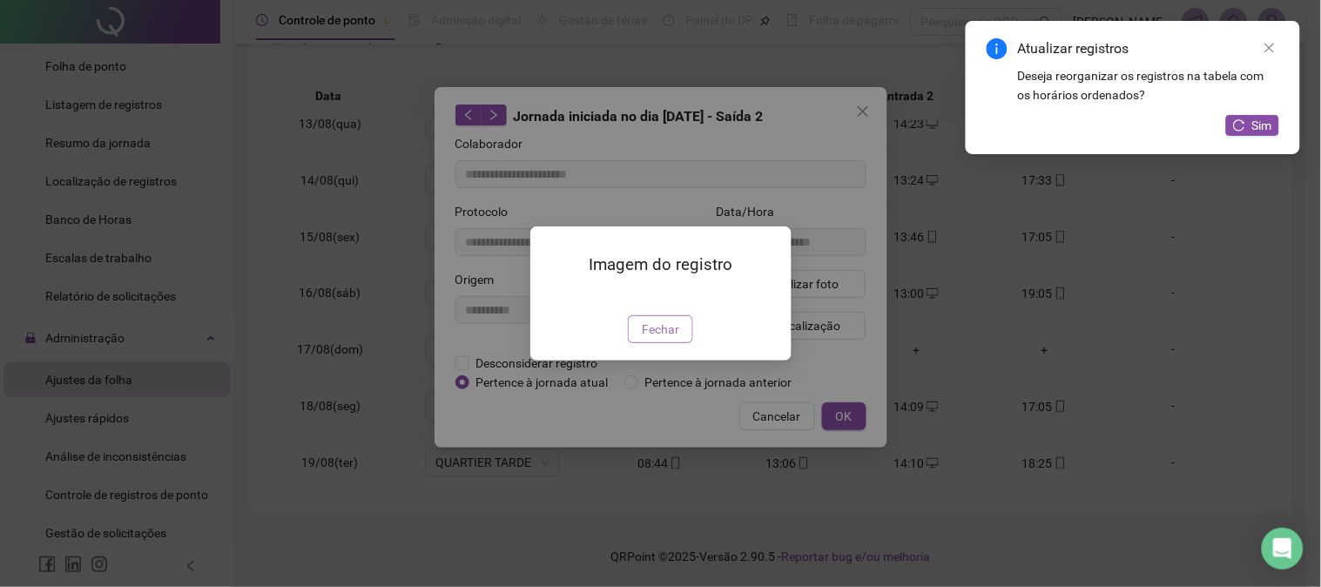
click at [676, 343] on button "Fechar" at bounding box center [660, 329] width 65 height 28
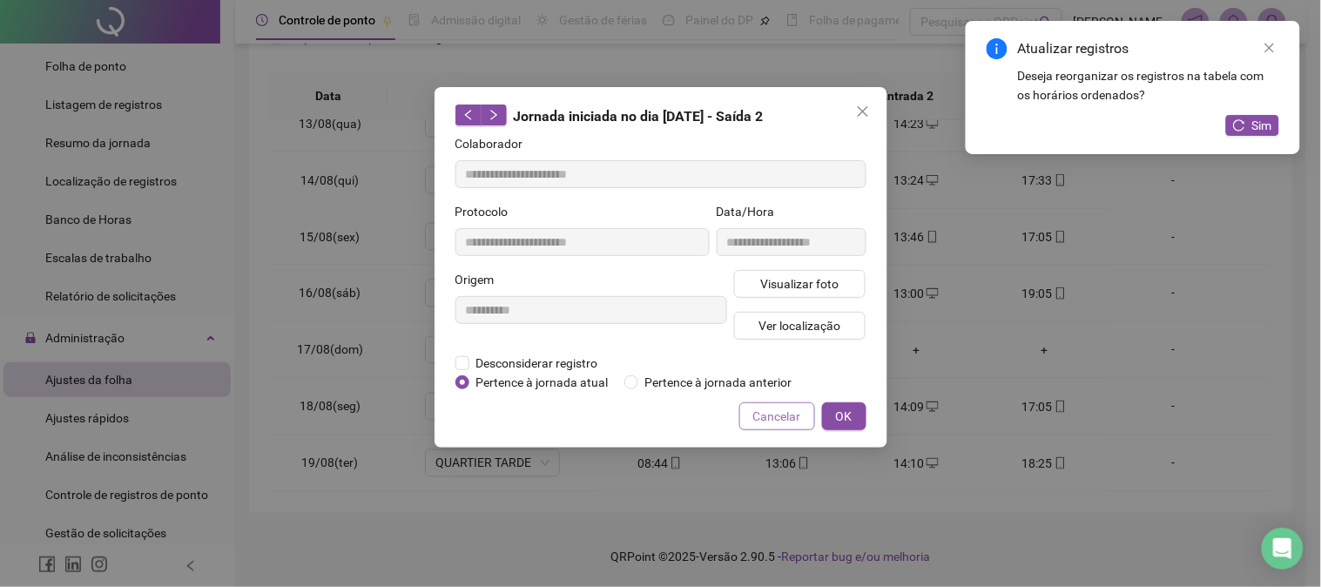
click at [751, 413] on button "Cancelar" at bounding box center [777, 416] width 76 height 28
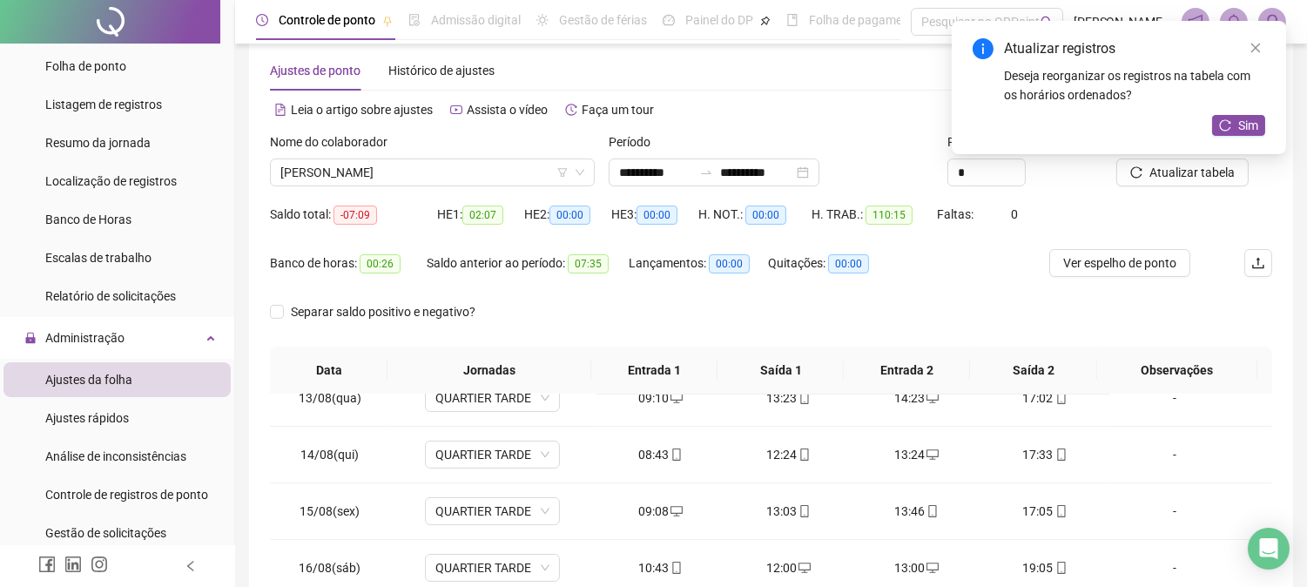
scroll to position [0, 0]
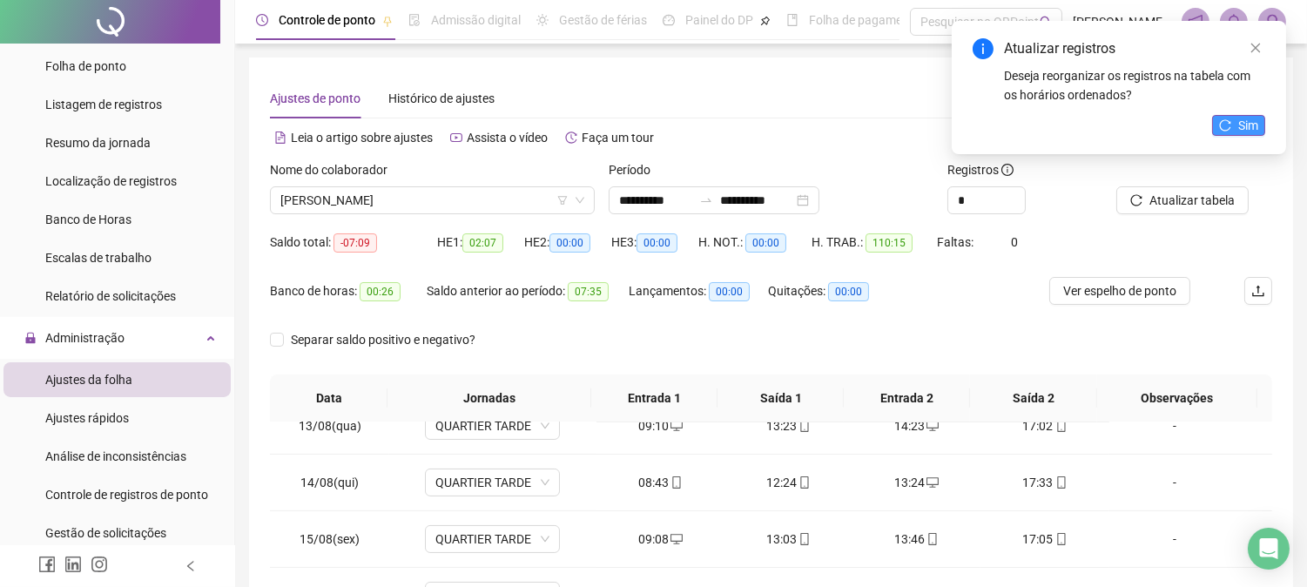
click at [1243, 132] on span "Sim" at bounding box center [1248, 125] width 20 height 19
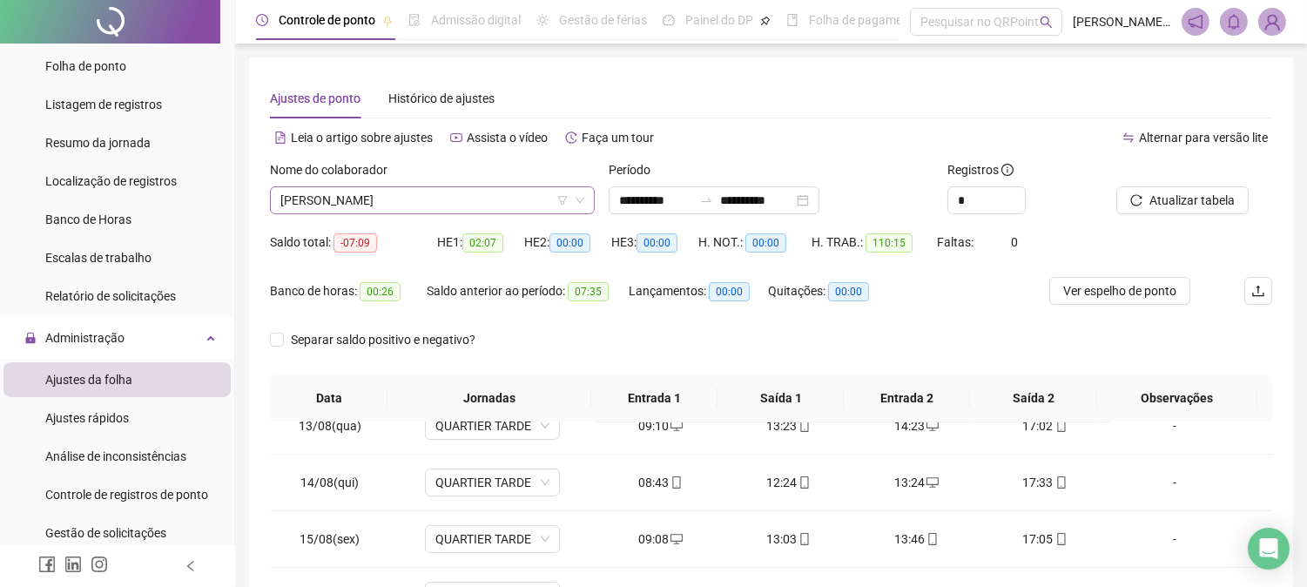
click at [454, 207] on span "[PERSON_NAME]" at bounding box center [432, 200] width 304 height 26
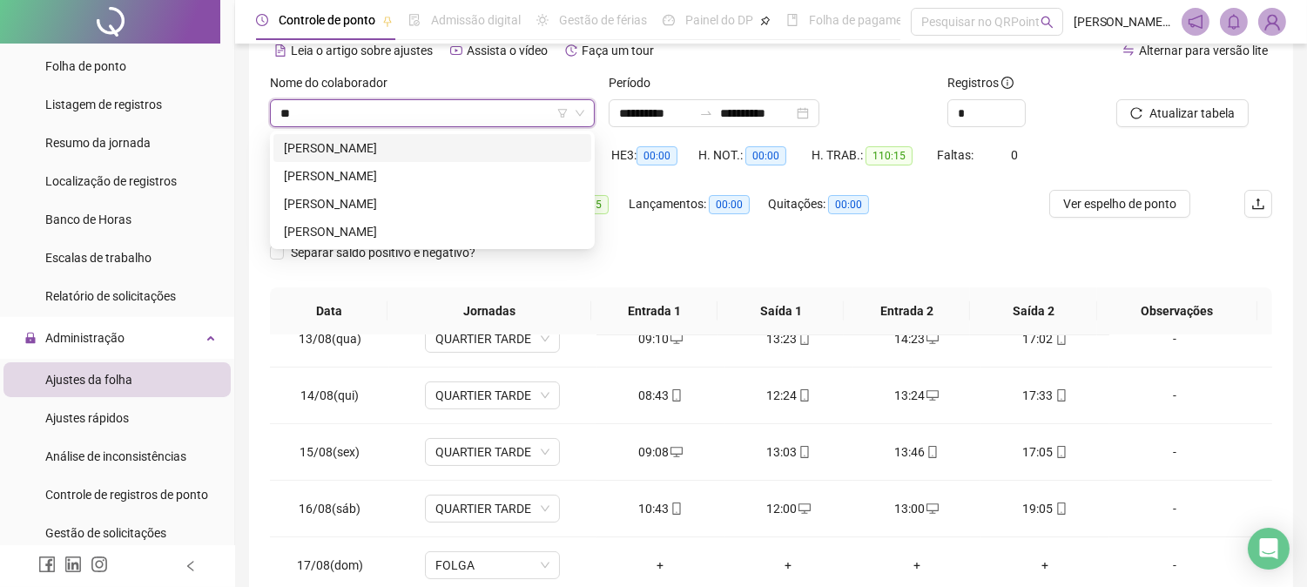
type input "***"
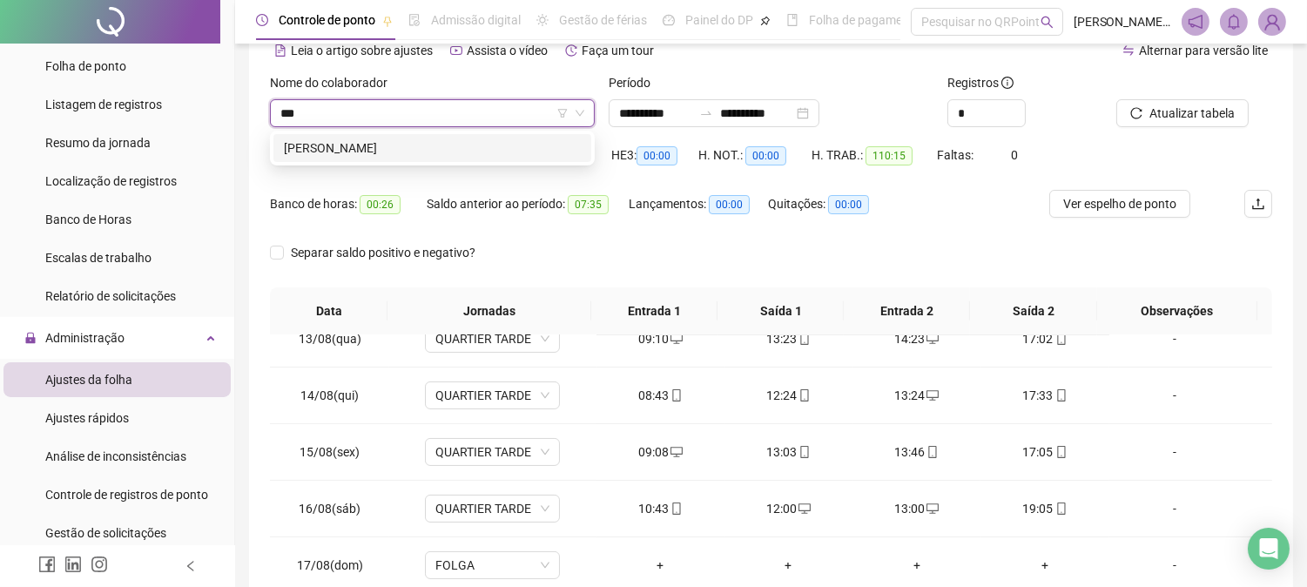
click at [475, 157] on div "[PERSON_NAME]" at bounding box center [432, 147] width 297 height 19
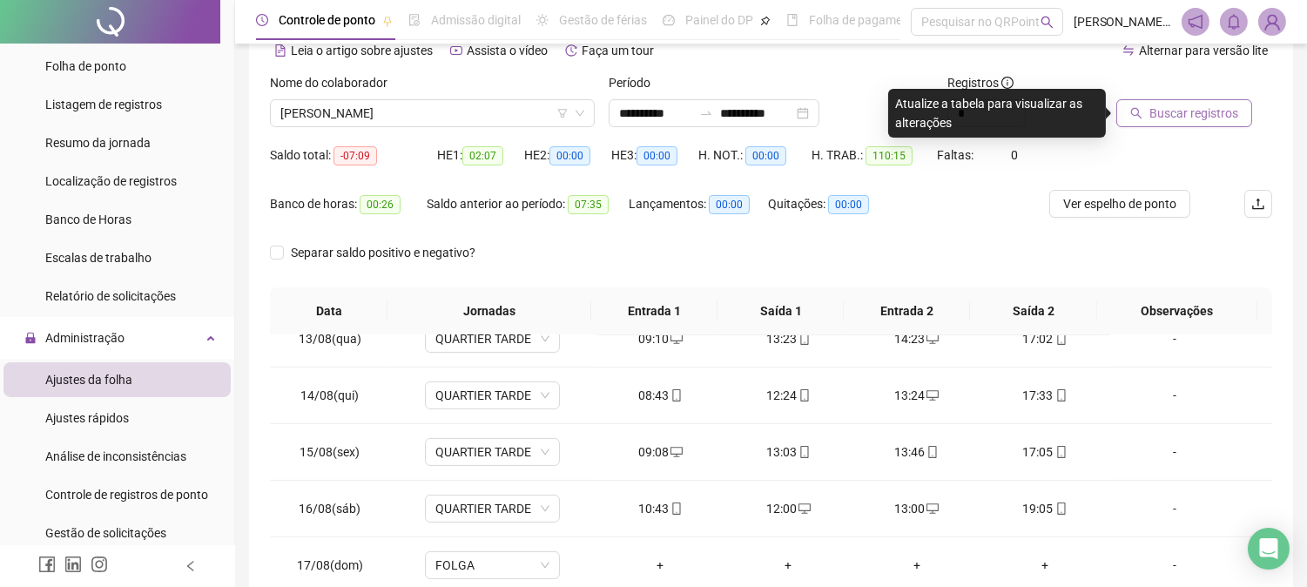
click at [1197, 125] on button "Buscar registros" at bounding box center [1184, 113] width 136 height 28
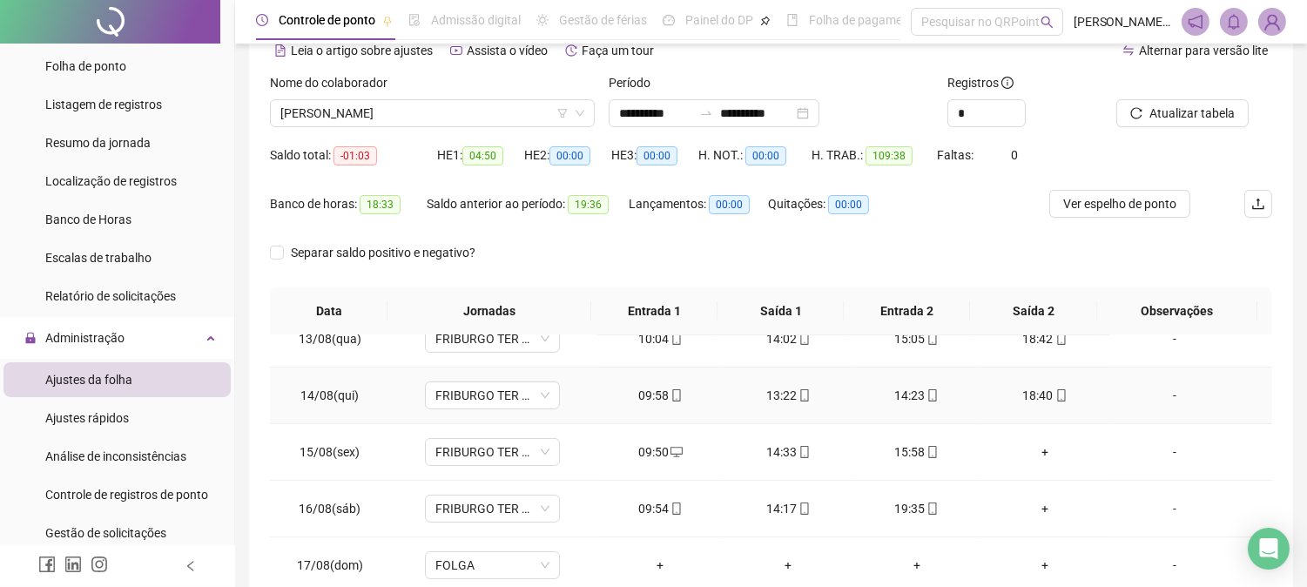
scroll to position [302, 0]
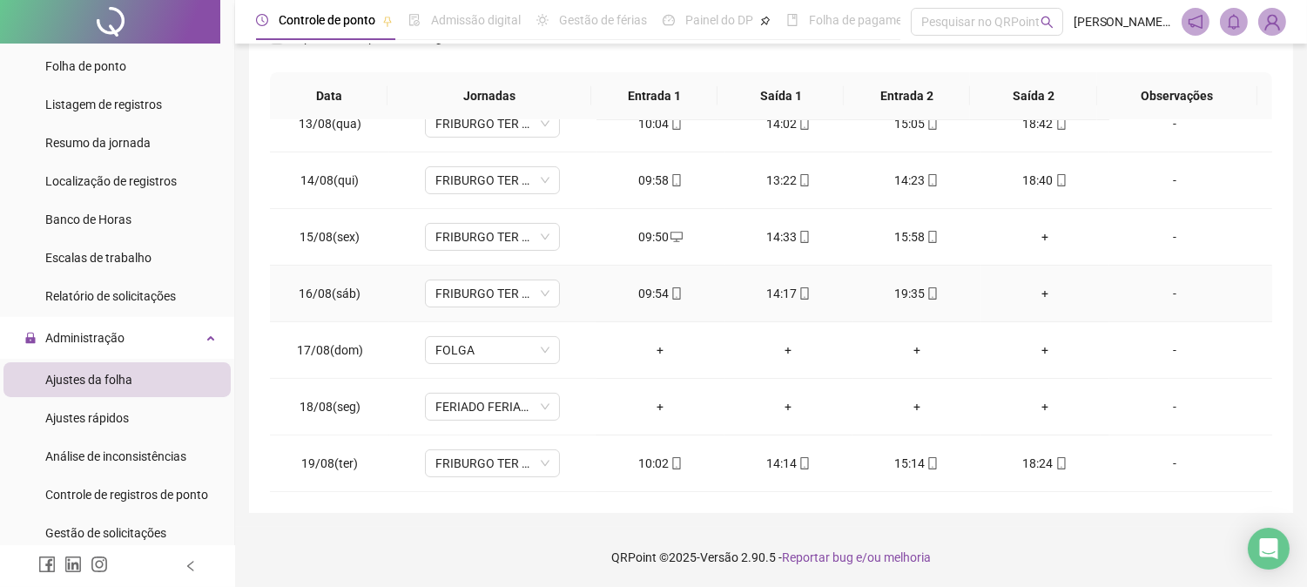
click at [1031, 299] on div "+" at bounding box center [1044, 293] width 100 height 19
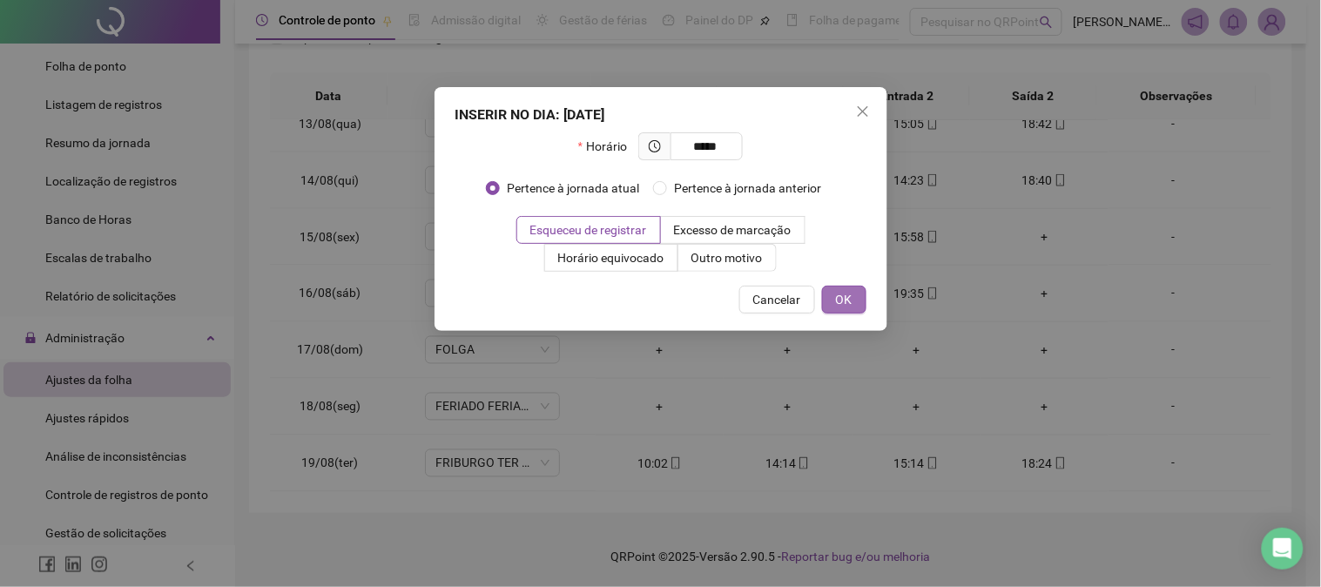
type input "*****"
click at [832, 293] on button "OK" at bounding box center [844, 300] width 44 height 28
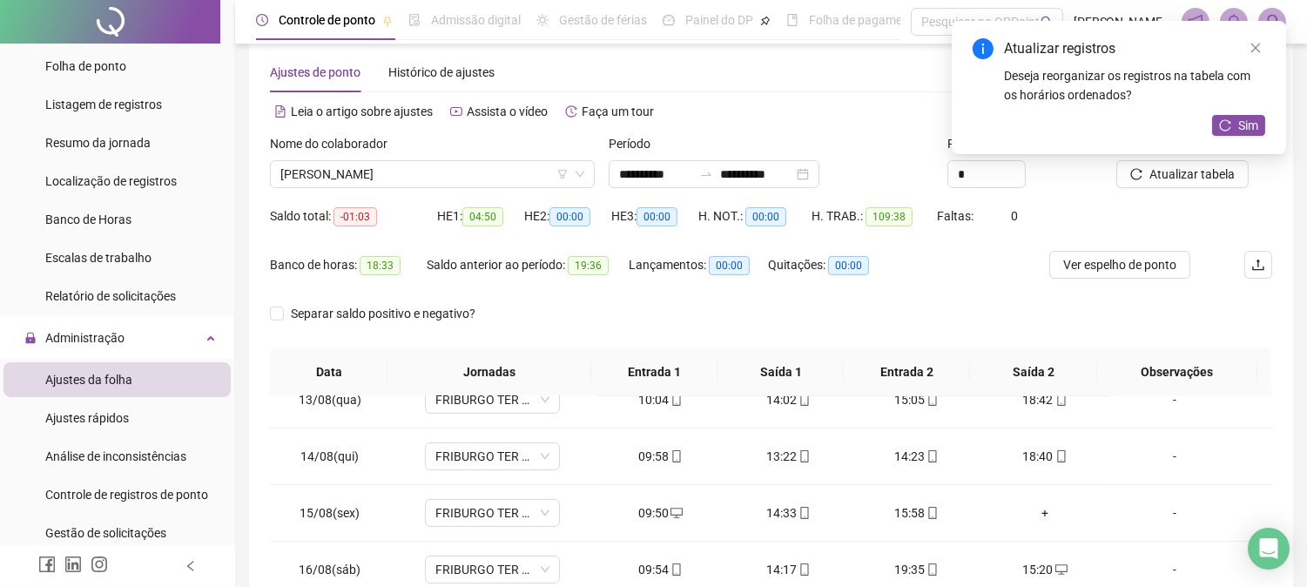
scroll to position [0, 0]
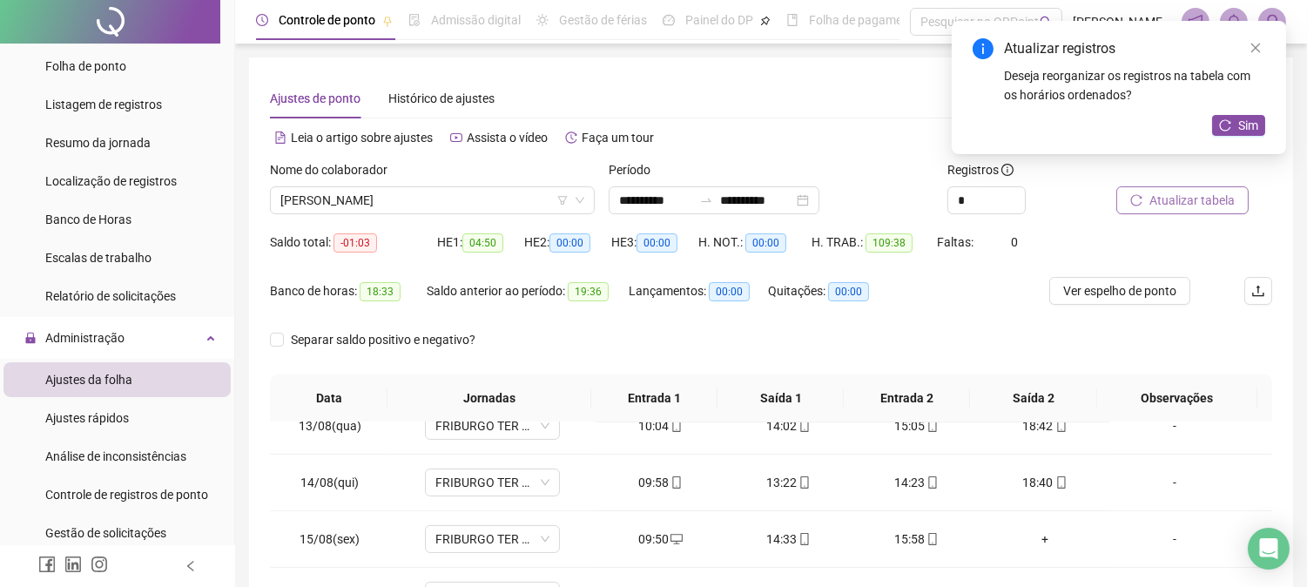
click at [1209, 203] on span "Atualizar tabela" at bounding box center [1191, 200] width 85 height 19
click at [1256, 125] on span "Sim" at bounding box center [1248, 125] width 20 height 19
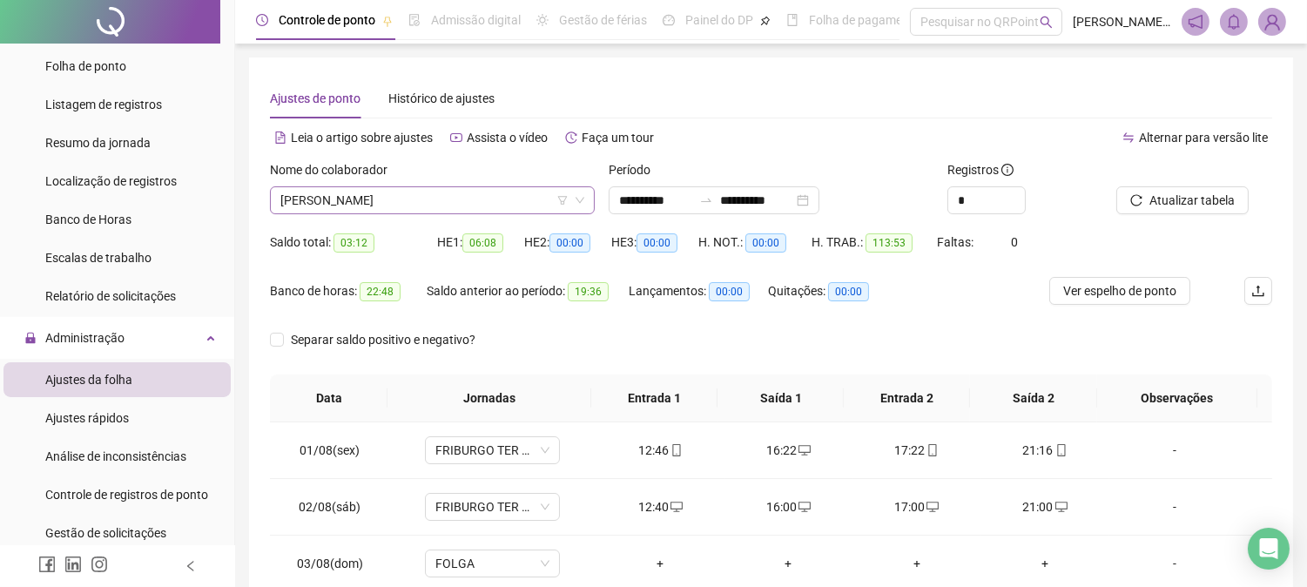
click at [475, 195] on span "[PERSON_NAME]" at bounding box center [432, 200] width 304 height 26
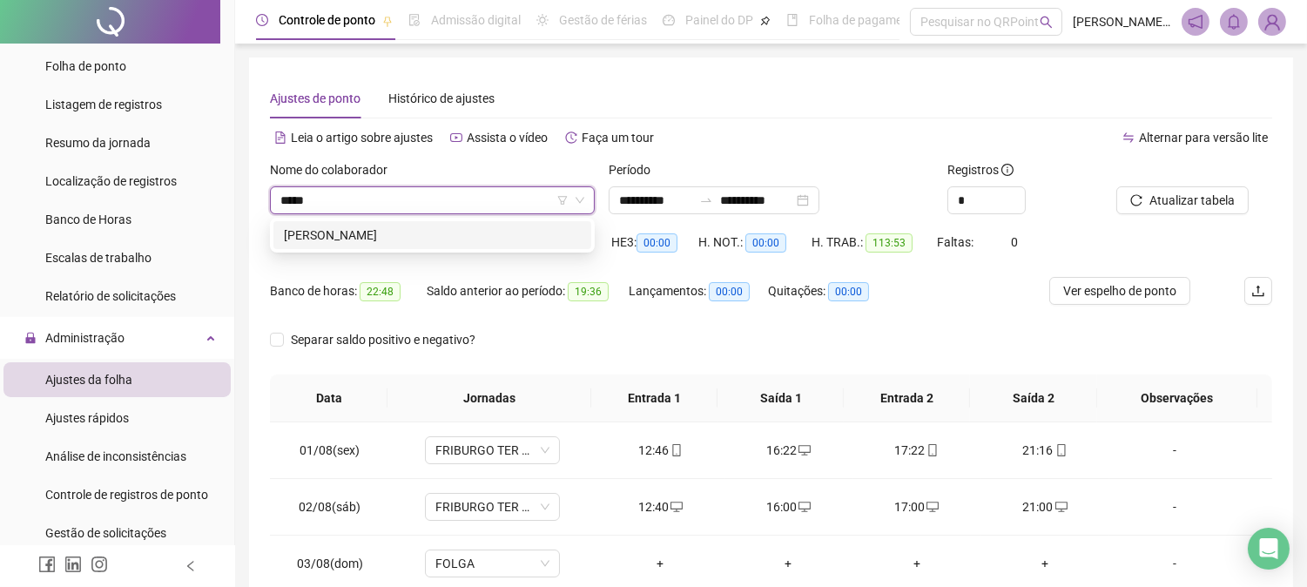
type input "******"
click at [416, 224] on div "[PERSON_NAME]" at bounding box center [432, 235] width 318 height 28
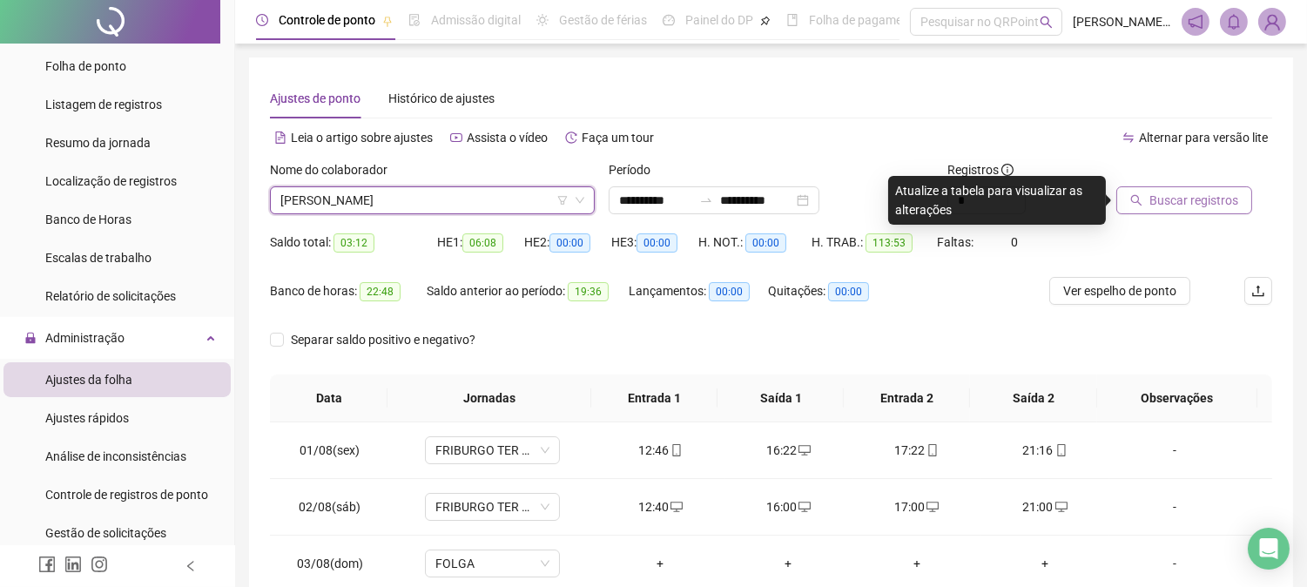
click at [1143, 194] on button "Buscar registros" at bounding box center [1184, 200] width 136 height 28
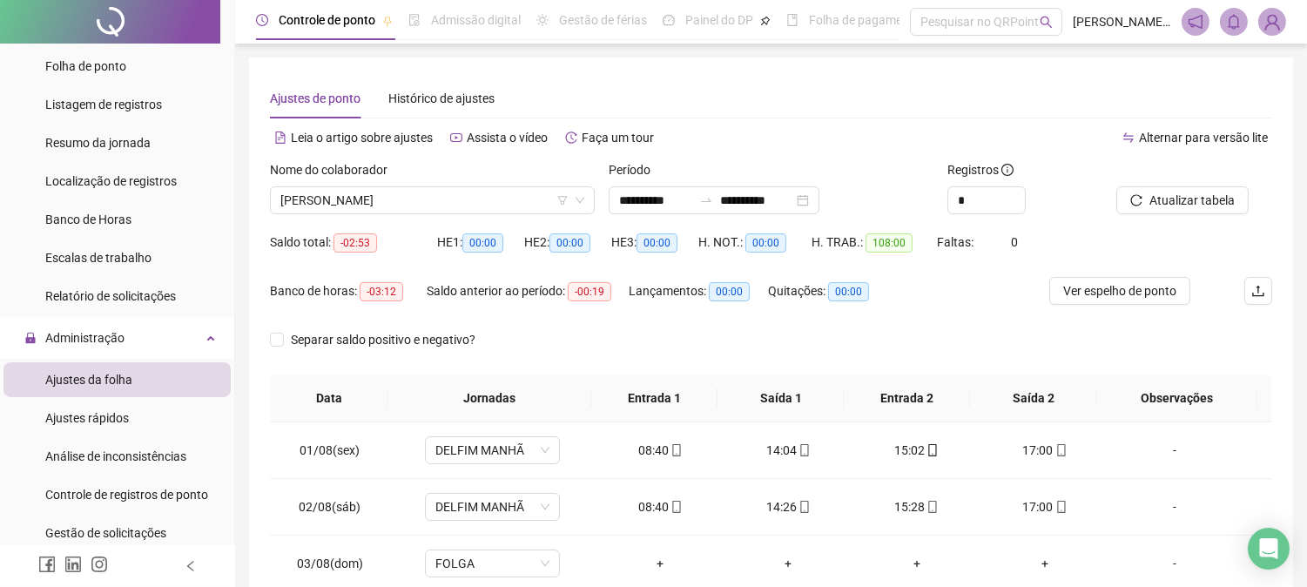
drag, startPoint x: 1320, startPoint y: 90, endPoint x: 1039, endPoint y: 352, distance: 384.5
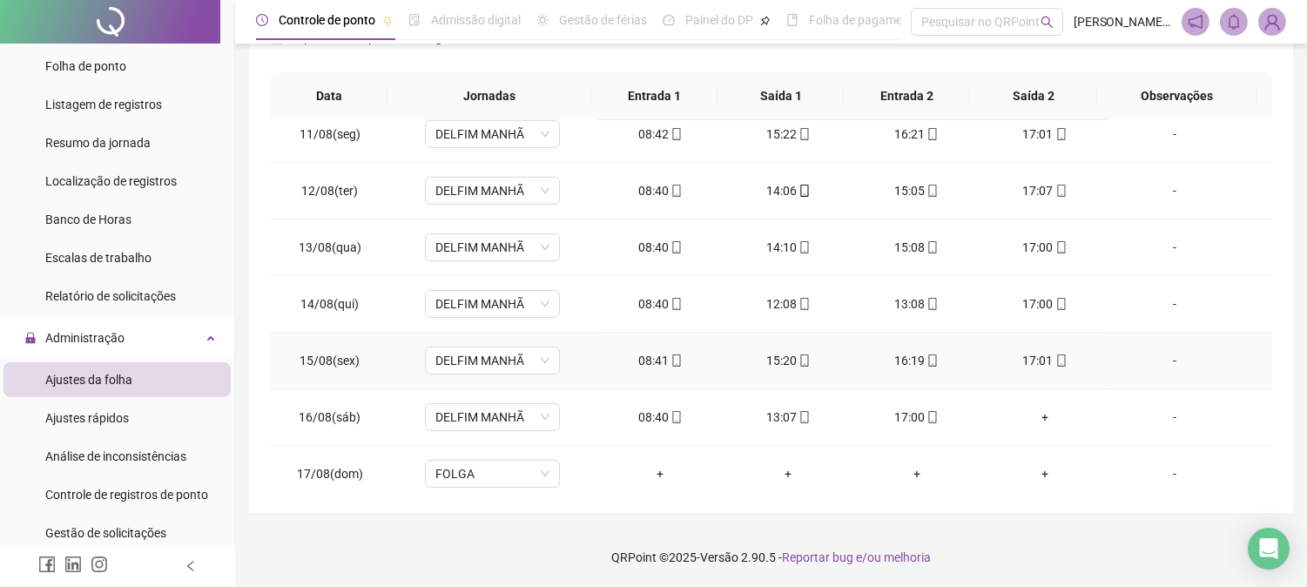
scroll to position [705, 0]
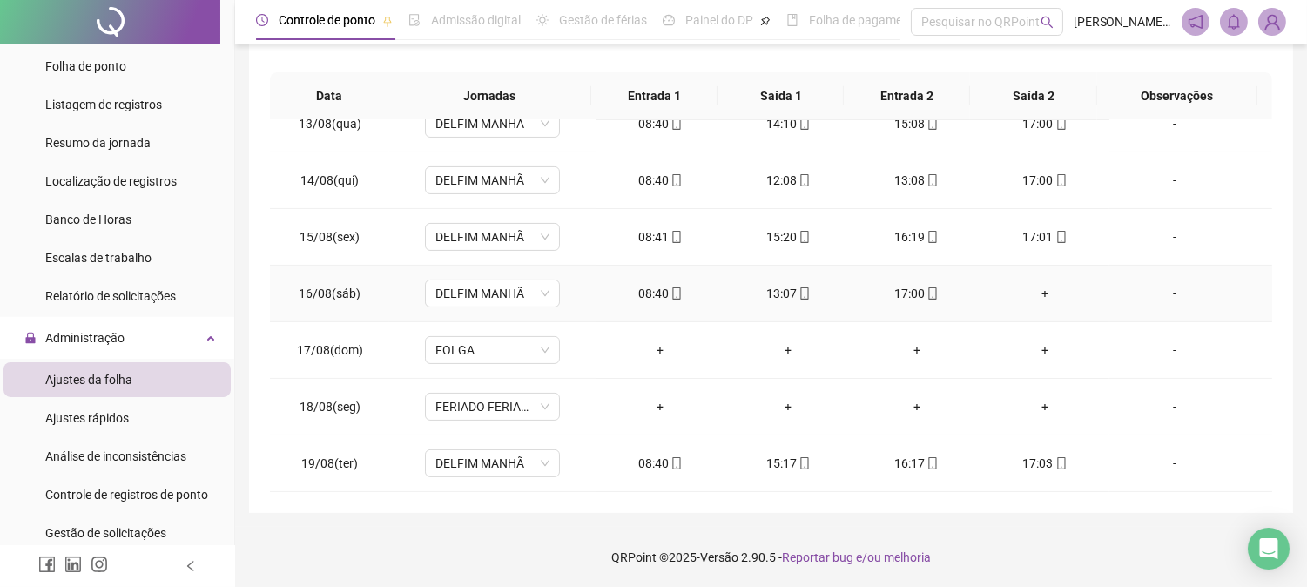
click at [1038, 291] on div "+" at bounding box center [1044, 293] width 100 height 19
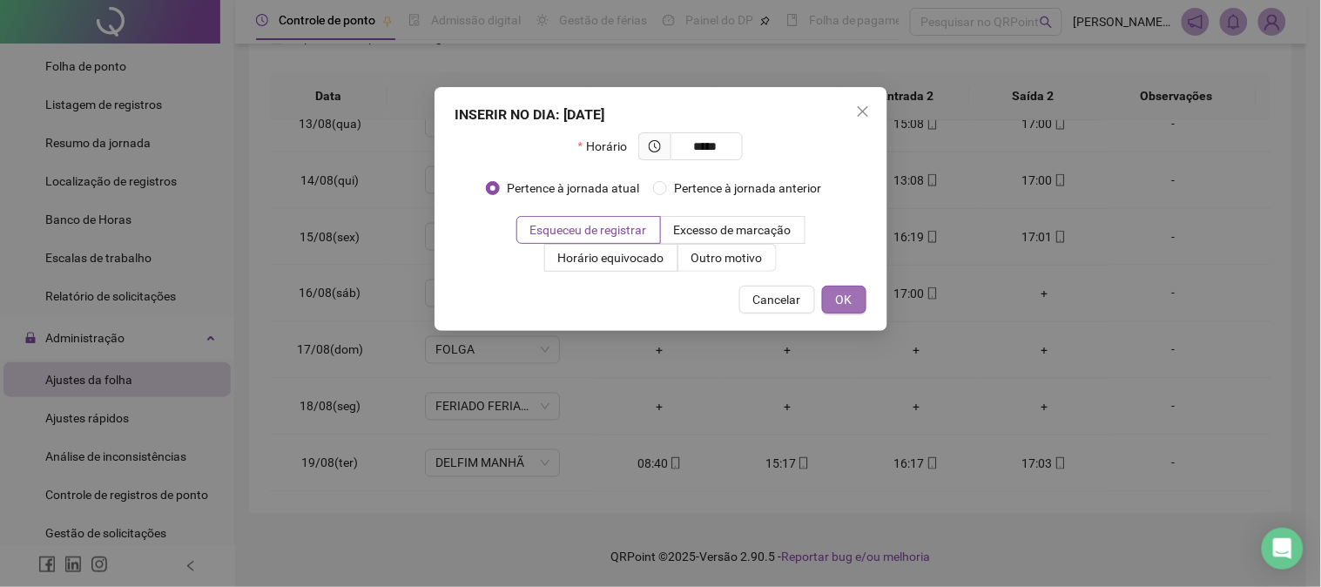
type input "*****"
click at [849, 306] on span "OK" at bounding box center [844, 299] width 17 height 19
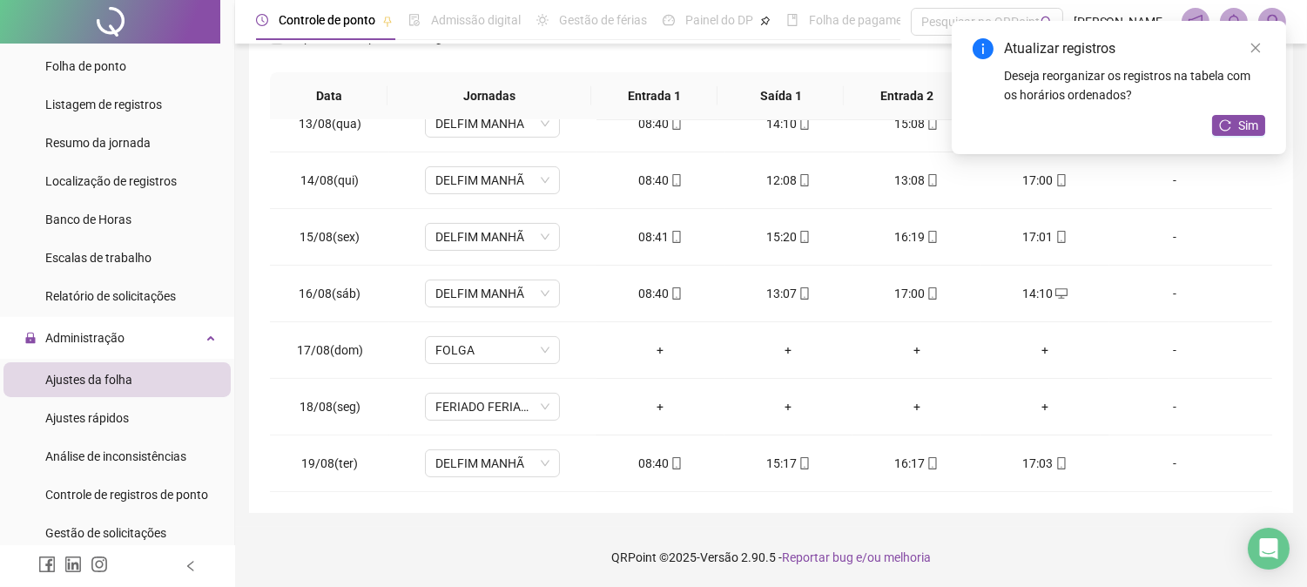
scroll to position [0, 0]
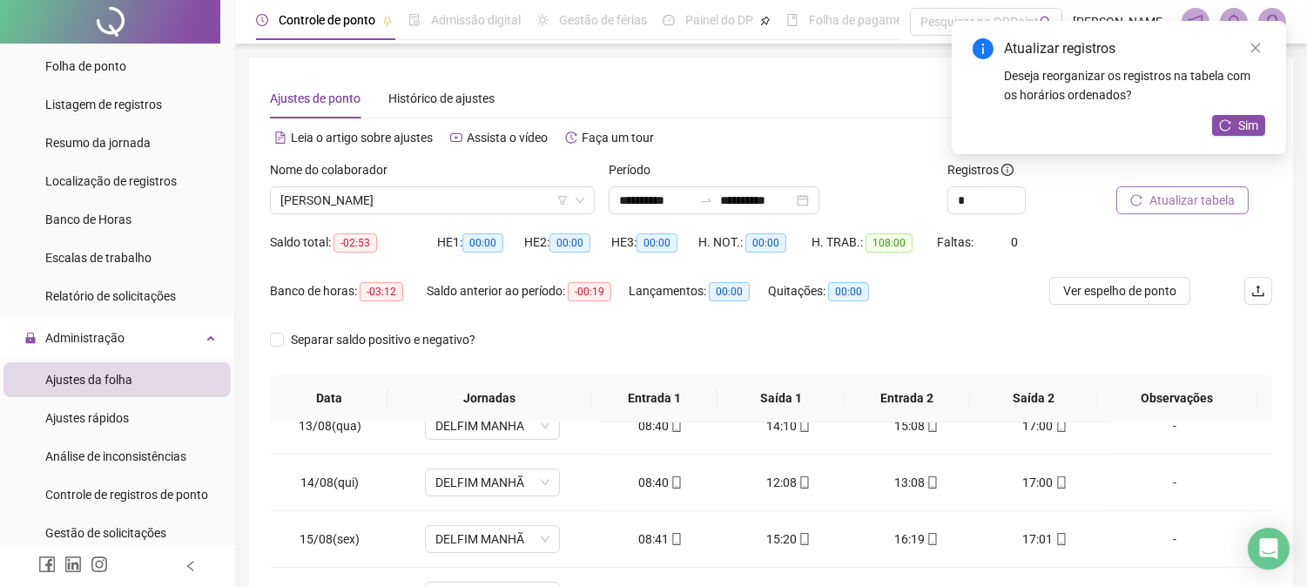
click at [1211, 192] on span "Atualizar tabela" at bounding box center [1191, 200] width 85 height 19
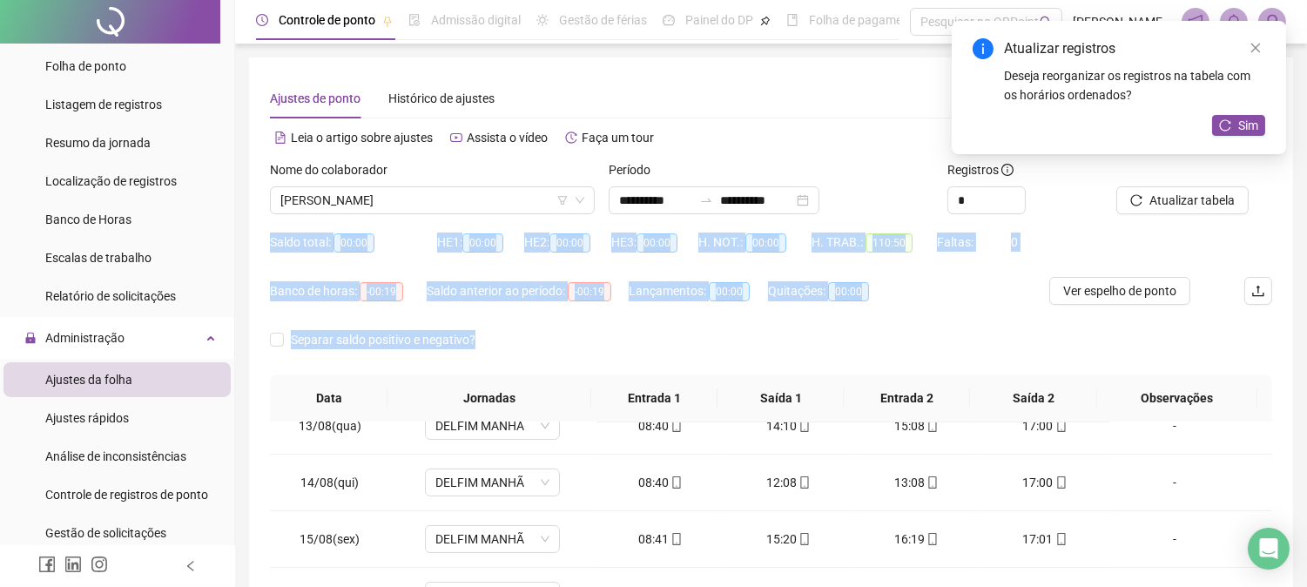
drag, startPoint x: 1286, startPoint y: 178, endPoint x: 1313, endPoint y: 327, distance: 152.2
click at [1306, 402] on html "**********" at bounding box center [653, 293] width 1307 height 587
click at [1303, 325] on div "**********" at bounding box center [771, 445] width 1072 height 890
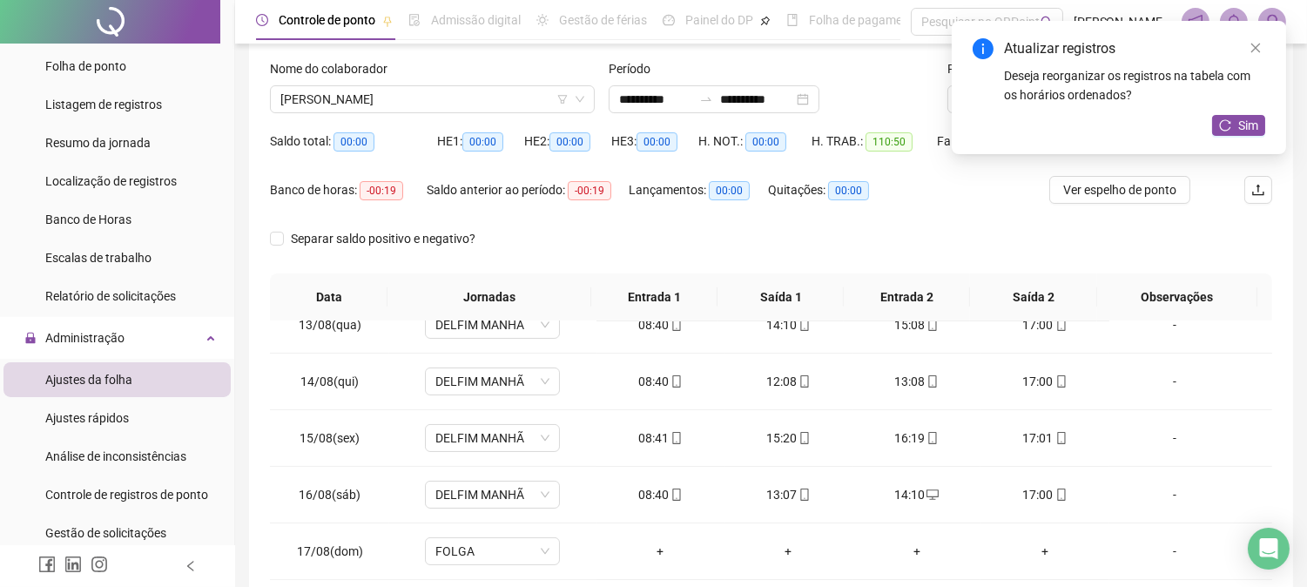
scroll to position [91, 0]
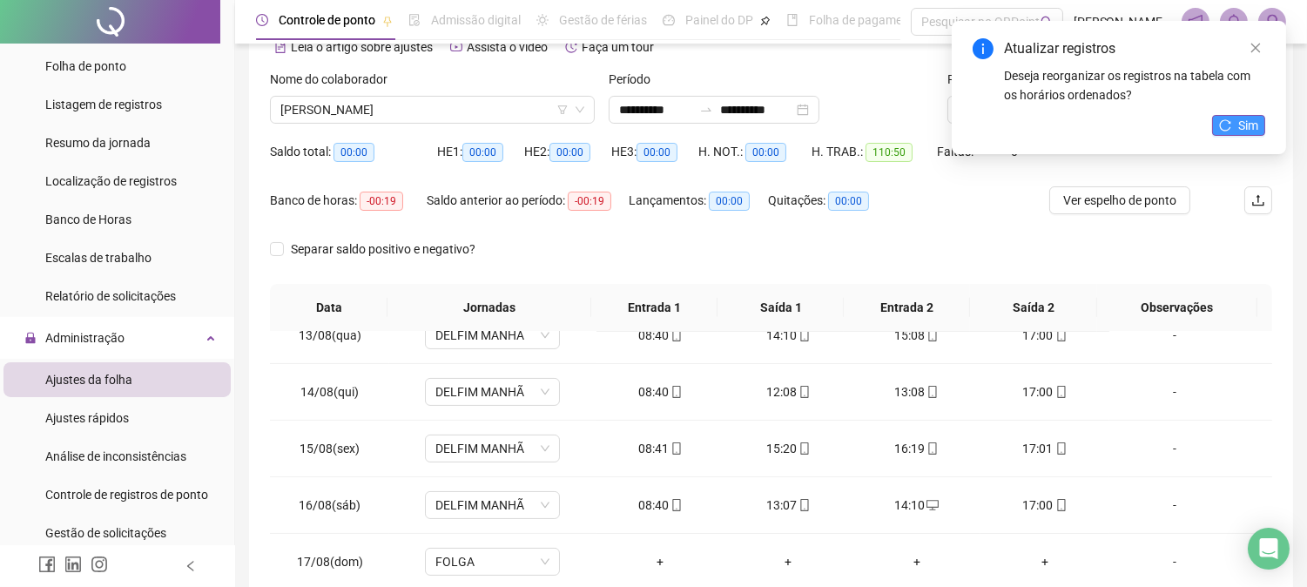
click at [1240, 122] on span "Sim" at bounding box center [1248, 125] width 20 height 19
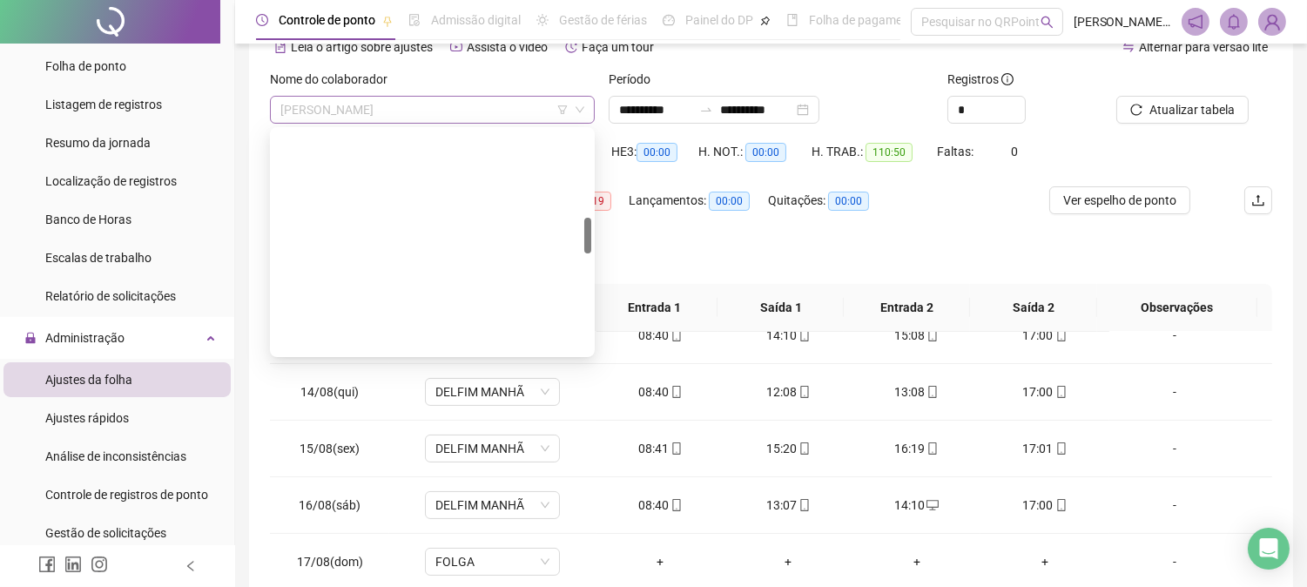
click at [522, 106] on span "[PERSON_NAME]" at bounding box center [432, 110] width 304 height 26
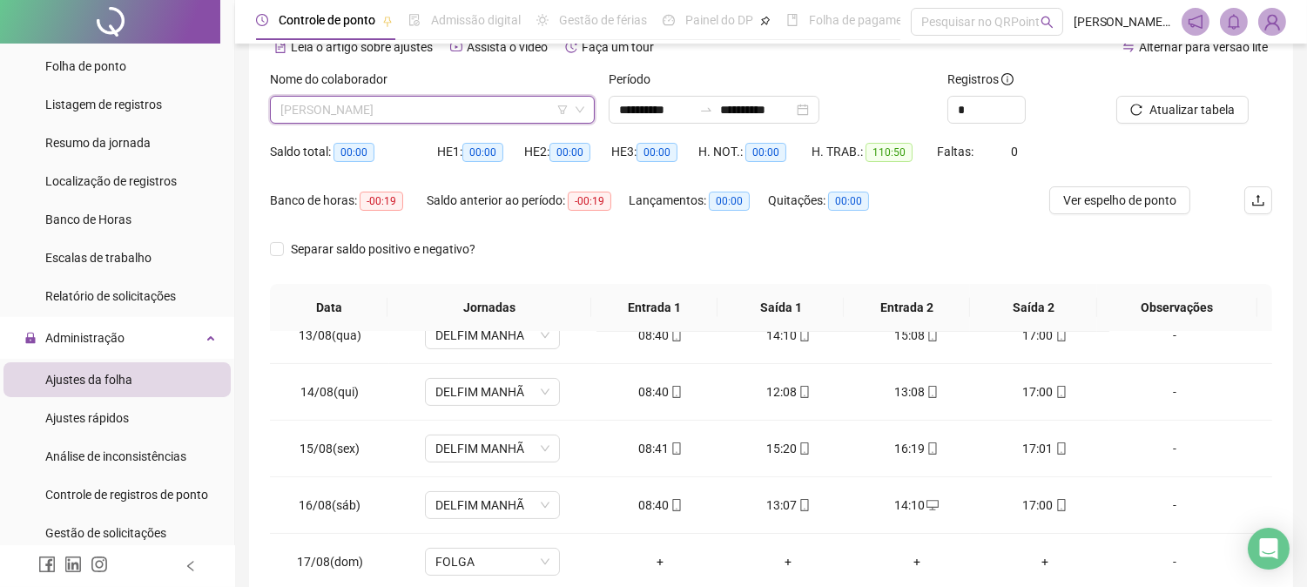
click at [522, 101] on span "[PERSON_NAME]" at bounding box center [432, 110] width 304 height 26
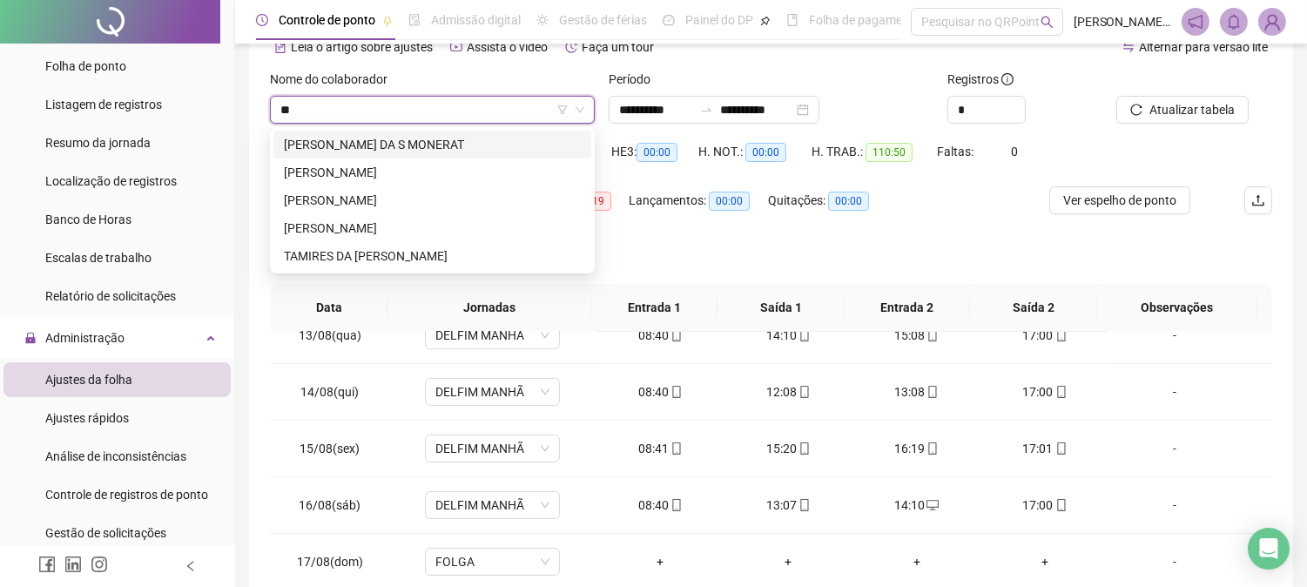
scroll to position [0, 0]
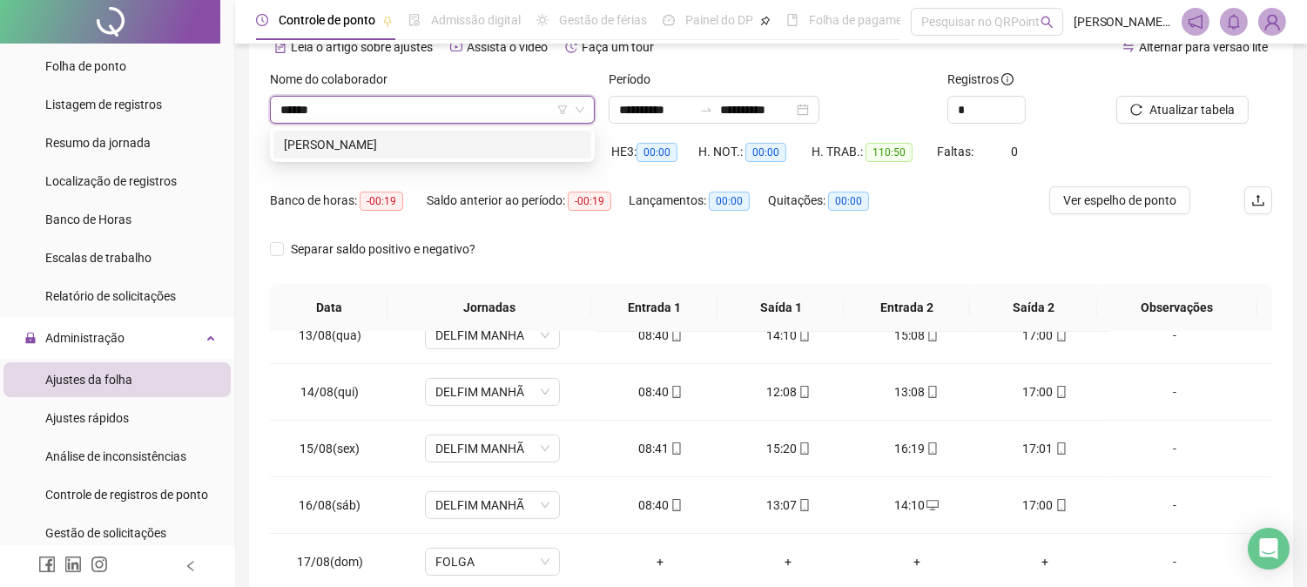
type input "*******"
click at [297, 141] on div "[PERSON_NAME]" at bounding box center [432, 144] width 297 height 19
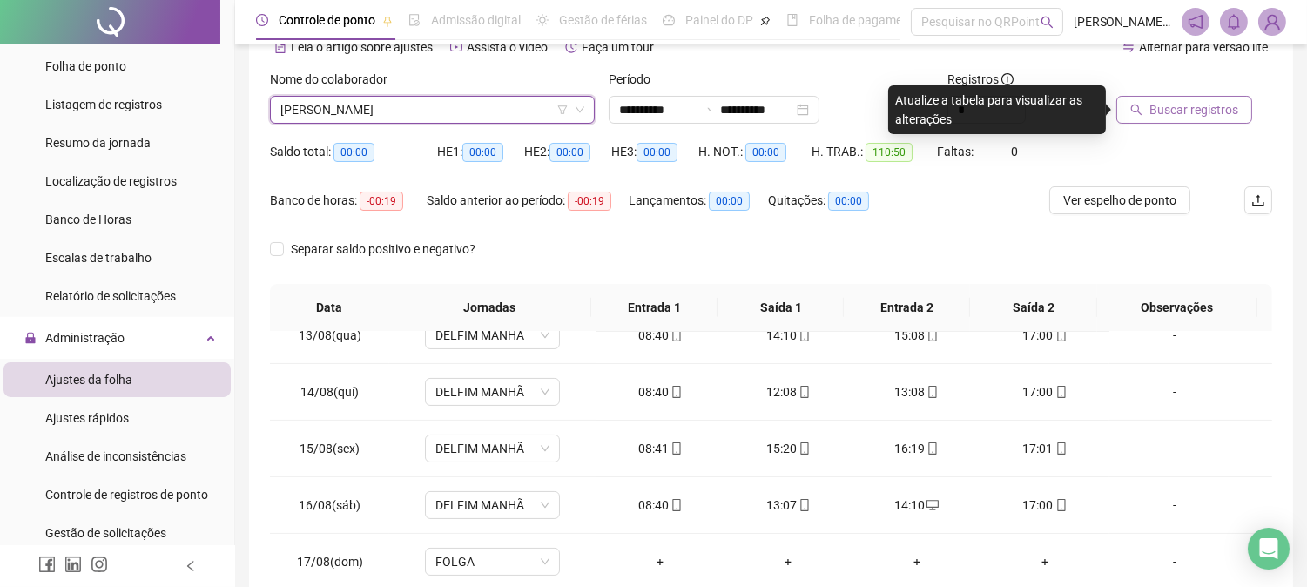
click at [1208, 98] on button "Buscar registros" at bounding box center [1184, 110] width 136 height 28
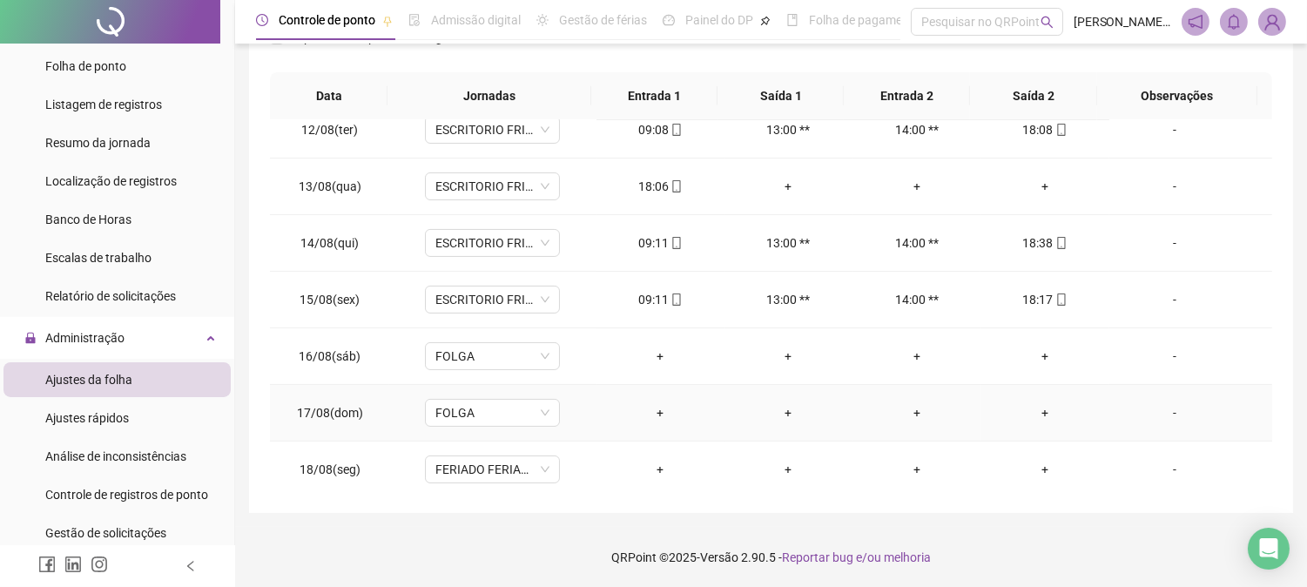
scroll to position [608, 0]
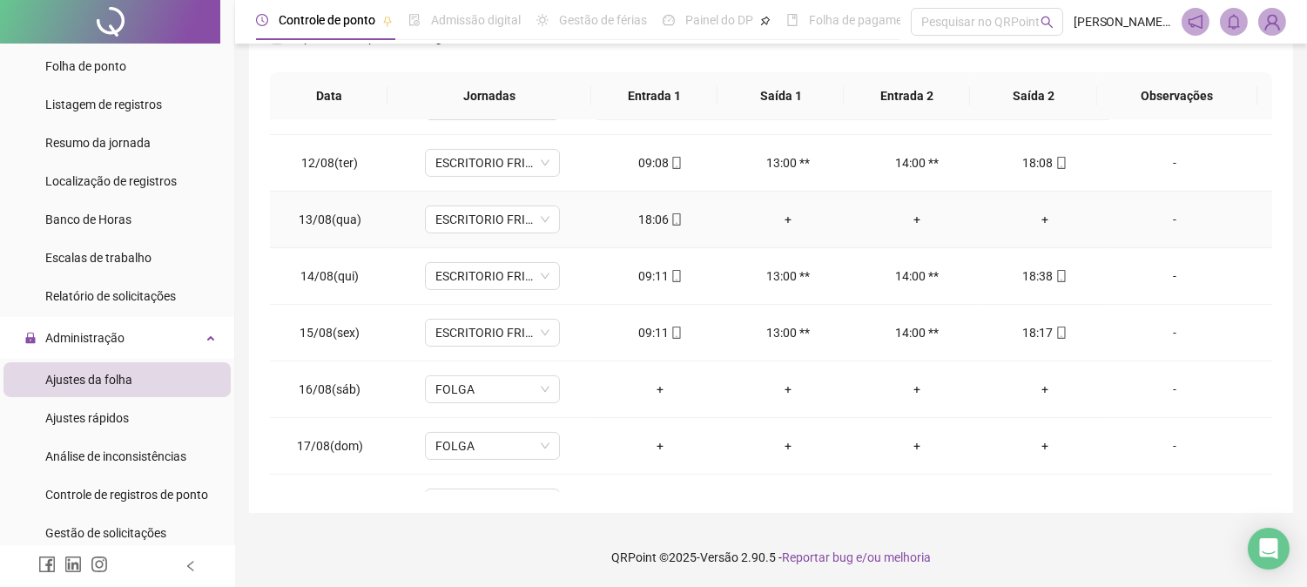
click at [1029, 221] on div "+" at bounding box center [1044, 219] width 100 height 19
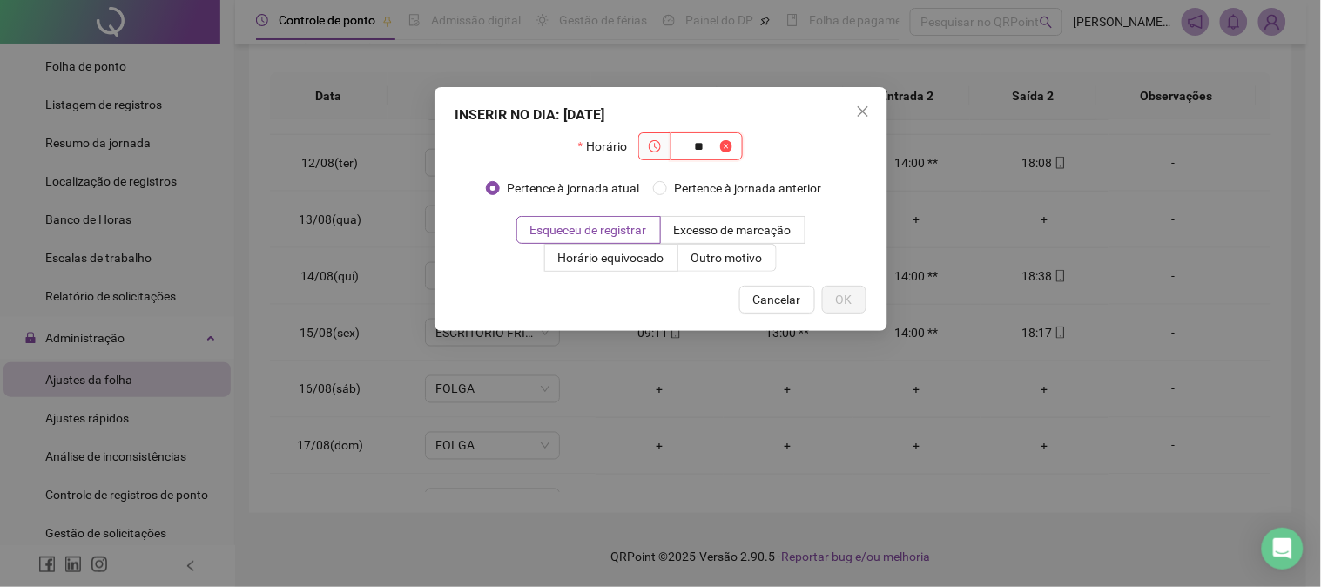
type input "*"
type input "*****"
click at [850, 293] on span "OK" at bounding box center [844, 299] width 17 height 19
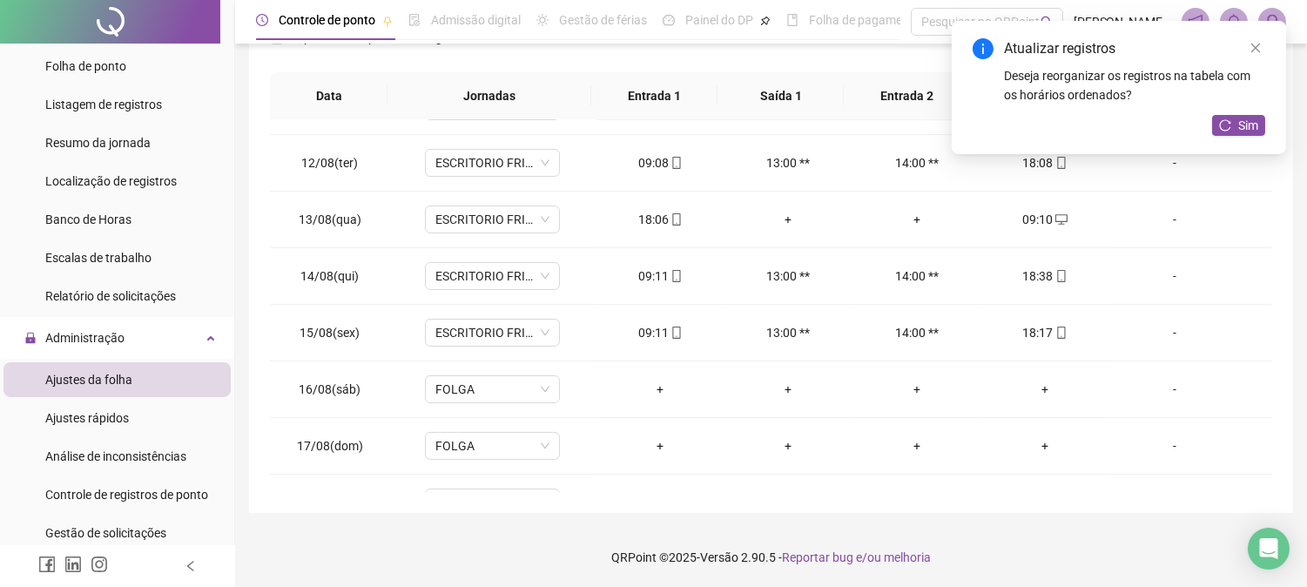
scroll to position [0, 0]
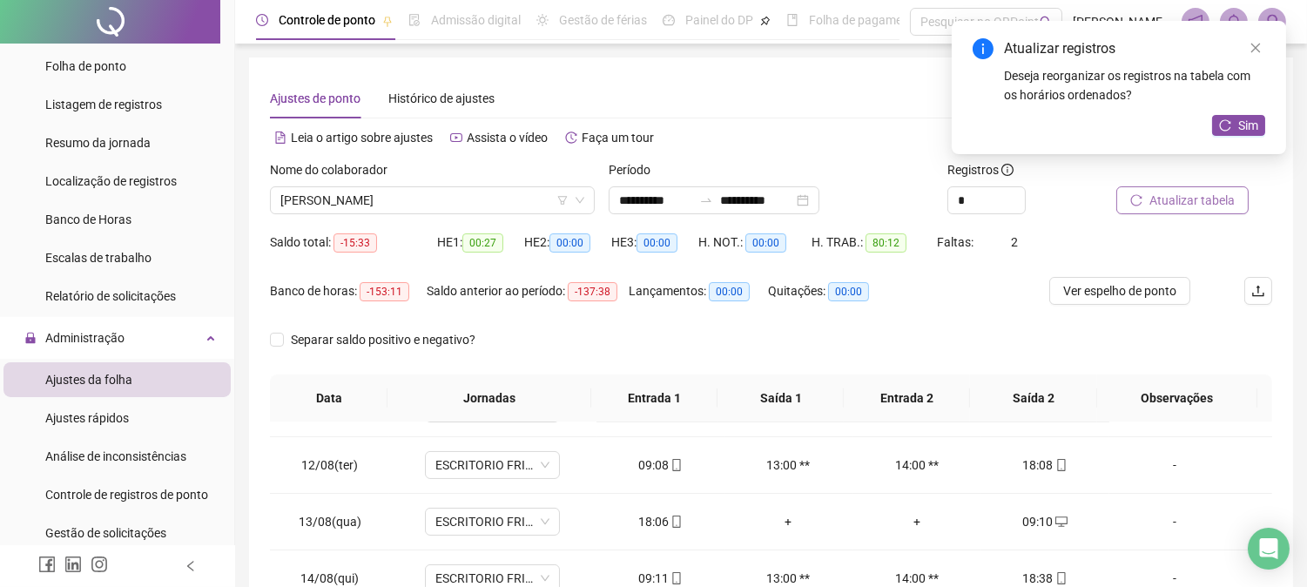
click at [1191, 201] on span "Atualizar tabela" at bounding box center [1191, 200] width 85 height 19
click at [1202, 205] on span "Atualizar tabela" at bounding box center [1191, 200] width 85 height 19
click at [1248, 125] on span "Sim" at bounding box center [1248, 125] width 20 height 19
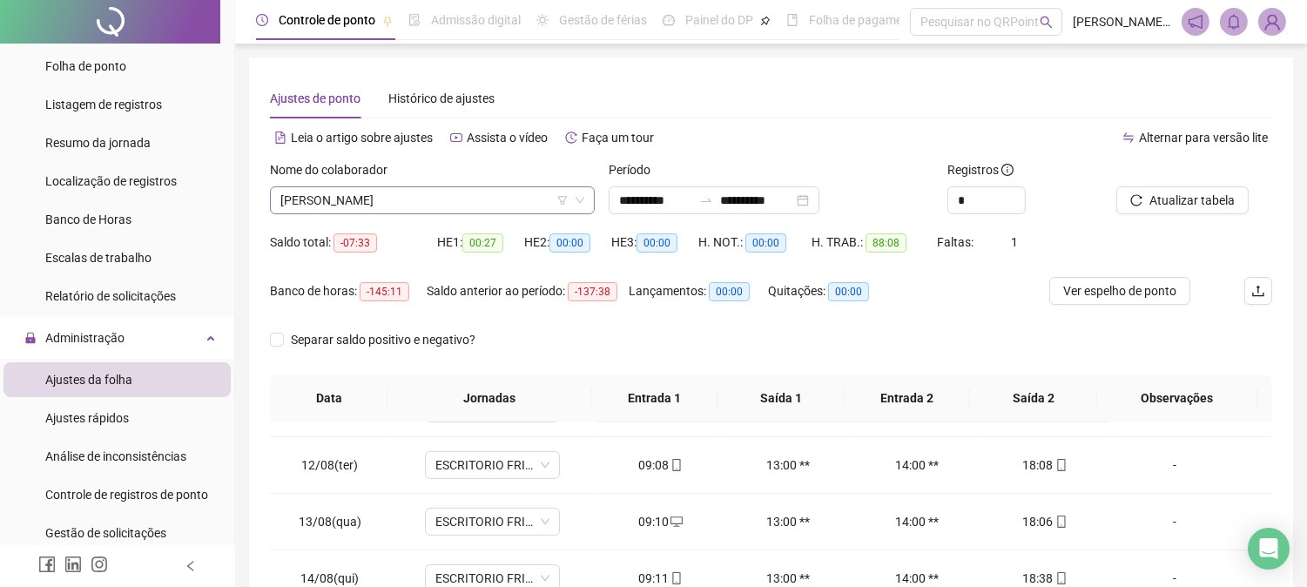
click at [439, 192] on span "[PERSON_NAME]" at bounding box center [432, 200] width 304 height 26
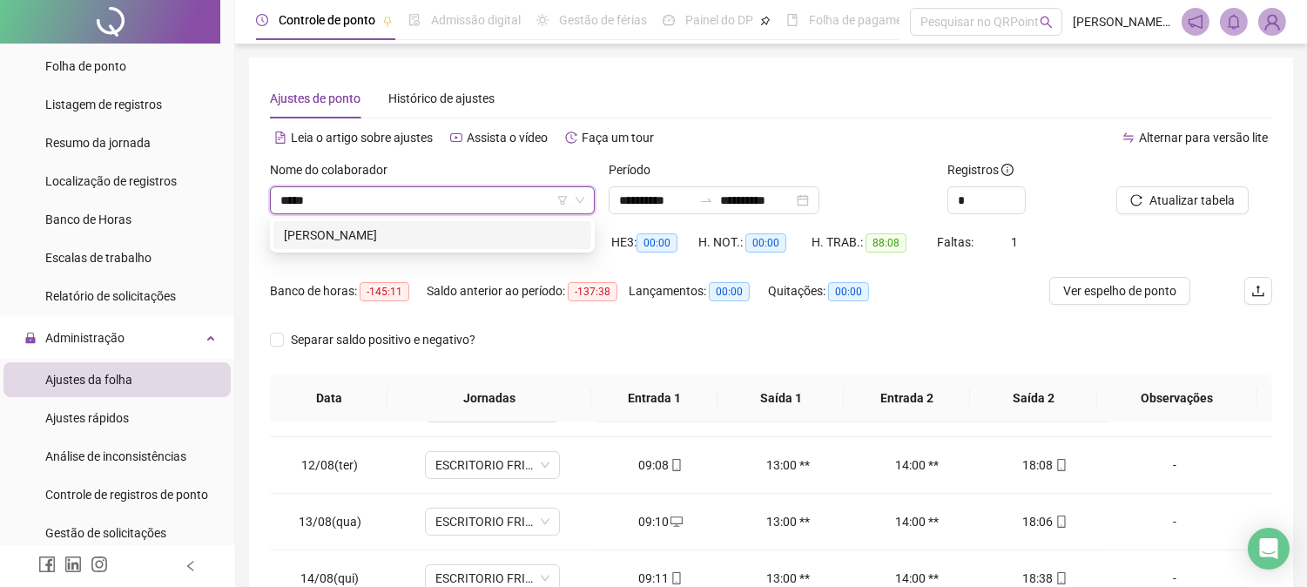
type input "******"
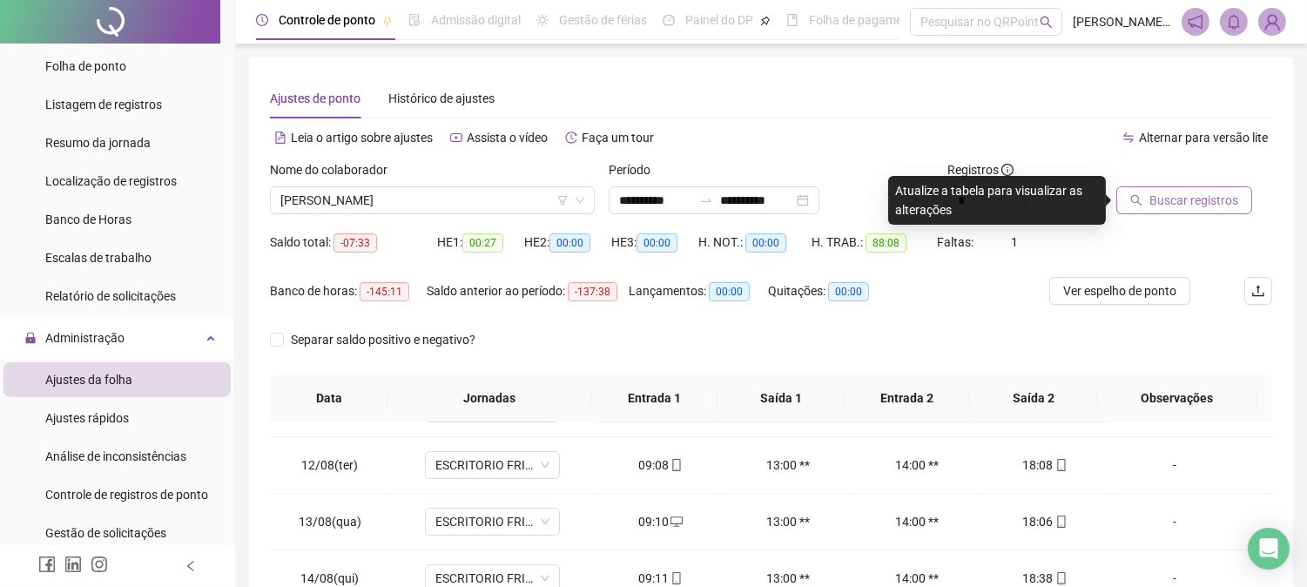
click at [1215, 211] on button "Buscar registros" at bounding box center [1184, 200] width 136 height 28
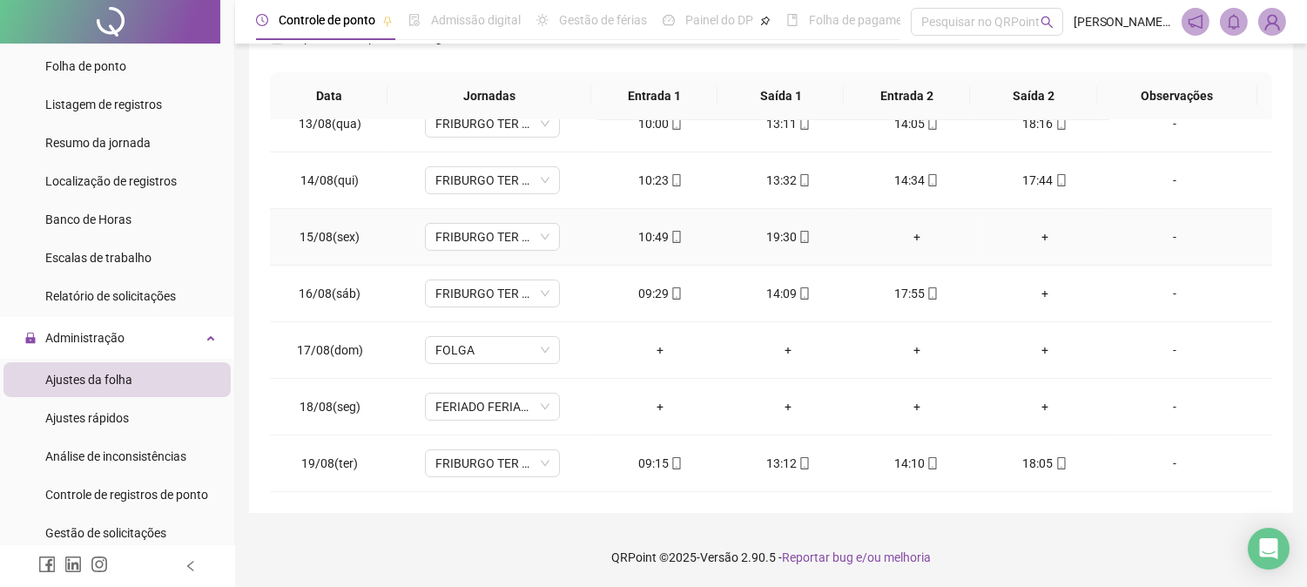
scroll to position [705, 0]
click at [1031, 288] on div "+" at bounding box center [1044, 293] width 100 height 19
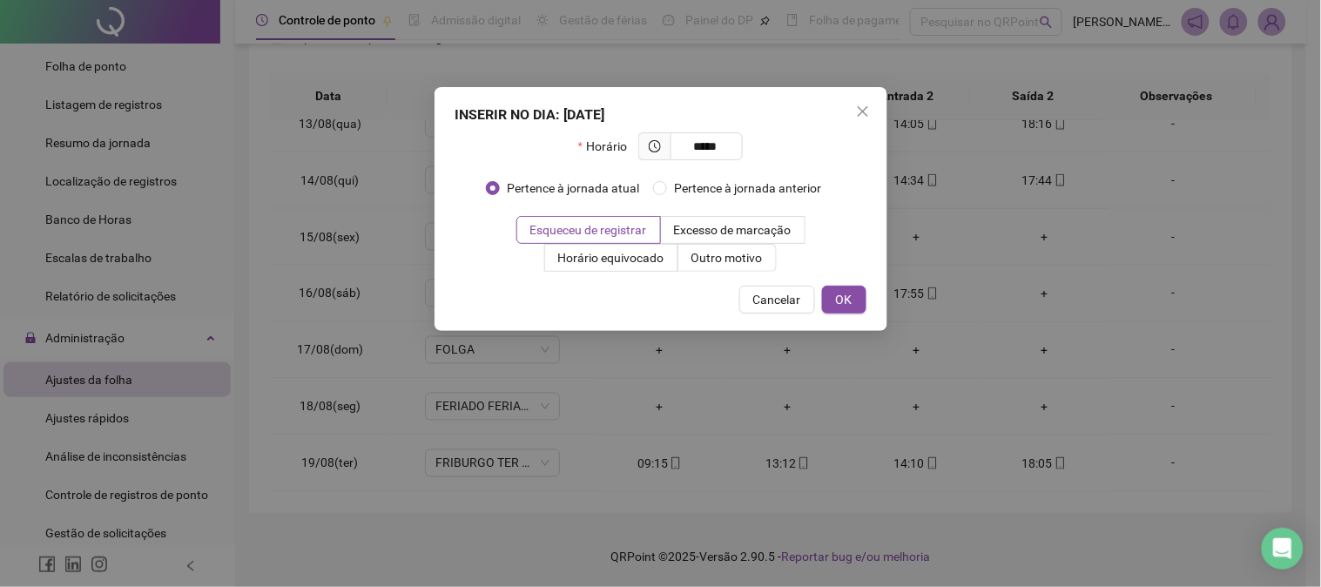
type input "*****"
click at [834, 316] on div "INSERIR NO DIA : [DATE] Horário ***** Pertence à jornada atual Pertence à jorna…" at bounding box center [661, 209] width 453 height 244
click at [852, 305] on button "OK" at bounding box center [844, 300] width 44 height 28
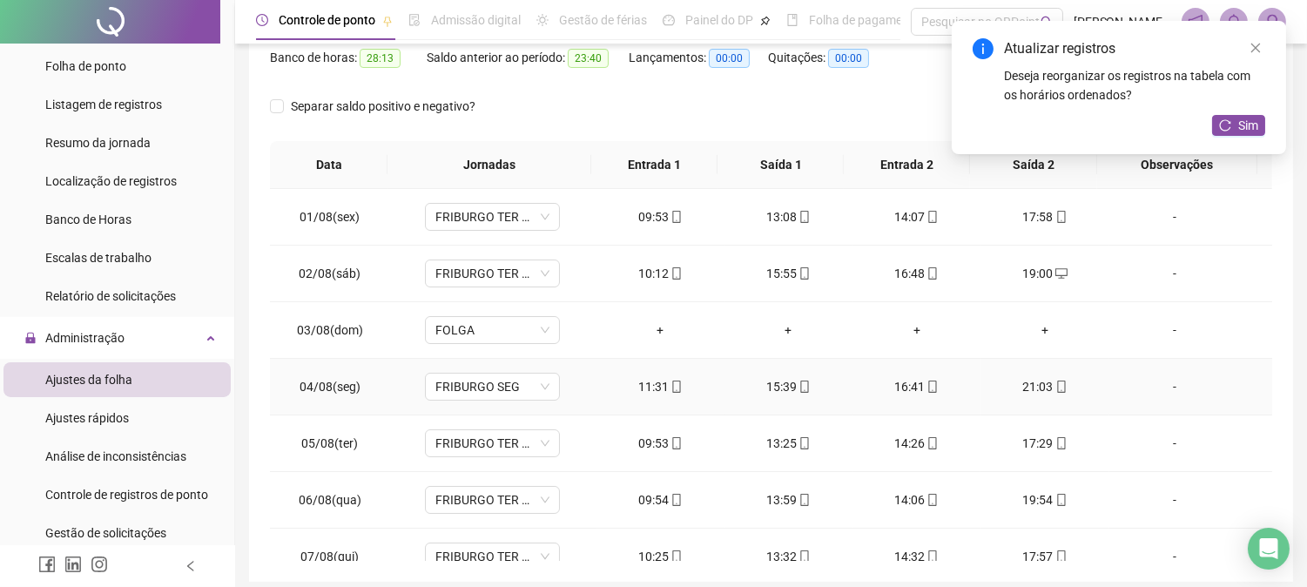
scroll to position [0, 0]
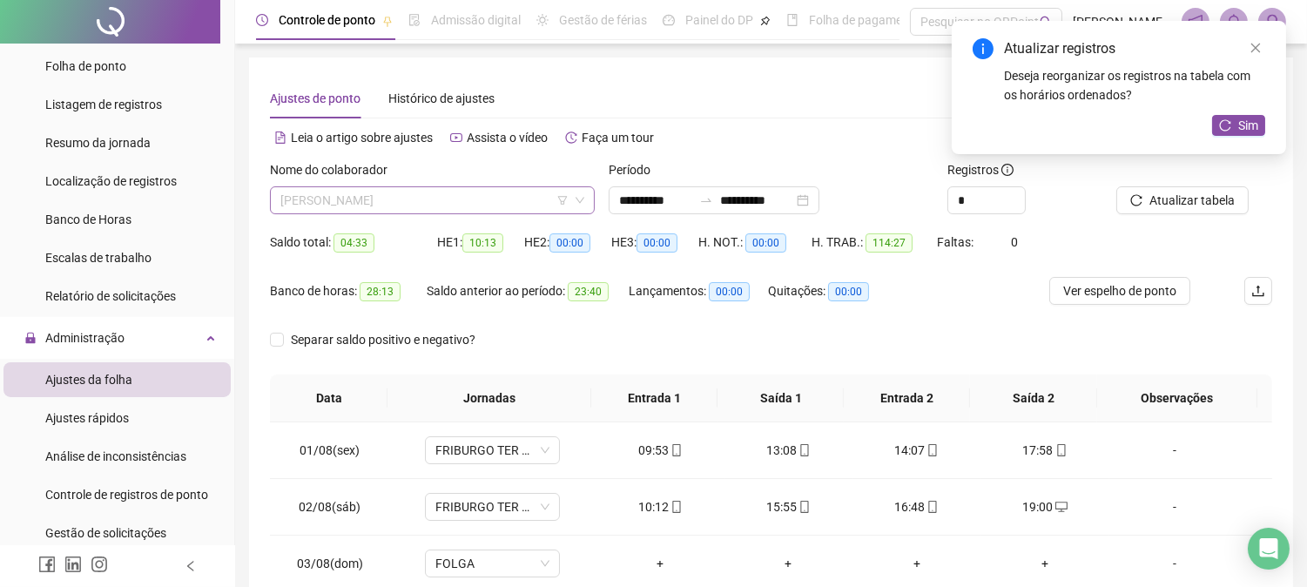
click at [529, 202] on span "[PERSON_NAME]" at bounding box center [432, 200] width 304 height 26
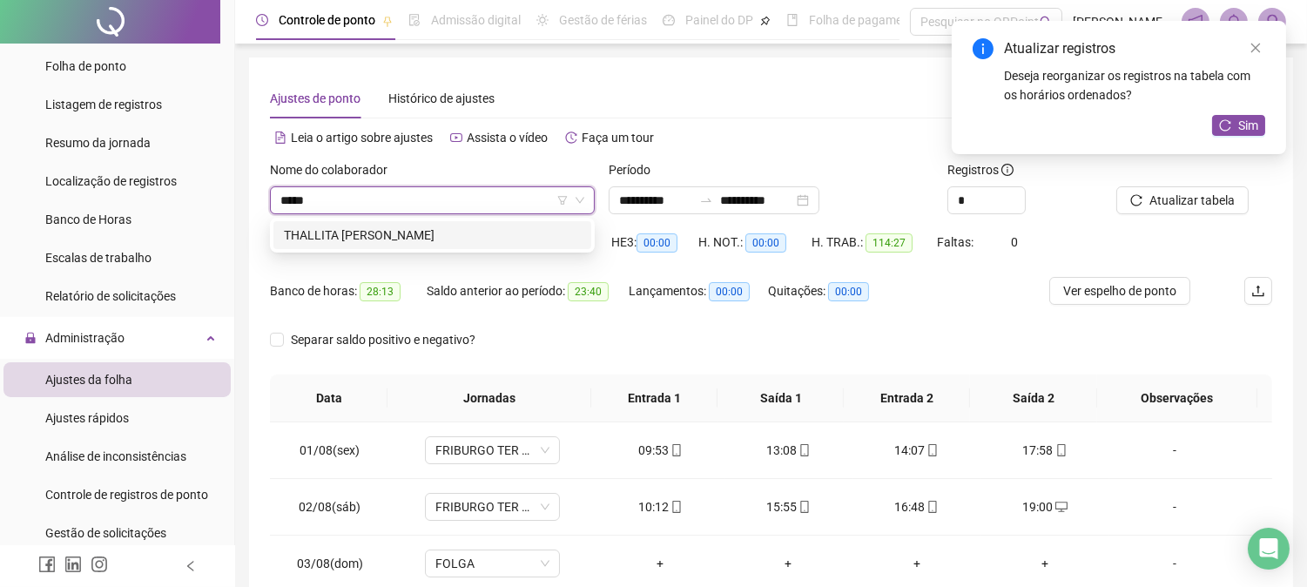
type input "******"
click at [459, 230] on div "THALLITA [PERSON_NAME]" at bounding box center [432, 235] width 297 height 19
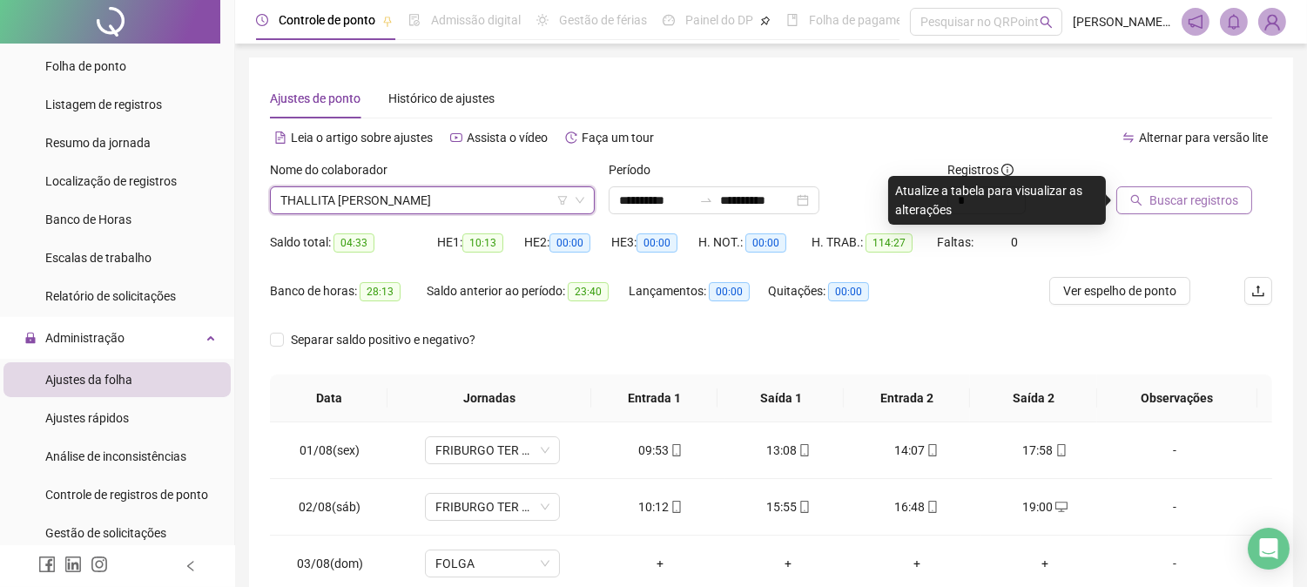
click at [1156, 201] on span "Buscar registros" at bounding box center [1193, 200] width 89 height 19
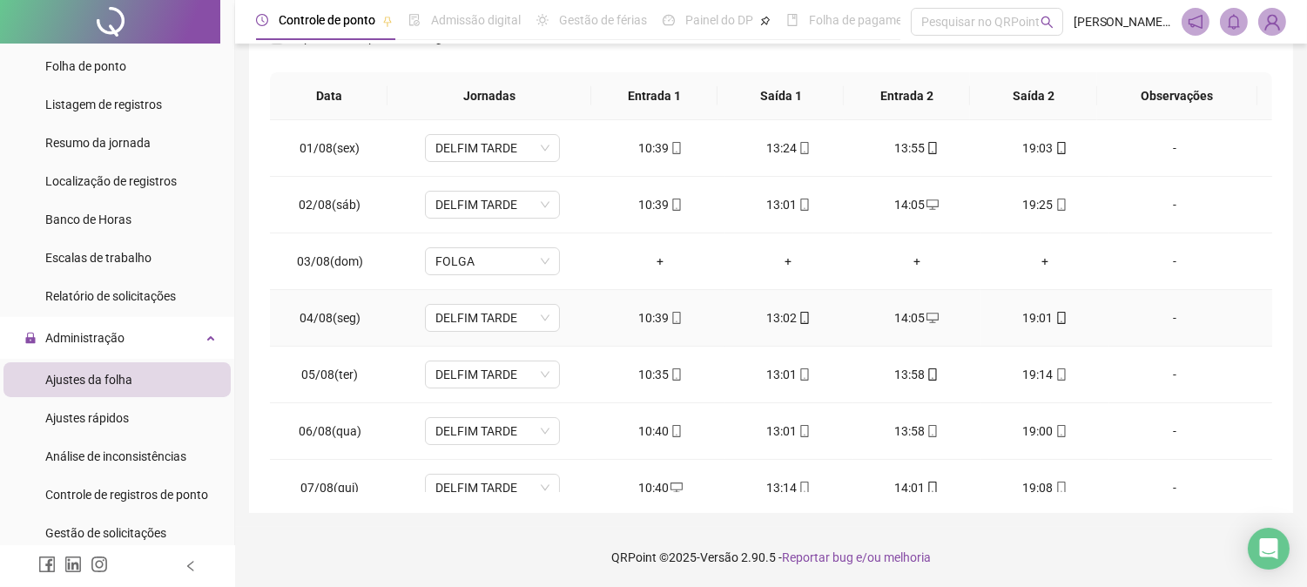
scroll to position [580, 0]
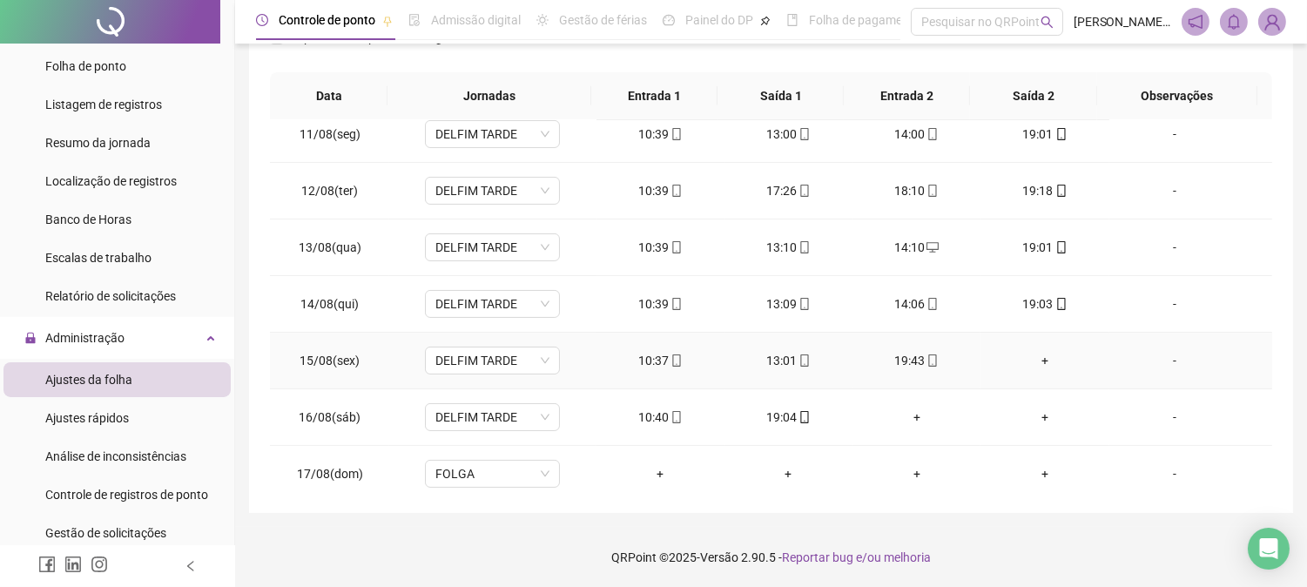
click at [1038, 363] on div "+" at bounding box center [1044, 360] width 100 height 19
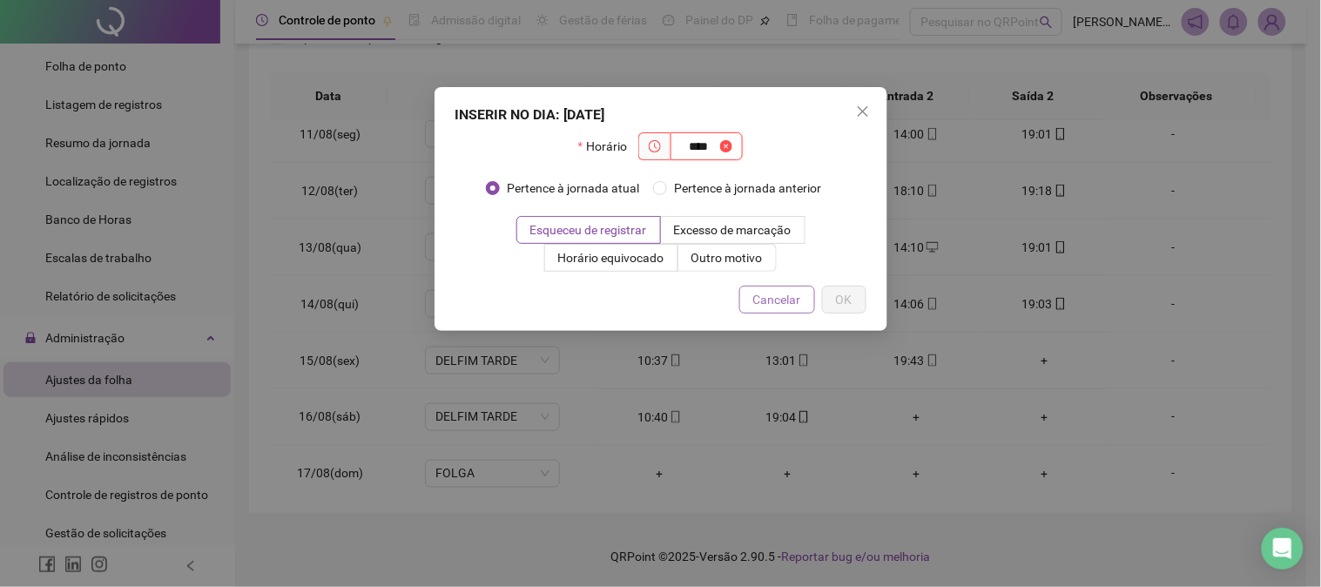
type input "****"
drag, startPoint x: 786, startPoint y: 306, endPoint x: 911, endPoint y: 303, distance: 124.5
click at [787, 306] on span "Cancelar" at bounding box center [777, 299] width 48 height 19
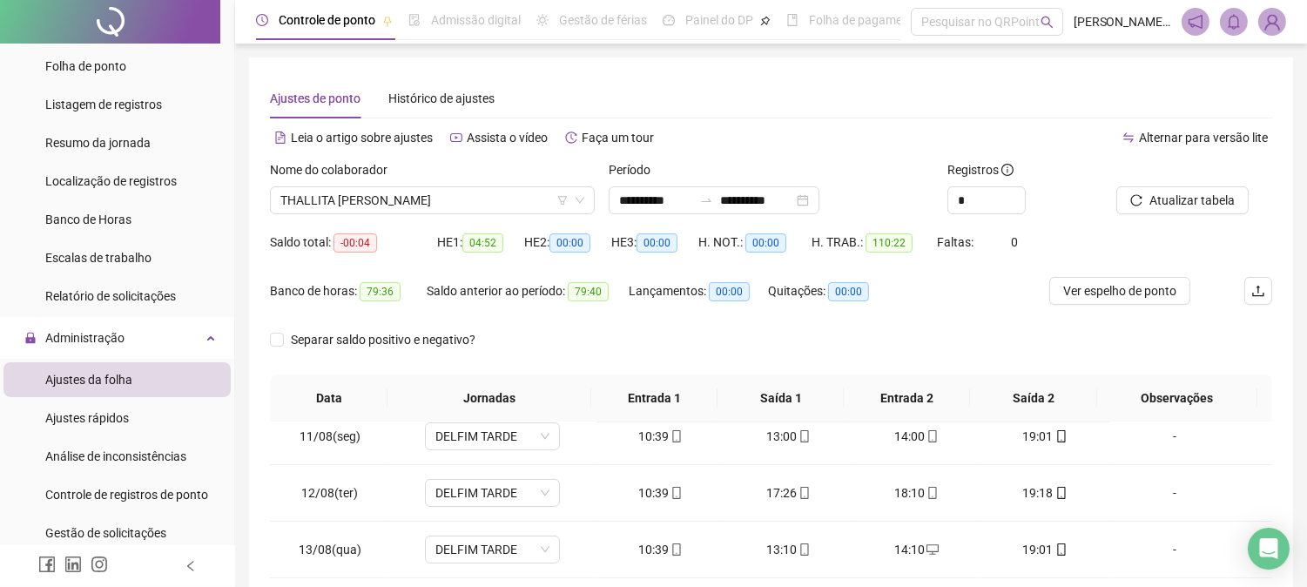
scroll to position [302, 0]
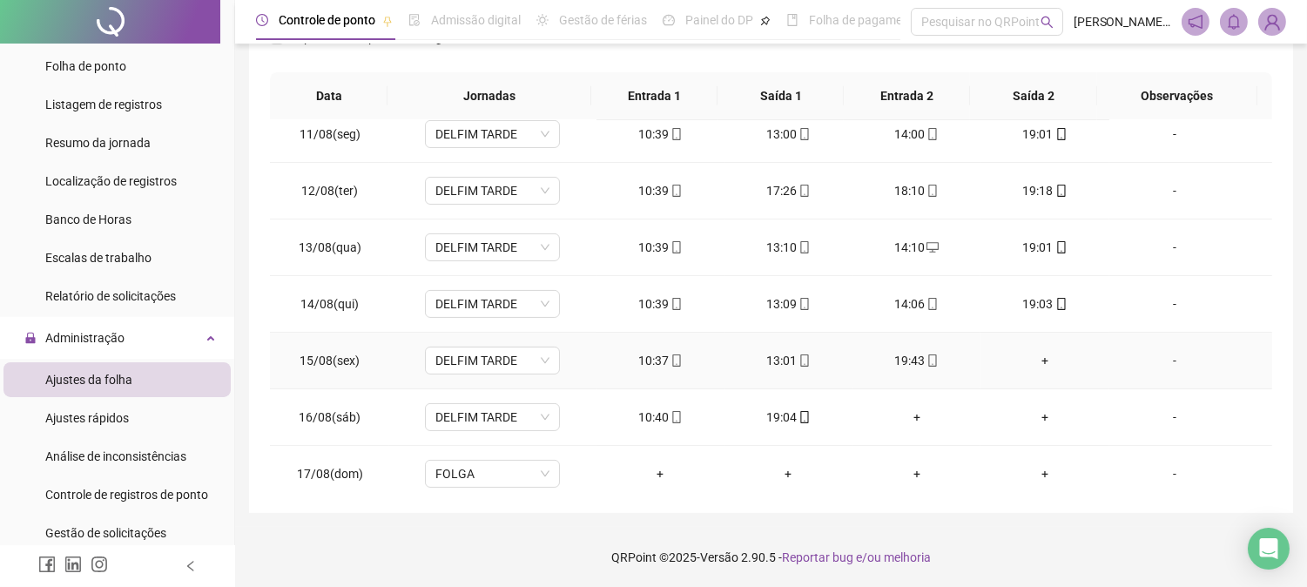
click at [1028, 364] on div "+" at bounding box center [1044, 360] width 100 height 19
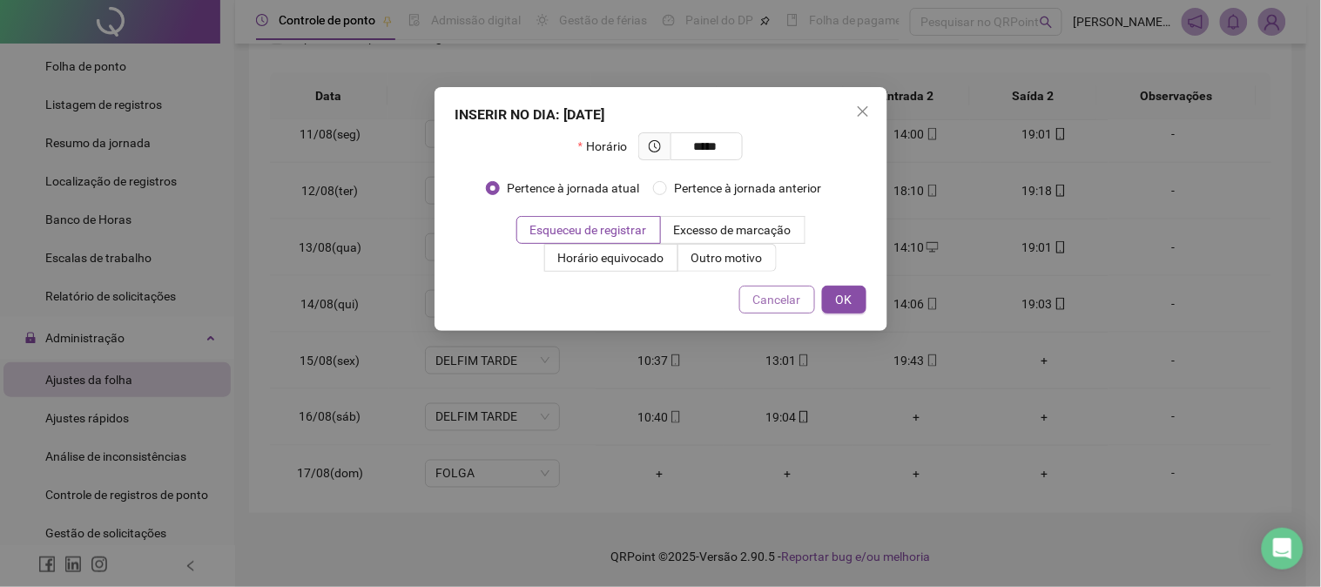
type input "*****"
drag, startPoint x: 803, startPoint y: 289, endPoint x: 830, endPoint y: 296, distance: 27.9
click at [811, 292] on button "Cancelar" at bounding box center [777, 300] width 76 height 28
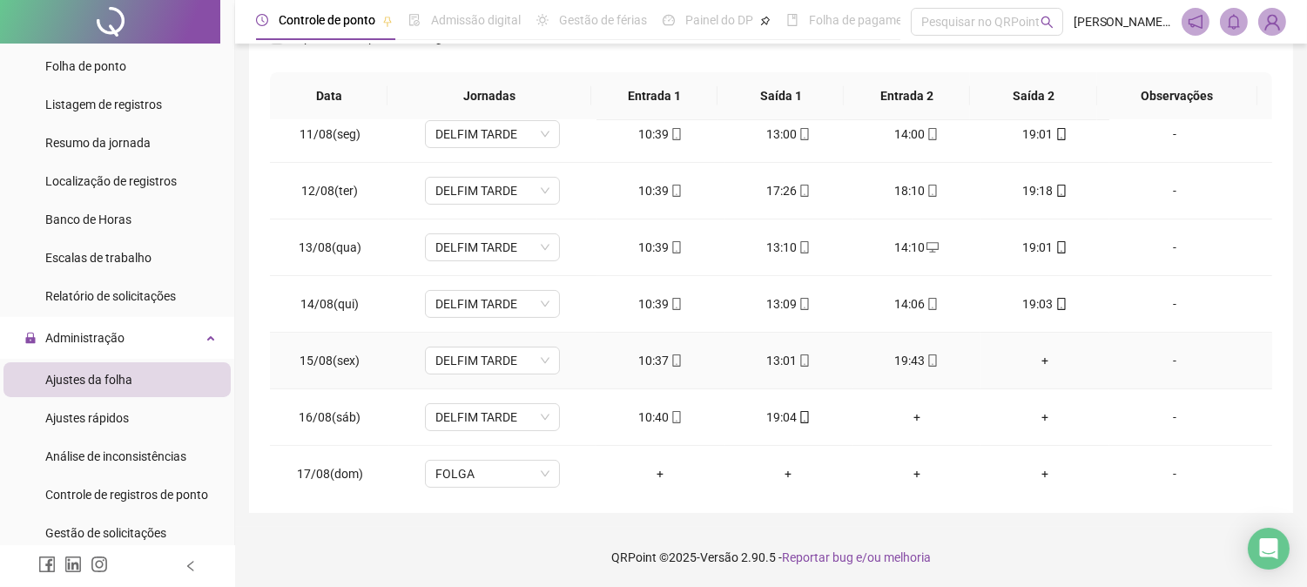
click at [1036, 360] on div "+" at bounding box center [1044, 360] width 100 height 19
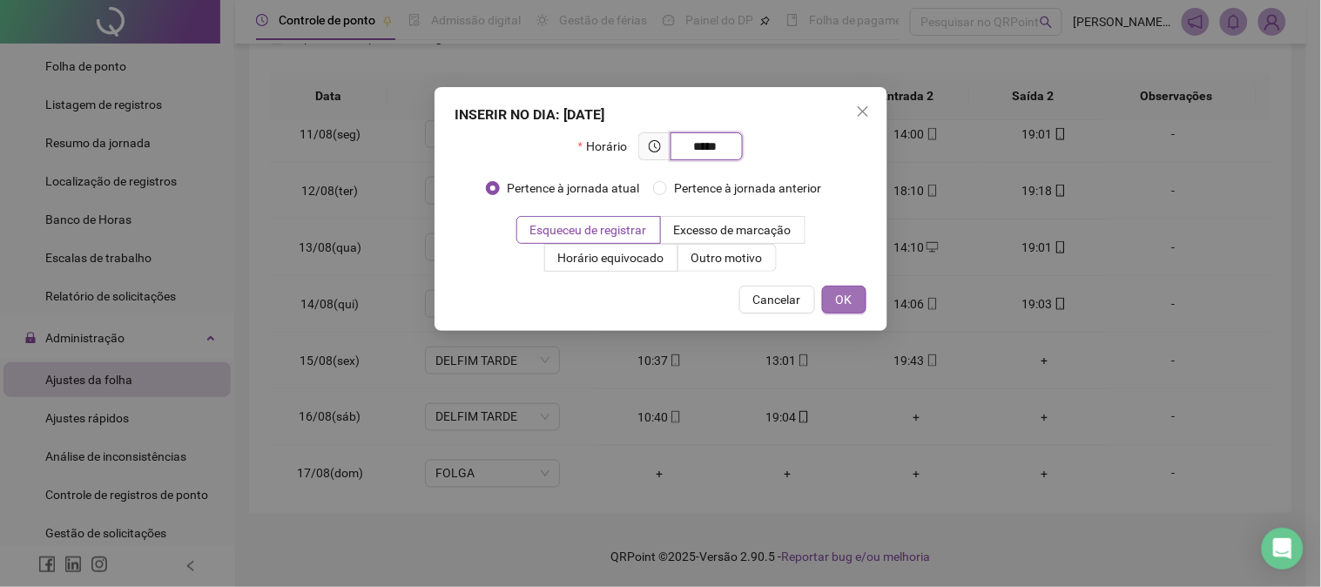
type input "*****"
click at [832, 300] on button "OK" at bounding box center [844, 300] width 44 height 28
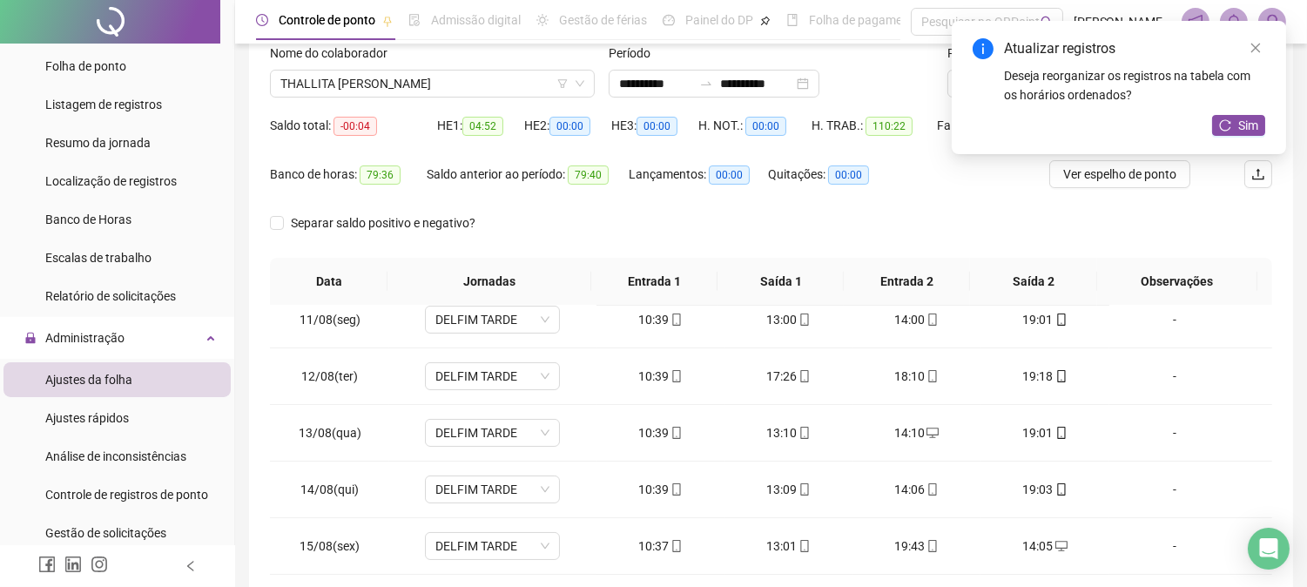
scroll to position [0, 0]
